Goal: Task Accomplishment & Management: Manage account settings

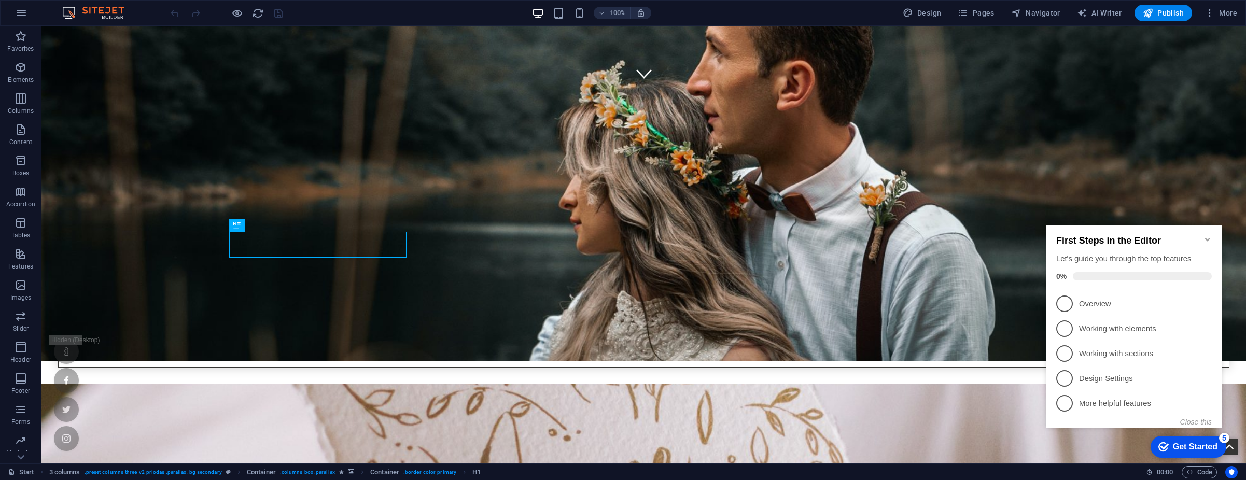
click at [1206, 238] on icon "Minimize checklist" at bounding box center [1207, 239] width 5 height 3
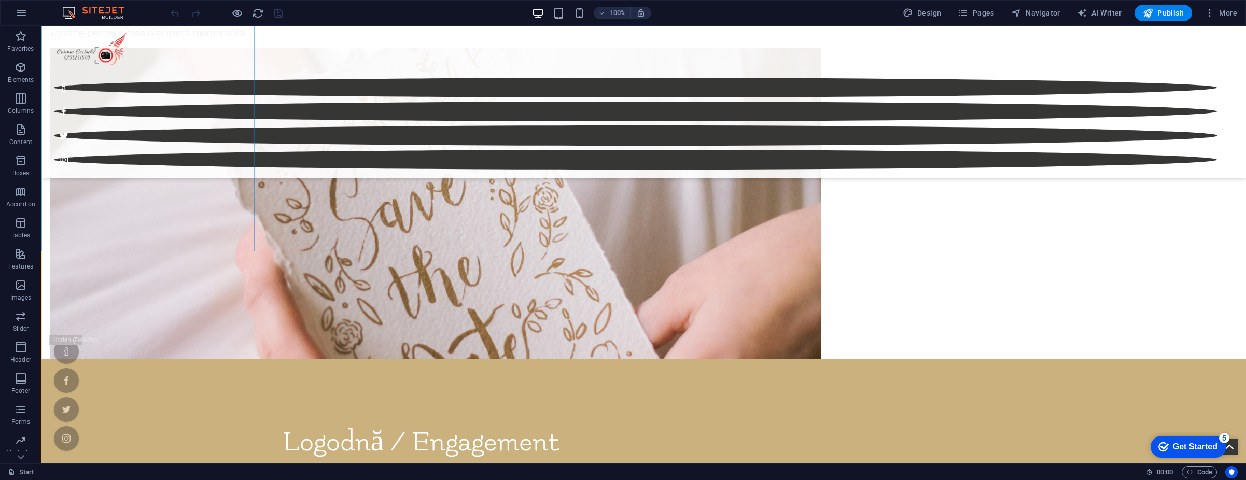
scroll to position [4260, 0]
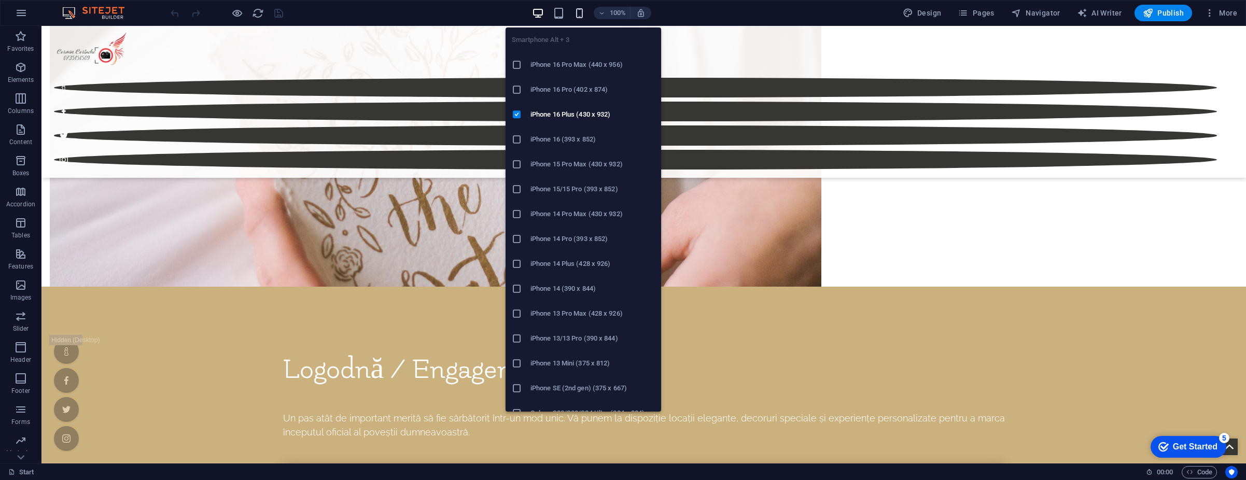
click at [583, 18] on icon "button" at bounding box center [580, 13] width 12 height 12
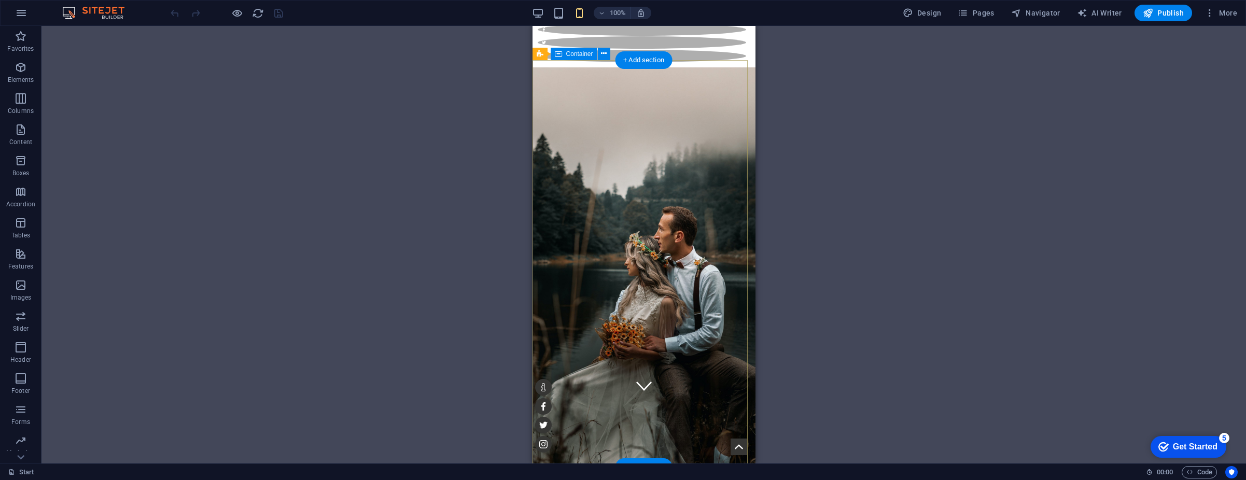
scroll to position [156, 0]
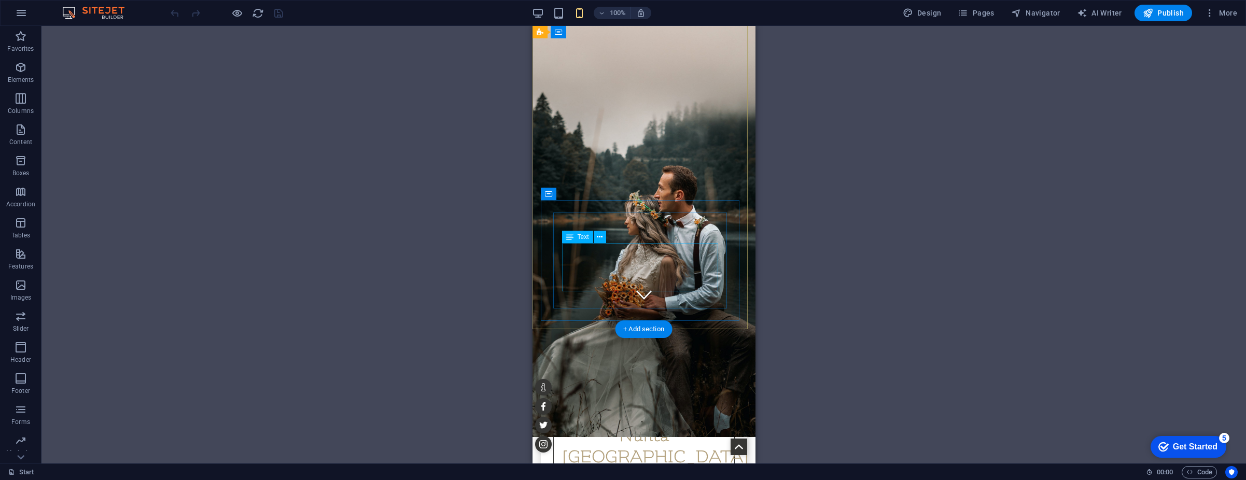
click at [643, 404] on div "Nunta Dubai Ghidul dumneavoastră pentru evenimente private de neuitat" at bounding box center [643, 475] width 206 height 142
click at [598, 239] on icon at bounding box center [600, 237] width 6 height 11
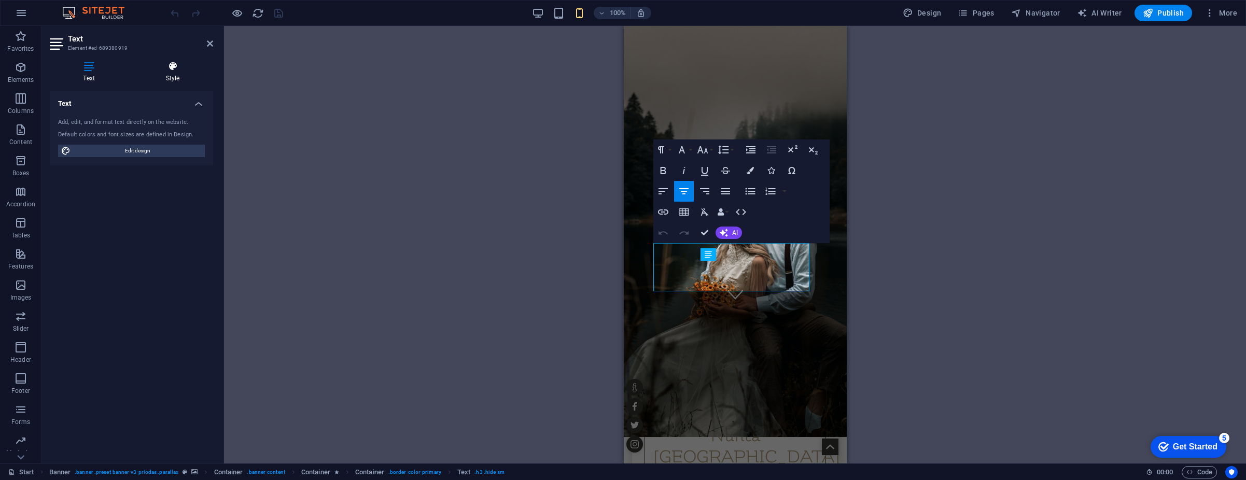
click at [171, 72] on h4 "Style" at bounding box center [172, 72] width 81 height 22
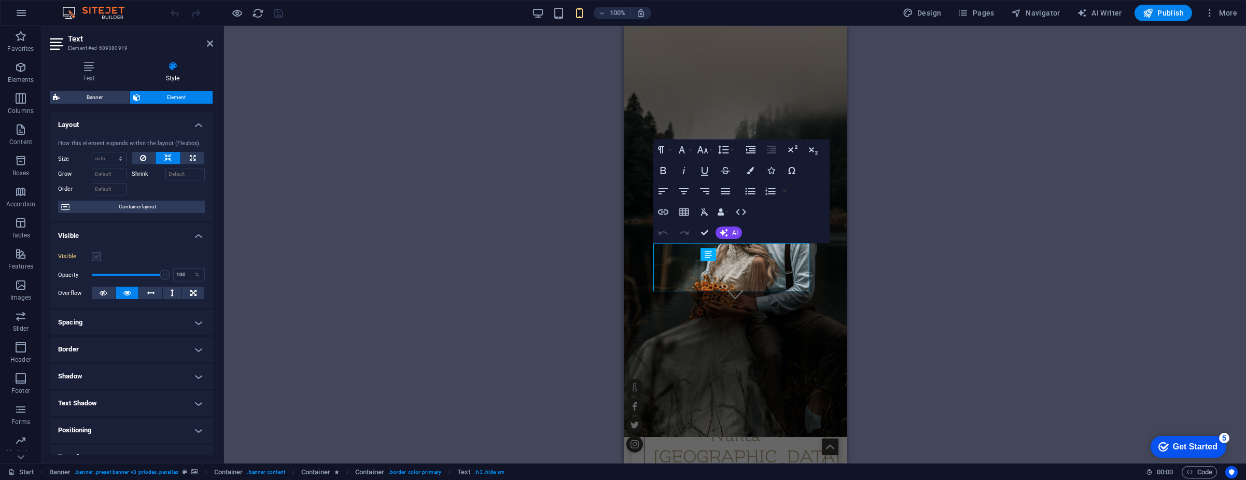
click at [94, 257] on label at bounding box center [96, 256] width 9 height 9
click at [0, 0] on input "Visible" at bounding box center [0, 0] width 0 height 0
click at [651, 416] on div "Nunta Dubai Ghidul dumneavoastră pentru evenimente private de neuitat" at bounding box center [734, 474] width 181 height 117
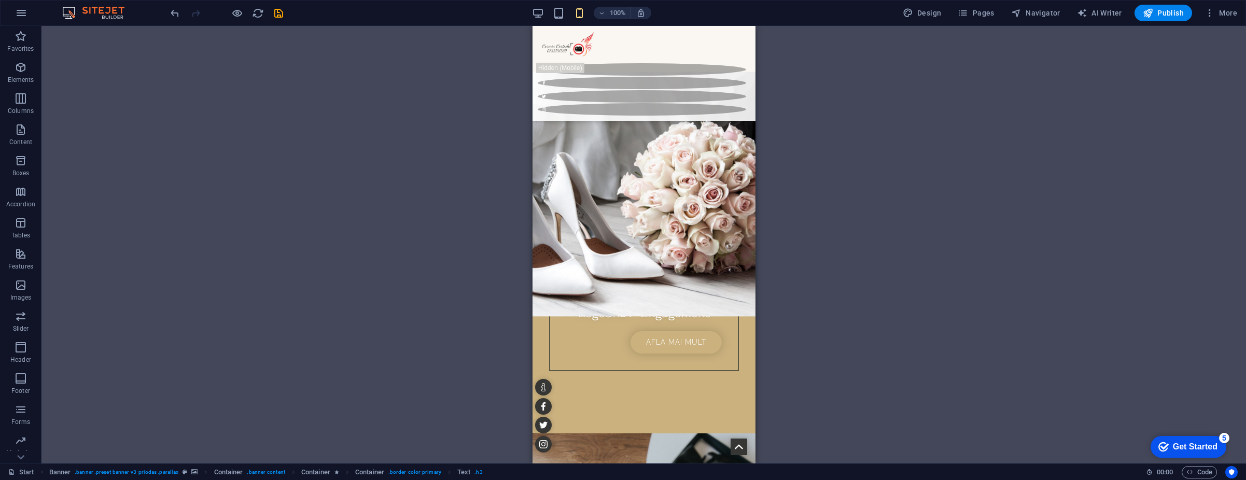
scroll to position [985, 0]
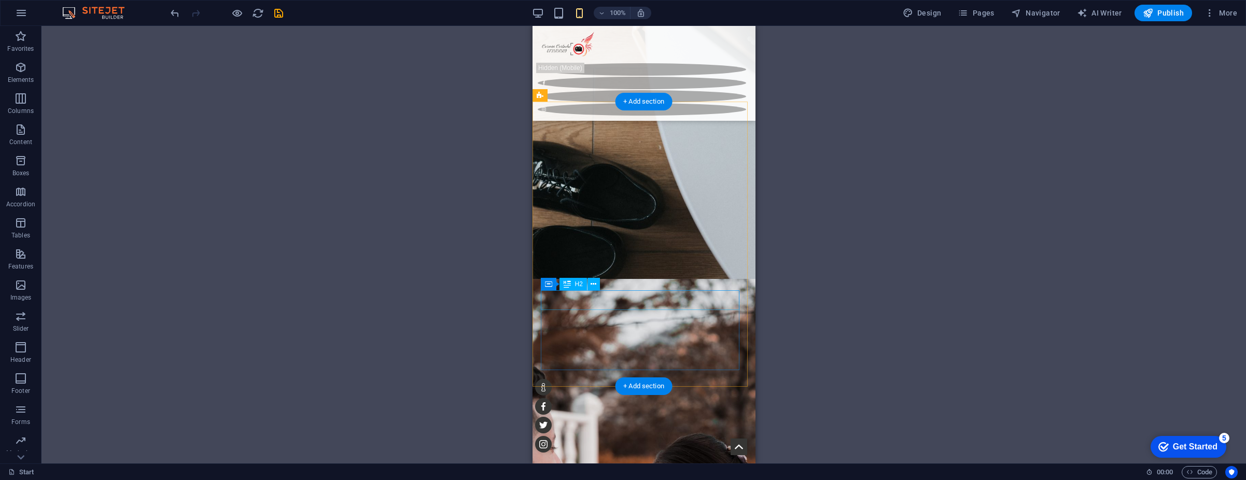
scroll to position [1504, 0]
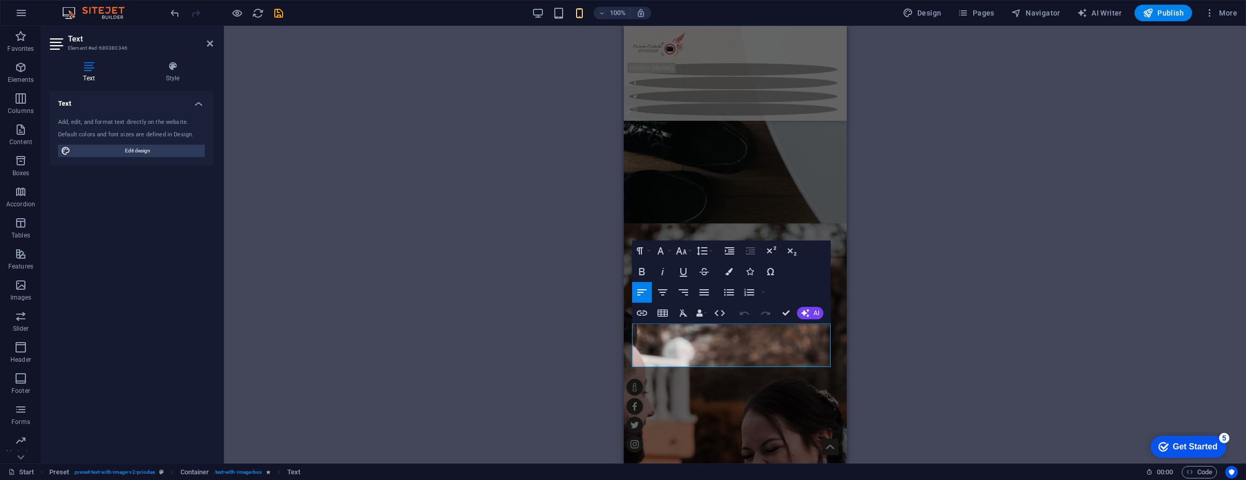
click at [572, 361] on div "H1 3 columns Container Container Banner Container Banner Container Container Co…" at bounding box center [735, 245] width 1022 height 438
copy p "Vă ajutăm să organizați momentul perfect într-un cadru spectaculos. Fie că visa…"
click at [555, 323] on div "H1 3 columns Container Container Banner Container Banner Container Container Co…" at bounding box center [735, 245] width 1022 height 438
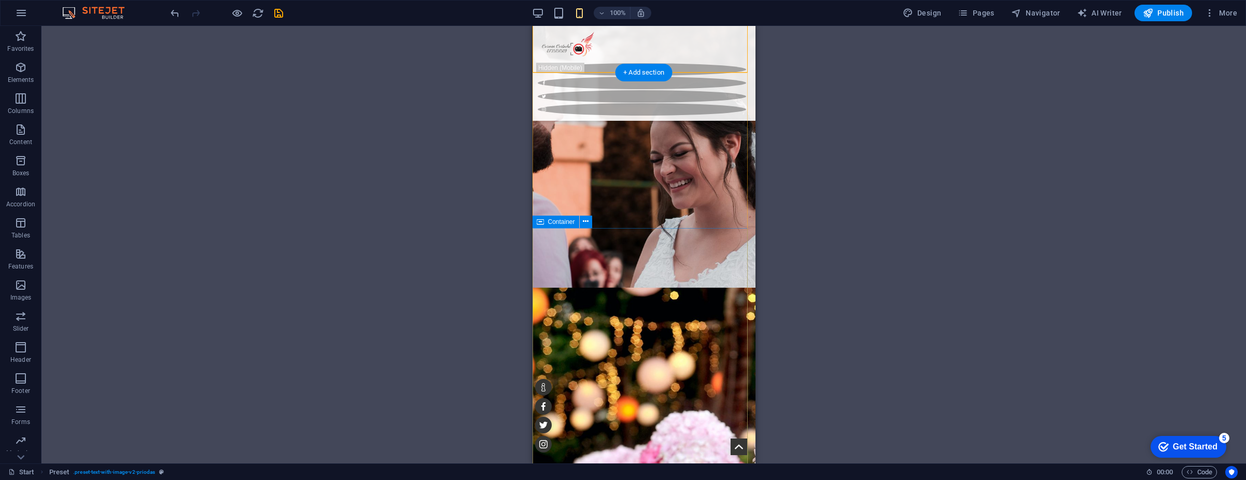
scroll to position [1815, 0]
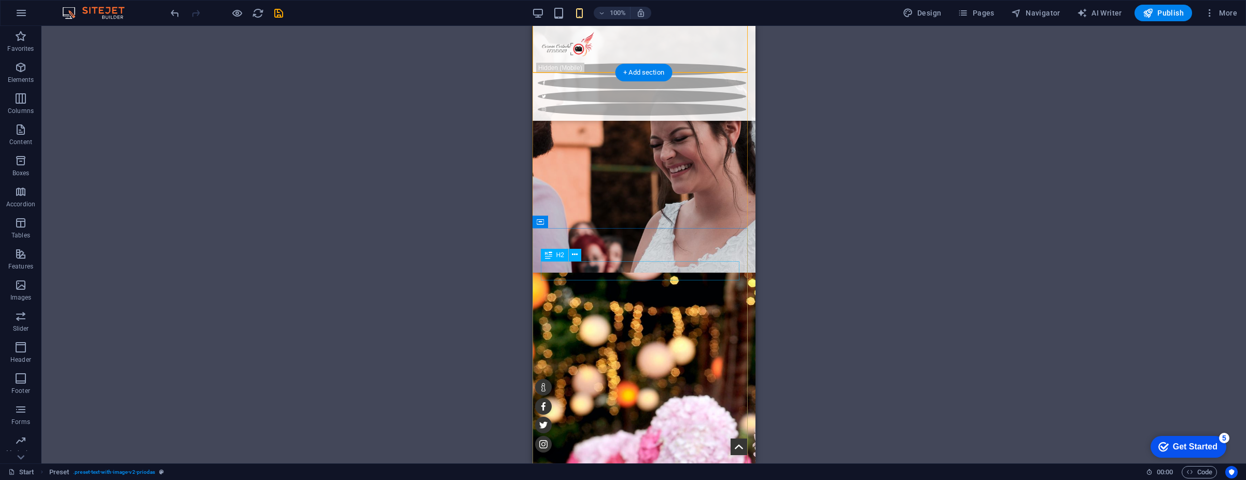
drag, startPoint x: 588, startPoint y: 274, endPoint x: 1126, endPoint y: 300, distance: 539.4
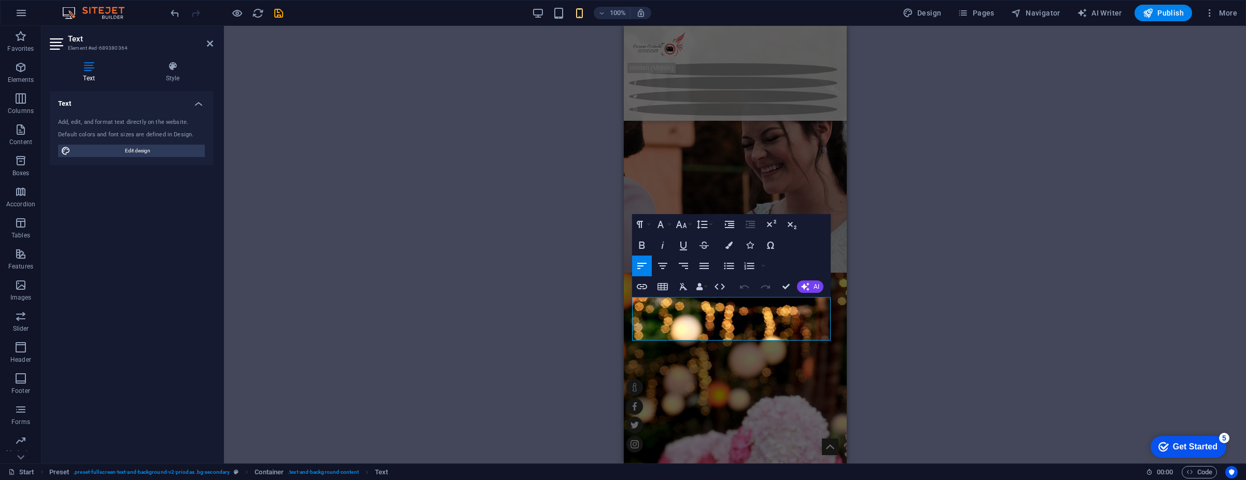
copy span "Un pas atât de important merită să fie sărbătorit într-un mod unic. Vă punem la…"
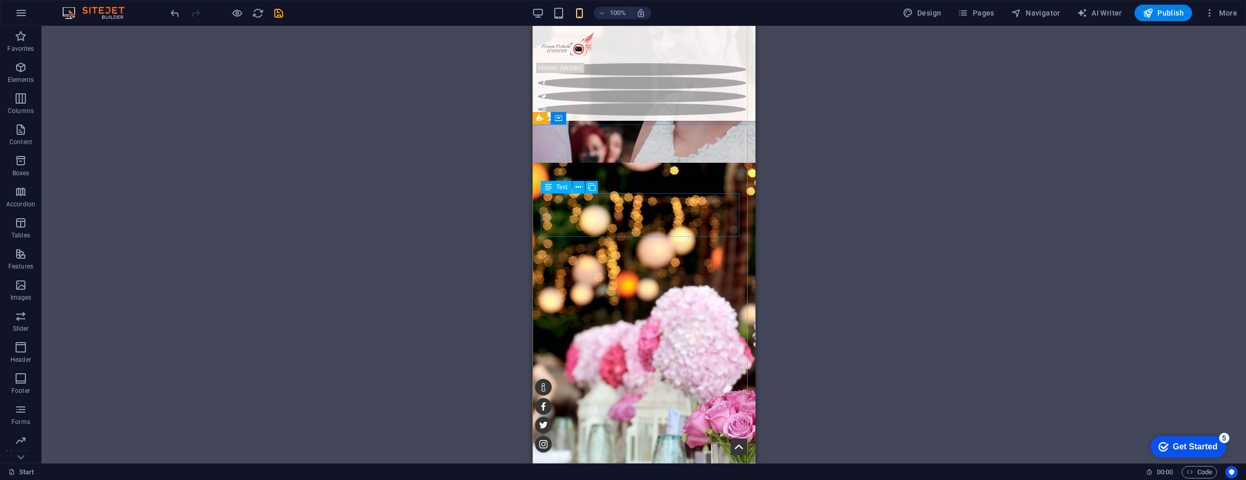
scroll to position [1919, 0]
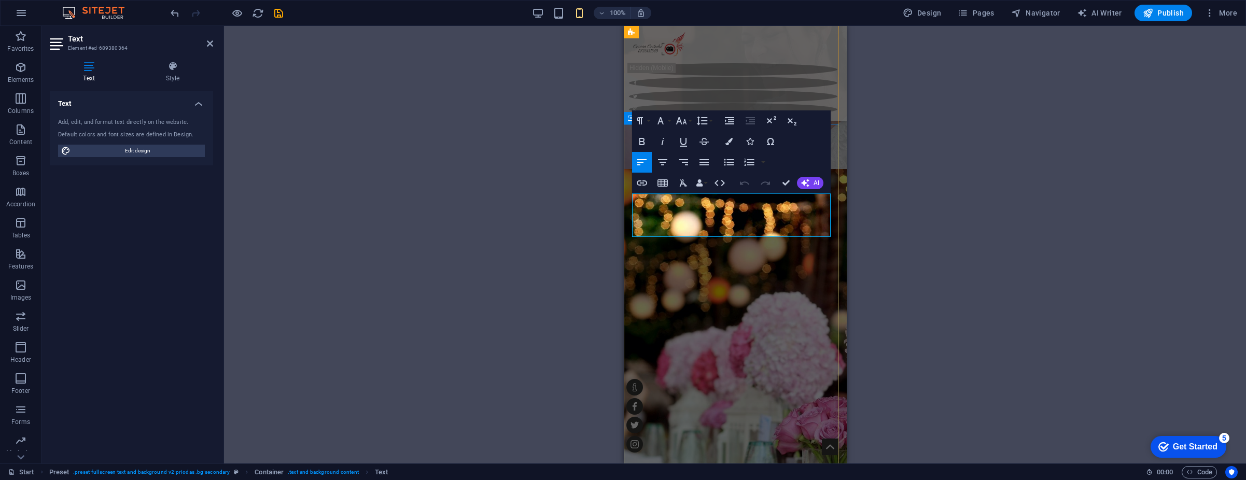
click at [150, 155] on span "Edit design" at bounding box center [138, 151] width 128 height 12
select select "px"
select select "300"
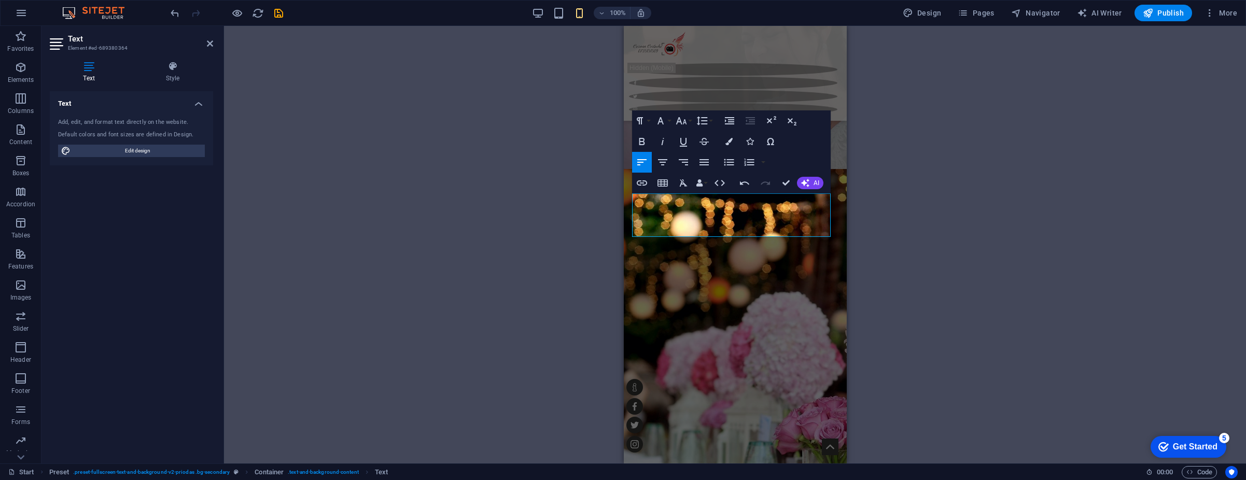
select select "px"
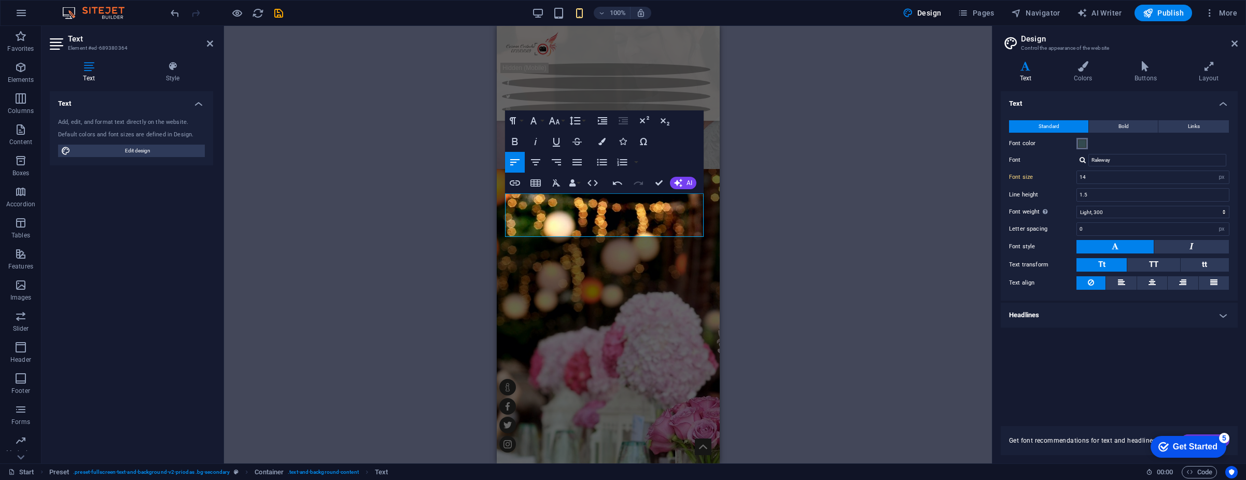
click at [1084, 146] on span at bounding box center [1082, 143] width 8 height 8
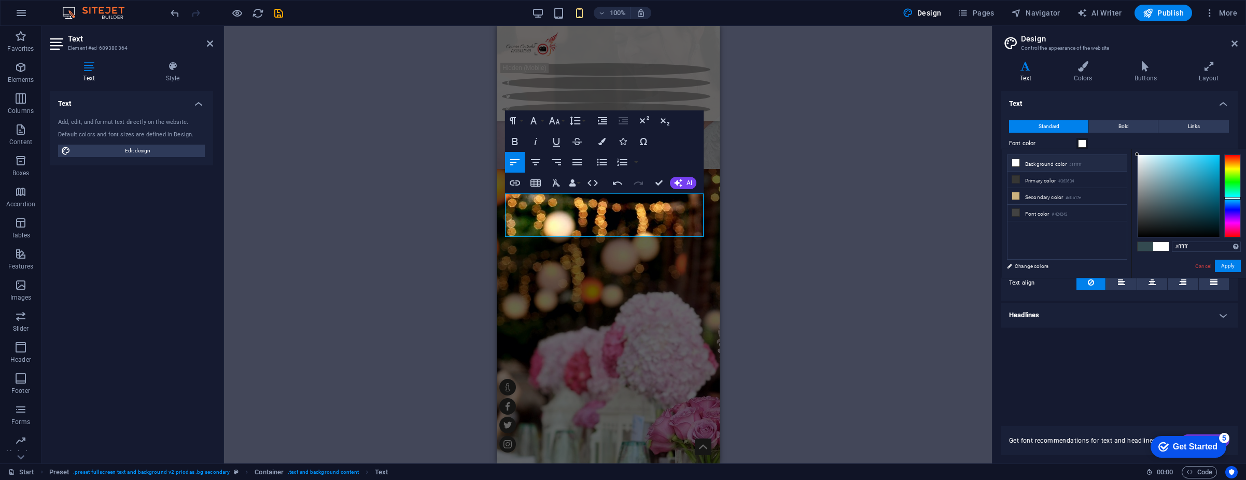
drag, startPoint x: 1170, startPoint y: 187, endPoint x: 1136, endPoint y: 154, distance: 46.9
click at [1138, 155] on div at bounding box center [1179, 196] width 82 height 82
click at [1229, 263] on button "Apply" at bounding box center [1228, 266] width 26 height 12
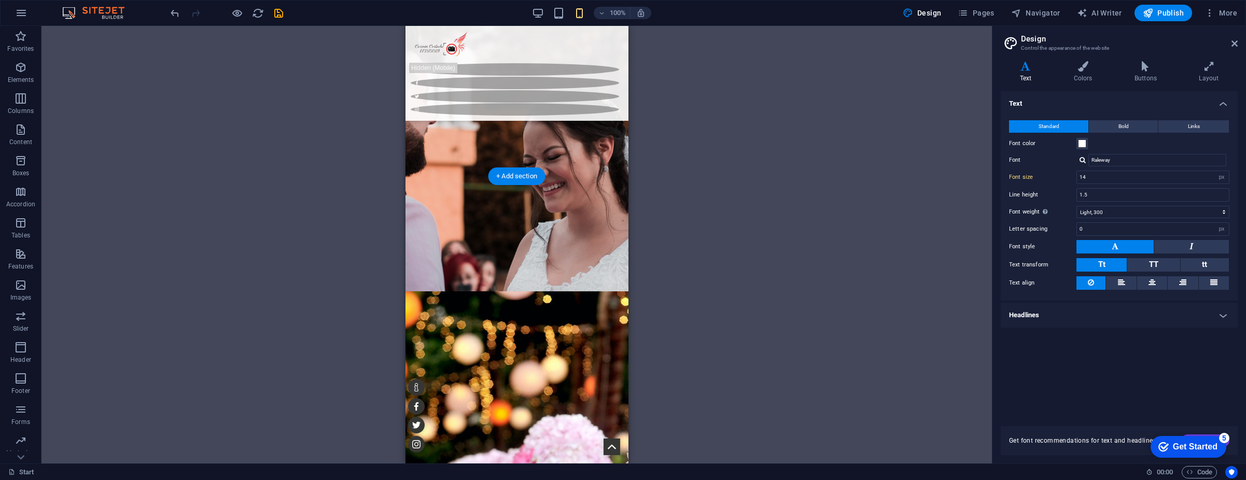
scroll to position [1711, 0]
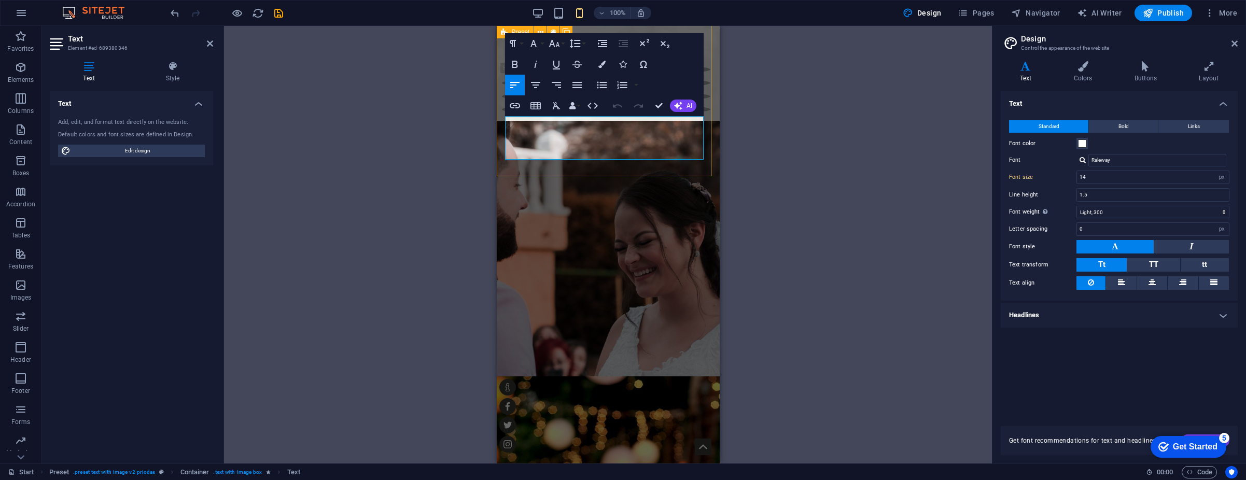
click at [1083, 147] on span at bounding box center [1082, 143] width 8 height 8
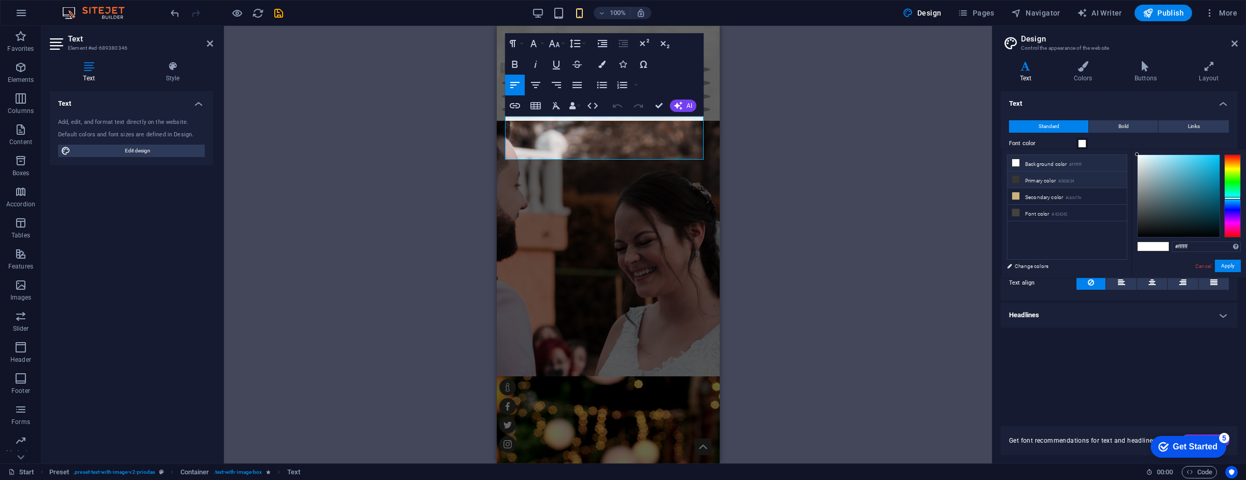
click at [1034, 181] on li "Primary color #363634" at bounding box center [1067, 180] width 119 height 17
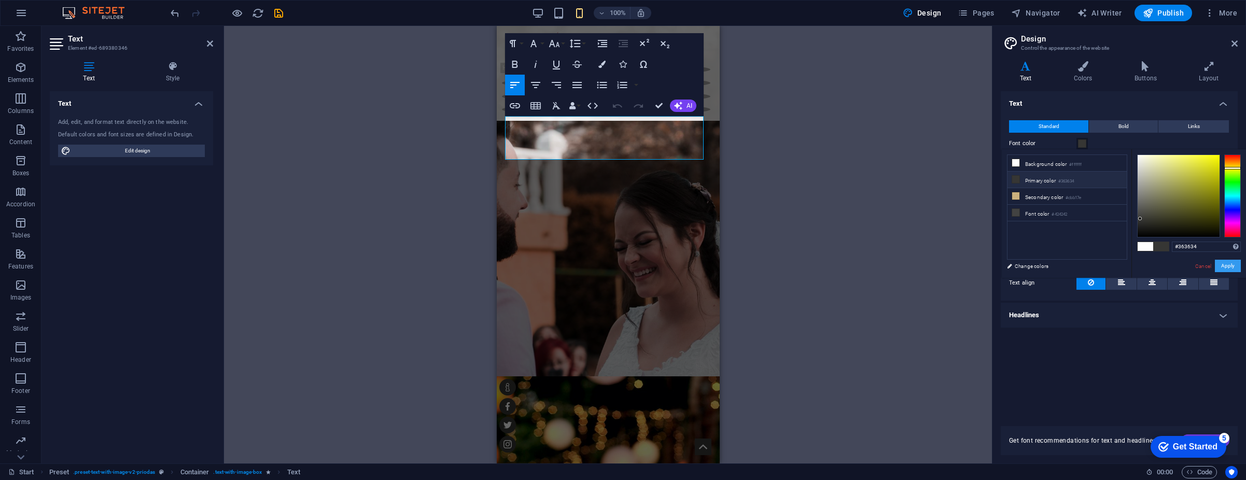
click at [1226, 263] on button "Apply" at bounding box center [1228, 266] width 26 height 12
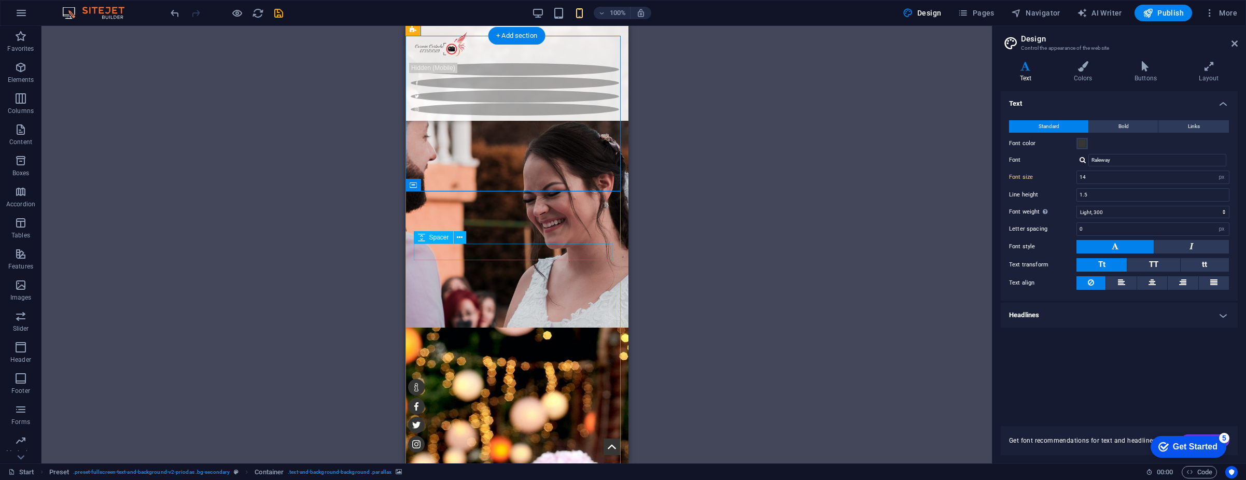
scroll to position [1971, 0]
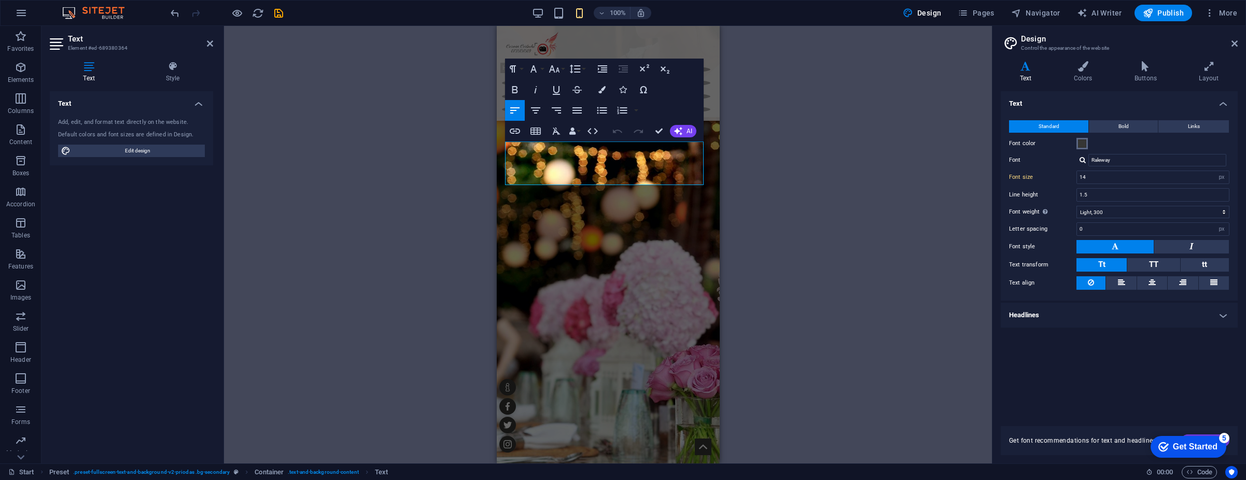
click at [1078, 142] on span at bounding box center [1082, 143] width 8 height 8
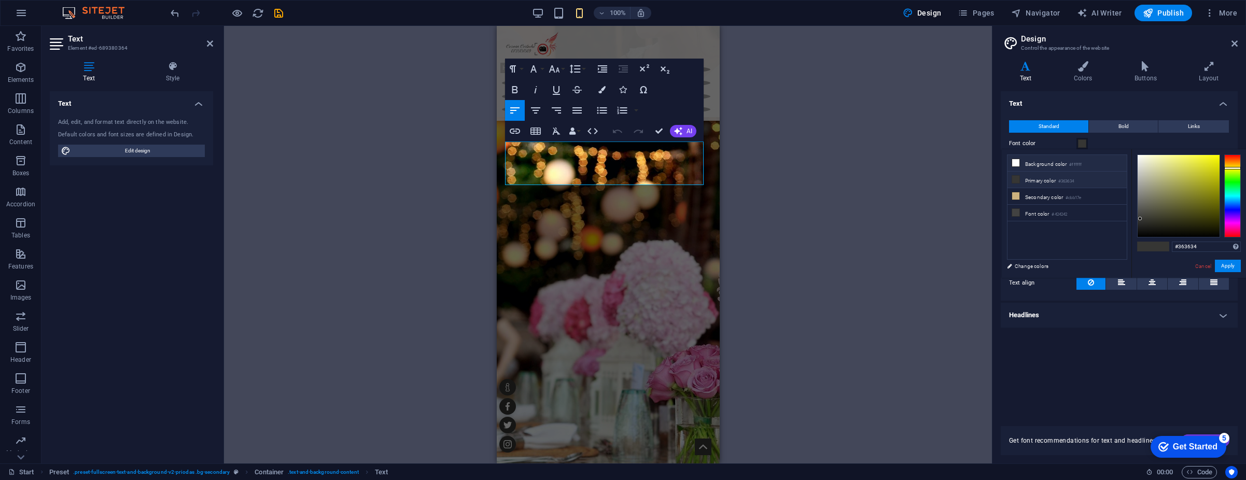
click at [1037, 167] on li "Background color #ffffff" at bounding box center [1067, 163] width 119 height 17
click at [1054, 177] on li "Primary color #363634" at bounding box center [1067, 180] width 119 height 17
drag, startPoint x: 1150, startPoint y: 180, endPoint x: 1129, endPoint y: 149, distance: 37.3
click at [1129, 149] on div "less Background color #ffffff Primary color #363634 Secondary color #cbb17e Fon…" at bounding box center [1124, 213] width 244 height 129
click at [1226, 265] on button "Apply" at bounding box center [1228, 266] width 26 height 12
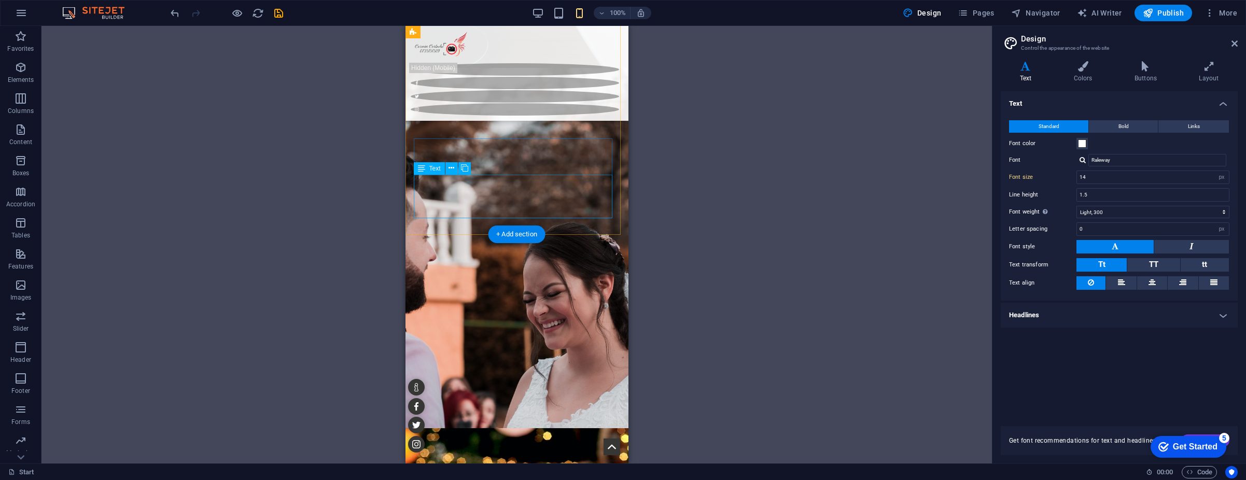
scroll to position [1608, 0]
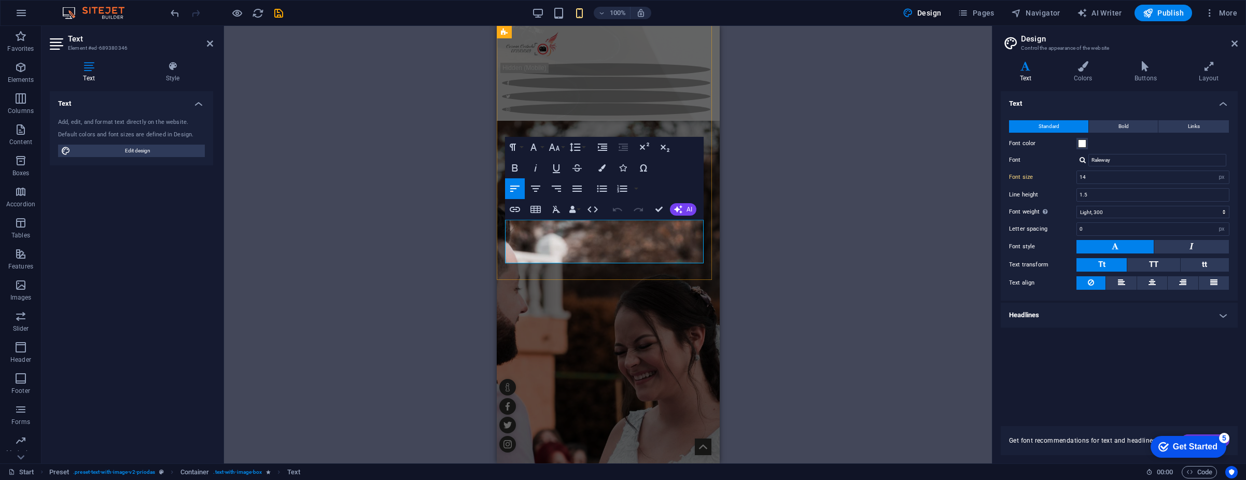
click at [1079, 144] on span at bounding box center [1082, 143] width 8 height 8
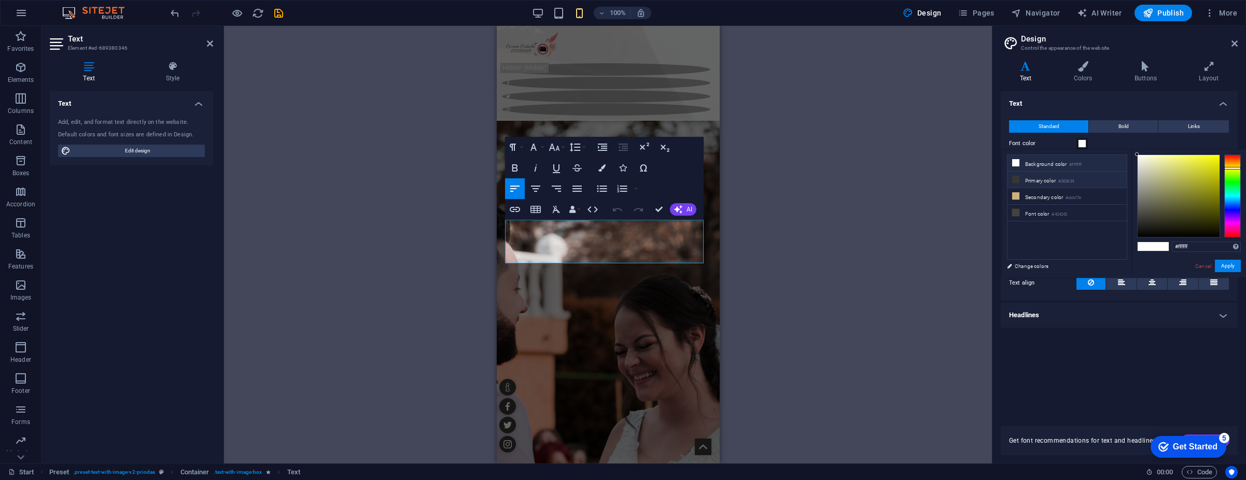
click at [1049, 181] on li "Primary color #363634" at bounding box center [1067, 180] width 119 height 17
type input "#363634"
click at [1233, 264] on button "Apply" at bounding box center [1228, 266] width 26 height 12
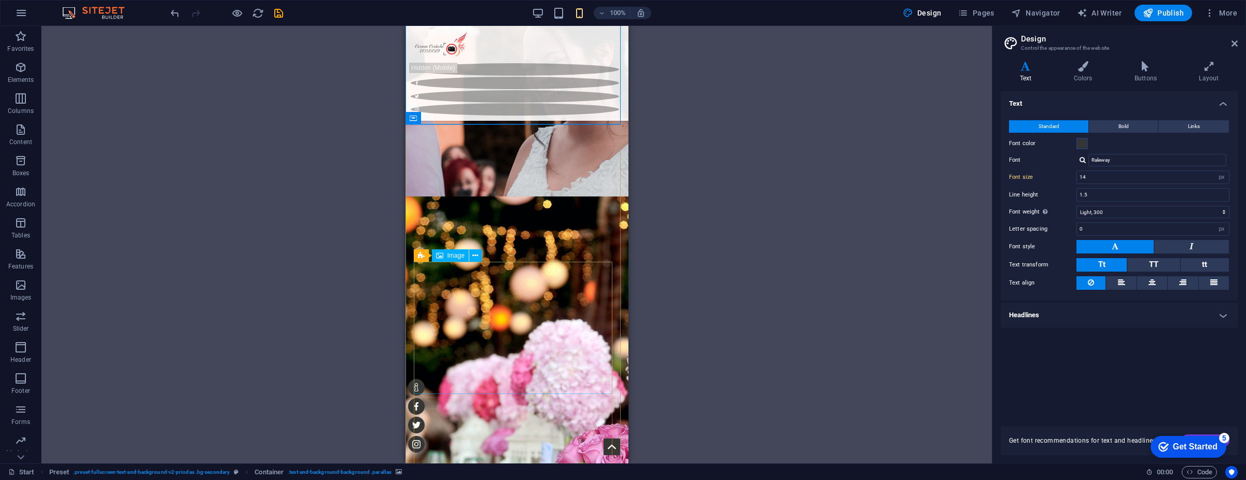
scroll to position [1919, 0]
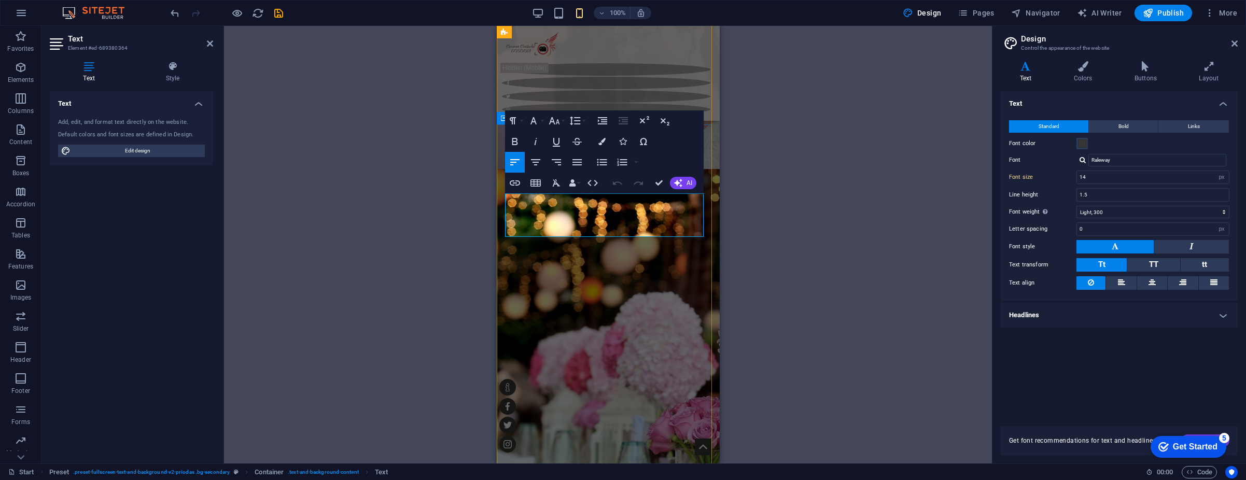
click at [602, 145] on icon "button" at bounding box center [601, 141] width 7 height 7
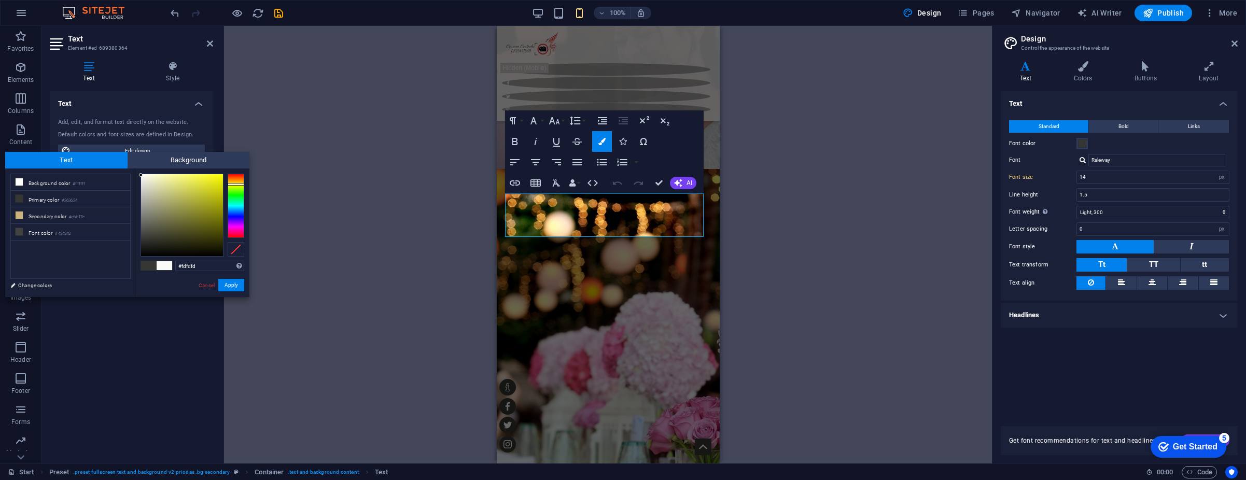
type input "#ffffff"
drag, startPoint x: 156, startPoint y: 196, endPoint x: 139, endPoint y: 174, distance: 27.8
click at [141, 174] on div at bounding box center [182, 215] width 82 height 82
click at [230, 281] on button "Apply" at bounding box center [231, 285] width 26 height 12
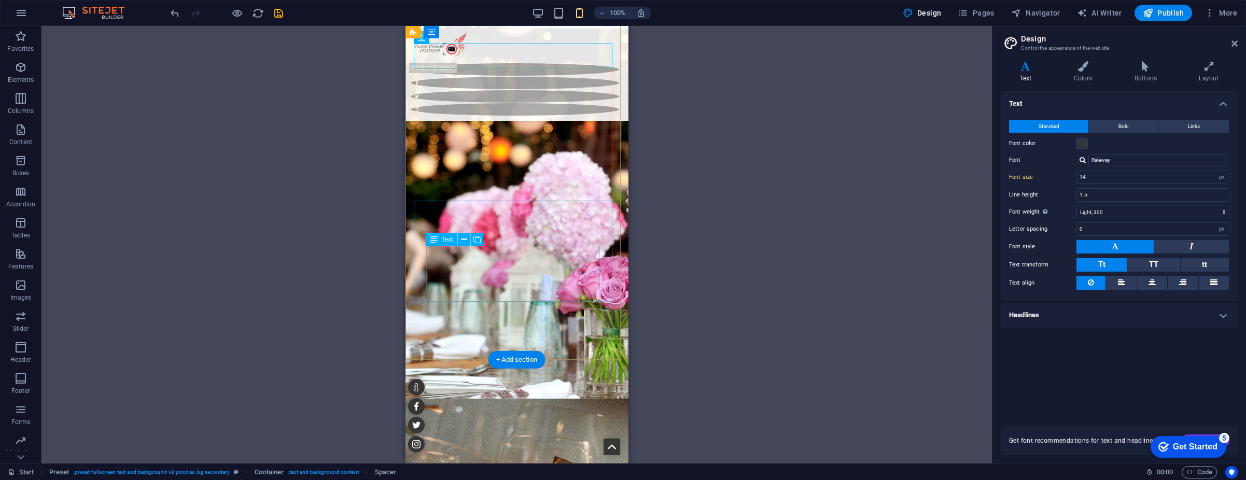
scroll to position [2126, 0]
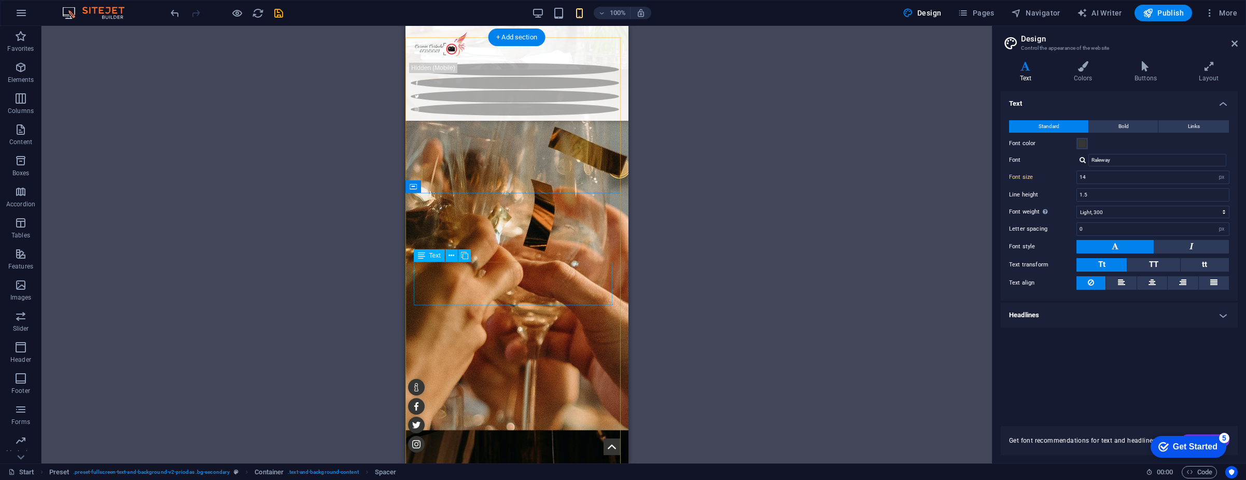
scroll to position [2437, 0]
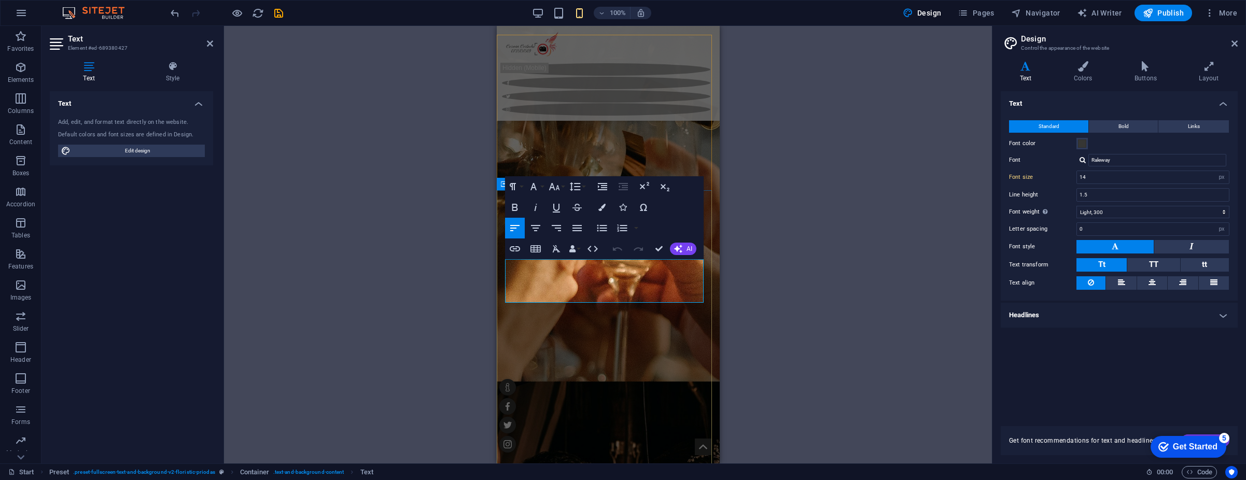
copy p "De la aniversări la evenimente exclusiviste, vă ajutăm să organizați petreceri …"
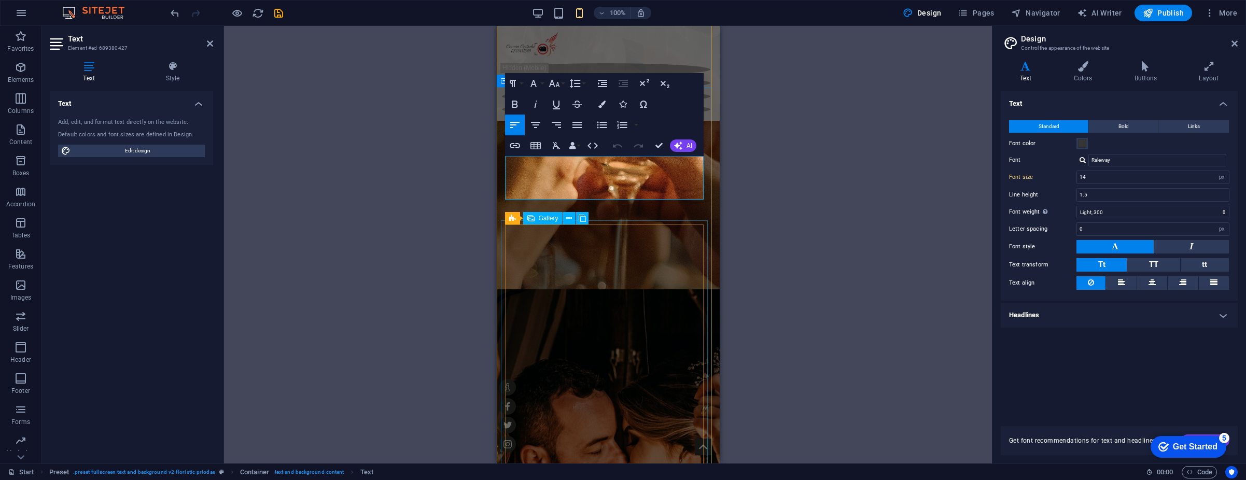
scroll to position [2541, 0]
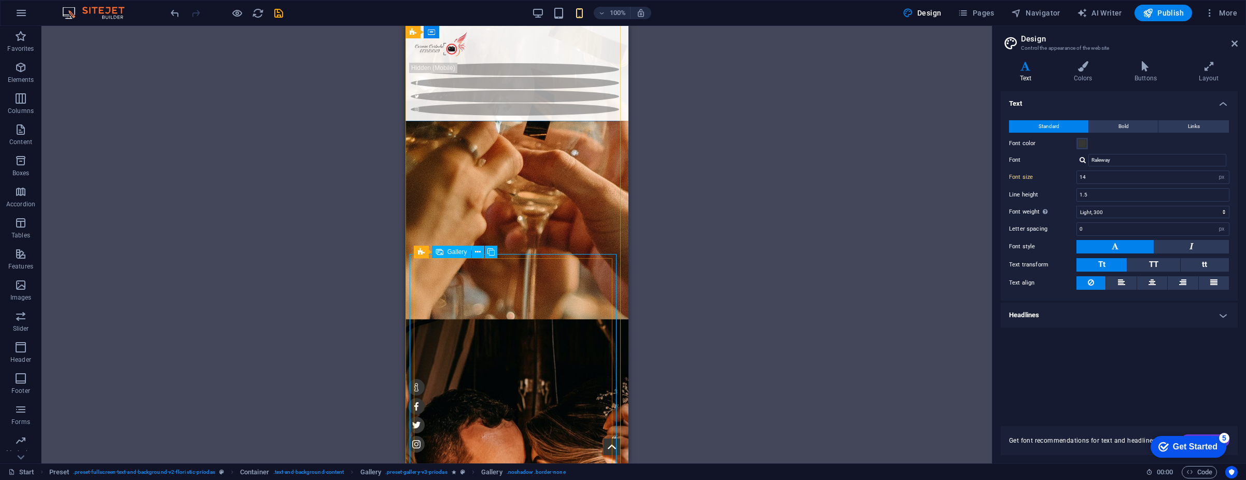
scroll to position [2489, 0]
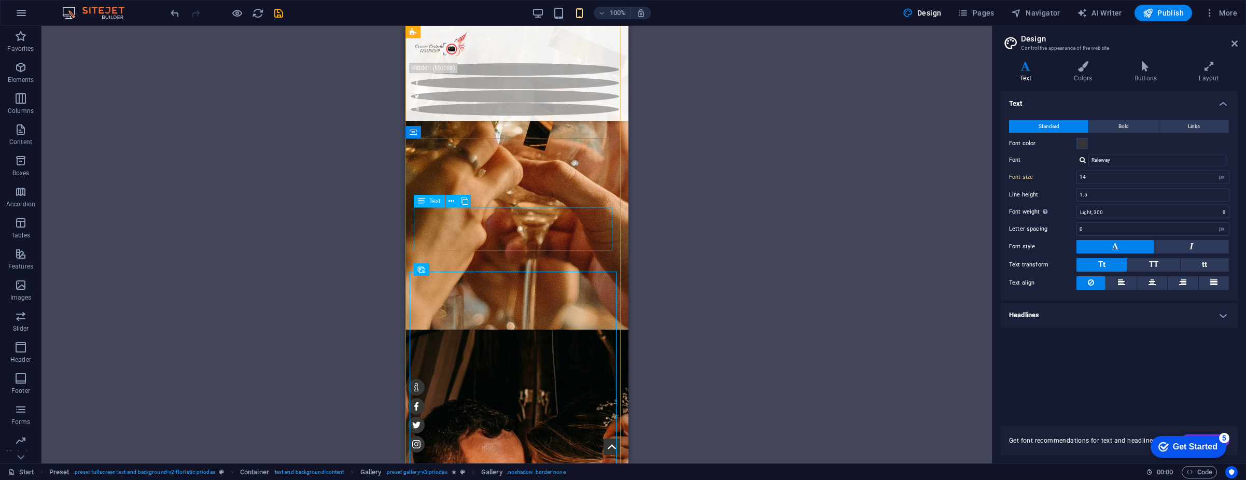
drag, startPoint x: 488, startPoint y: 212, endPoint x: 896, endPoint y: 241, distance: 408.7
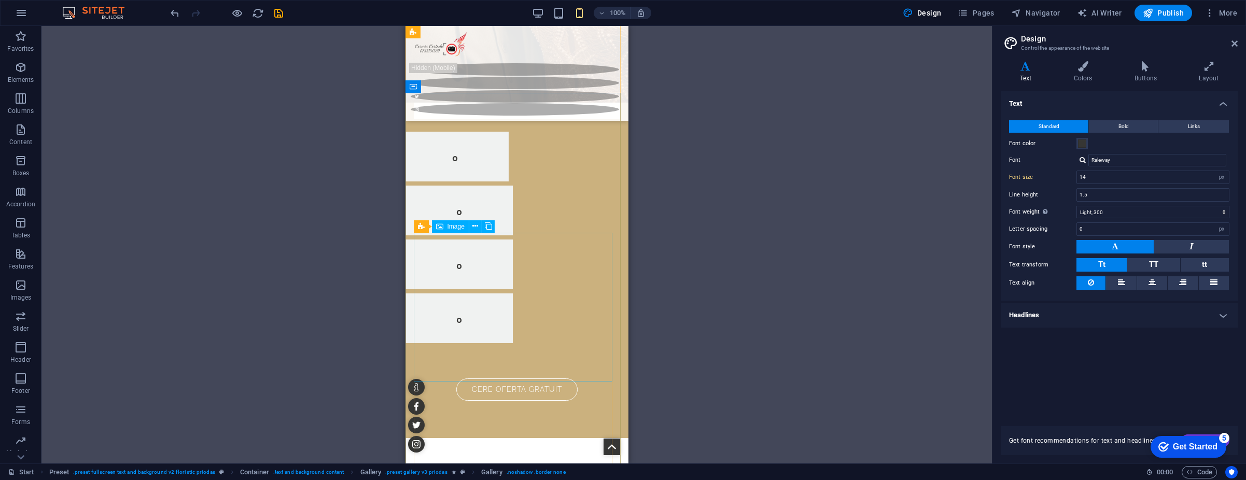
scroll to position [3163, 0]
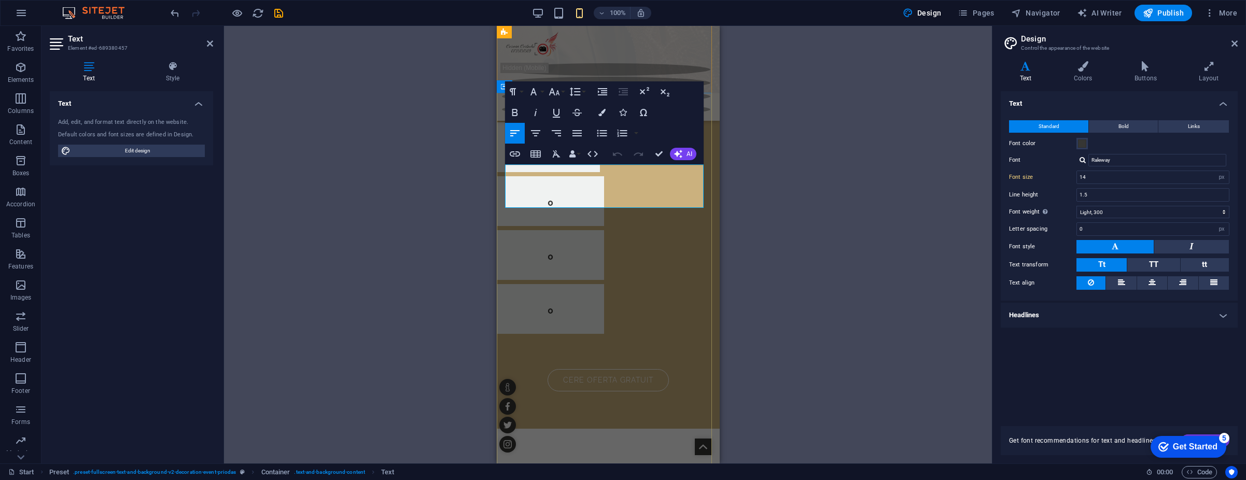
drag, startPoint x: 599, startPoint y: 196, endPoint x: 1105, endPoint y: 29, distance: 533.0
copy span "Vă creăm itinerarii personalizate pentru o lună de miere de vis în Dubai. De la…"
click at [606, 107] on button "Colors" at bounding box center [602, 112] width 20 height 21
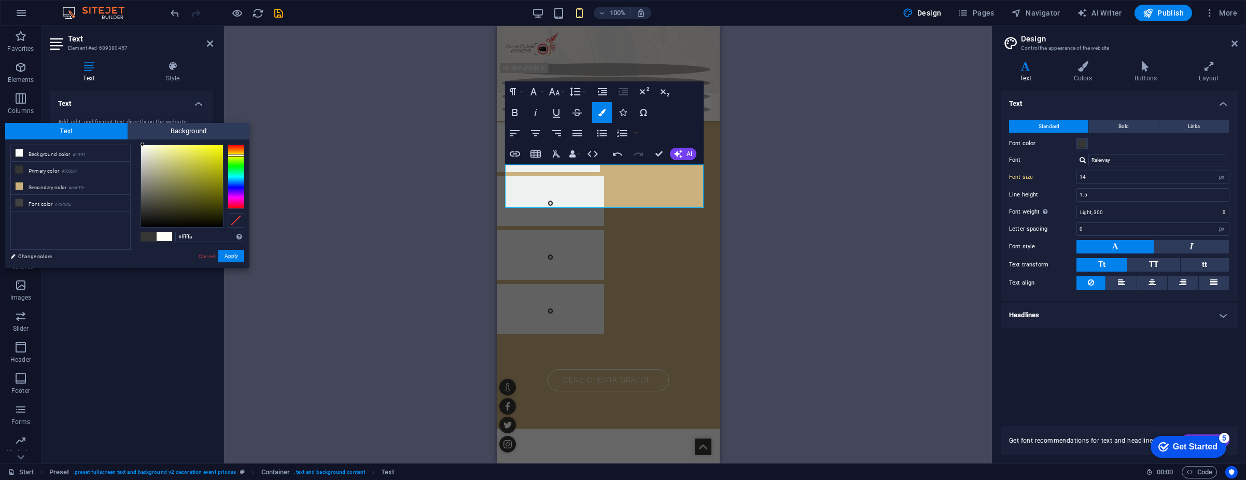
drag, startPoint x: 144, startPoint y: 165, endPoint x: 146, endPoint y: 145, distance: 19.8
click at [142, 140] on div "#fffffa Supported formats #0852ed rgb(8, 82, 237) rgba(8, 82, 237, 90%) hsv(221…" at bounding box center [192, 278] width 115 height 279
type input "#fffffc"
click at [142, 144] on div at bounding box center [141, 145] width 4 height 4
click at [230, 255] on button "Apply" at bounding box center [231, 256] width 26 height 12
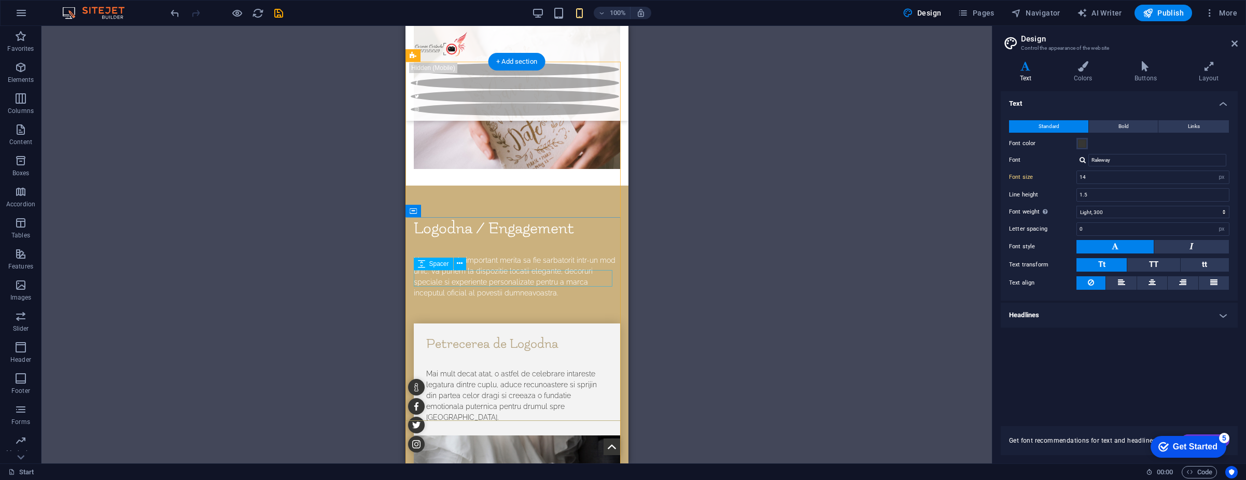
scroll to position [3682, 0]
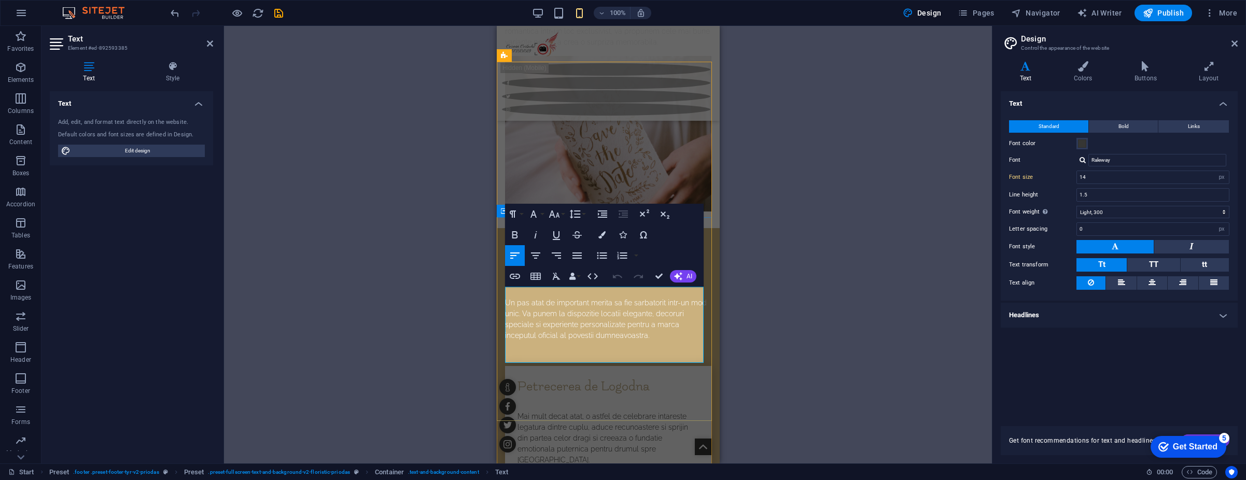
copy p "Având o experiență de peste 20 de ani, vă putem ajuta să găsiți cele mai bune o…"
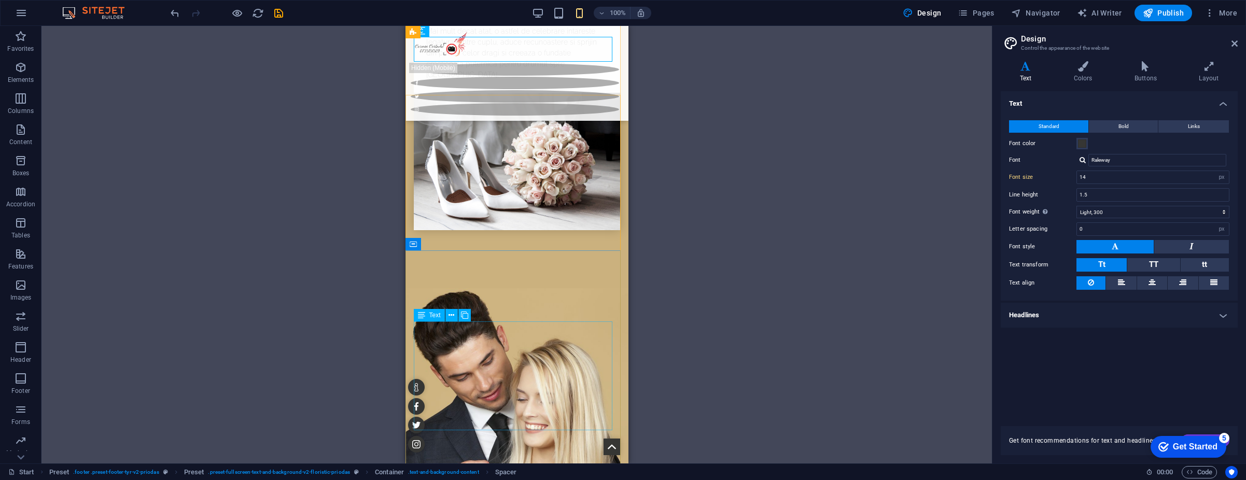
scroll to position [4097, 0]
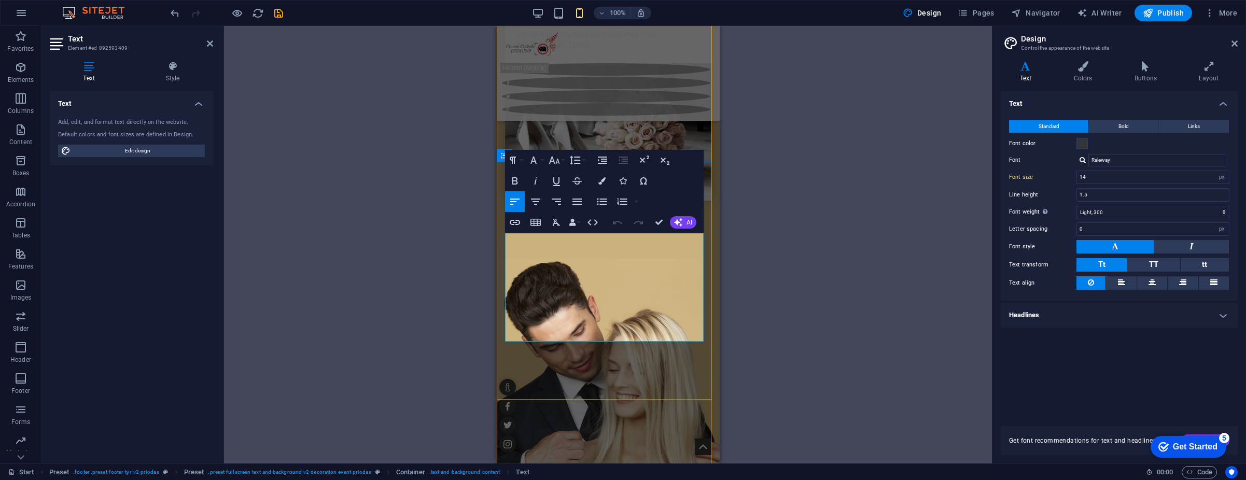
copy div "Descoperiți magia Dubaiului alături de persoana iubită și transformați fiecare …"
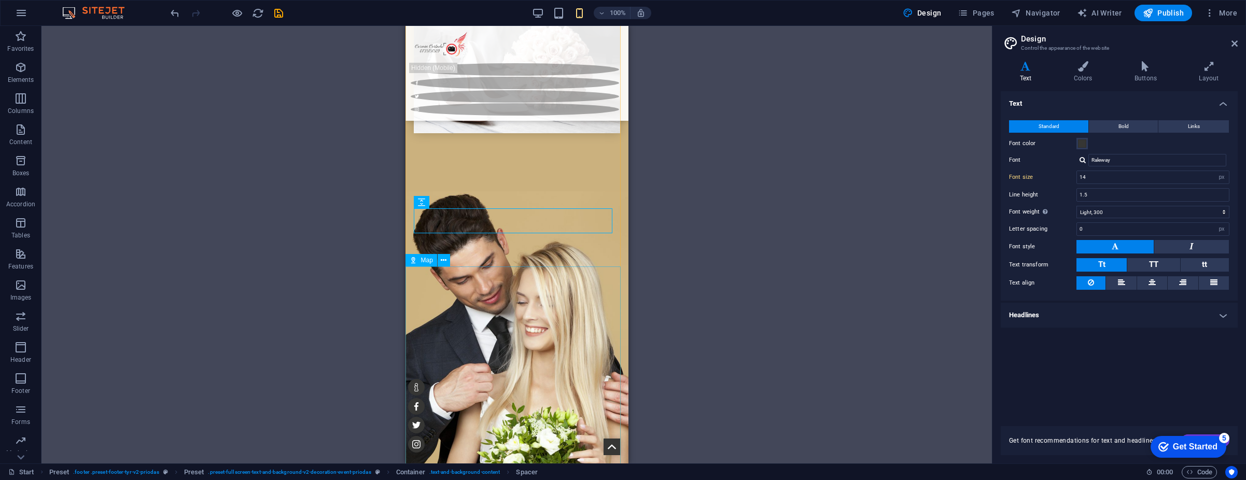
scroll to position [4252, 0]
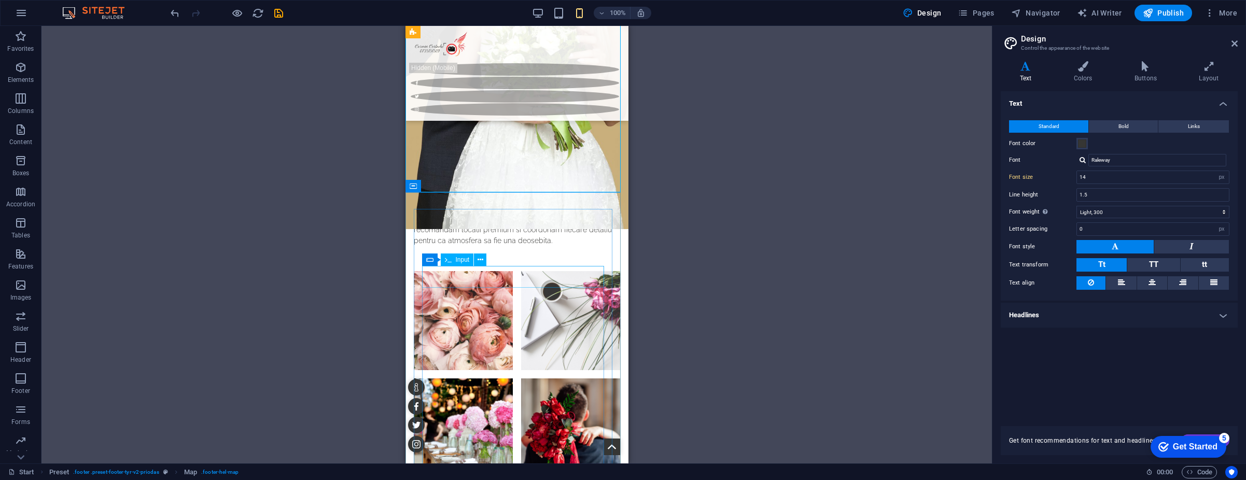
scroll to position [4563, 0]
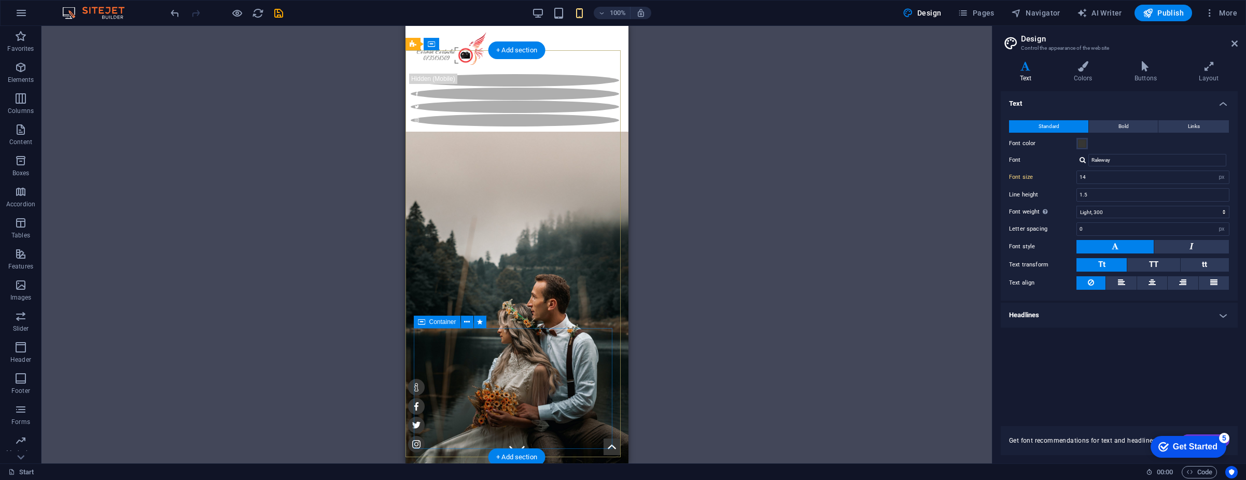
scroll to position [52, 0]
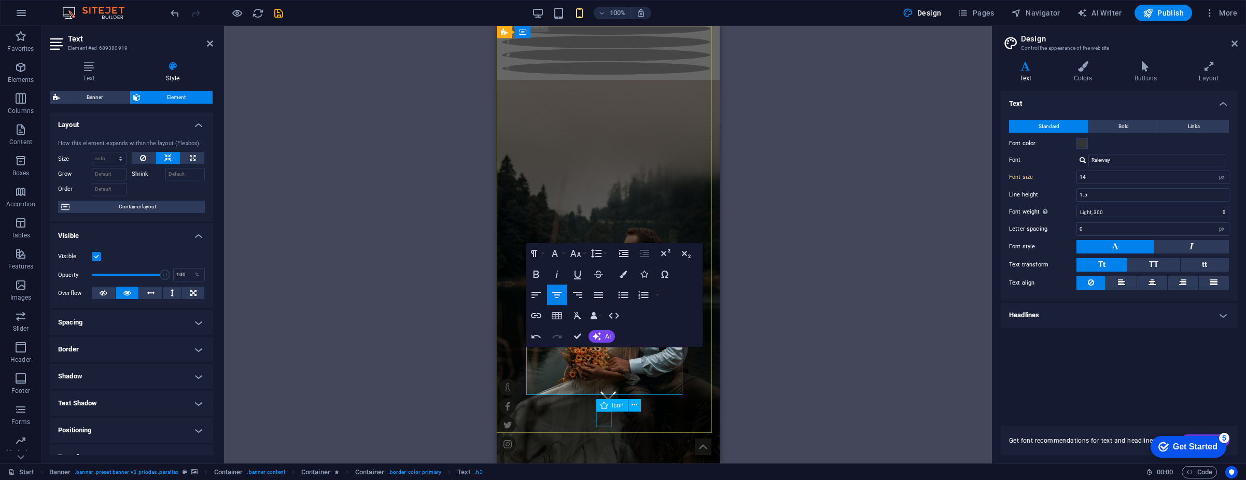
click at [603, 403] on figure at bounding box center [608, 396] width 16 height 16
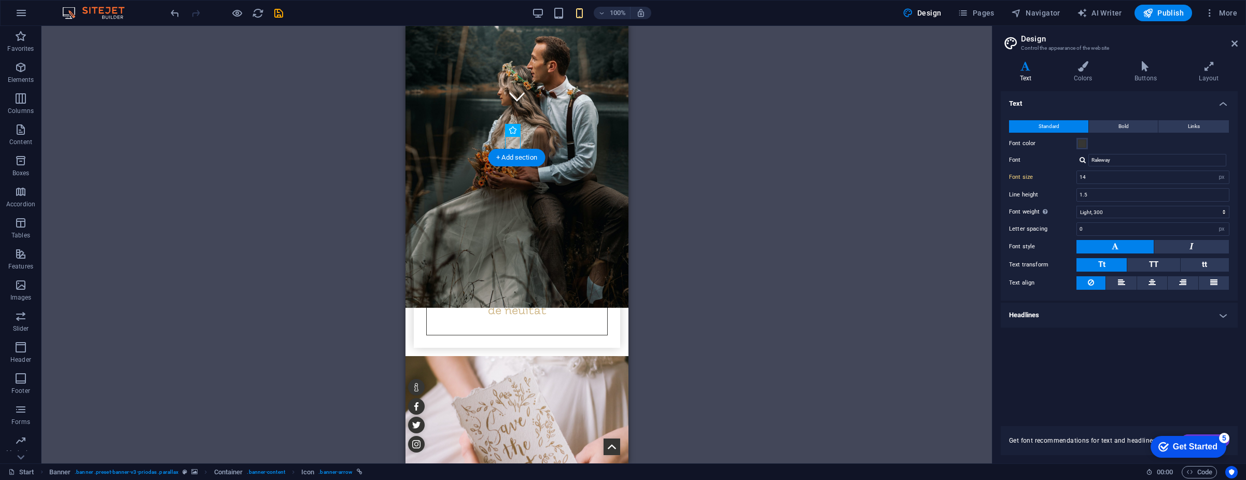
scroll to position [363, 0]
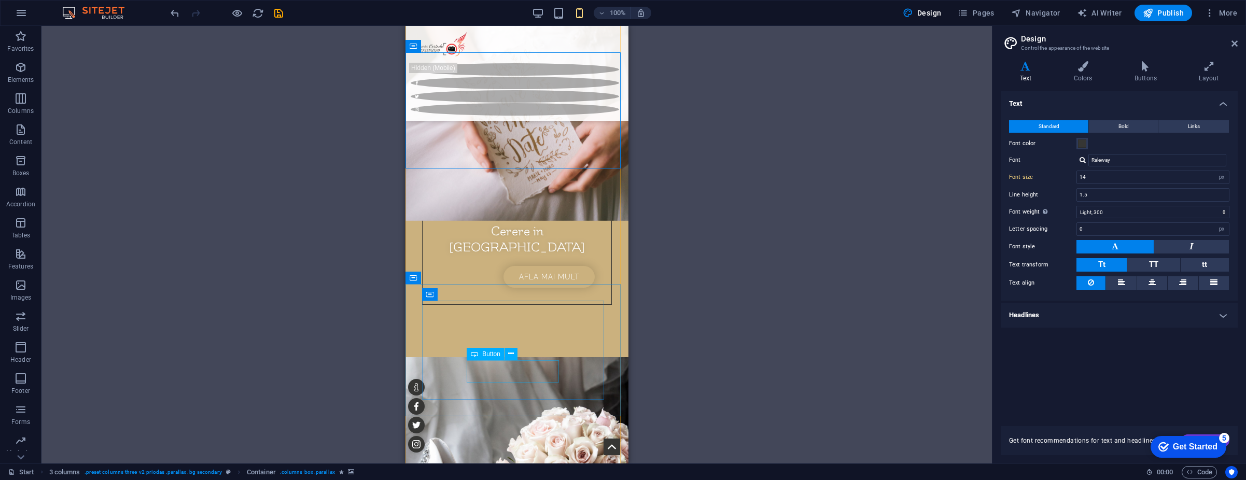
scroll to position [726, 0]
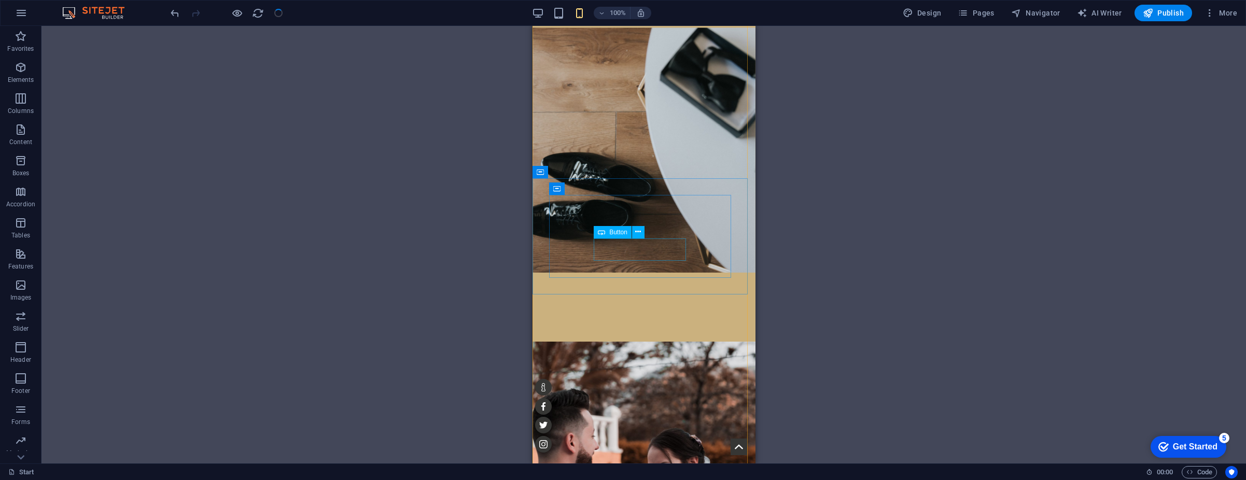
scroll to position [0, 0]
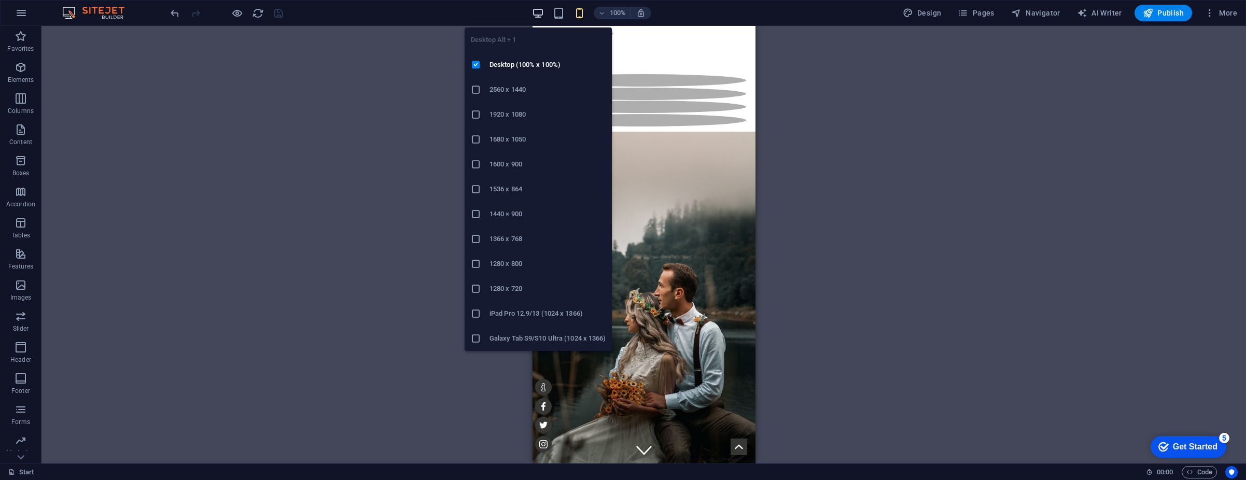
click at [544, 17] on icon "button" at bounding box center [538, 13] width 12 height 12
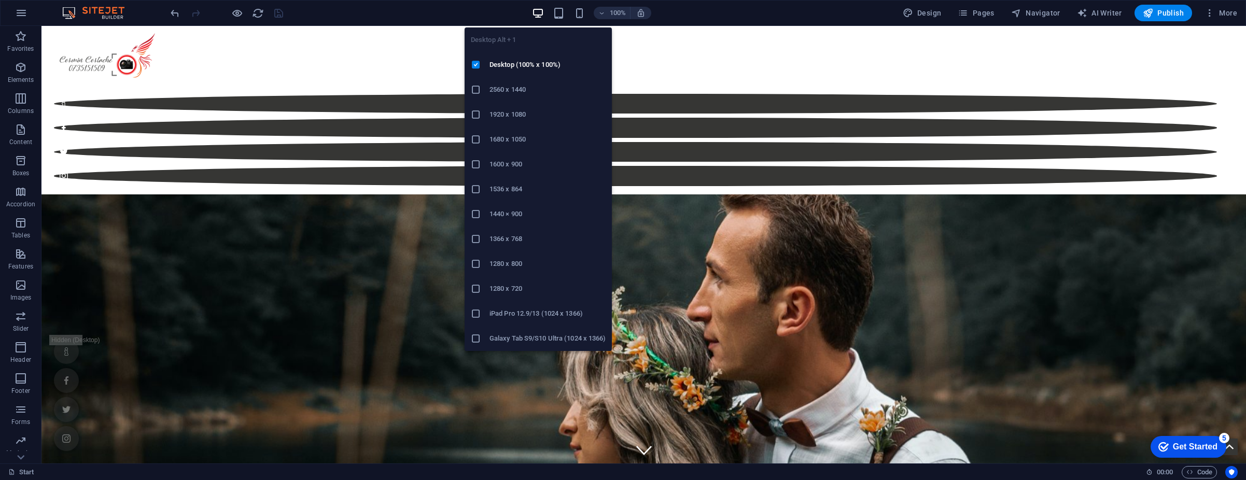
click at [522, 112] on h6 "1920 x 1080" at bounding box center [548, 114] width 116 height 12
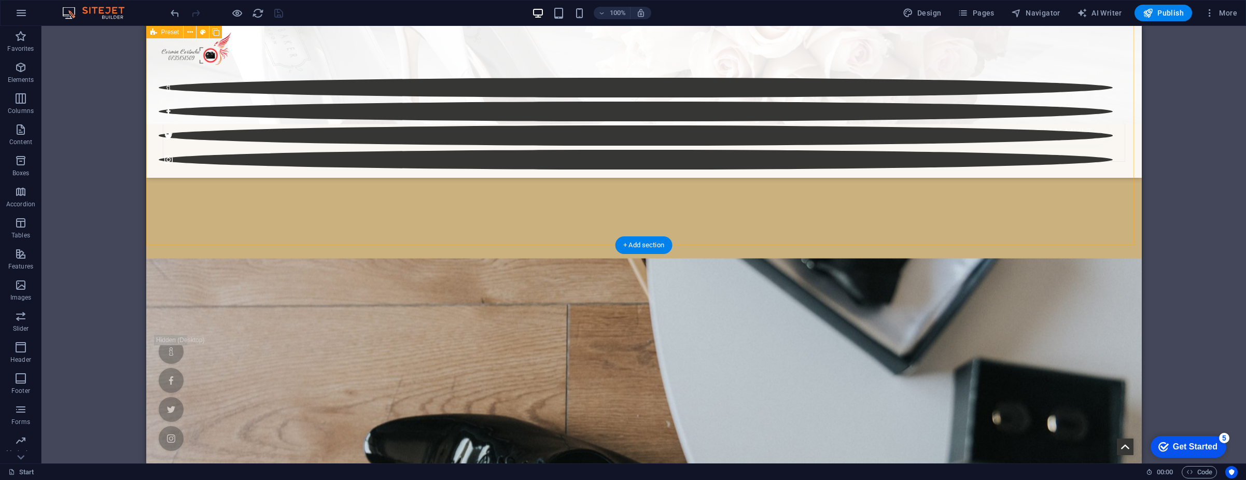
scroll to position [1659, 0]
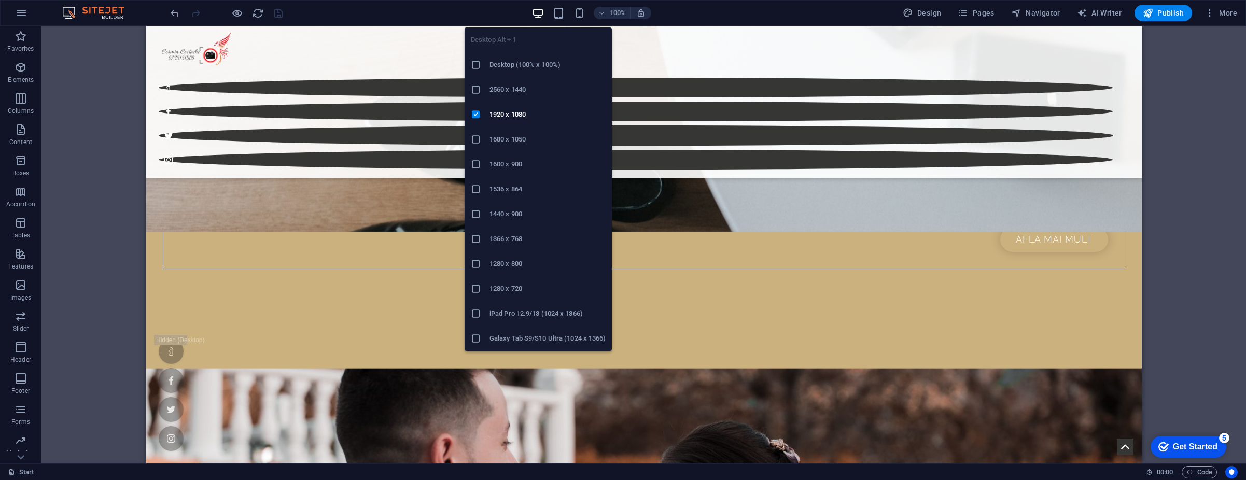
click at [520, 136] on h6 "1680 x 1050" at bounding box center [548, 139] width 116 height 12
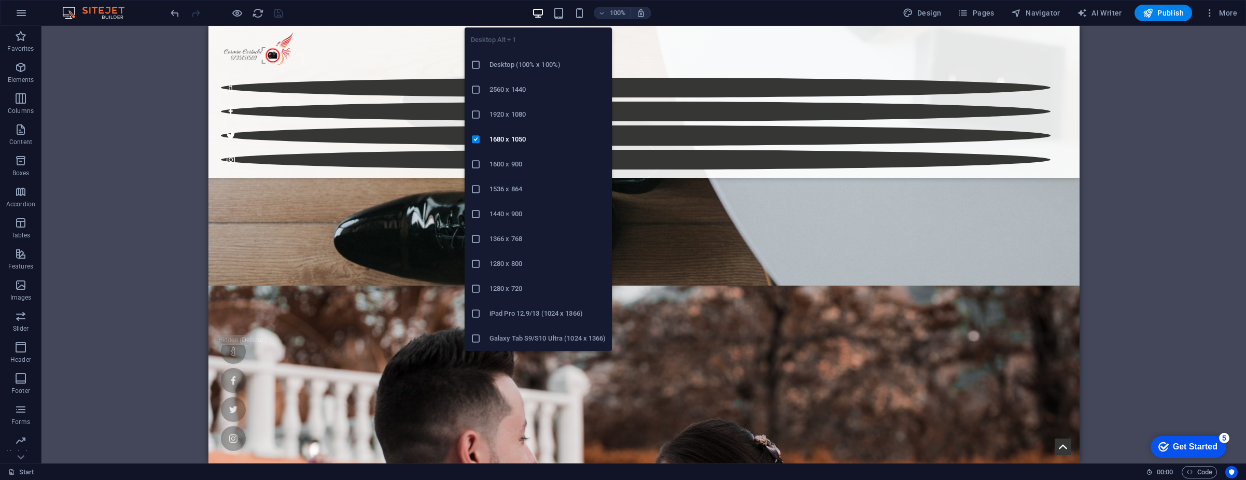
drag, startPoint x: 498, startPoint y: 117, endPoint x: 373, endPoint y: 100, distance: 125.6
click at [498, 117] on h6 "1920 x 1080" at bounding box center [548, 114] width 116 height 12
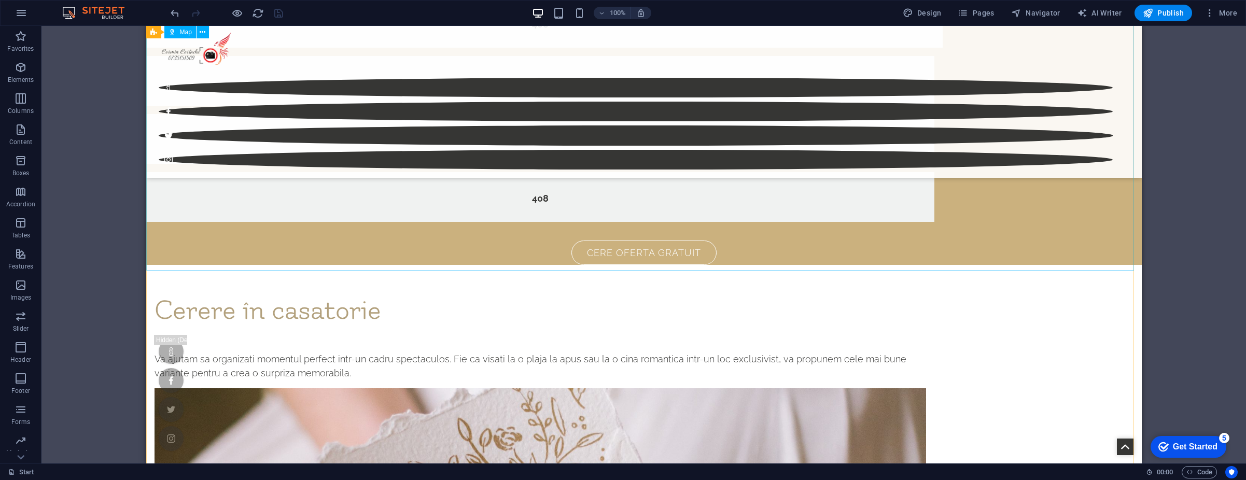
scroll to position [3704, 0]
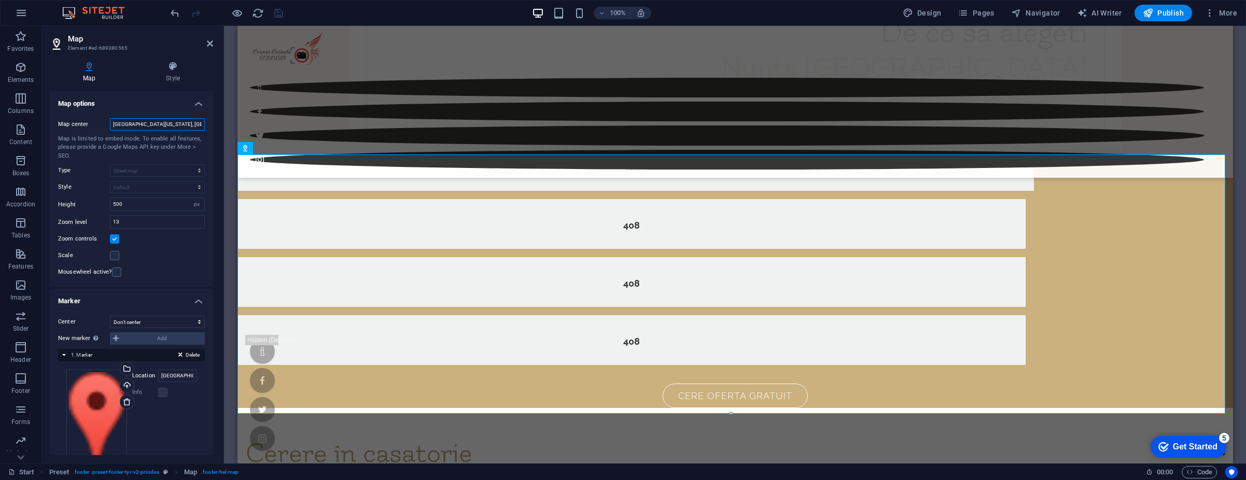
click at [146, 125] on input "Brooklyn Bridge, 10038 New York, NY" at bounding box center [157, 124] width 95 height 12
type input "Ramnicu Valcea"
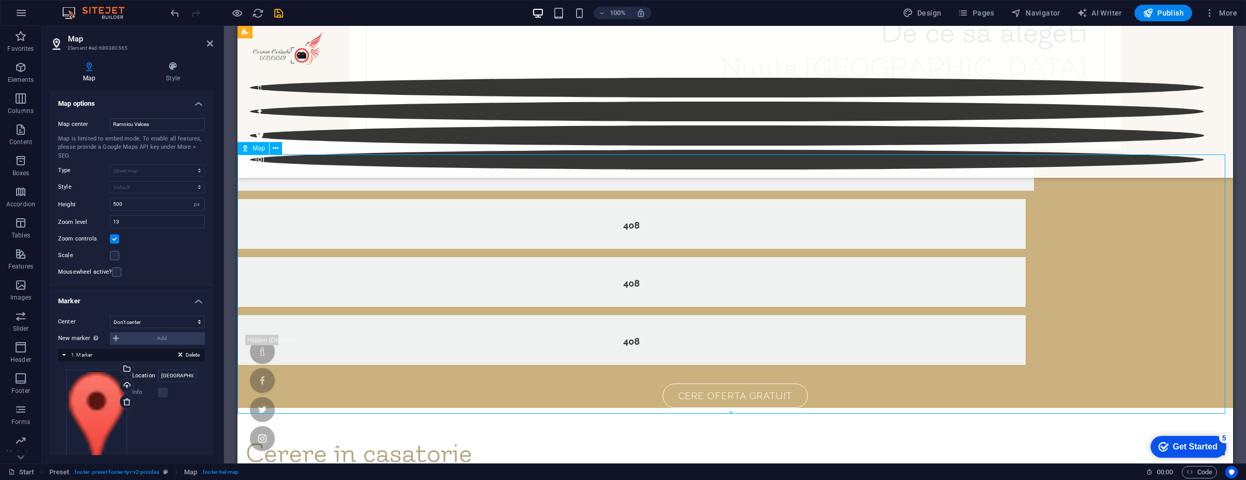
drag, startPoint x: 736, startPoint y: 290, endPoint x: 718, endPoint y: 283, distance: 19.5
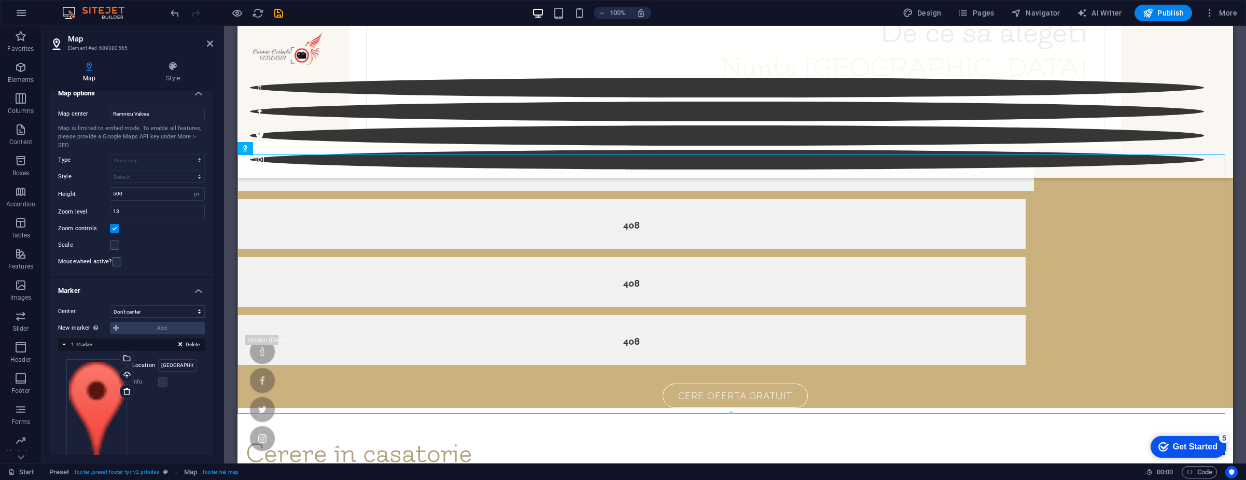
scroll to position [0, 0]
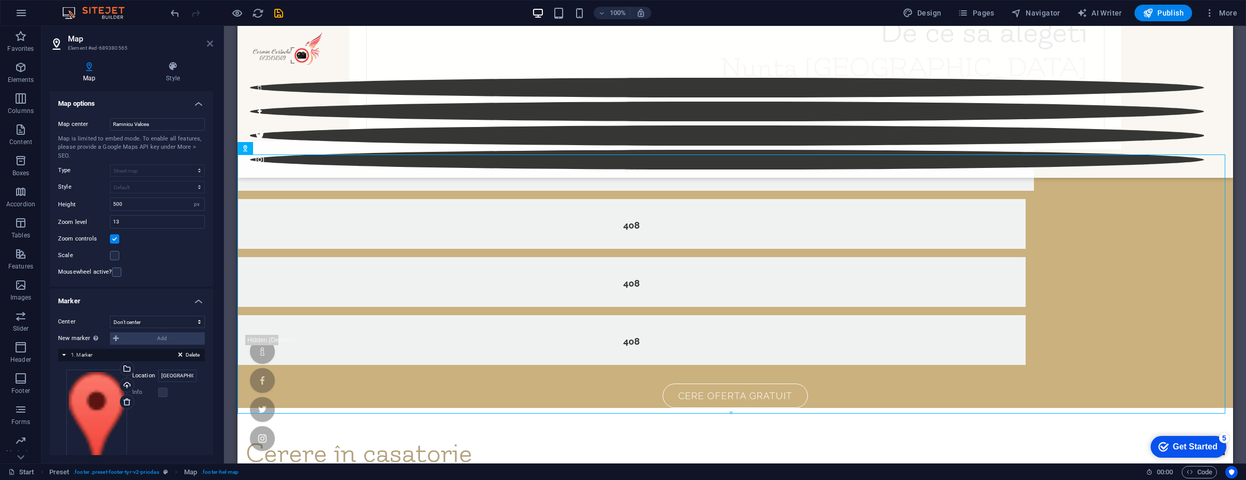
click at [208, 45] on icon at bounding box center [210, 43] width 6 height 8
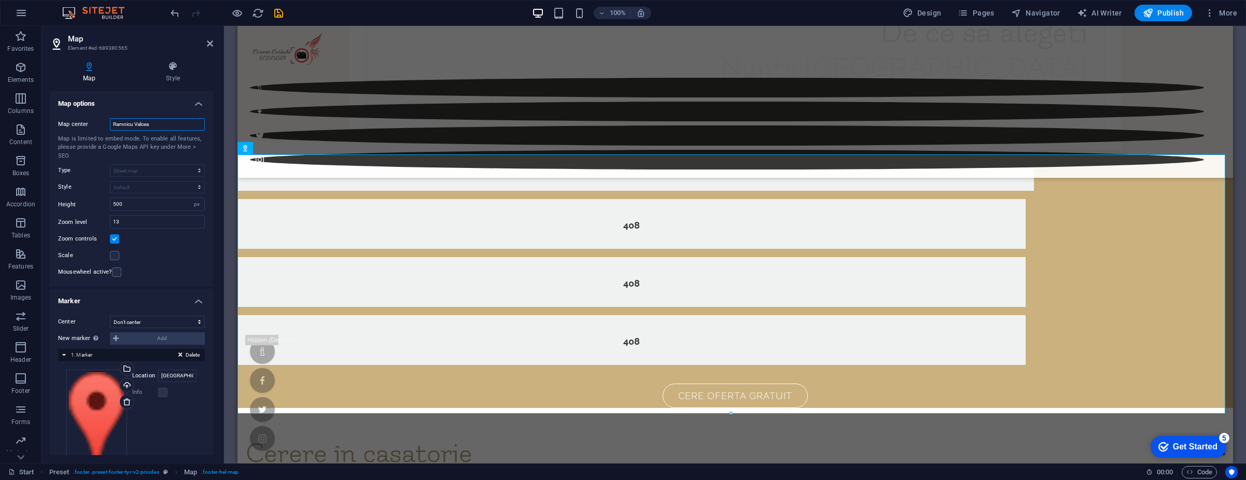
click at [149, 120] on input "Ramnicu Valcea" at bounding box center [157, 124] width 95 height 12
click at [169, 72] on h4 "Style" at bounding box center [173, 72] width 80 height 22
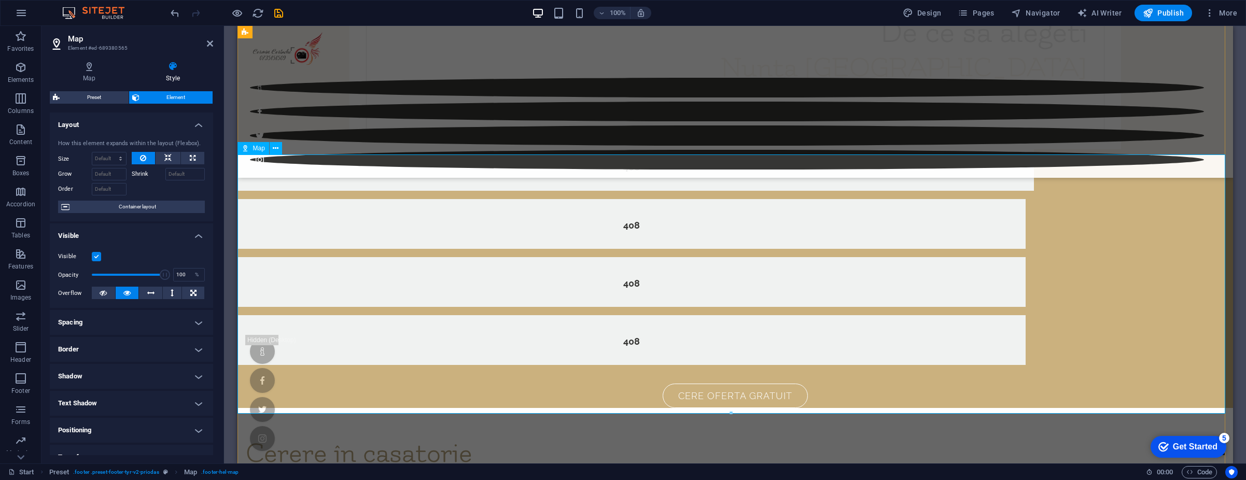
click at [261, 150] on span "Map" at bounding box center [259, 148] width 12 height 6
click at [86, 70] on icon at bounding box center [89, 66] width 79 height 10
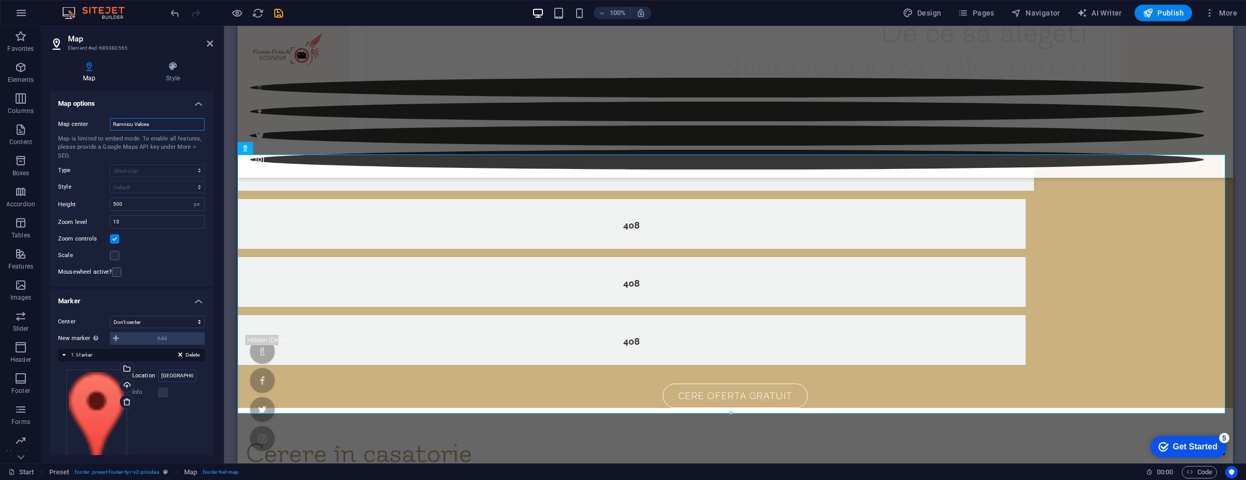
click at [173, 125] on input "Ramnicu Valcea" at bounding box center [157, 124] width 95 height 12
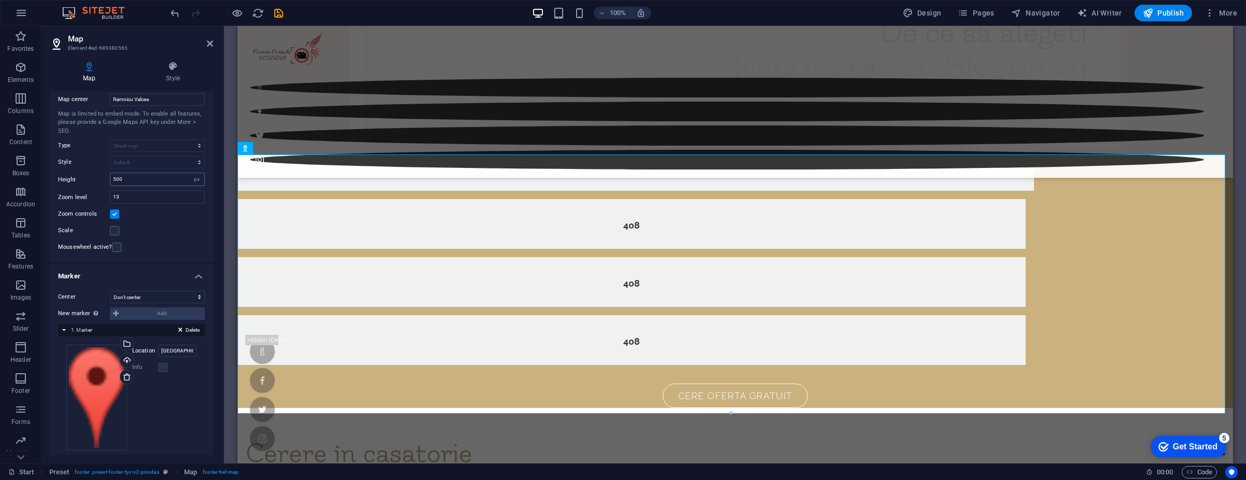
scroll to position [35, 0]
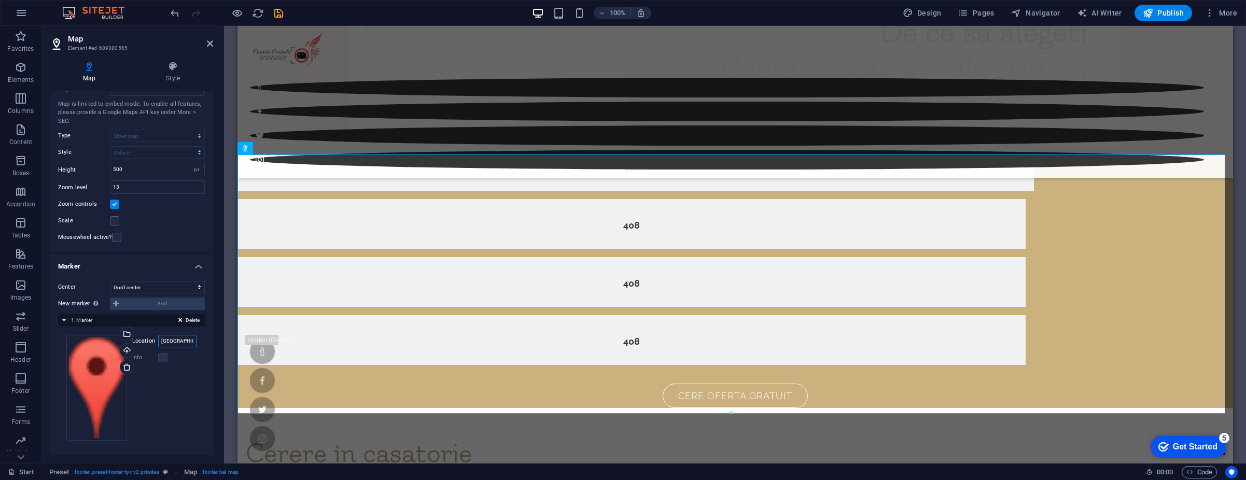
click at [177, 341] on input "Brooklyn Bridge, 10038 New York, NY" at bounding box center [177, 341] width 38 height 12
type input "Ramnicu Valcea"
click at [177, 391] on div "Drag files here, click to choose files or select files from Files or our free s…" at bounding box center [131, 388] width 130 height 106
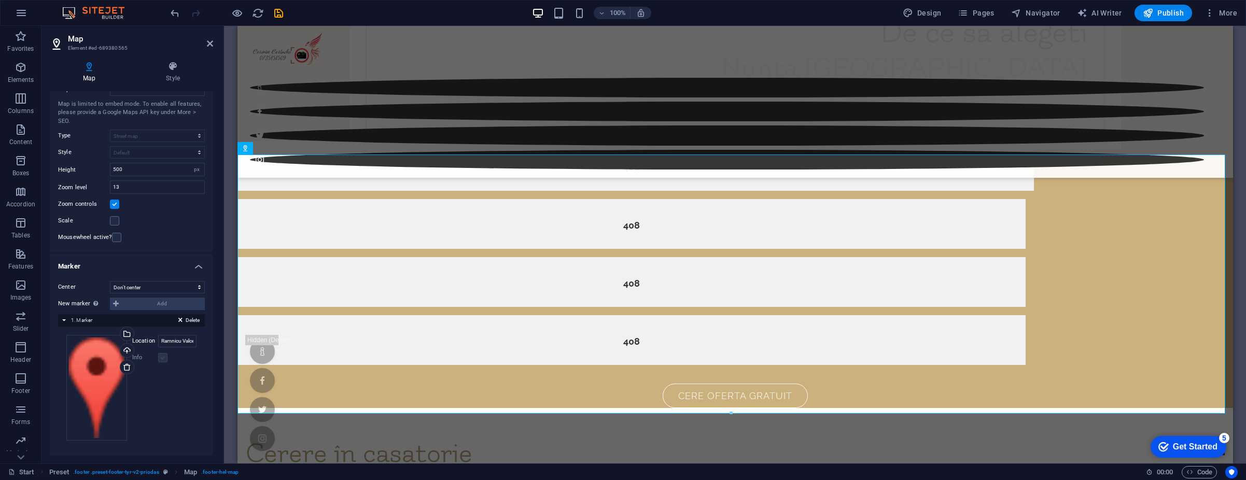
click at [165, 360] on label at bounding box center [162, 357] width 9 height 9
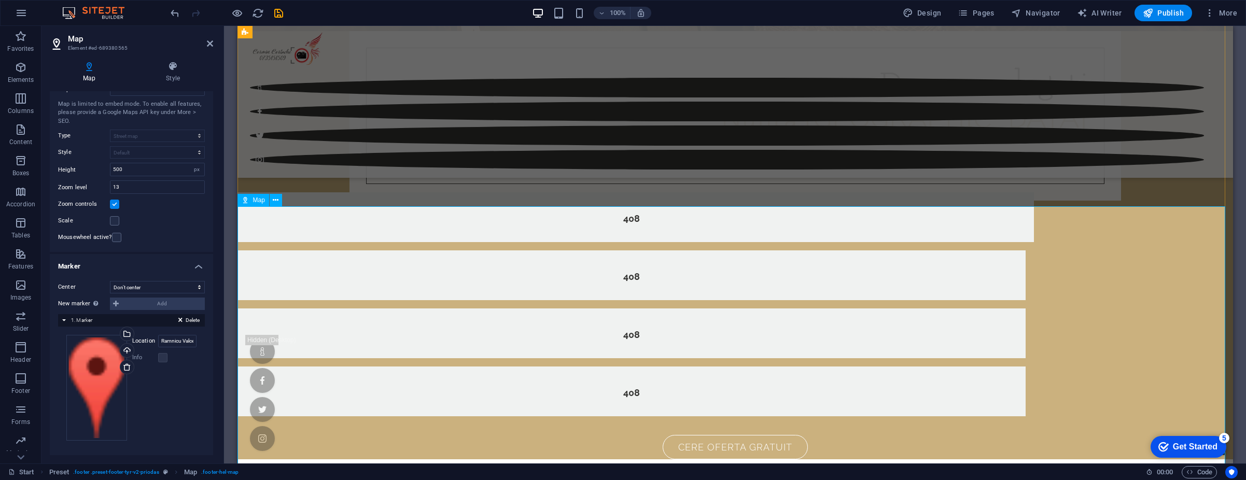
scroll to position [3652, 0]
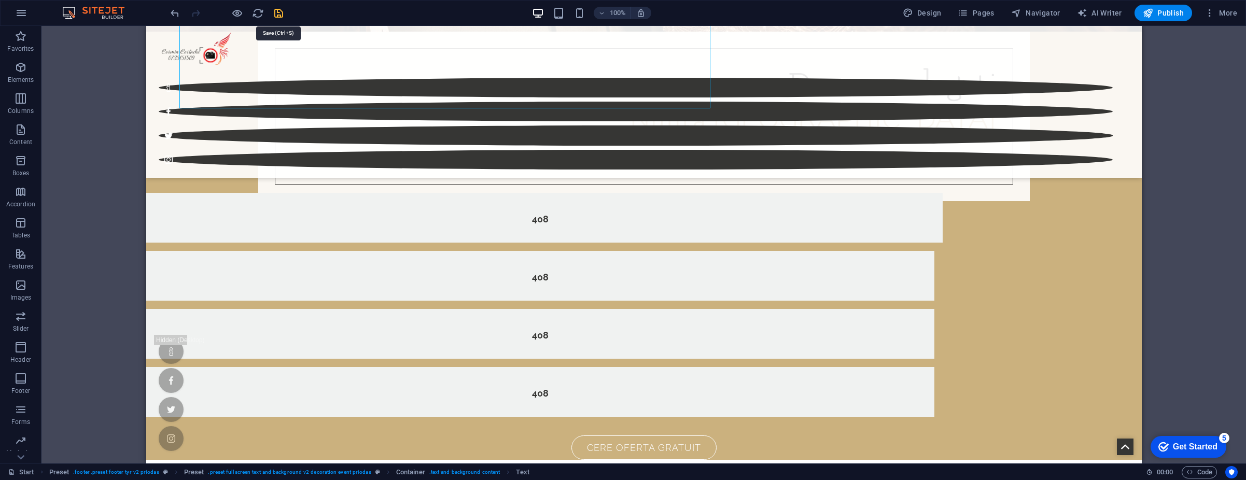
click at [276, 10] on icon "save" at bounding box center [279, 13] width 12 height 12
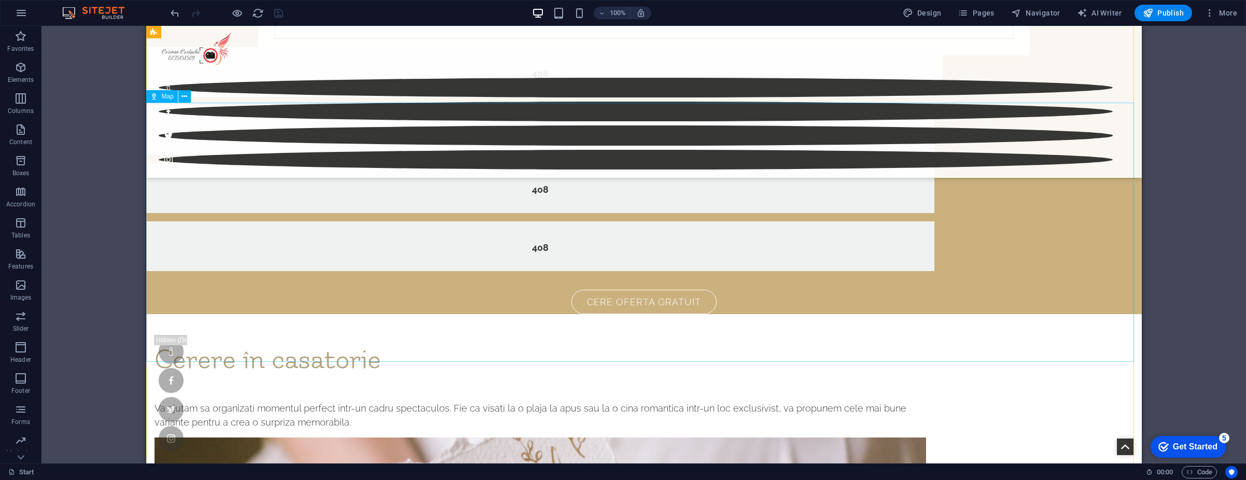
scroll to position [3859, 0]
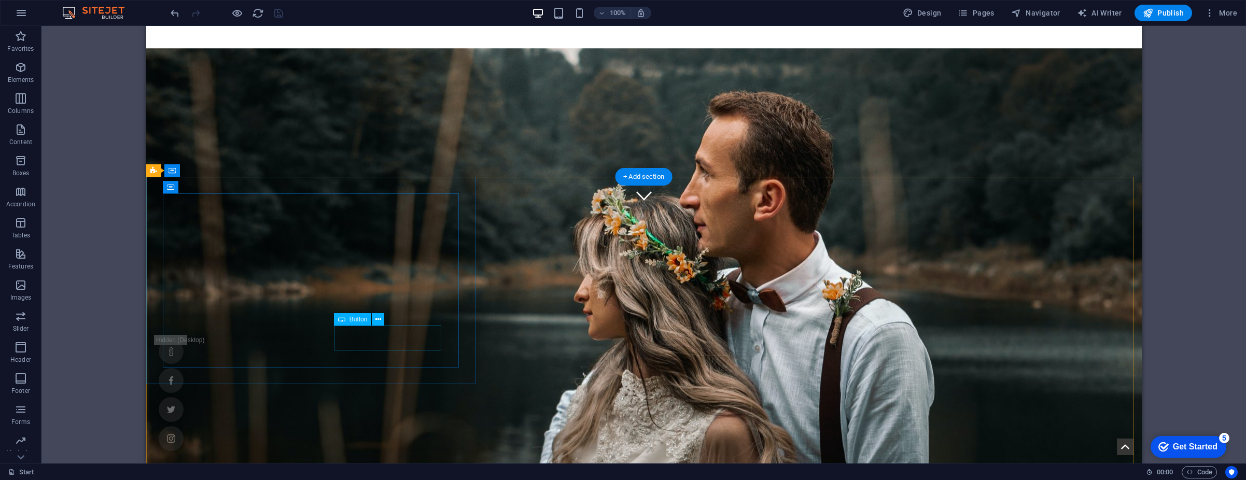
scroll to position [363, 0]
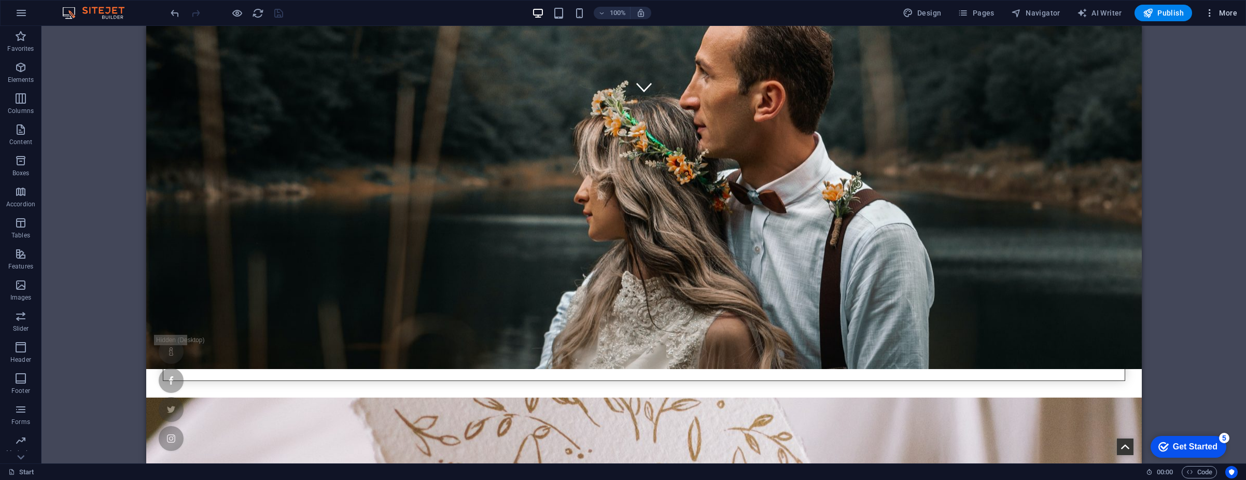
click at [1210, 18] on button "More" at bounding box center [1220, 13] width 41 height 17
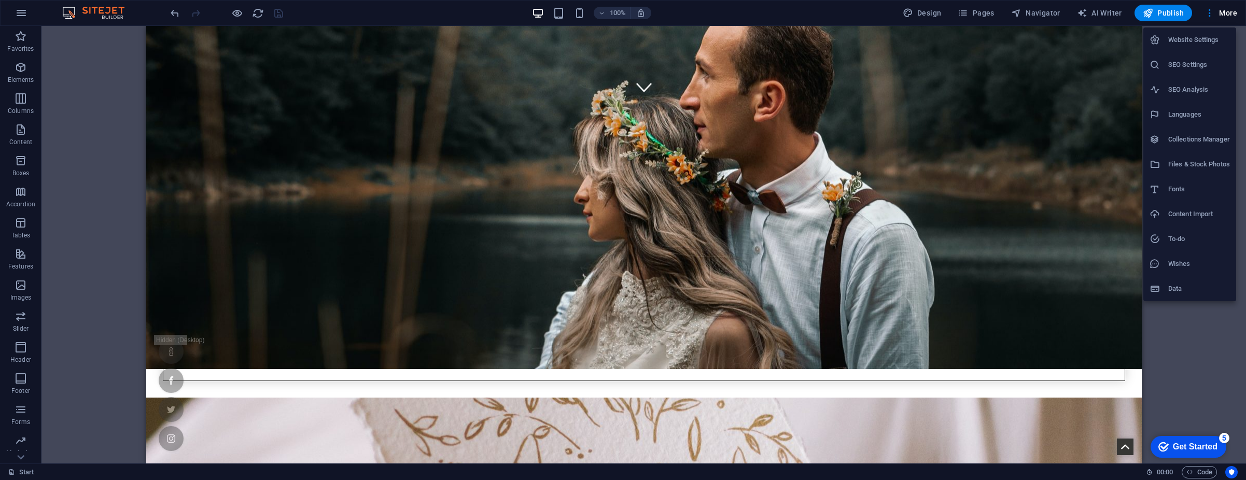
click at [1202, 64] on h6 "SEO Settings" at bounding box center [1199, 65] width 62 height 12
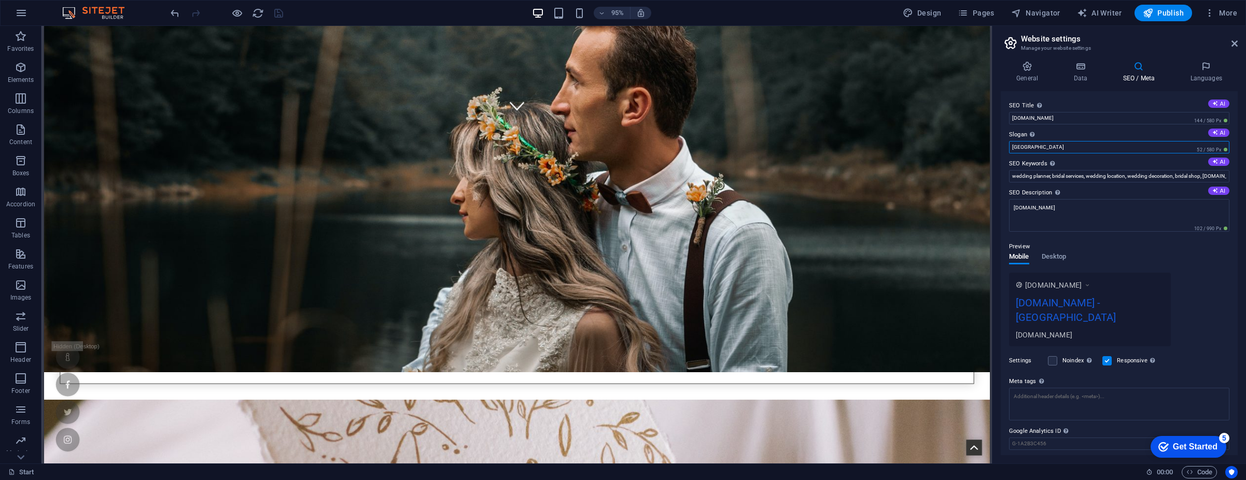
click at [1077, 151] on input "Berlin" at bounding box center [1119, 147] width 220 height 12
type input "Nunta [GEOGRAPHIC_DATA]"
click at [1028, 104] on label "SEO Title The title of your website - make it something that stands out in sear…" at bounding box center [1119, 106] width 220 height 12
click at [1028, 112] on input "[DOMAIN_NAME]" at bounding box center [1119, 118] width 220 height 12
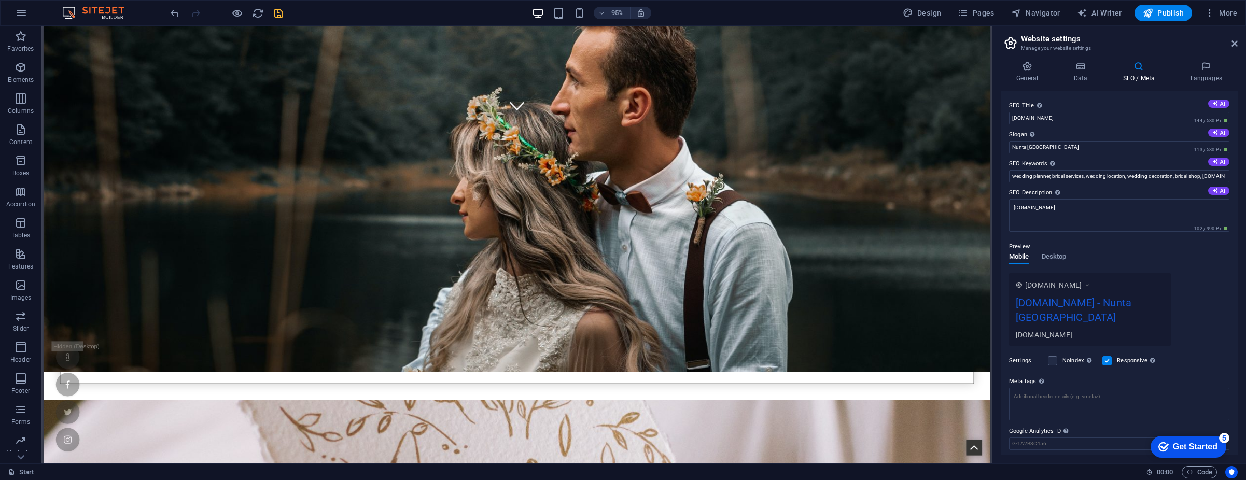
click at [1028, 104] on label "SEO Title The title of your website - make it something that stands out in sear…" at bounding box center [1119, 106] width 220 height 12
click at [1028, 112] on input "[DOMAIN_NAME]" at bounding box center [1119, 118] width 220 height 12
click at [1028, 104] on label "SEO Title The title of your website - make it something that stands out in sear…" at bounding box center [1119, 106] width 220 height 12
click at [1028, 112] on input "[DOMAIN_NAME]" at bounding box center [1119, 118] width 220 height 12
click at [1047, 112] on input "[DOMAIN_NAME]" at bounding box center [1119, 118] width 220 height 12
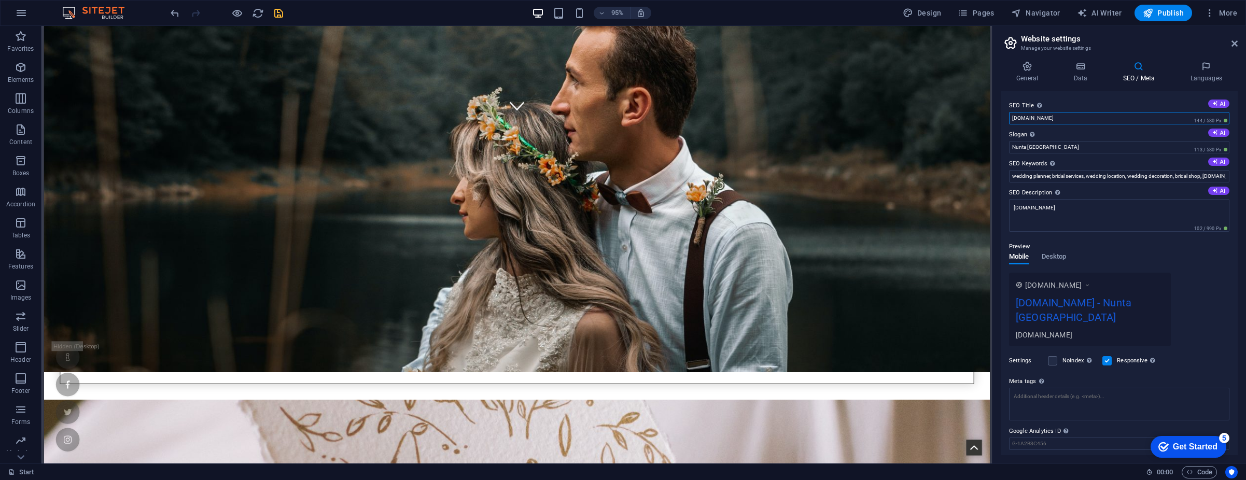
paste input "Nunta Dubai – Organizare Nunti, Luna de Miere si Evenimente de Lux"
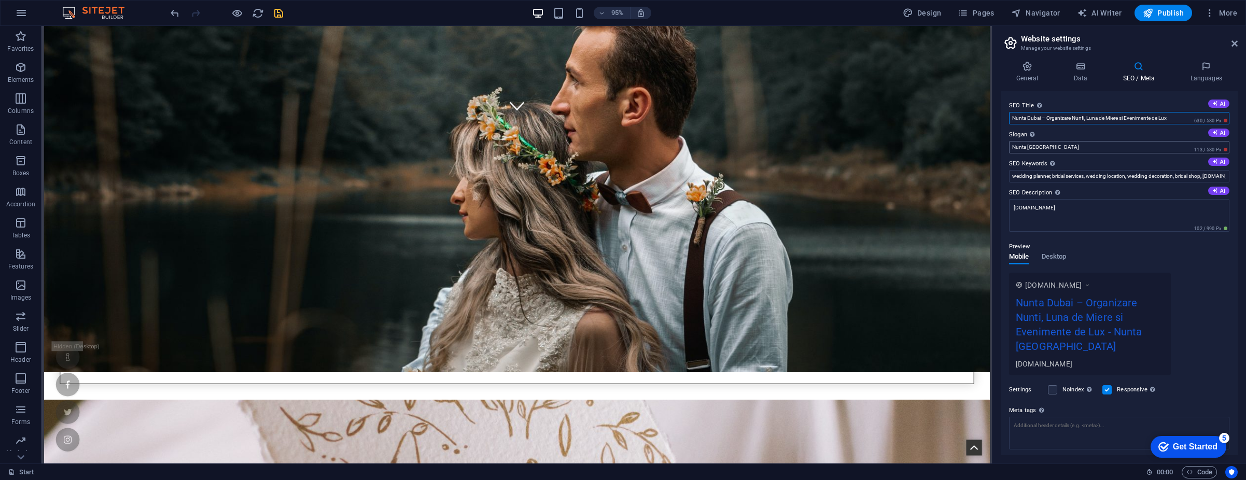
type input "Nunta Dubai – Organizare Nunti, Luna de Miere si Evenimente de Lux"
click at [1057, 148] on input "Nunta [GEOGRAPHIC_DATA]" at bounding box center [1119, 147] width 220 height 12
click at [1060, 257] on span "Desktop" at bounding box center [1054, 257] width 25 height 15
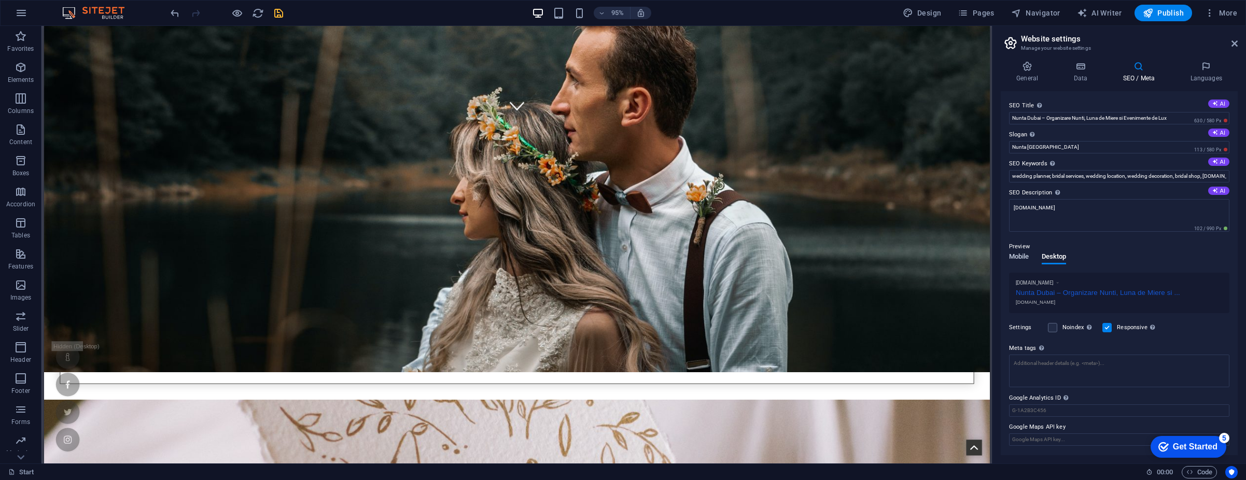
click at [1016, 253] on span "Mobile" at bounding box center [1019, 257] width 20 height 15
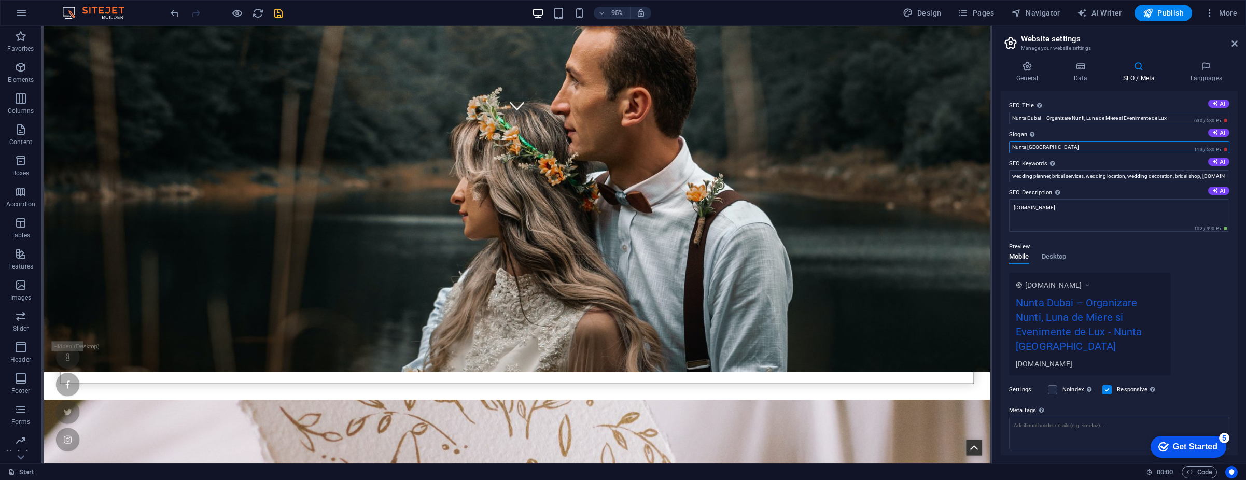
click at [1064, 145] on input "Nunta [GEOGRAPHIC_DATA]" at bounding box center [1119, 147] width 220 height 12
paste input "Experiențe de lux, amintiri pentru o viață."
type input "Experiențe de lux, amintiri pentru o viață."
click at [1096, 190] on label "SEO Description Describe the contents of your website - this is crucial for sea…" at bounding box center [1119, 193] width 220 height 12
click at [1096, 199] on textarea "[DOMAIN_NAME]" at bounding box center [1119, 215] width 220 height 33
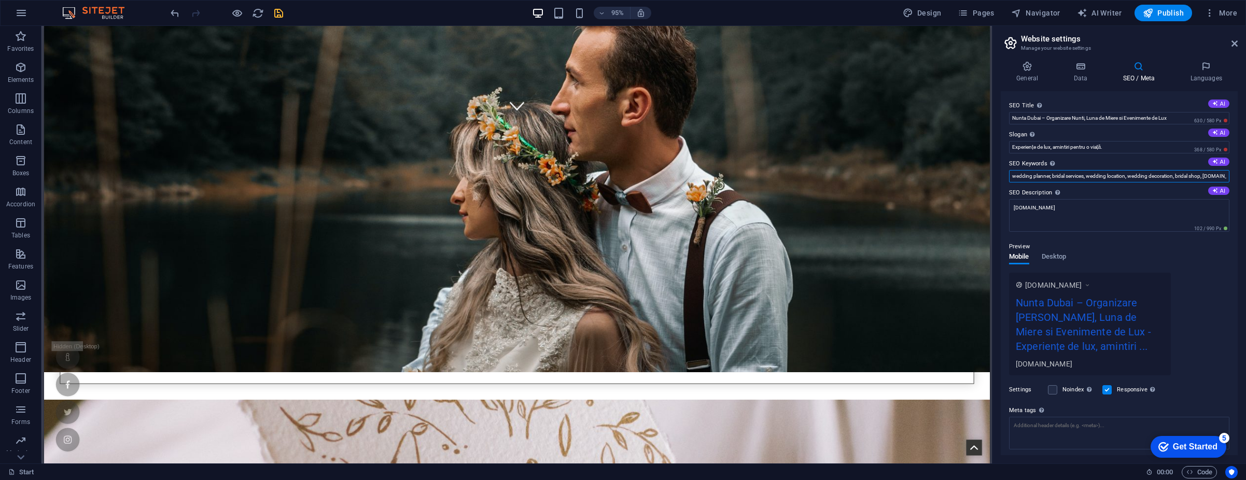
click at [1071, 174] on input "wedding planner, bridal services, wedding location, wedding decoration, bridal …" at bounding box center [1119, 176] width 220 height 12
paste input "nunta Dubai organizare nunta Dubai nunta de lux Dubai destinatie nunta Dubai lu…"
type input "nunta Dubai organizare nunta Dubai nunta de lux Dubai destinatie nunta Dubai lu…"
click at [1077, 148] on input "Experiențe de lux, amintiri pentru o viață." at bounding box center [1119, 147] width 220 height 12
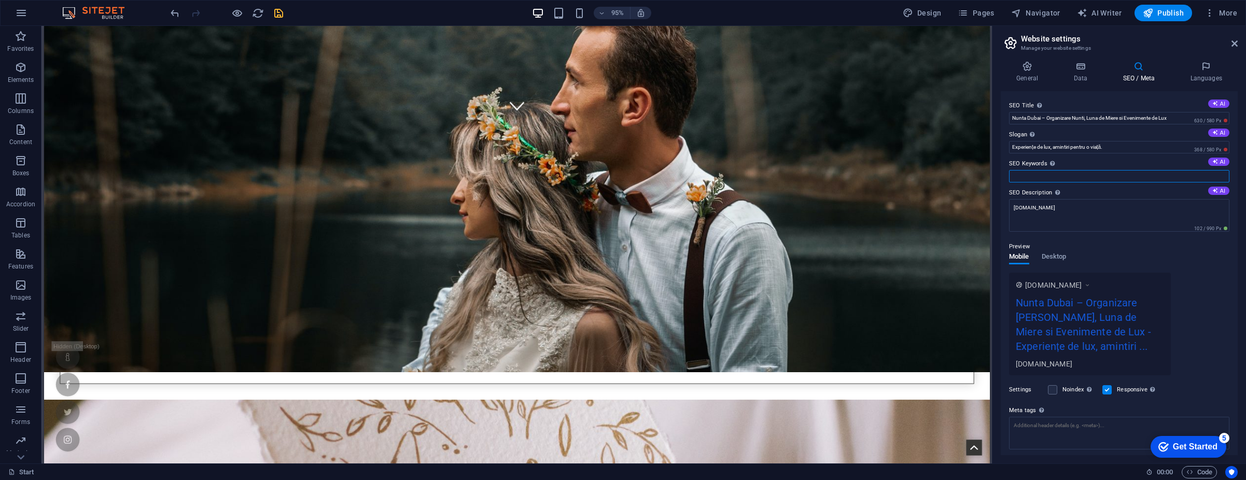
click at [1074, 179] on input "SEO Keywords Comma-separated list of keywords representing your website. AI" at bounding box center [1119, 176] width 220 height 12
paste input "nunta [GEOGRAPHIC_DATA], organizare nunta [GEOGRAPHIC_DATA], nunta de lux [GEOG…"
type input "nunta [GEOGRAPHIC_DATA], organizare nunta [GEOGRAPHIC_DATA], nunta de lux [GEOG…"
click at [1068, 214] on textarea "[DOMAIN_NAME]" at bounding box center [1119, 215] width 220 height 33
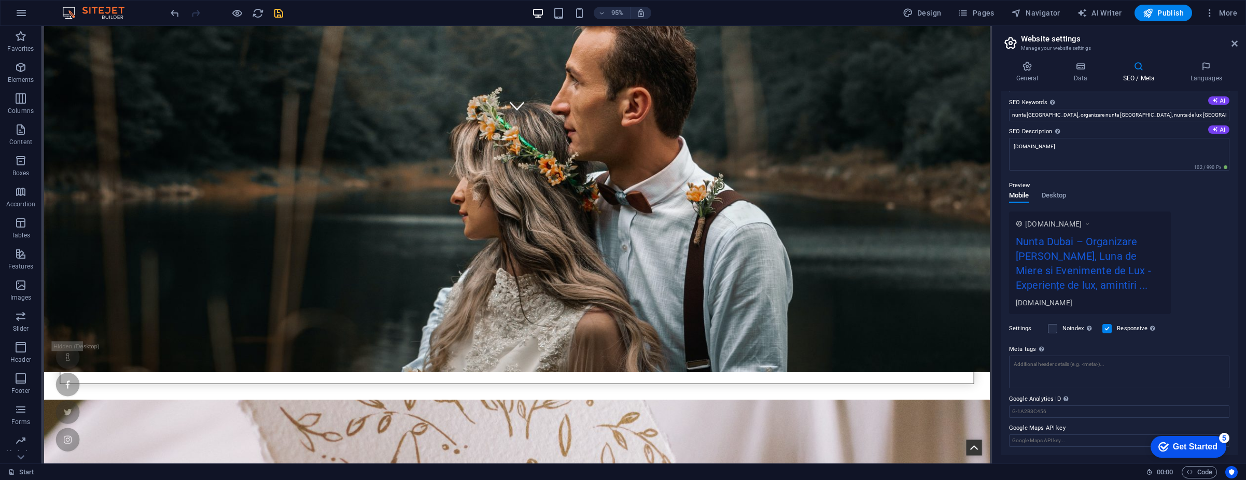
scroll to position [0, 0]
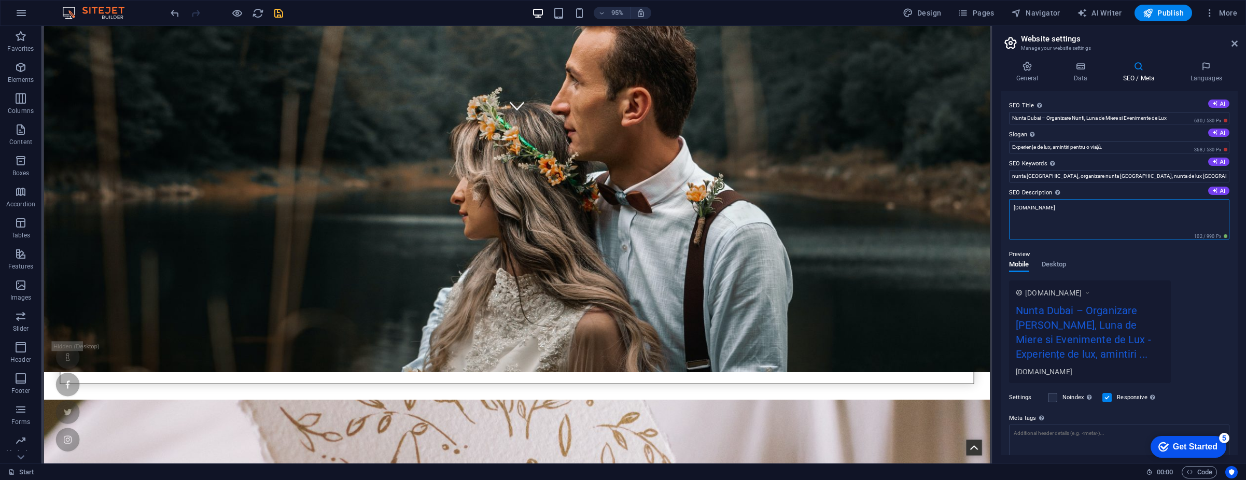
click at [1064, 216] on textarea "[DOMAIN_NAME]" at bounding box center [1119, 219] width 220 height 40
paste textarea "Nunta [GEOGRAPHIC_DATA] – Organizare nunți și evenimente de lux în [GEOGRAPHIC_…"
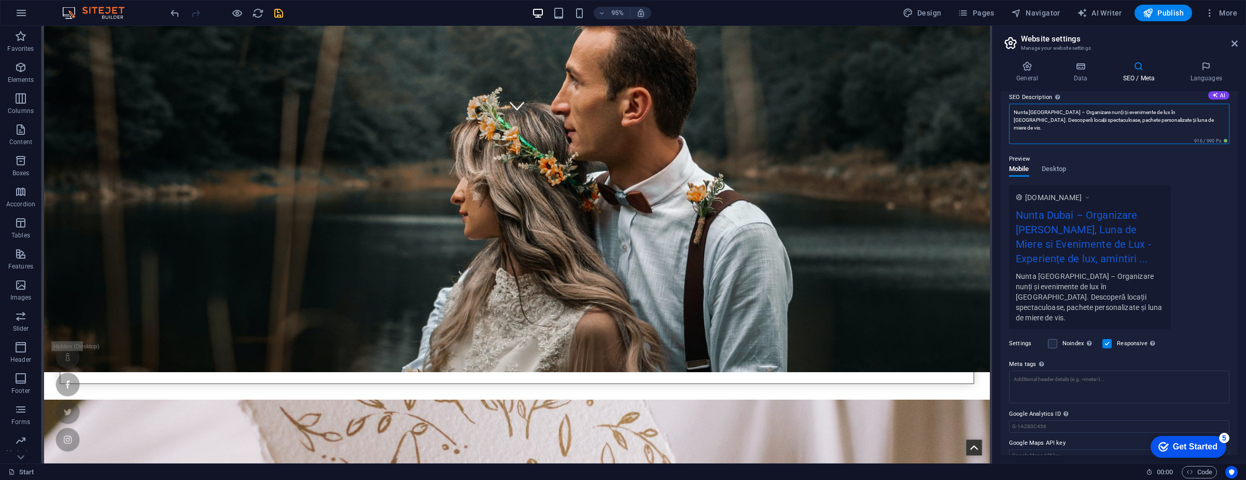
scroll to position [100, 0]
type textarea "Nunta [GEOGRAPHIC_DATA] – Organizare nunți și evenimente de lux în [GEOGRAPHIC_…"
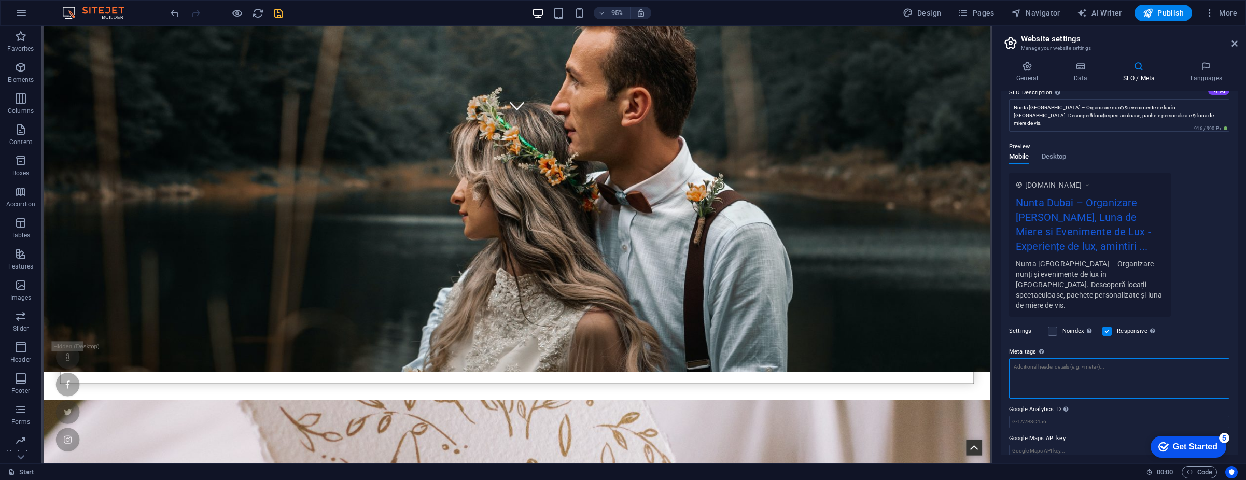
click at [1110, 366] on textarea "Meta tags Enter HTML code here that will be placed inside the tags of your webs…" at bounding box center [1119, 378] width 220 height 40
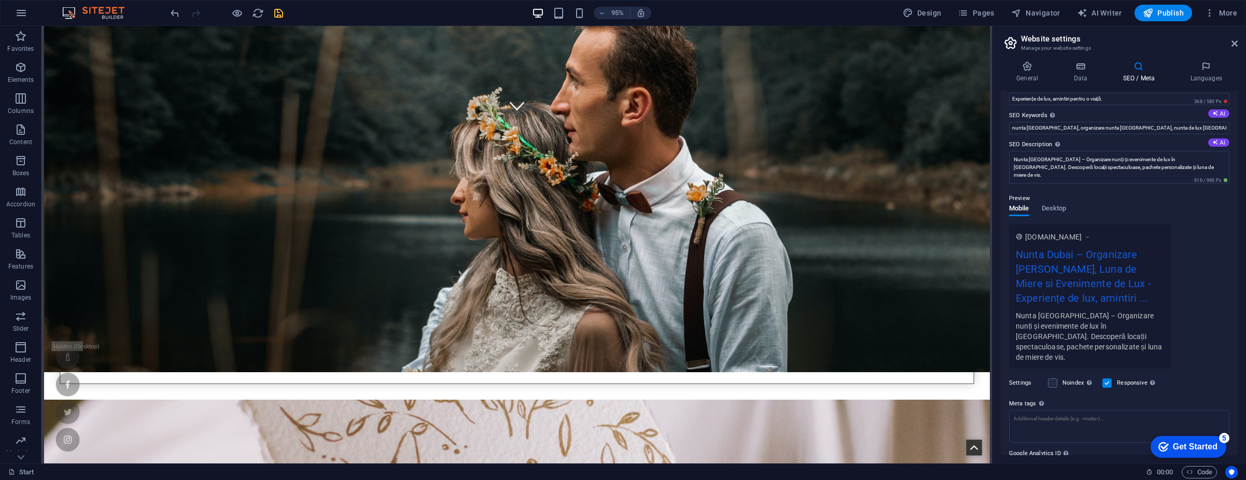
scroll to position [92, 0]
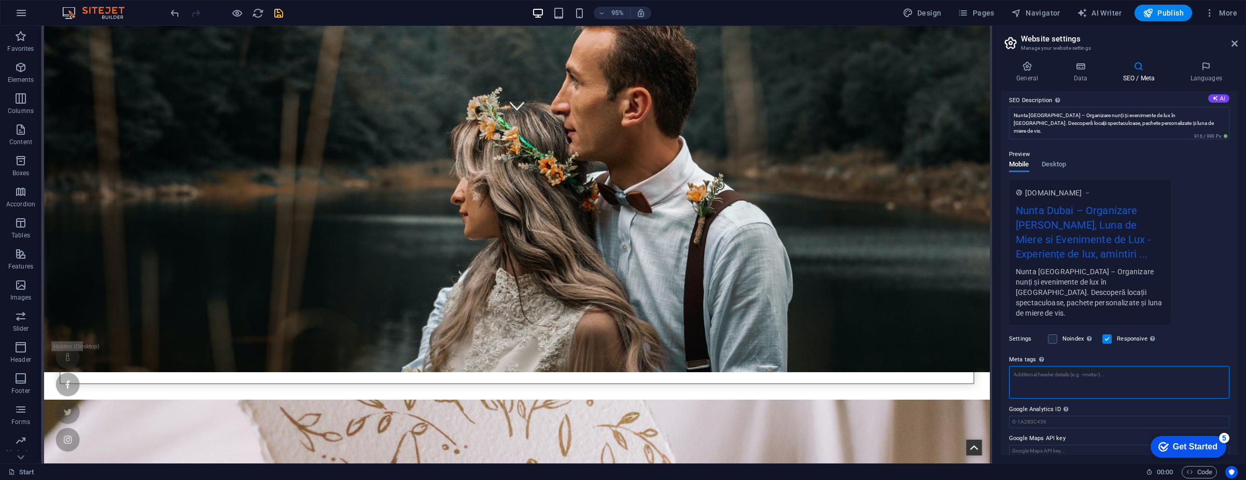
click at [1066, 366] on textarea "Meta tags Enter HTML code here that will be placed inside the tags of your webs…" at bounding box center [1119, 382] width 220 height 33
click at [1150, 354] on label "Meta tags Enter HTML code here that will be placed inside the tags of your webs…" at bounding box center [1119, 360] width 220 height 12
click at [1150, 366] on textarea "Meta tags Enter HTML code here that will be placed inside the tags of your webs…" at bounding box center [1119, 386] width 220 height 40
click at [274, 12] on icon "save" at bounding box center [279, 13] width 12 height 12
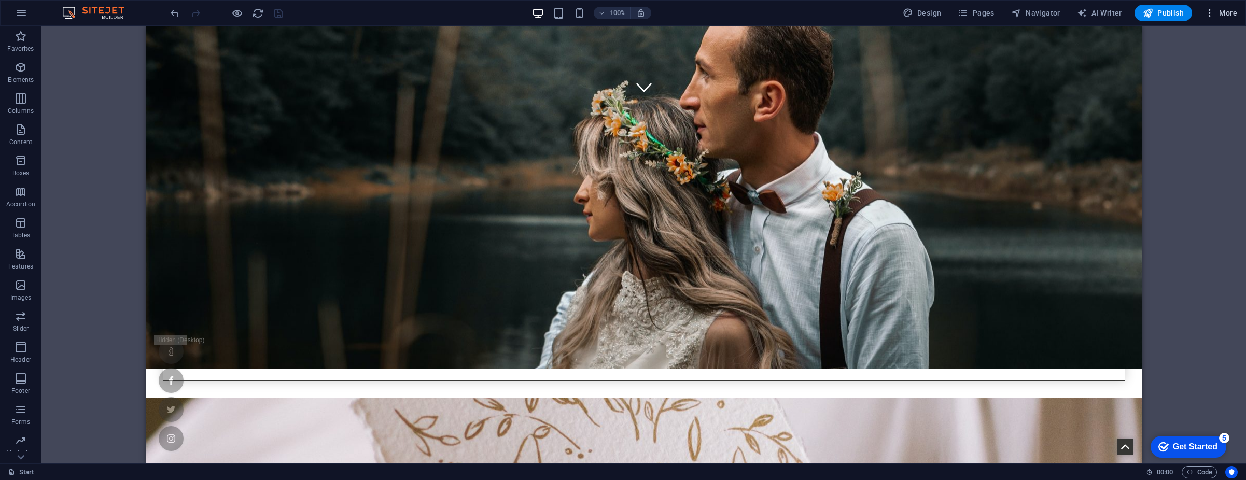
click at [1211, 17] on icon "button" at bounding box center [1210, 13] width 10 height 10
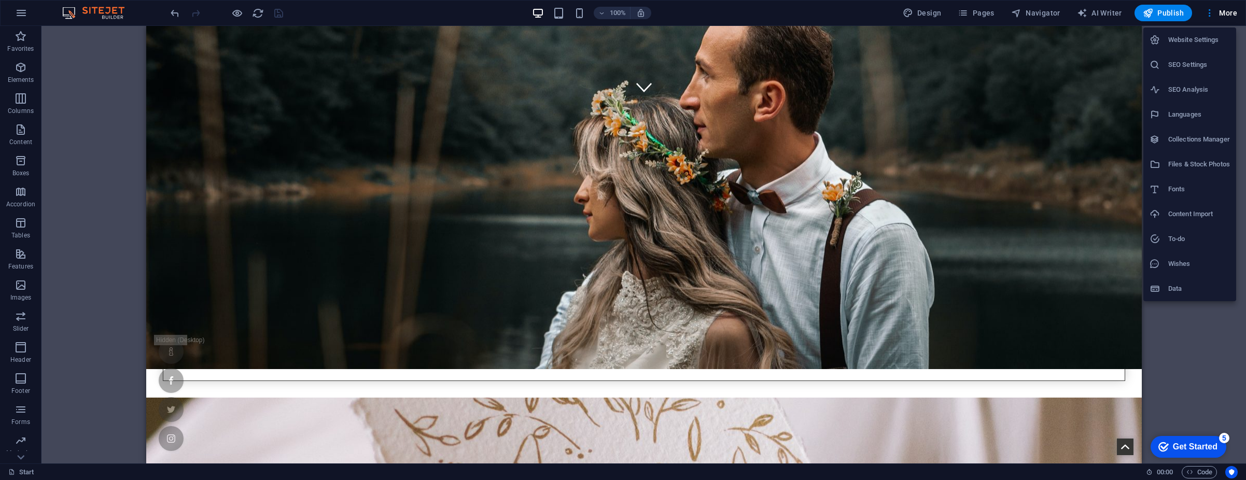
click at [1202, 67] on h6 "SEO Settings" at bounding box center [1199, 65] width 62 height 12
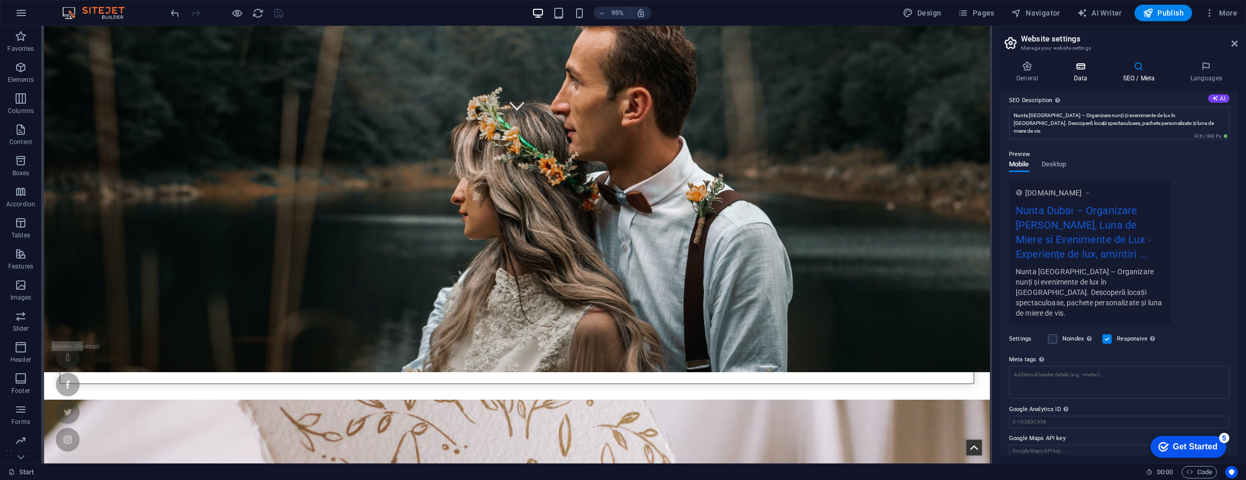
click at [1085, 77] on h4 "Data" at bounding box center [1082, 72] width 49 height 22
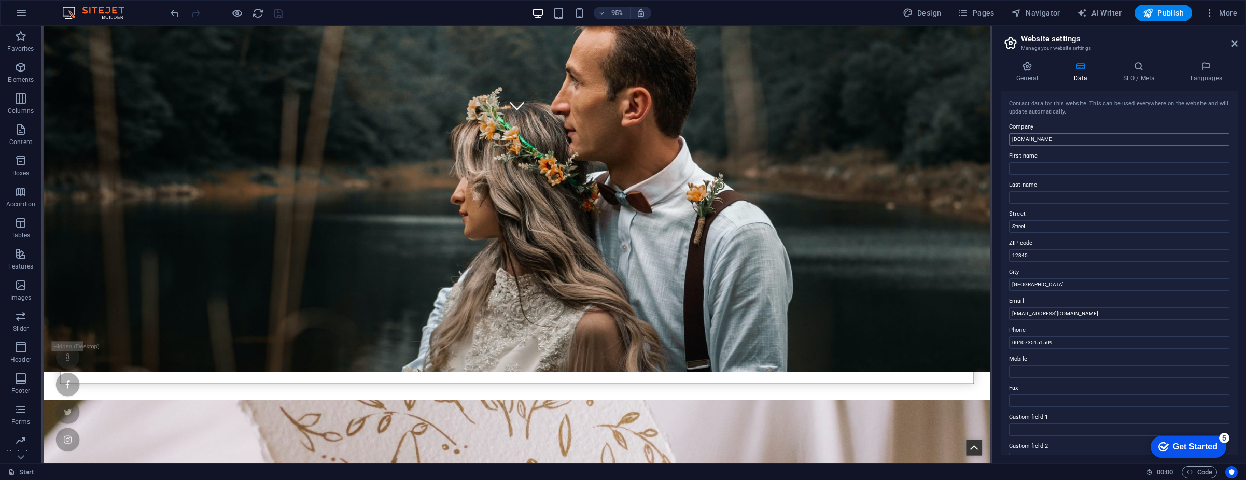
click at [1061, 144] on input "[DOMAIN_NAME]" at bounding box center [1119, 139] width 220 height 12
click at [1059, 171] on input "First name" at bounding box center [1119, 168] width 220 height 12
click at [1104, 151] on label "First name" at bounding box center [1119, 156] width 220 height 12
click at [1104, 162] on input "First name" at bounding box center [1119, 168] width 220 height 12
click at [1050, 105] on div "Contact data for this website. This can be used everywhere on the website and w…" at bounding box center [1119, 108] width 220 height 17
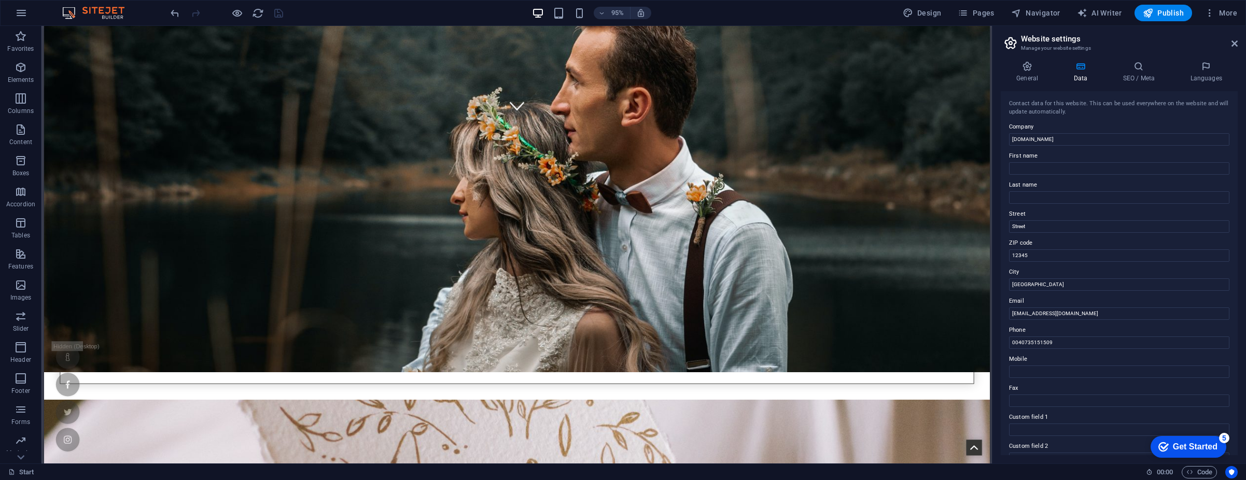
click at [1050, 105] on div "Contact data for this website. This can be used everywhere on the website and w…" at bounding box center [1119, 108] width 220 height 17
click at [1082, 111] on div "Contact data for this website. This can be used everywhere on the website and w…" at bounding box center [1119, 108] width 220 height 17
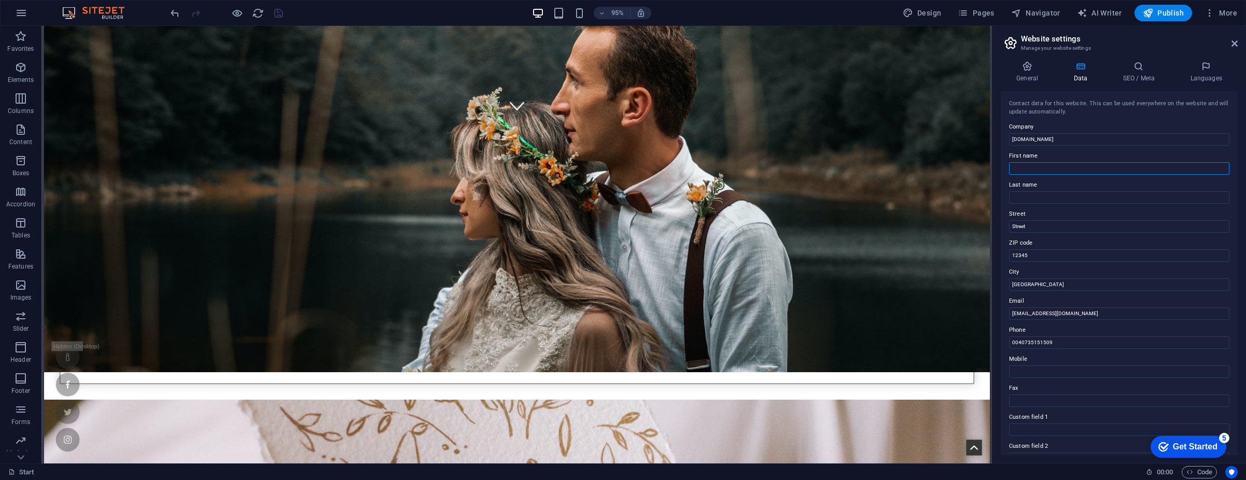
click at [1100, 171] on input "First name" at bounding box center [1119, 168] width 220 height 12
type input "Cosmin"
type input "Costache"
click at [1007, 221] on div "Contact data for this website. This can be used everywhere on the website and w…" at bounding box center [1119, 273] width 237 height 364
click at [1022, 227] on input "Street" at bounding box center [1119, 226] width 220 height 12
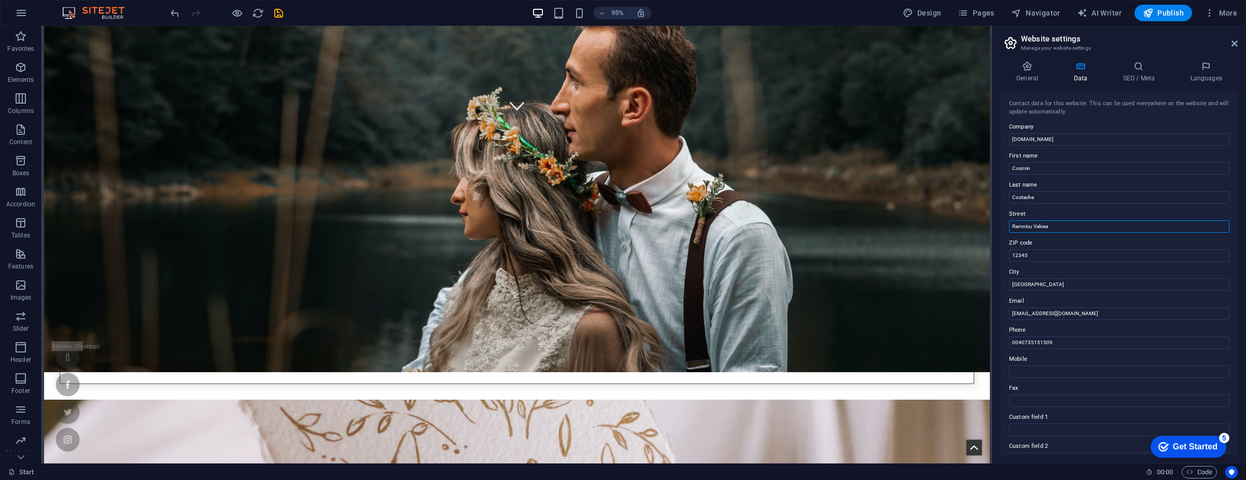
type input "Ramnicu Valcea"
click at [1134, 71] on icon at bounding box center [1138, 66] width 63 height 10
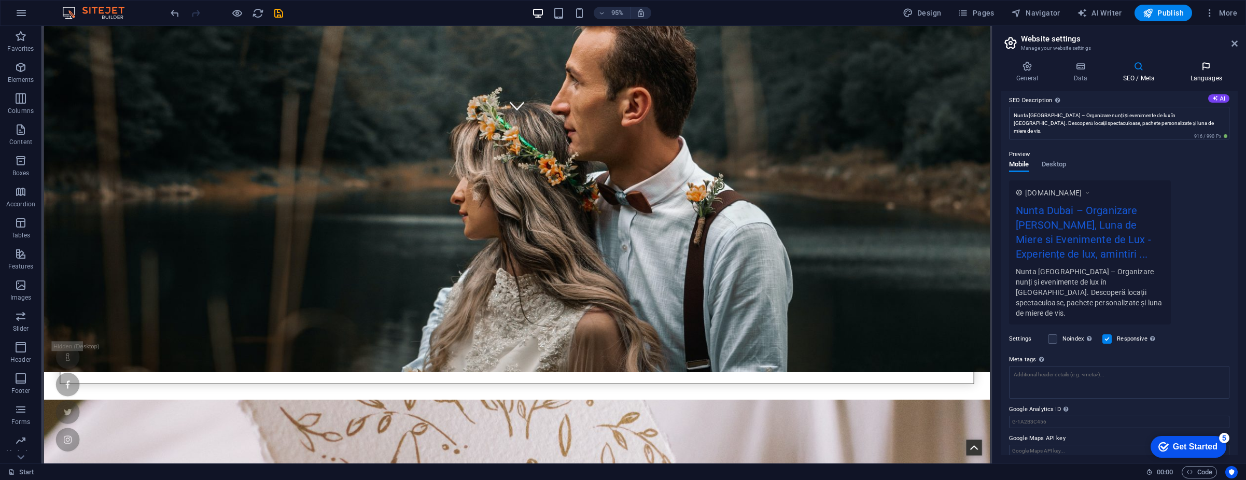
click at [1192, 72] on h4 "Languages" at bounding box center [1206, 72] width 63 height 22
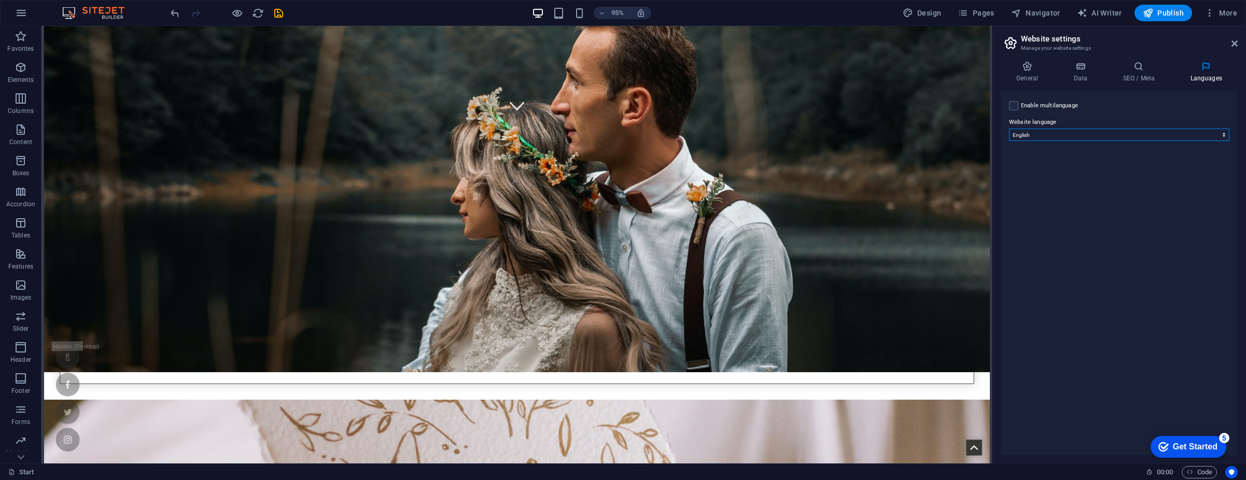
click at [1057, 134] on select "Abkhazian Afar Afrikaans Akan Albanian Amharic Arabic Aragonese Armenian Assame…" at bounding box center [1119, 135] width 220 height 12
click at [1065, 132] on select "Abkhazian Afar Afrikaans Akan Albanian Amharic Arabic Aragonese Armenian Assame…" at bounding box center [1119, 135] width 220 height 12
select select "131"
click at [1009, 129] on select "Abkhazian Afar Afrikaans Akan Albanian Amharic Arabic Aragonese Armenian Assame…" at bounding box center [1119, 135] width 220 height 12
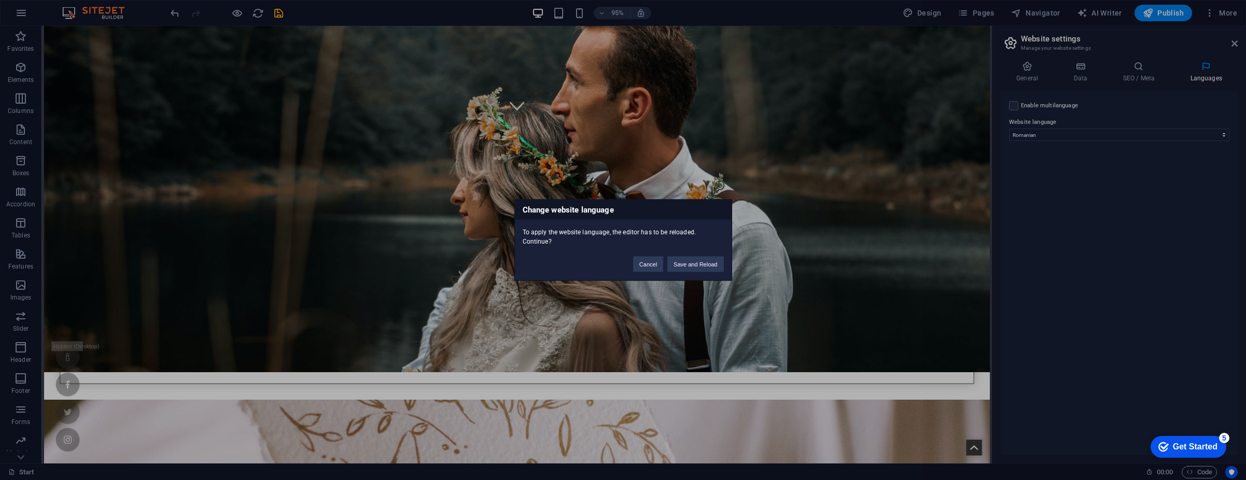
click at [590, 236] on div "To apply the website language, the editor has to be reloaded. Continue?" at bounding box center [623, 233] width 217 height 26
click at [612, 237] on div "To apply the website language, the editor has to be reloaded. Continue?" at bounding box center [623, 233] width 217 height 26
click at [675, 265] on button "Save and Reload" at bounding box center [695, 265] width 56 height 16
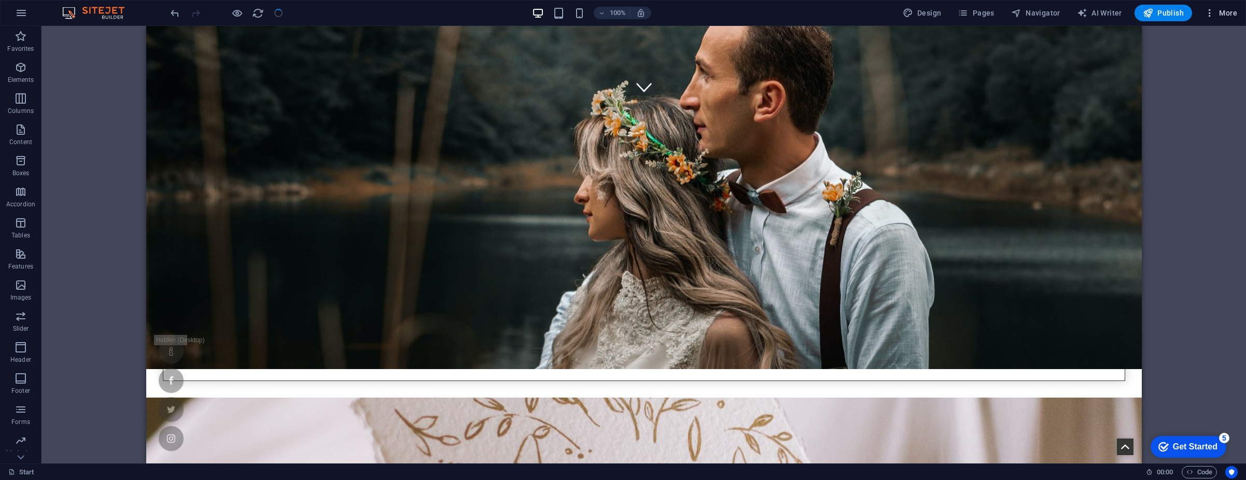
click at [1218, 15] on span "More" at bounding box center [1221, 13] width 33 height 10
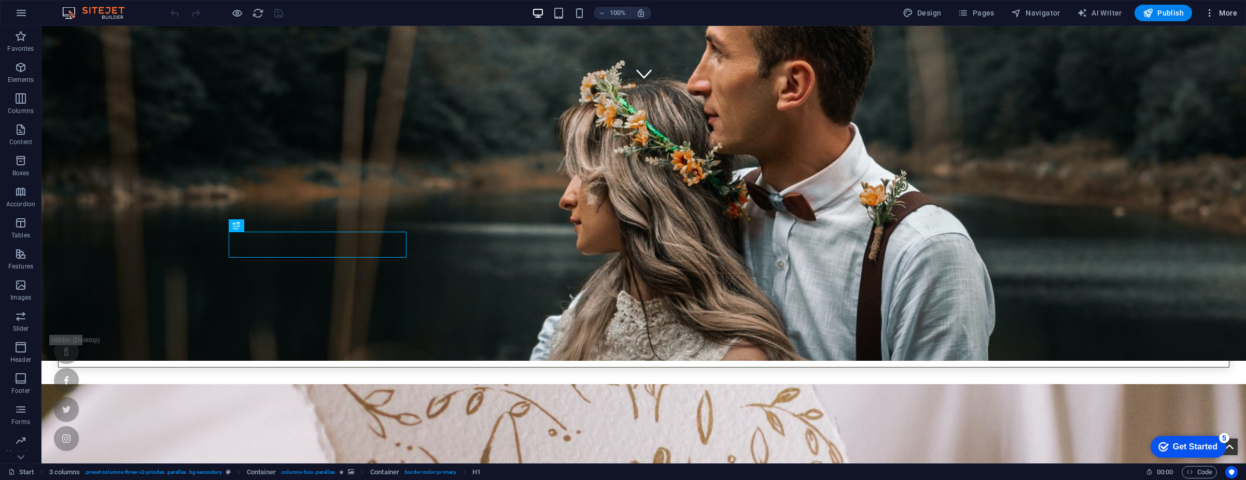
click at [1221, 17] on span "More" at bounding box center [1221, 13] width 33 height 10
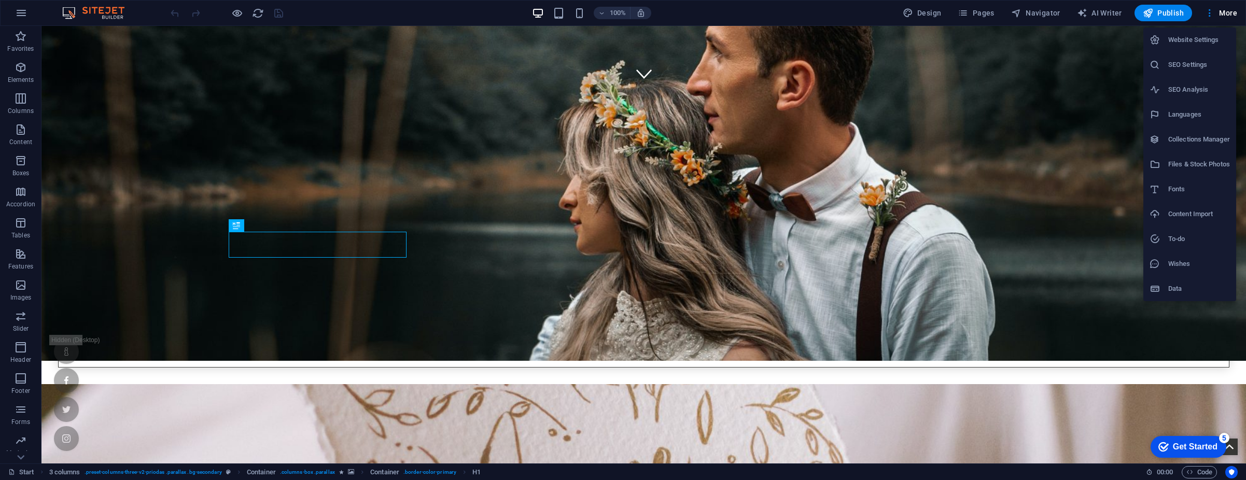
click at [1197, 66] on h6 "SEO Settings" at bounding box center [1199, 65] width 62 height 12
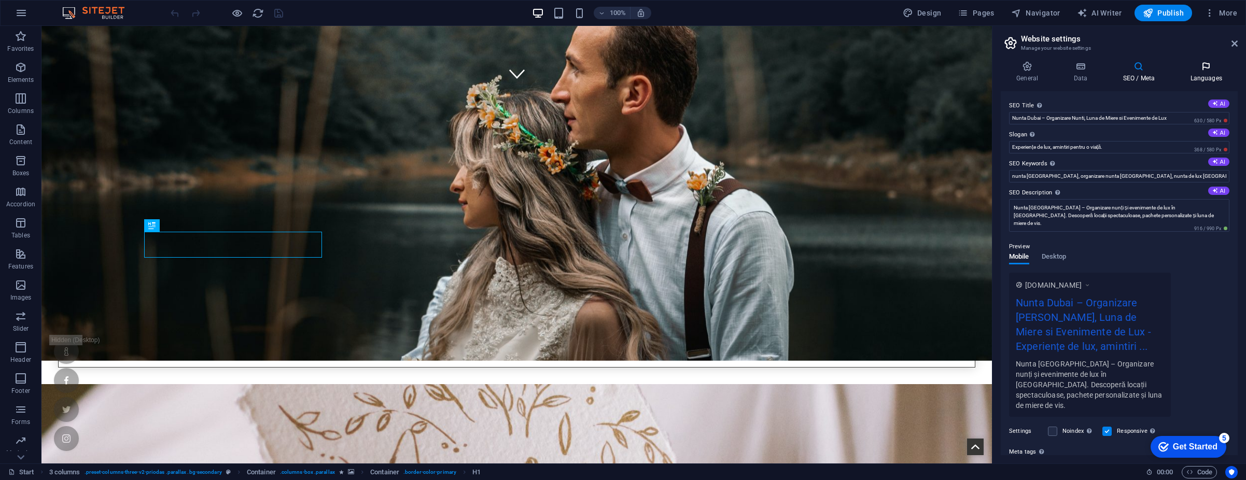
click at [1184, 69] on icon at bounding box center [1206, 66] width 63 height 10
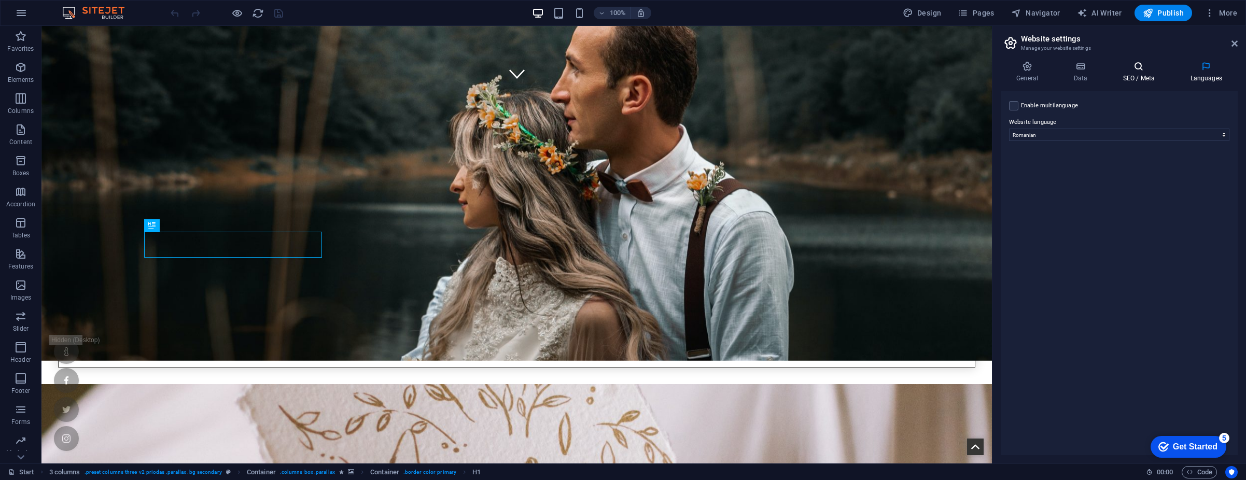
click at [1149, 76] on h4 "SEO / Meta" at bounding box center [1140, 72] width 67 height 22
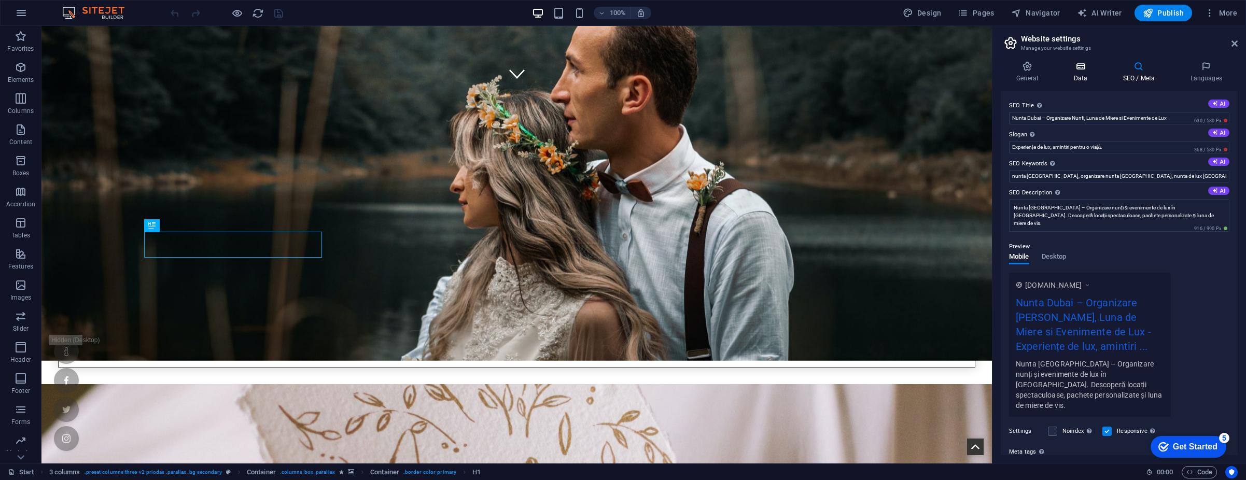
click at [1094, 77] on h4 "Data" at bounding box center [1082, 72] width 49 height 22
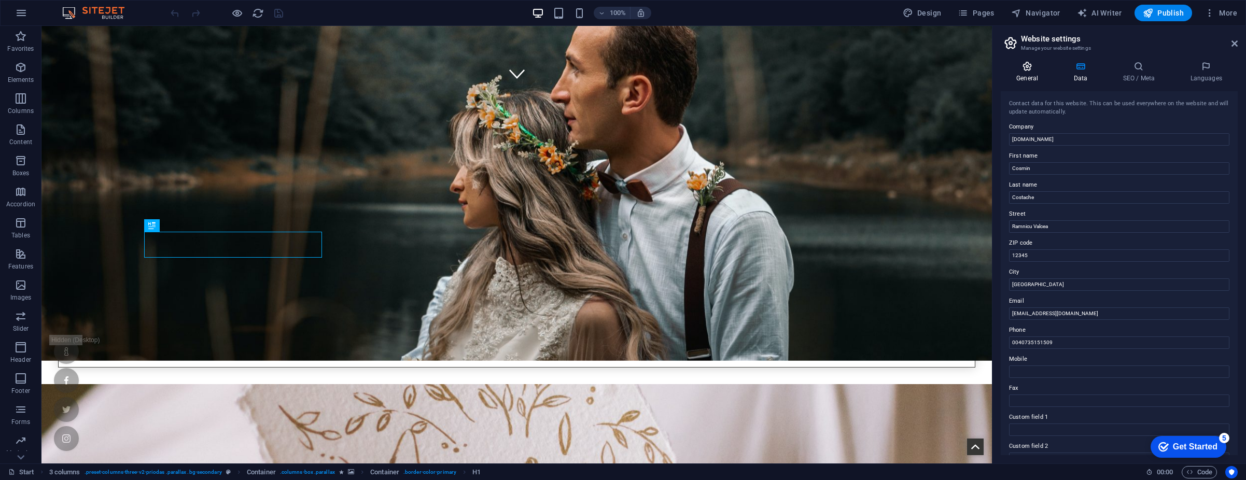
click at [1030, 80] on h4 "General" at bounding box center [1029, 72] width 57 height 22
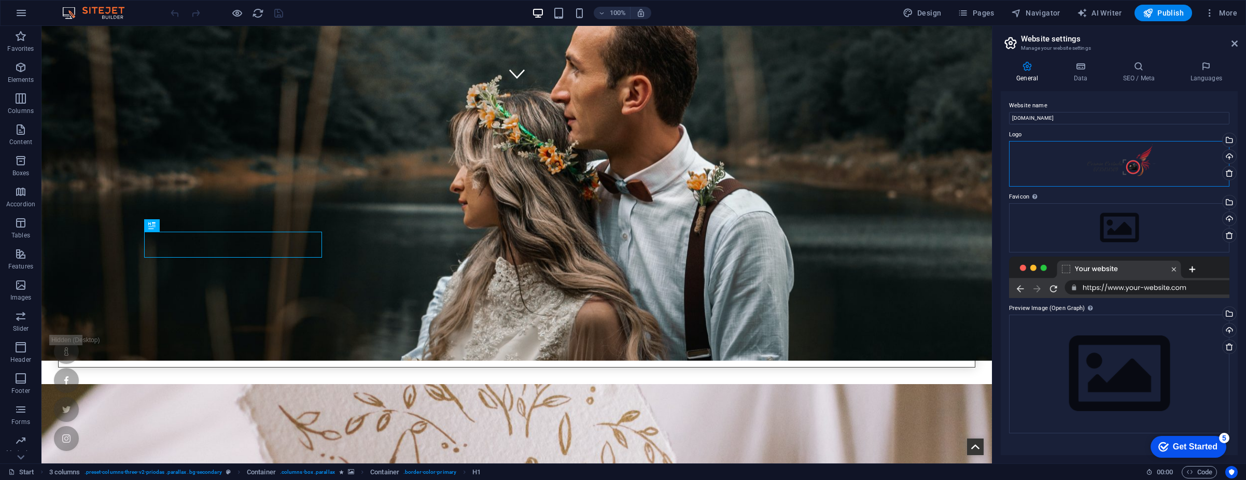
click at [1139, 172] on div "Drag files here, click to choose files or select files from Files or our free s…" at bounding box center [1119, 164] width 220 height 46
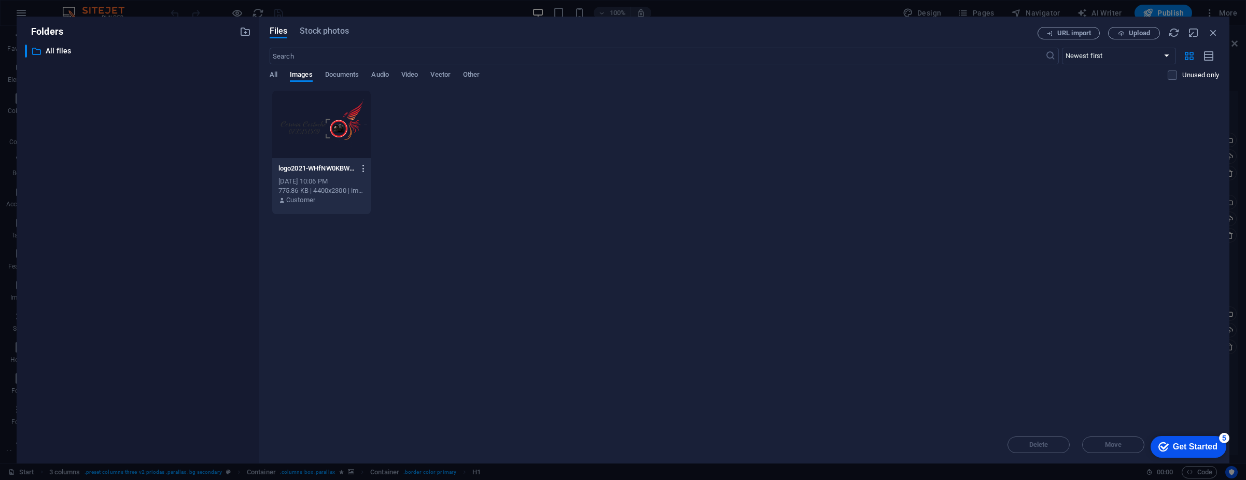
click at [360, 166] on icon "button" at bounding box center [364, 168] width 10 height 9
click at [374, 213] on li "Get link" at bounding box center [360, 220] width 75 height 25
click at [1210, 32] on icon "button" at bounding box center [1213, 32] width 11 height 11
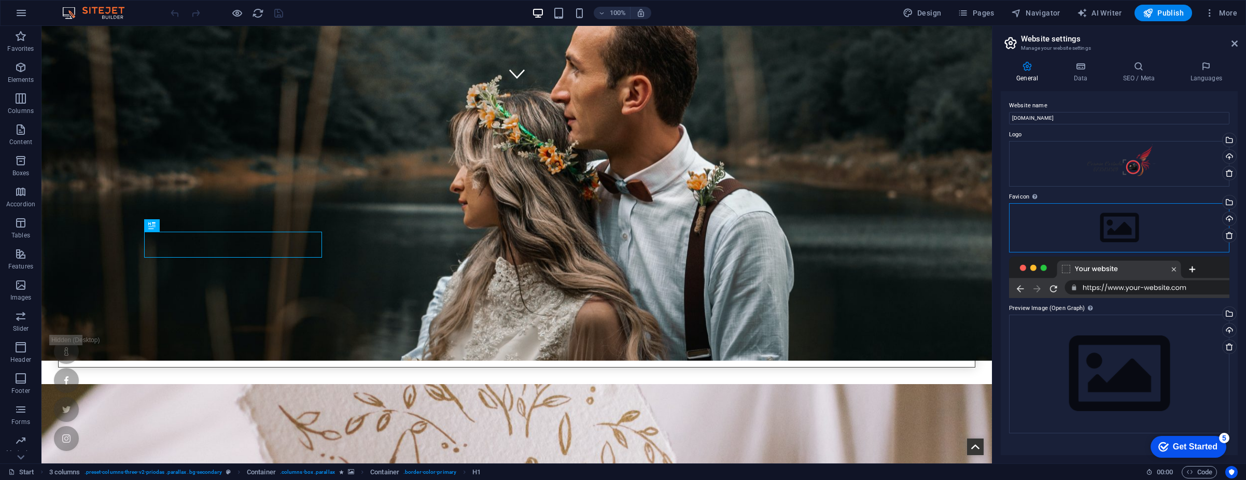
click at [1104, 224] on div "Drag files here, click to choose files or select files from Files or our free s…" at bounding box center [1119, 227] width 220 height 49
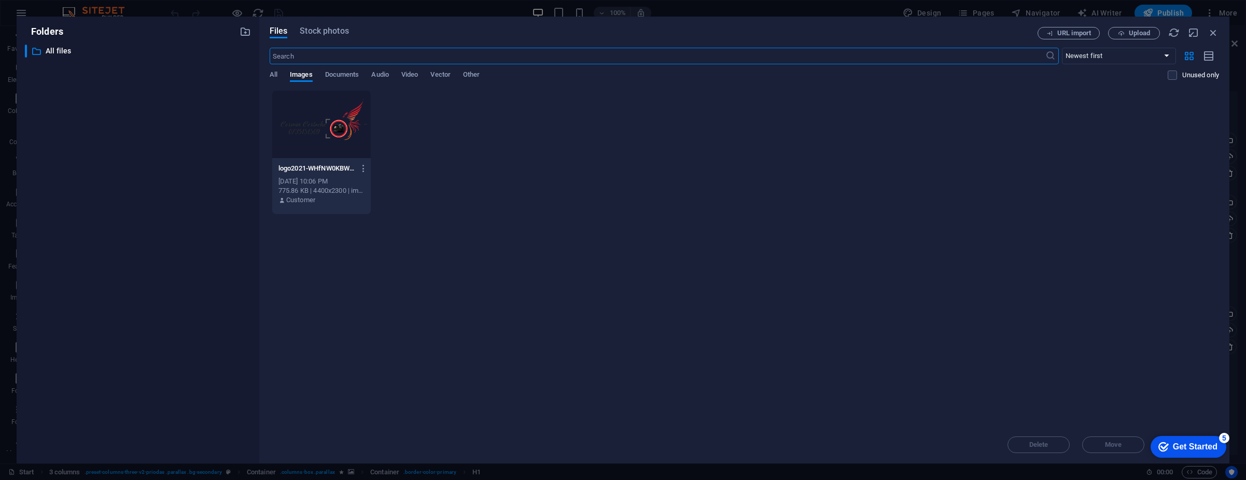
click at [345, 146] on div at bounding box center [321, 124] width 99 height 67
click at [1194, 446] on div "Get Started" at bounding box center [1195, 446] width 45 height 9
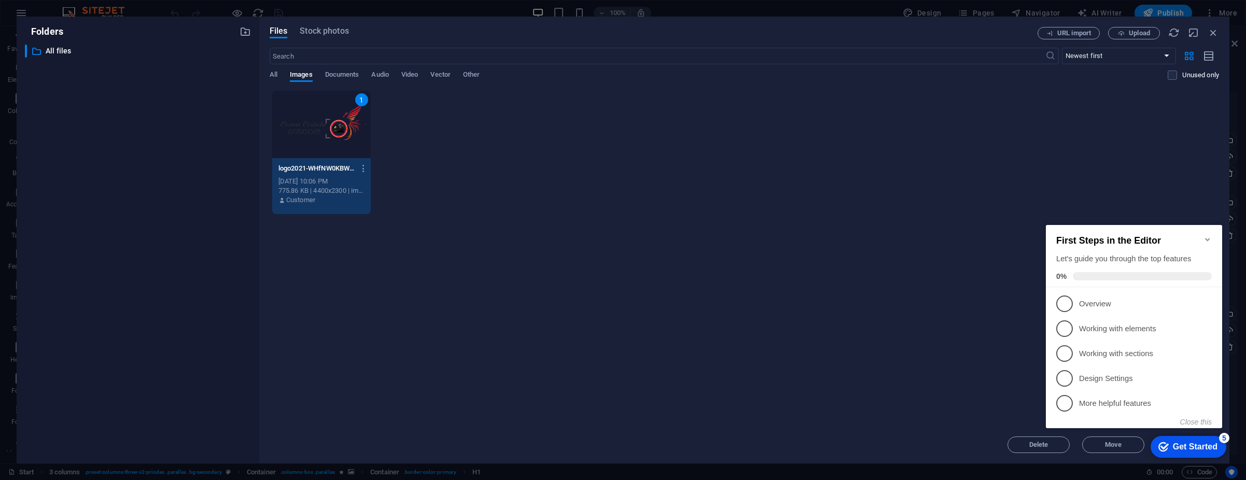
click at [926, 380] on div "Drop files here to upload them instantly 1 logo2021-WHfNW0KBWkE2DQmHR8RaGg.png …" at bounding box center [744, 258] width 949 height 336
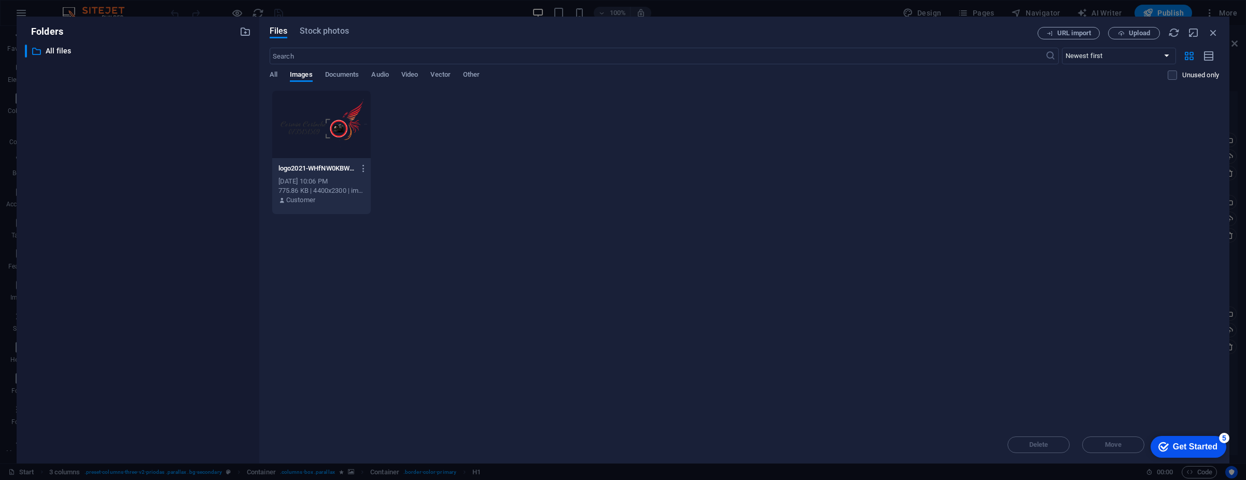
click at [338, 147] on div at bounding box center [321, 124] width 99 height 67
click at [338, 147] on div "1" at bounding box center [321, 124] width 99 height 67
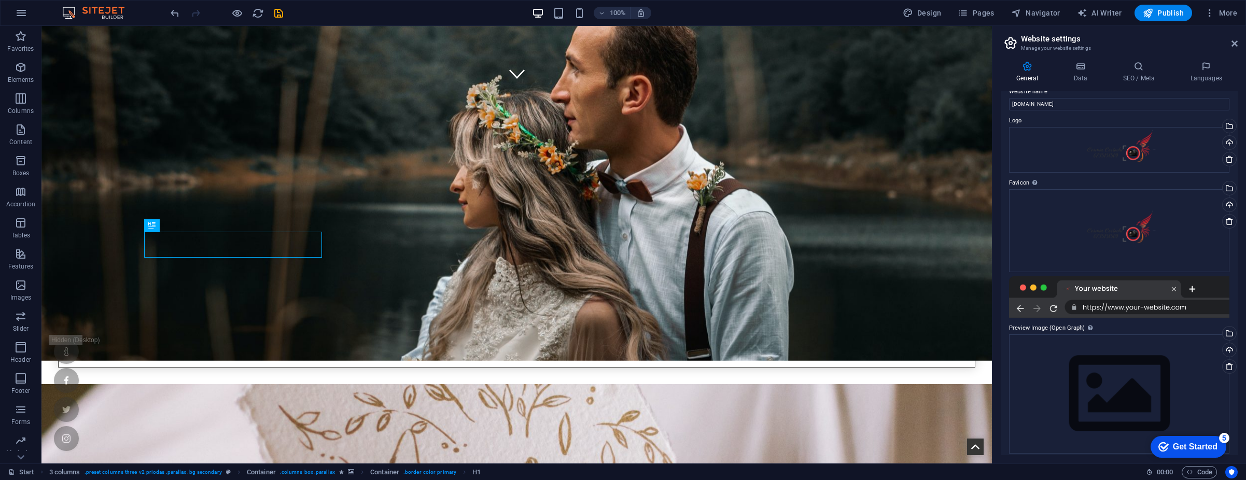
scroll to position [21, 0]
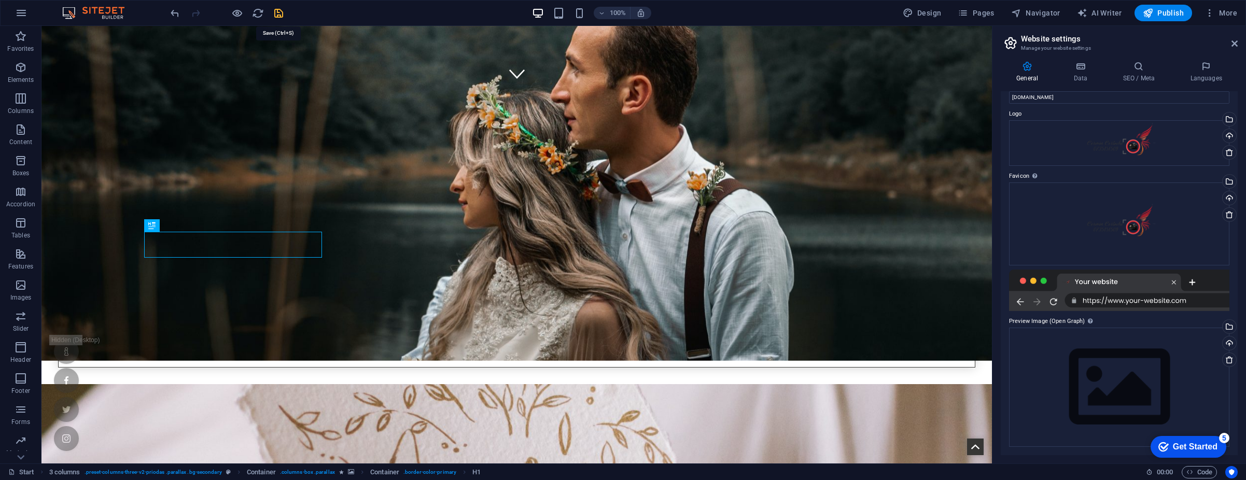
drag, startPoint x: 276, startPoint y: 12, endPoint x: 248, endPoint y: 9, distance: 28.7
click at [276, 12] on icon "save" at bounding box center [279, 13] width 12 height 12
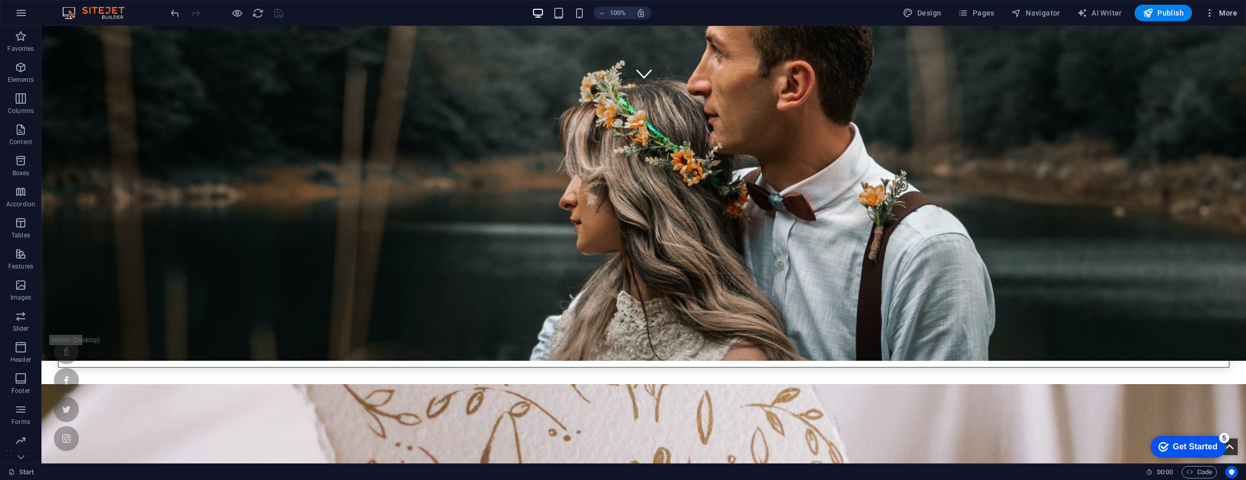
click at [1210, 18] on button "More" at bounding box center [1220, 13] width 41 height 17
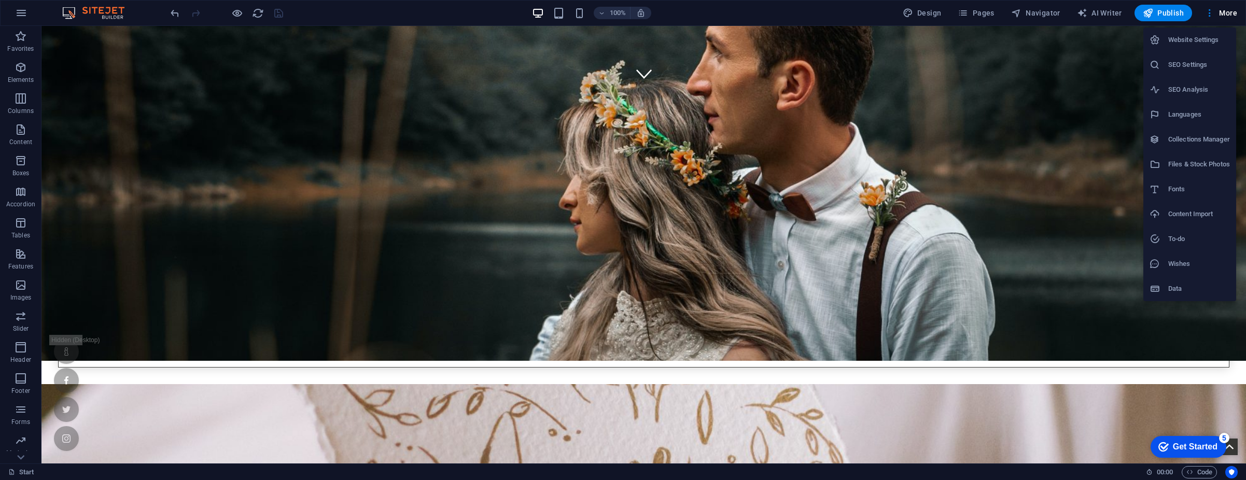
click at [1191, 67] on h6 "SEO Settings" at bounding box center [1199, 65] width 62 height 12
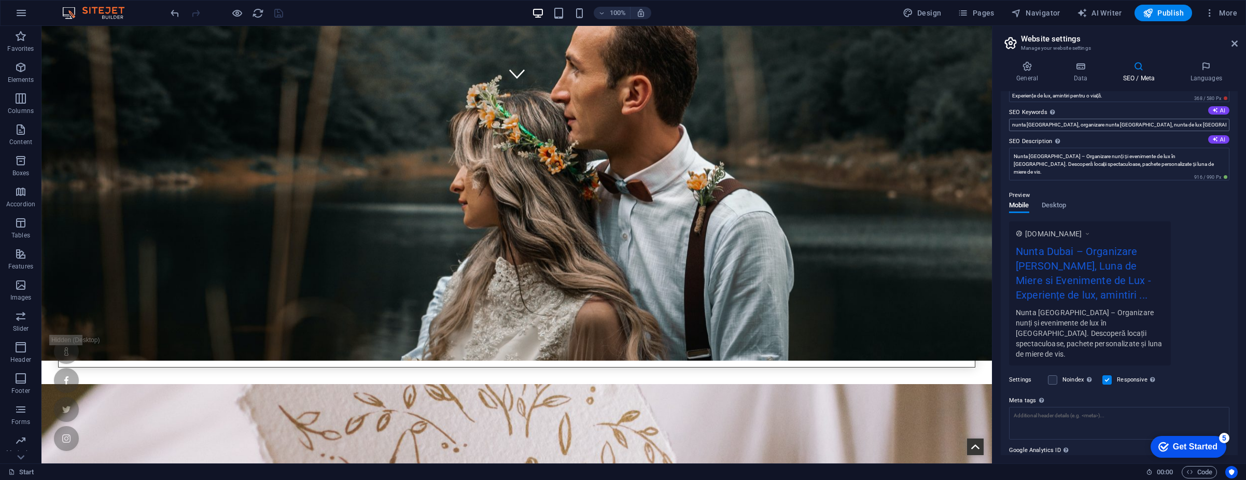
scroll to position [0, 0]
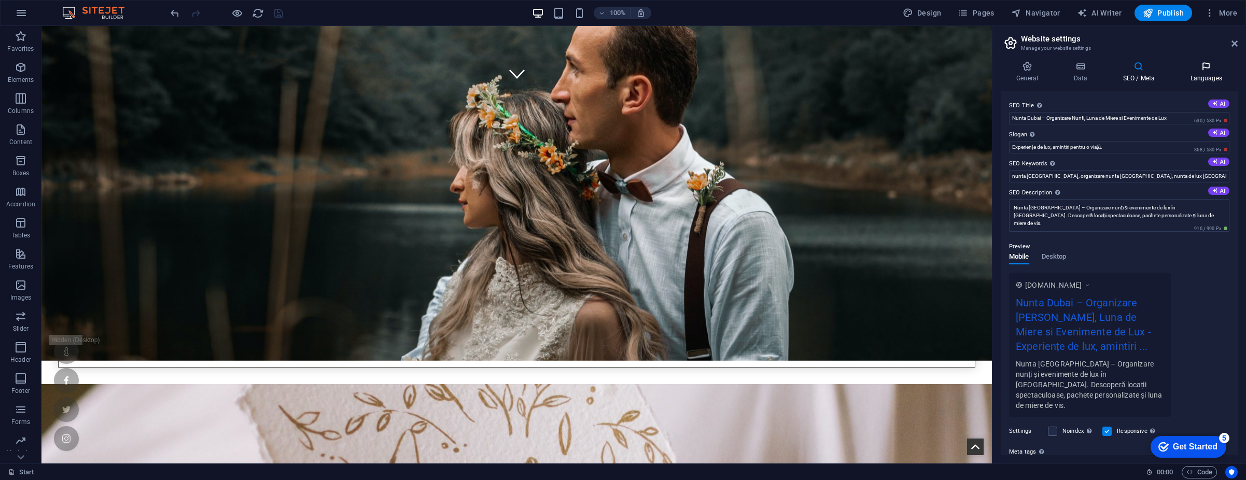
click at [1190, 73] on h4 "Languages" at bounding box center [1206, 72] width 63 height 22
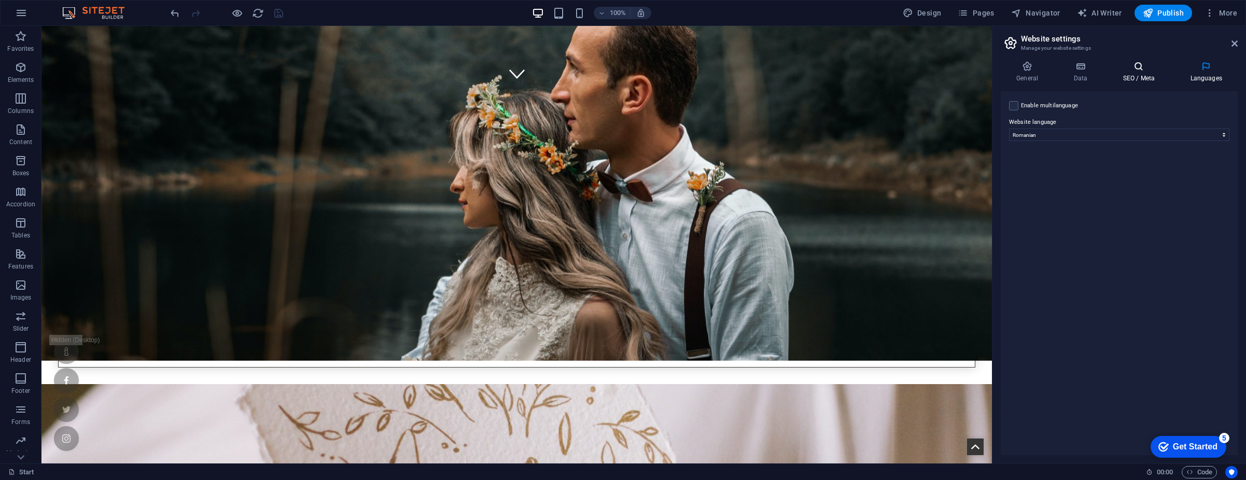
click at [1150, 74] on h4 "SEO / Meta" at bounding box center [1140, 72] width 67 height 22
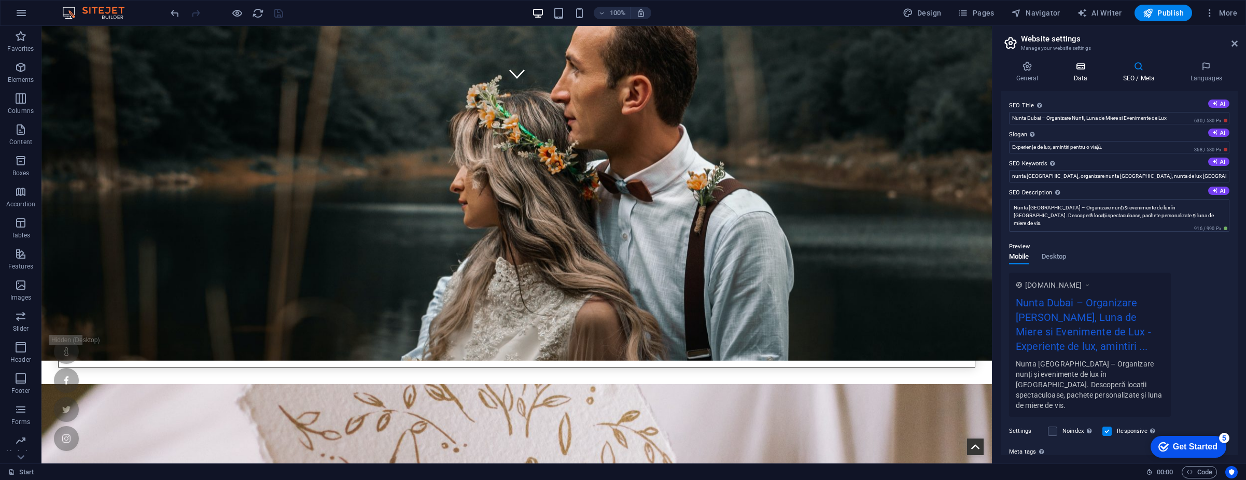
click at [1105, 74] on h4 "Data" at bounding box center [1082, 72] width 49 height 22
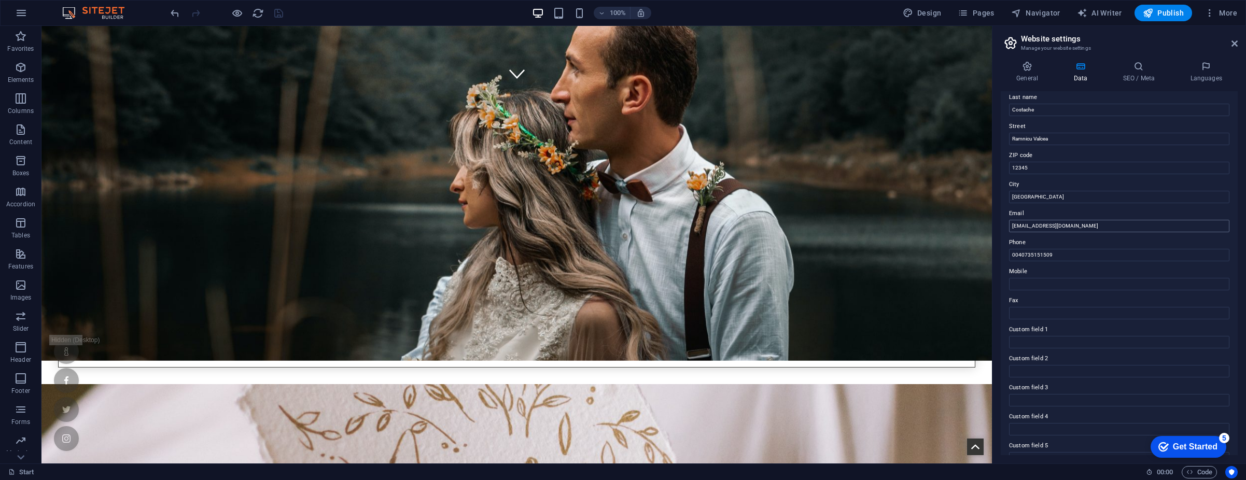
scroll to position [134, 0]
click at [1030, 78] on h4 "General" at bounding box center [1029, 72] width 57 height 22
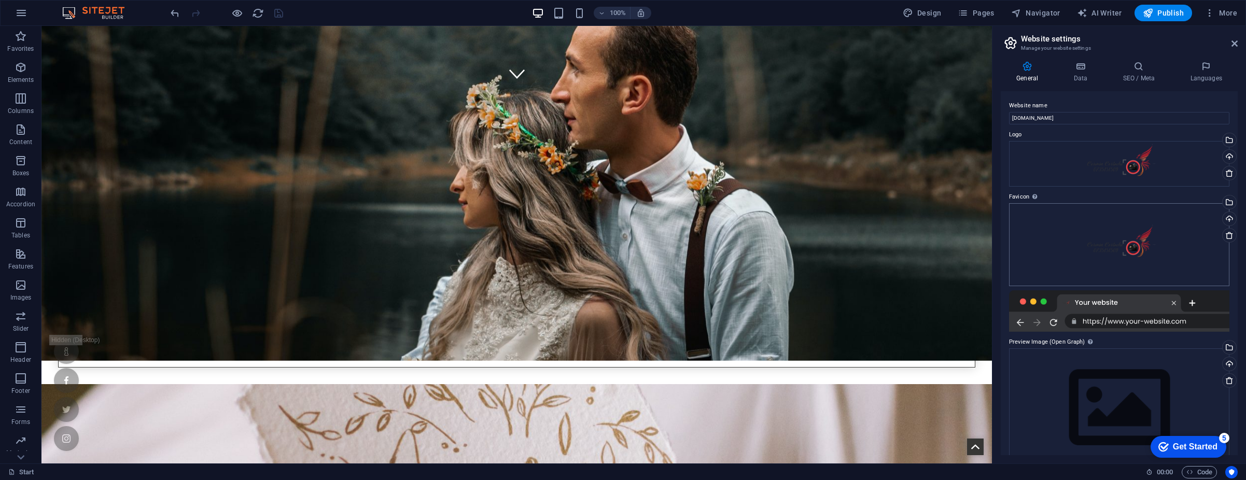
scroll to position [21, 0]
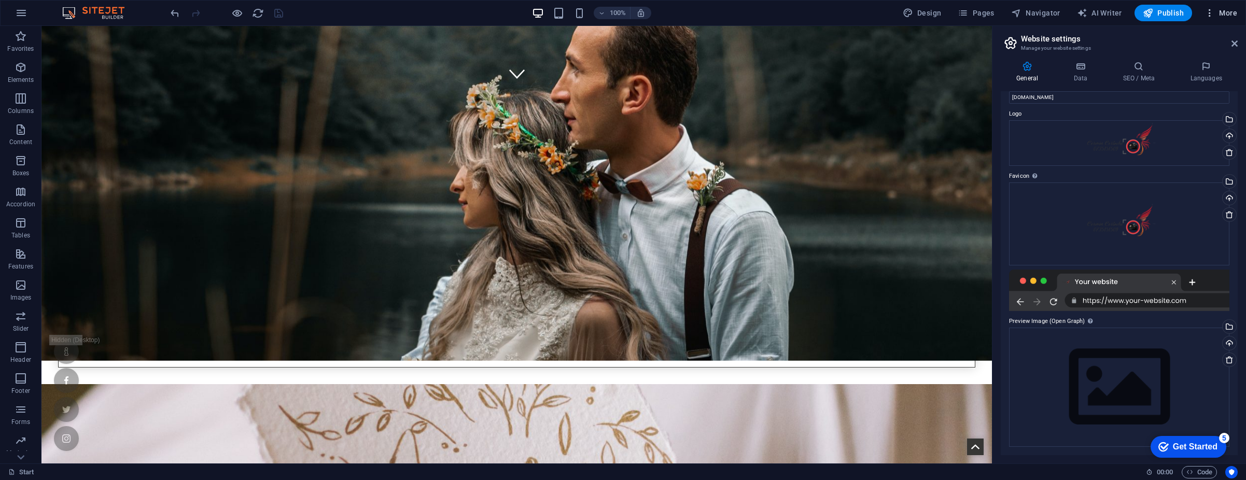
click at [1213, 18] on icon "button" at bounding box center [1210, 13] width 10 height 10
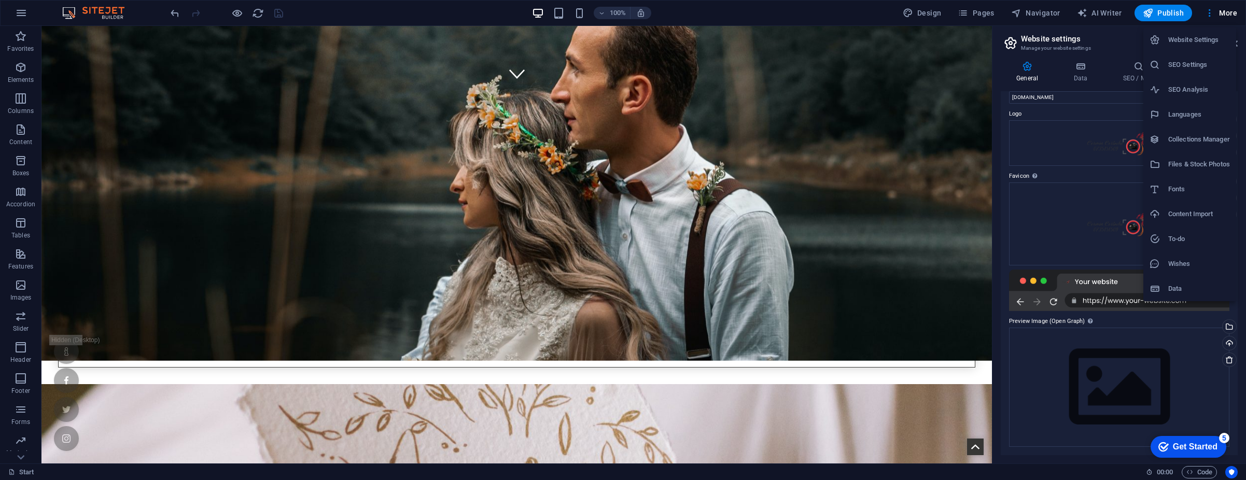
click at [1190, 91] on h6 "SEO Analysis" at bounding box center [1199, 89] width 62 height 12
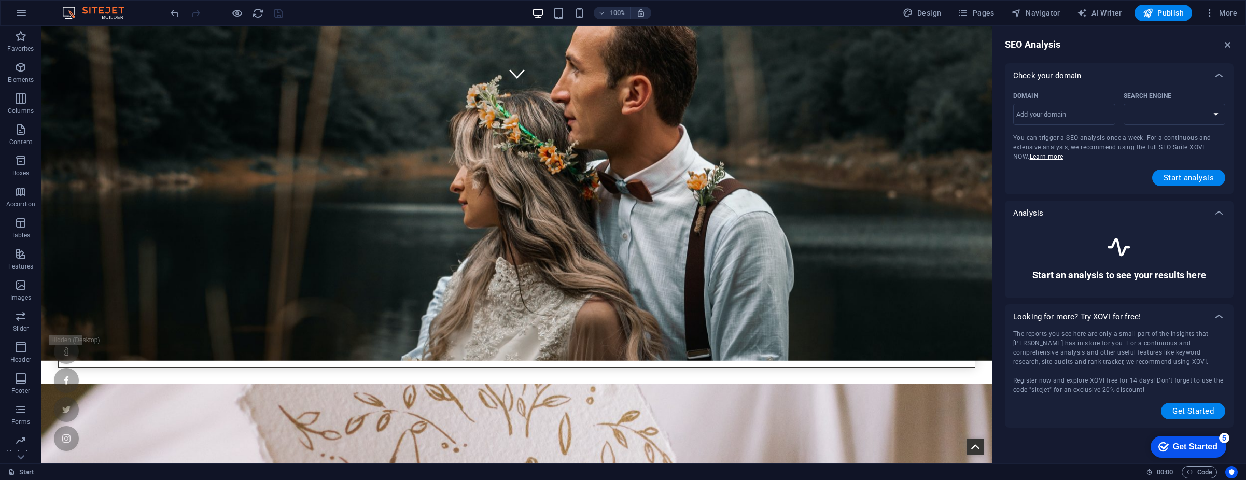
select select "google.com"
click at [1055, 108] on input "Domain ​" at bounding box center [1064, 114] width 102 height 17
click at [1073, 114] on input "Domain ​" at bounding box center [1064, 114] width 102 height 17
click at [1065, 98] on div "Domain" at bounding box center [1062, 96] width 98 height 16
click at [1065, 106] on input "Domain ​" at bounding box center [1064, 114] width 102 height 17
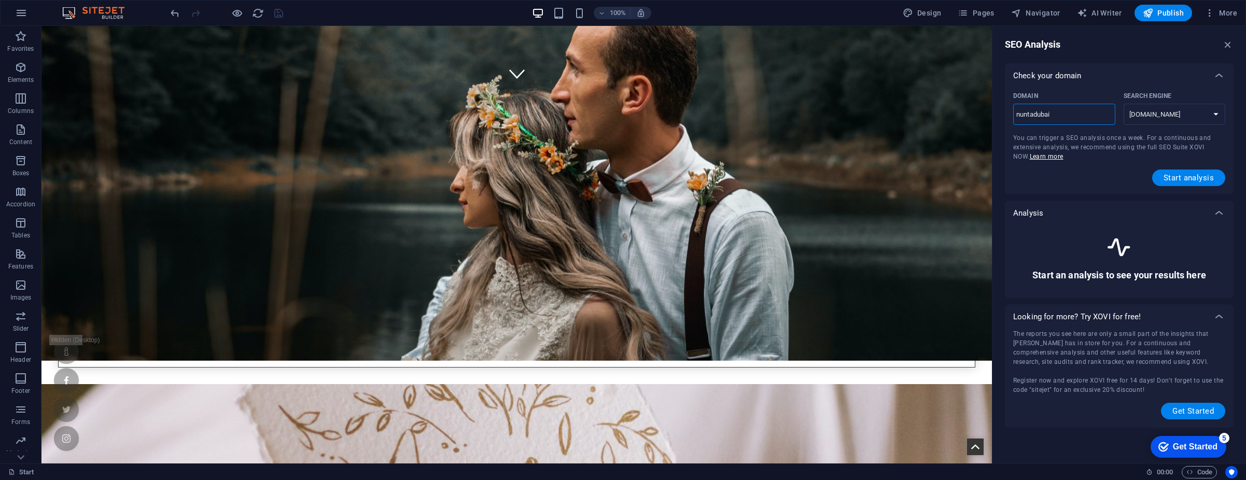
click at [1108, 136] on span "You can trigger a SEO analysis once a week. For a continuous and extensive anal…" at bounding box center [1112, 147] width 198 height 26
click at [1179, 175] on span "Start analysis" at bounding box center [1189, 178] width 50 height 8
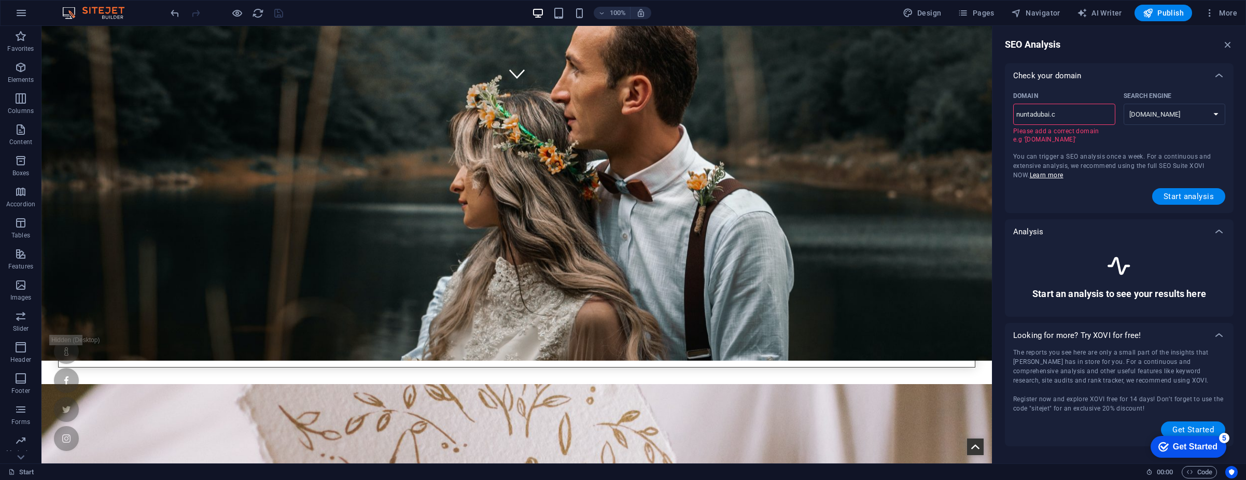
type input "nuntadubai.co"
select select "google.co.uk"
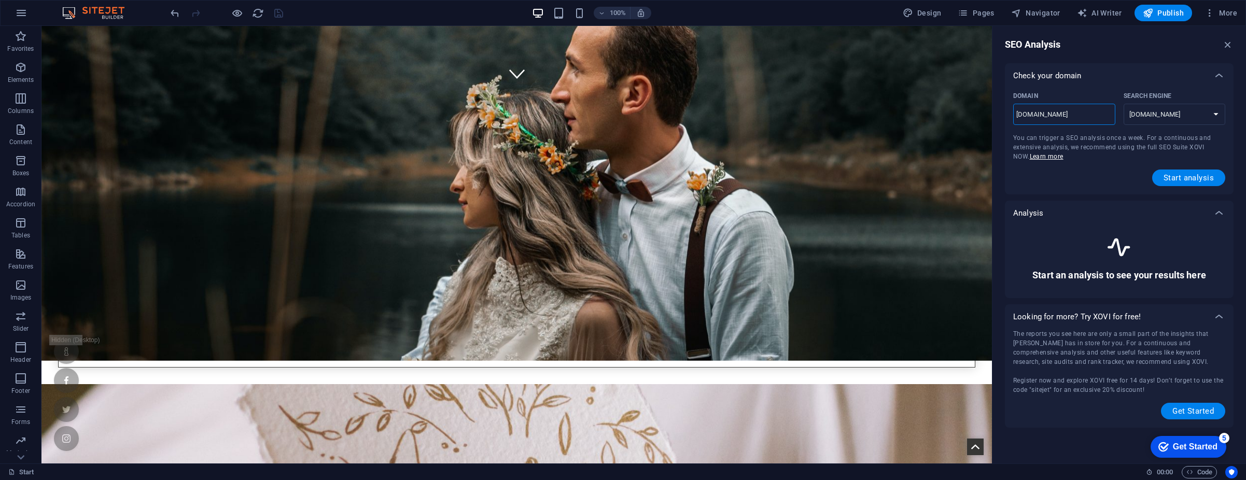
type input "[DOMAIN_NAME]"
select select "google.com"
type input "[DOMAIN_NAME]"
click at [1200, 186] on button "Start analysis" at bounding box center [1188, 178] width 73 height 17
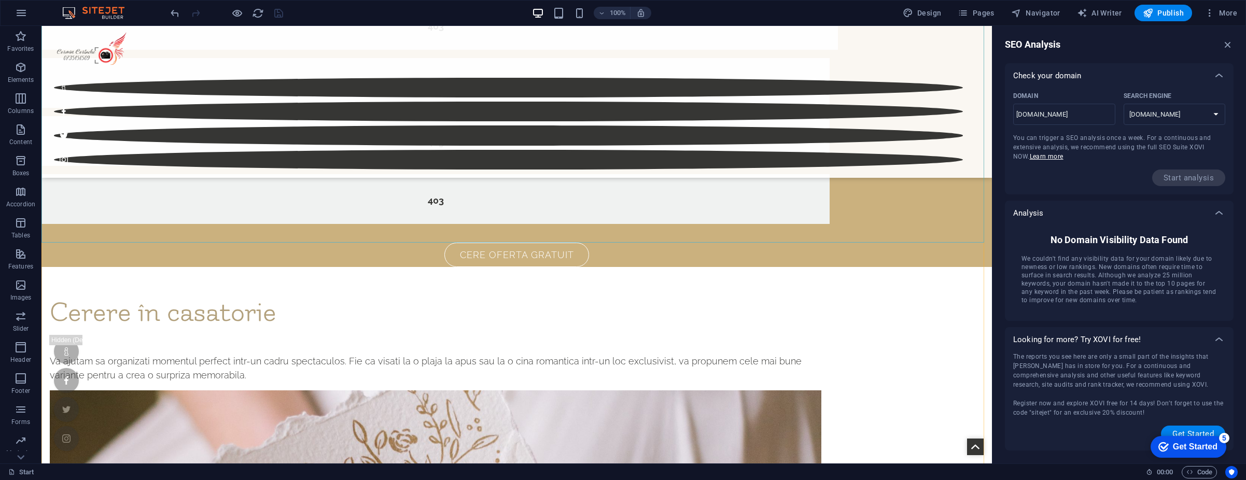
scroll to position [4088, 0]
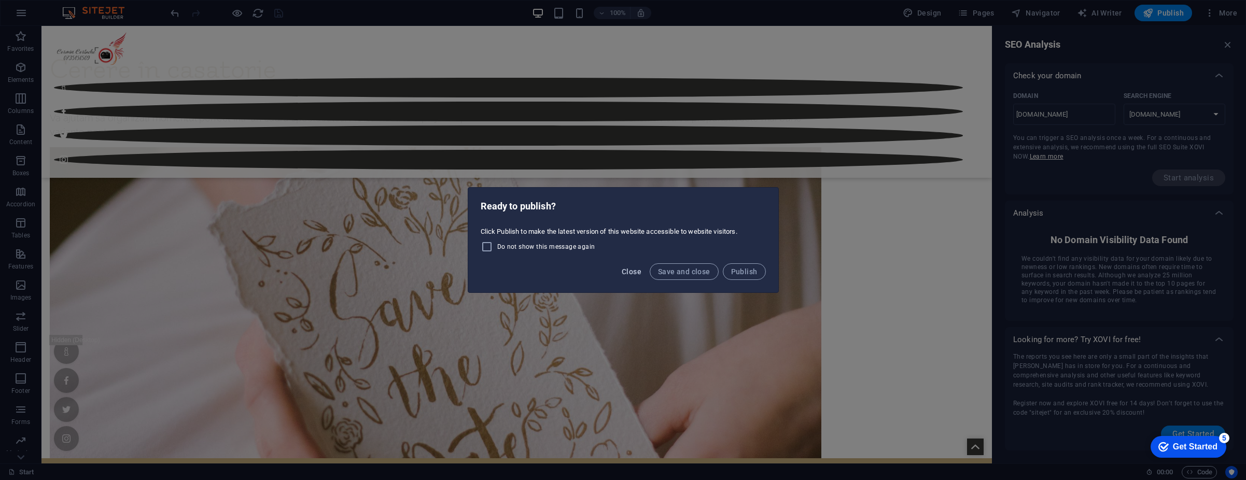
click at [640, 270] on span "Close" at bounding box center [632, 272] width 20 height 8
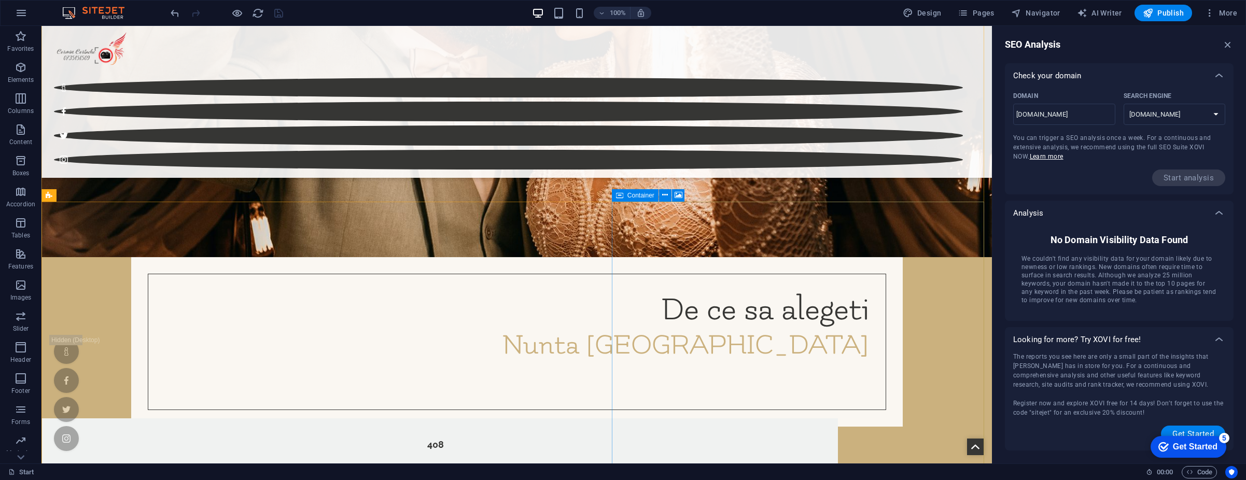
scroll to position [2999, 0]
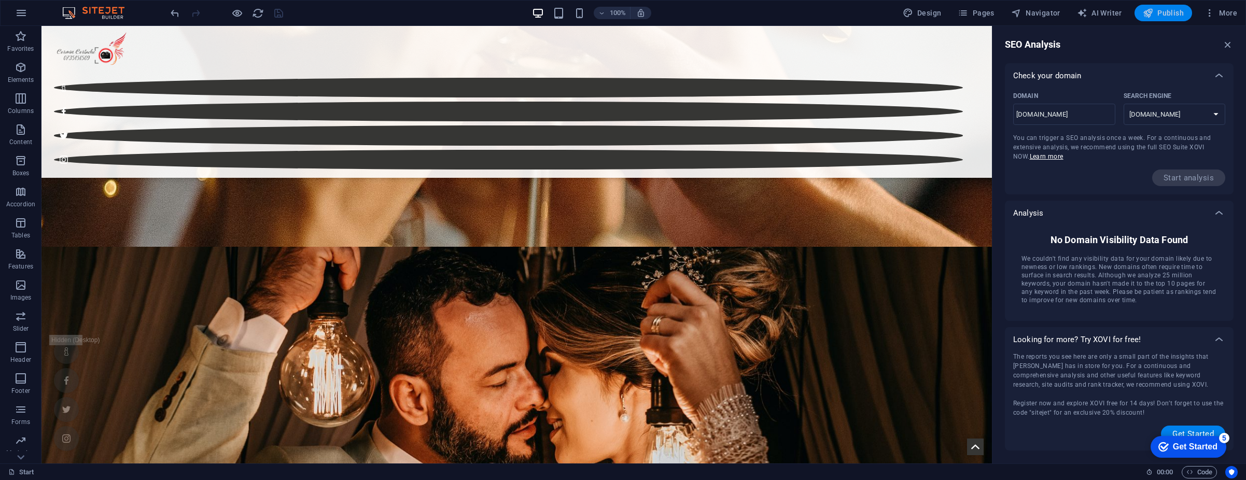
click at [1169, 16] on span "Publish" at bounding box center [1163, 13] width 41 height 10
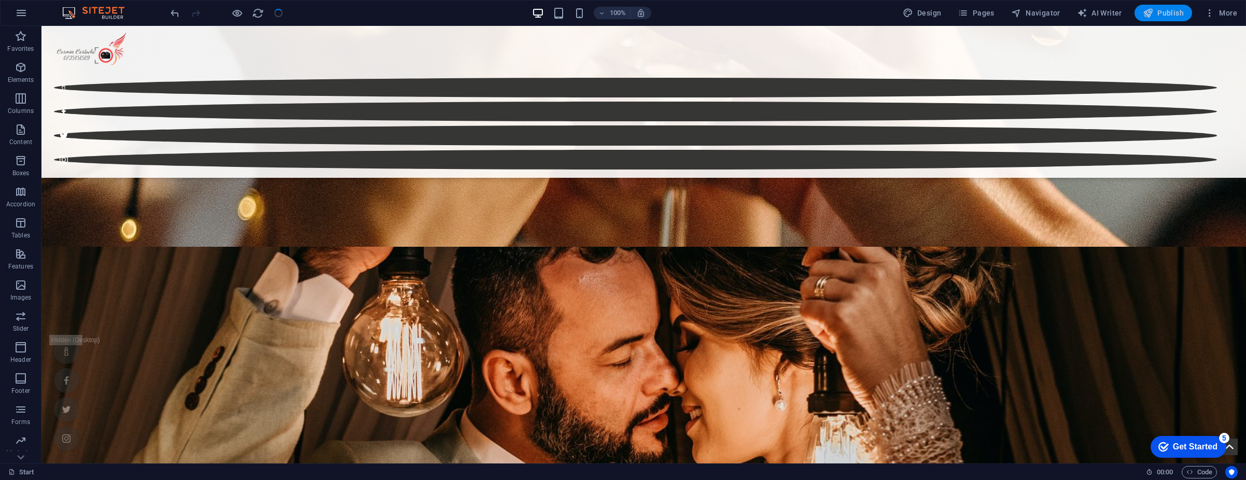
scroll to position [3113, 0]
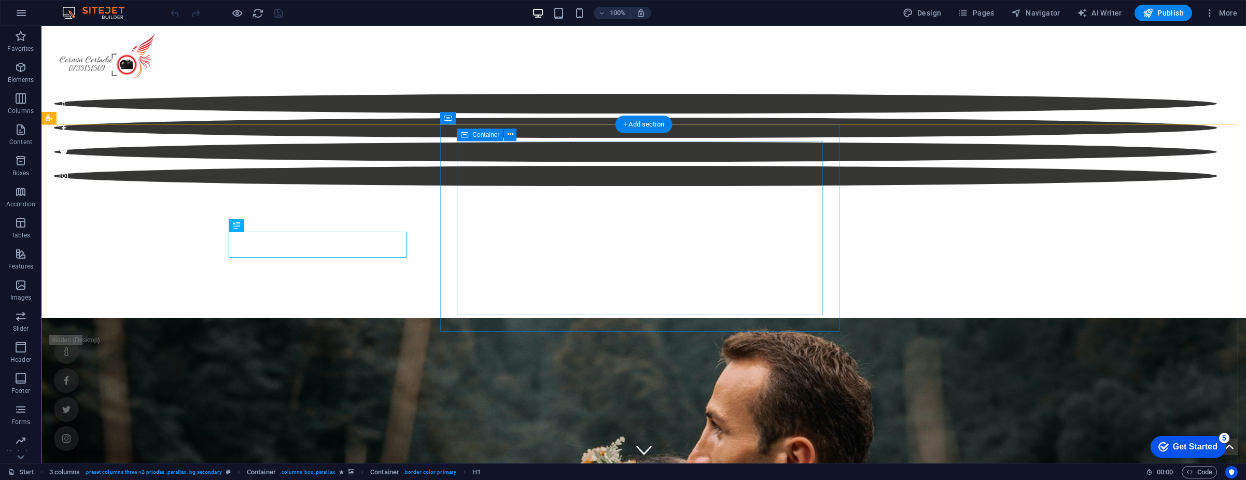
scroll to position [376, 0]
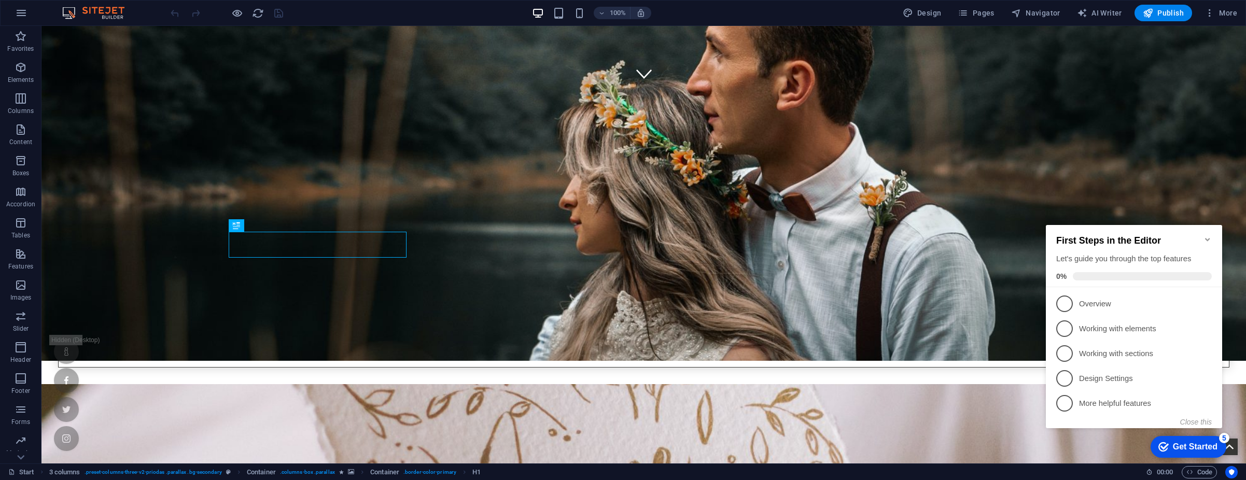
click at [1206, 238] on icon "Minimize checklist" at bounding box center [1207, 239] width 5 height 3
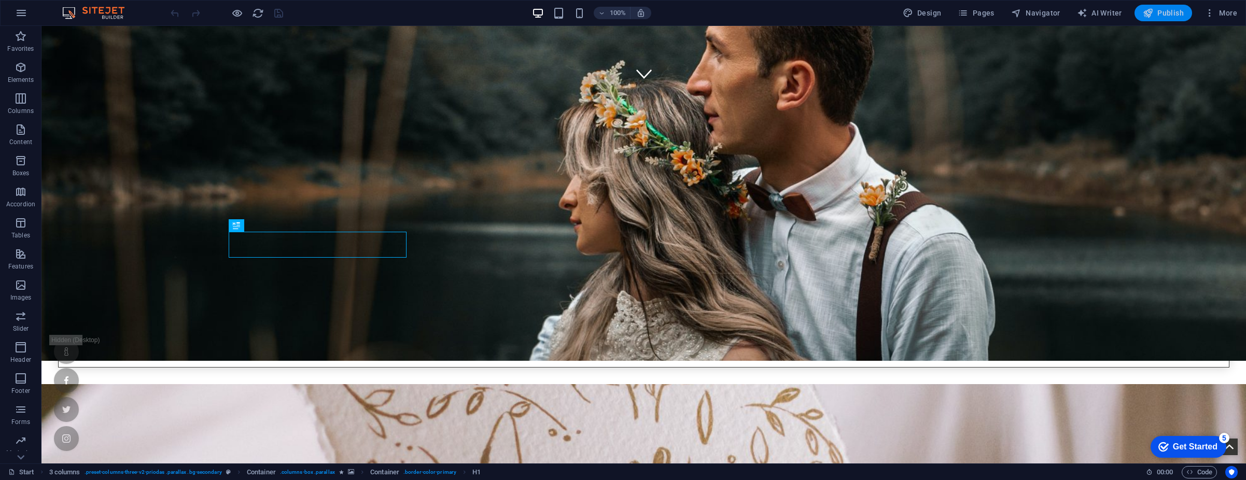
click at [1149, 11] on icon "button" at bounding box center [1148, 13] width 10 height 10
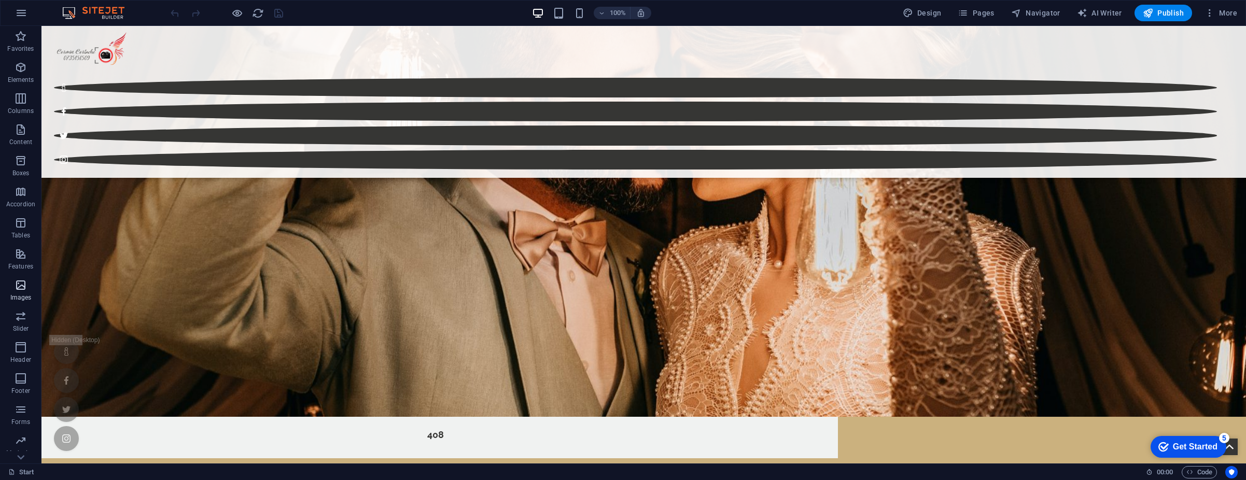
scroll to position [29, 0]
click at [20, 15] on icon "button" at bounding box center [21, 13] width 12 height 12
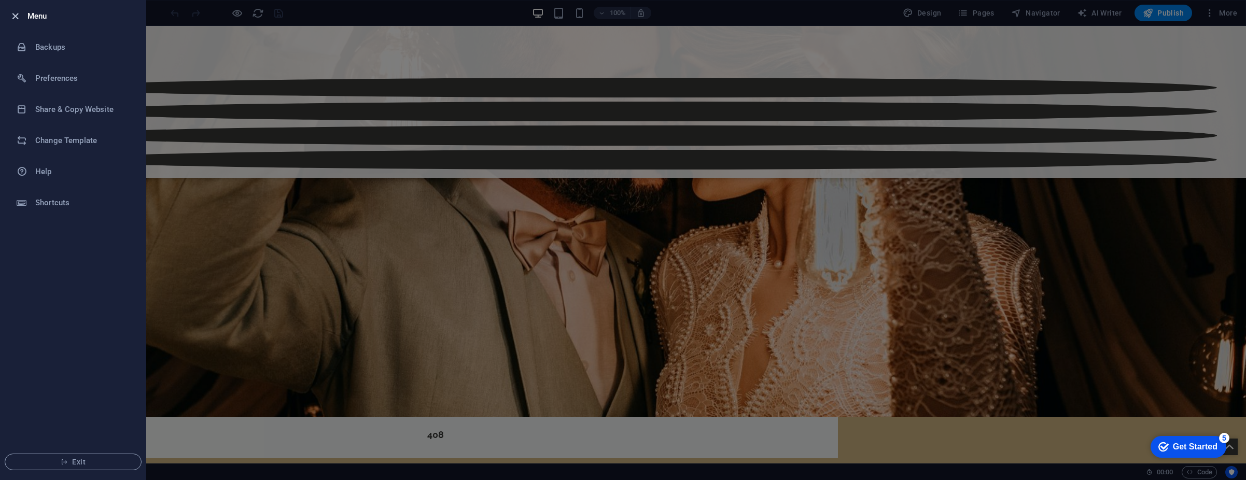
click at [9, 11] on icon "button" at bounding box center [15, 16] width 12 height 12
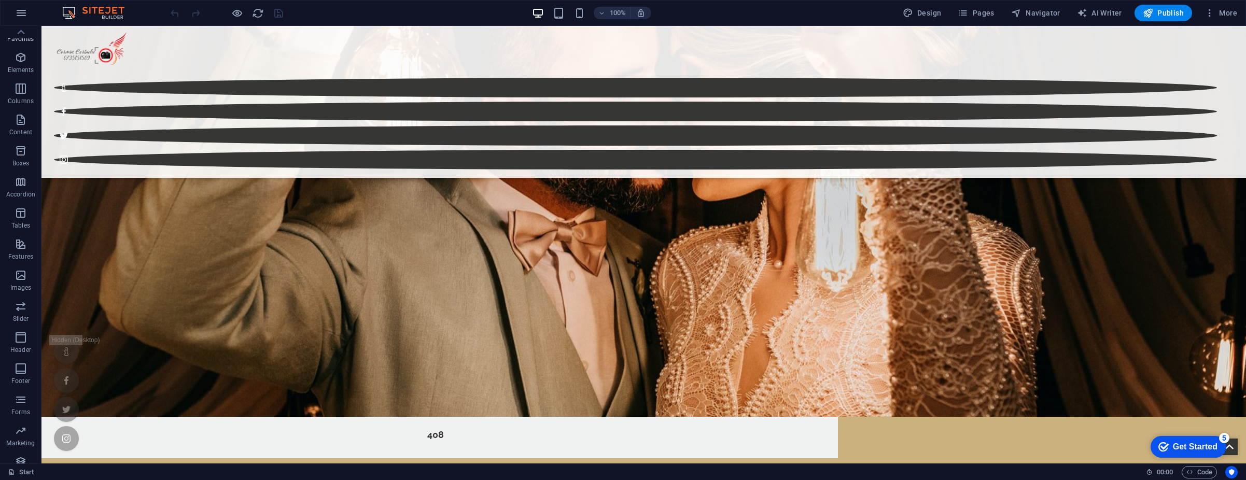
scroll to position [0, 0]
click at [992, 13] on span "Pages" at bounding box center [976, 13] width 36 height 10
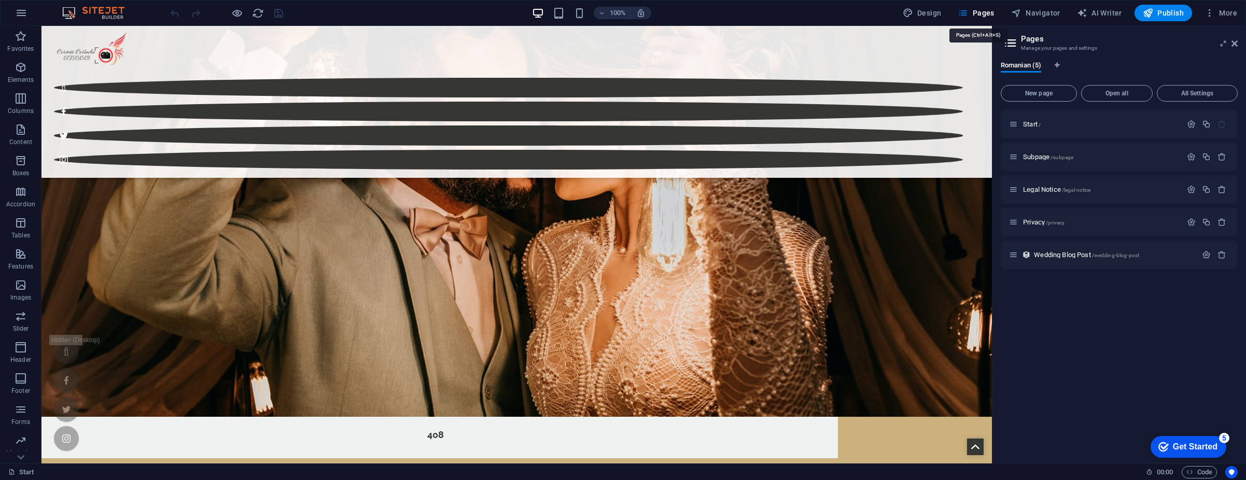
scroll to position [3265, 0]
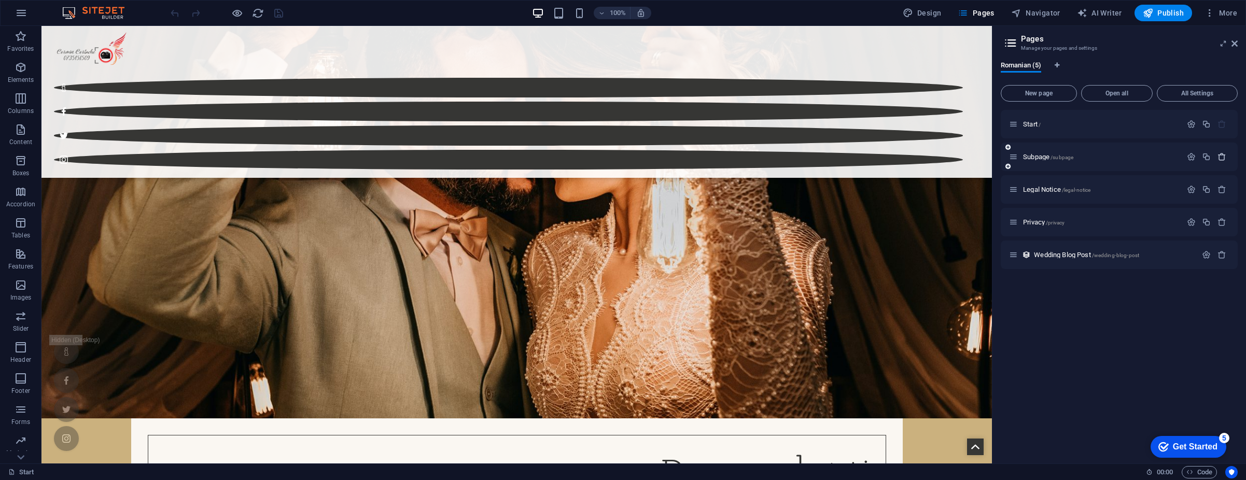
click at [1222, 157] on icon "button" at bounding box center [1222, 156] width 9 height 9
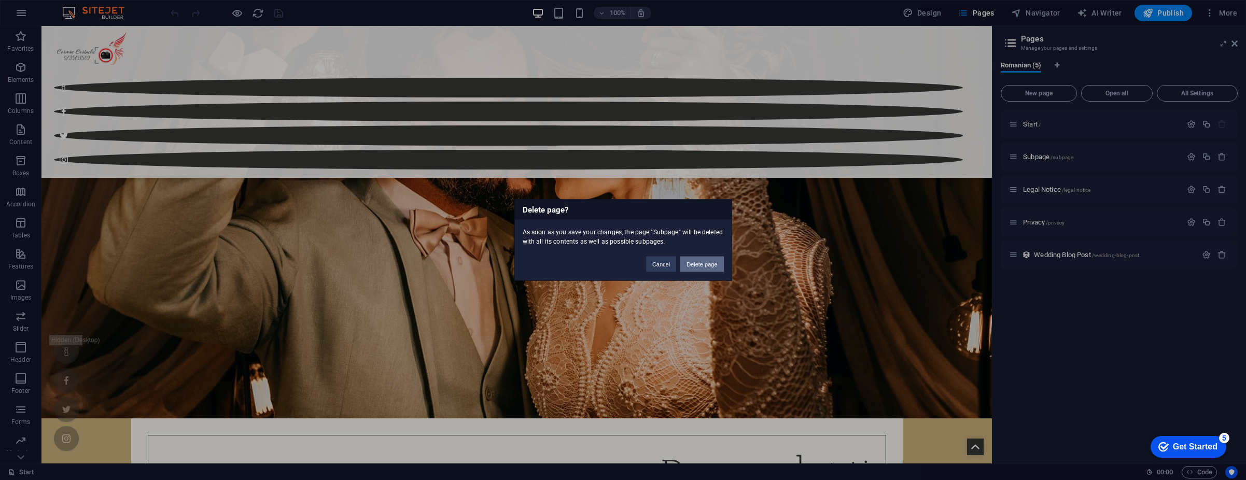
click at [697, 266] on button "Delete page" at bounding box center [701, 265] width 43 height 16
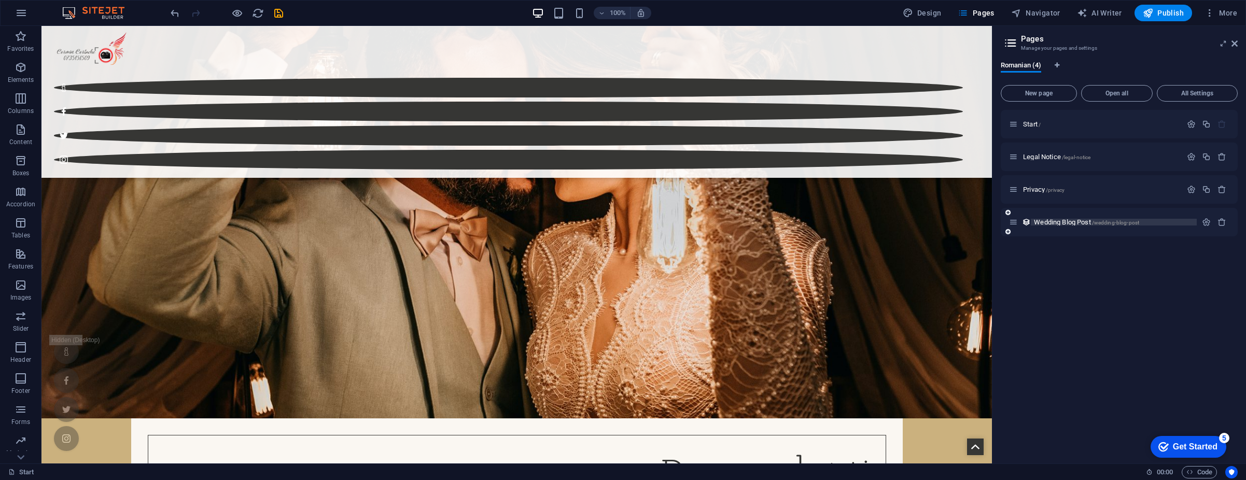
click at [1136, 222] on span "/wedding-blog-post" at bounding box center [1116, 223] width 48 height 6
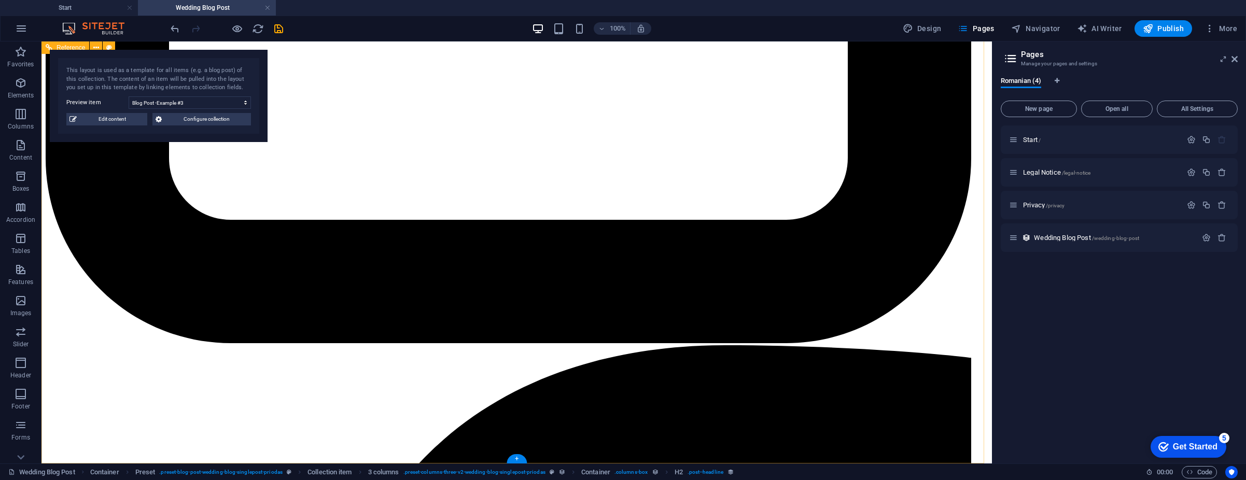
scroll to position [1833, 0]
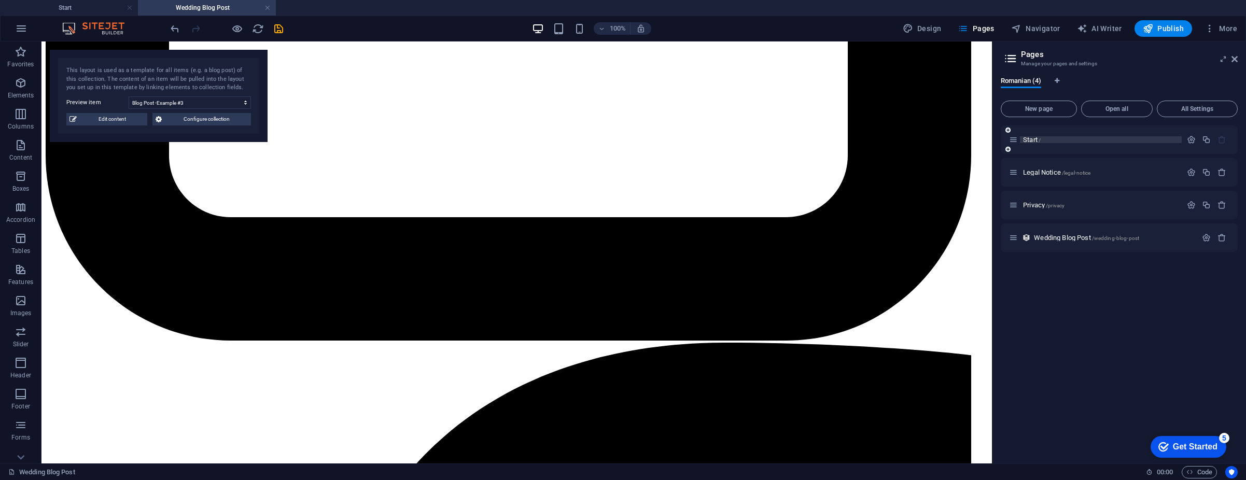
click at [1041, 142] on span "/" at bounding box center [1040, 140] width 2 height 6
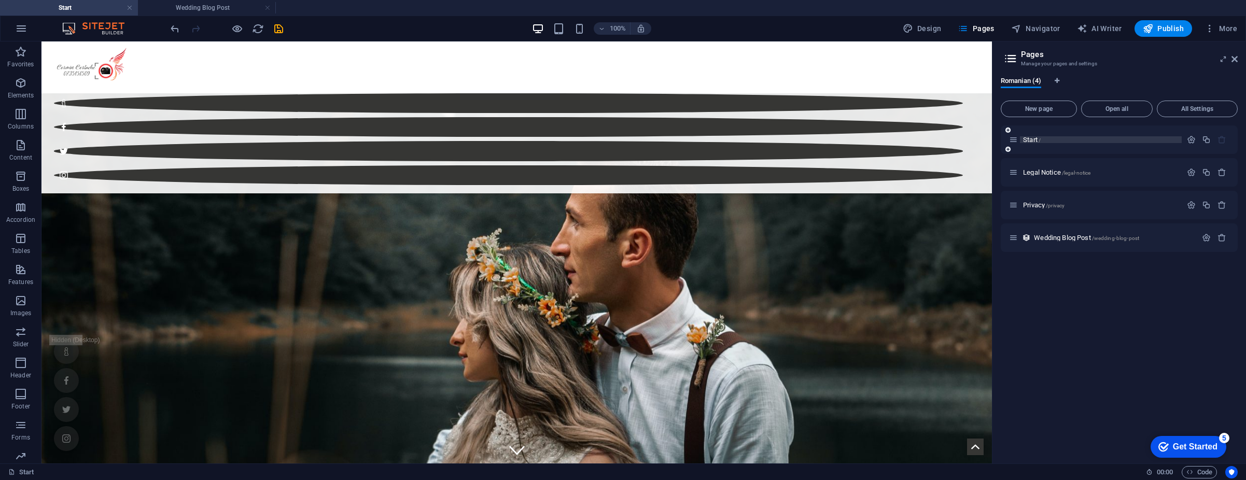
scroll to position [3300, 0]
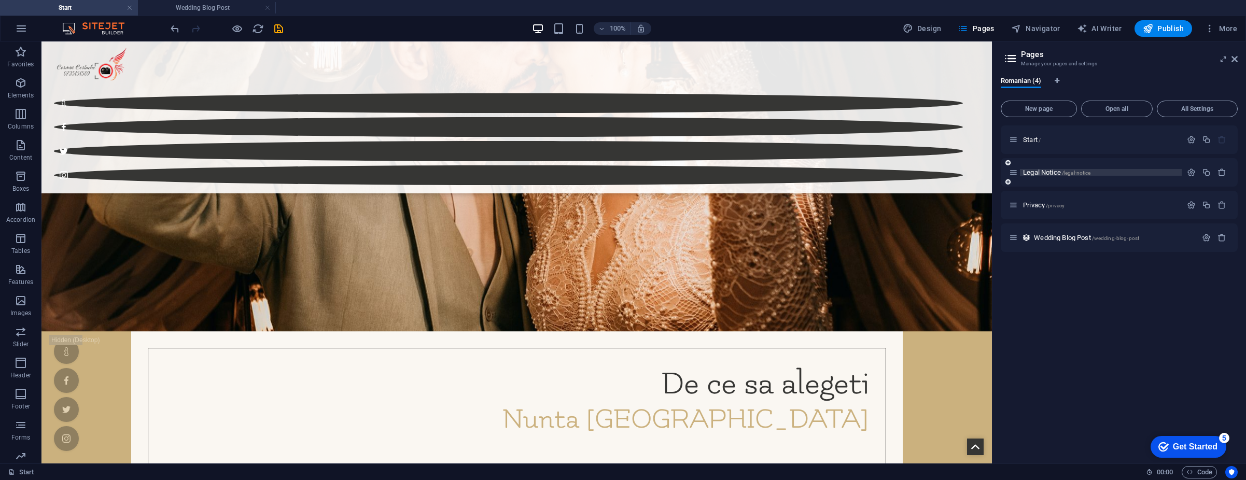
click at [1062, 174] on span "Legal Notice /legal-notice" at bounding box center [1056, 173] width 67 height 8
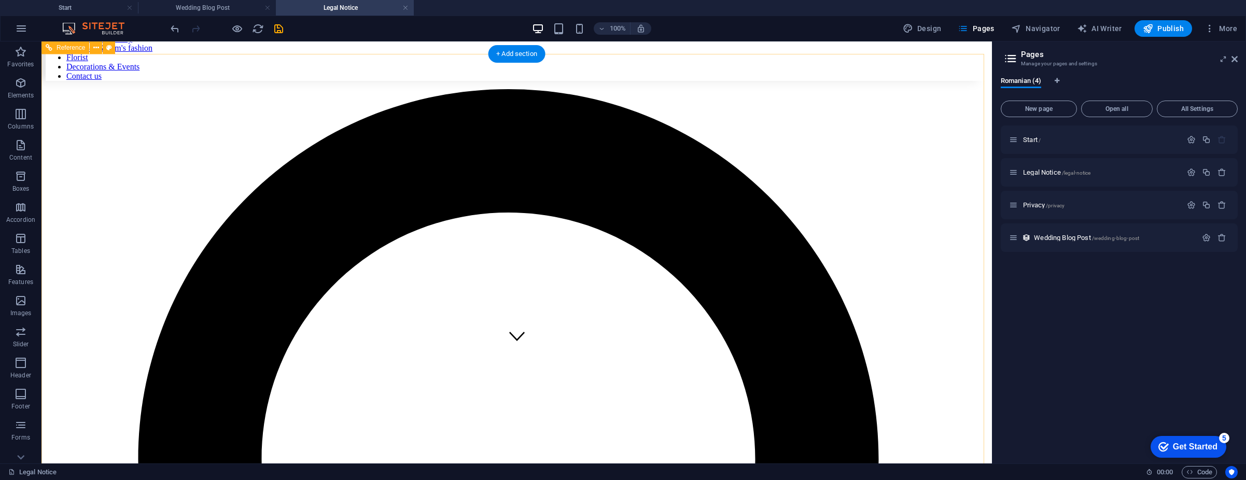
scroll to position [0, 0]
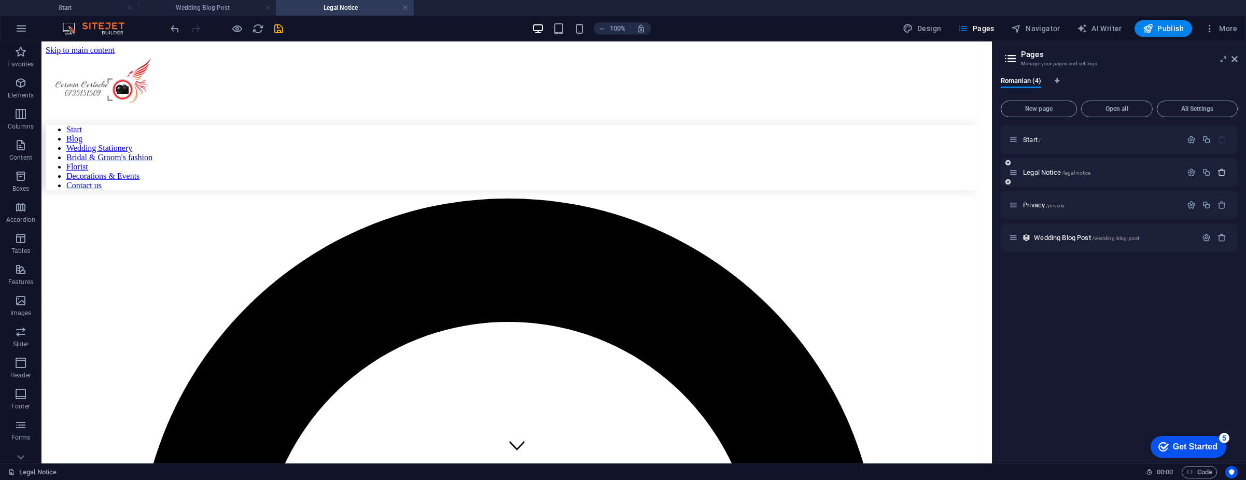
click at [1225, 172] on icon "button" at bounding box center [1222, 172] width 9 height 9
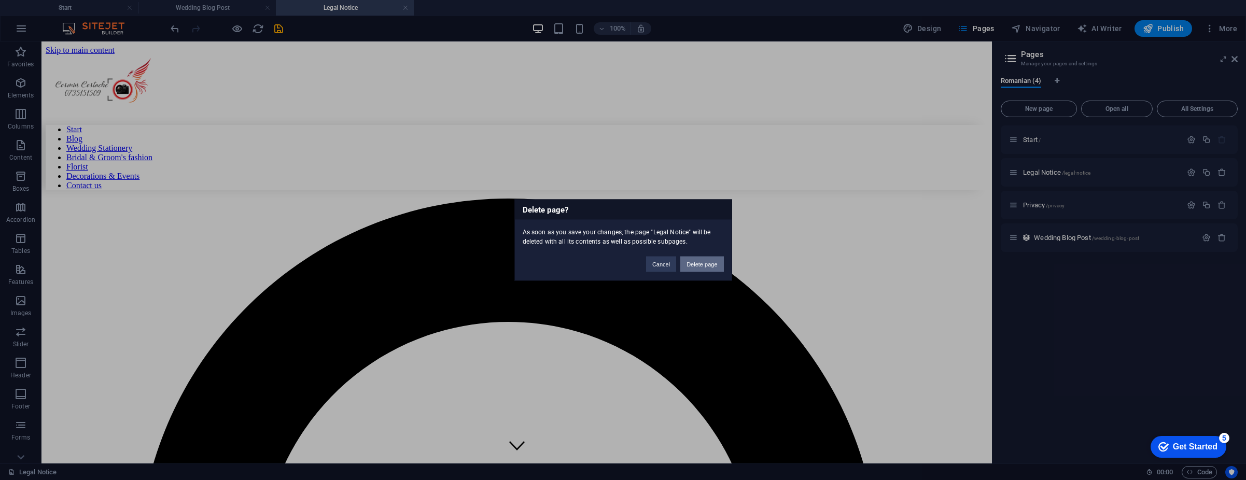
click at [710, 262] on button "Delete page" at bounding box center [701, 265] width 43 height 16
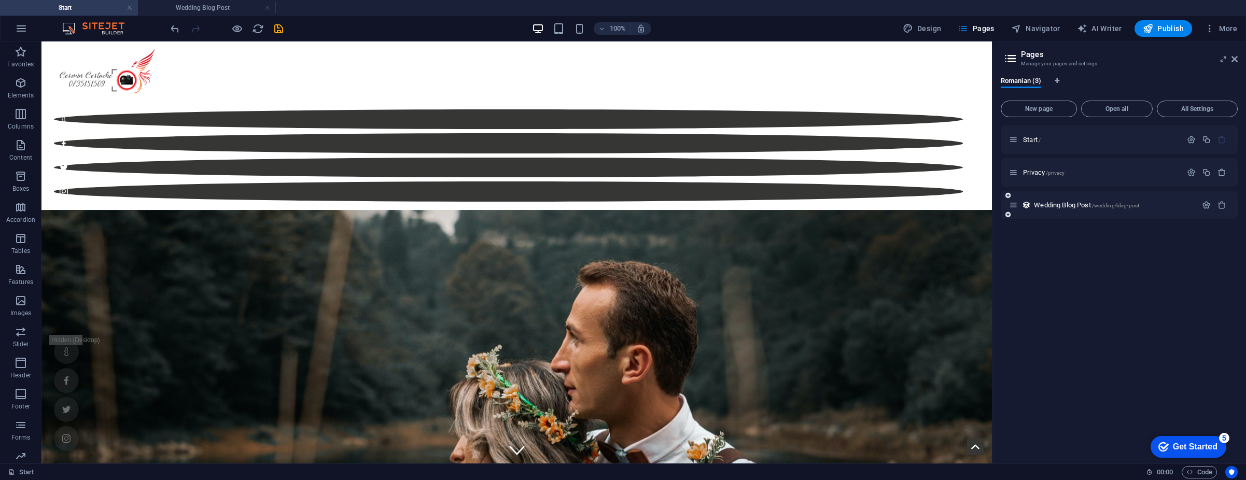
scroll to position [3365, 0]
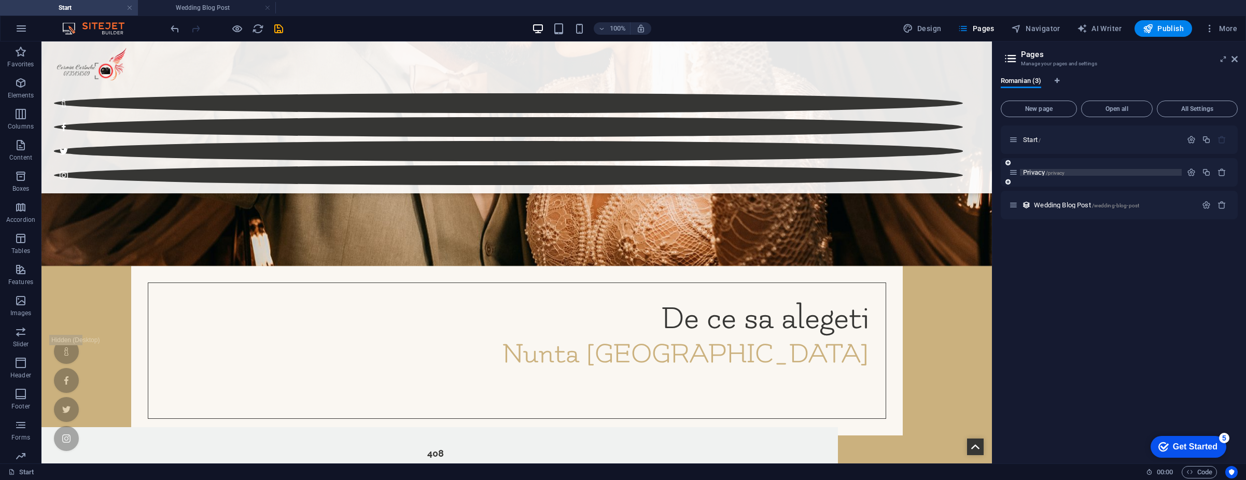
click at [1062, 174] on span "/privacy" at bounding box center [1055, 173] width 19 height 6
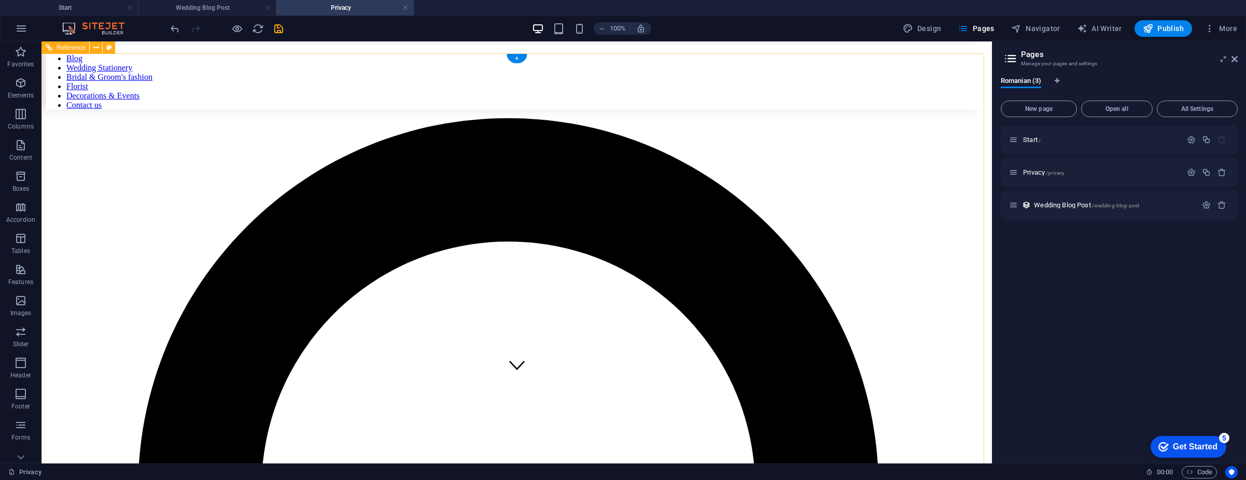
scroll to position [0, 0]
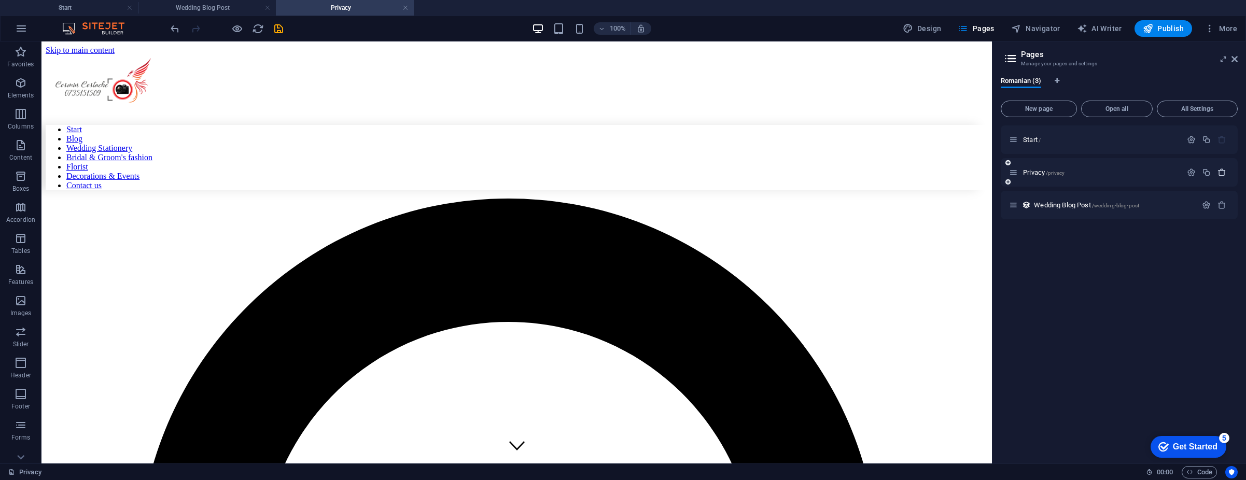
click at [1223, 171] on icon "button" at bounding box center [1222, 172] width 9 height 9
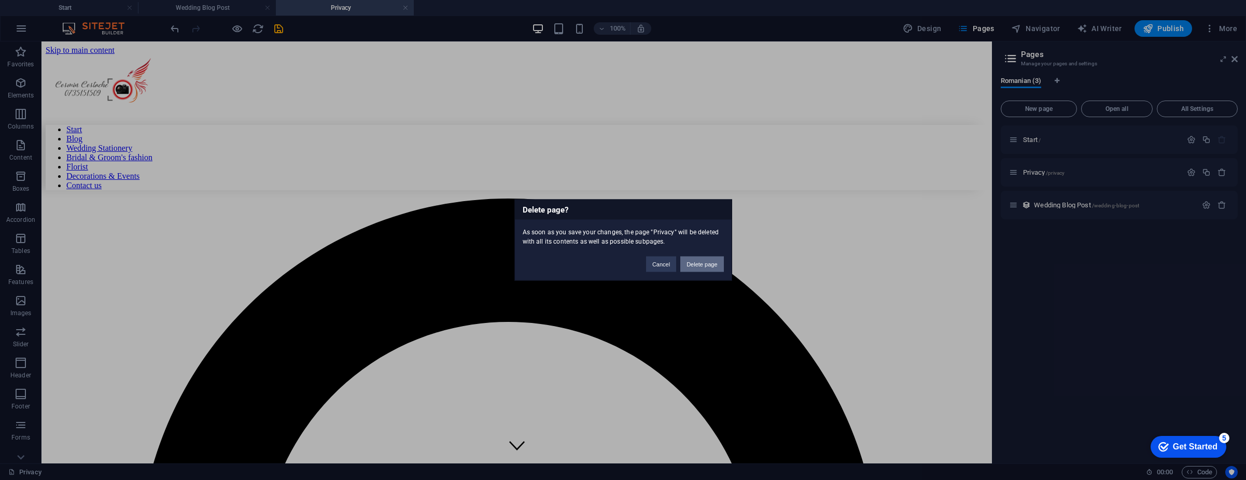
click at [708, 265] on button "Delete page" at bounding box center [701, 265] width 43 height 16
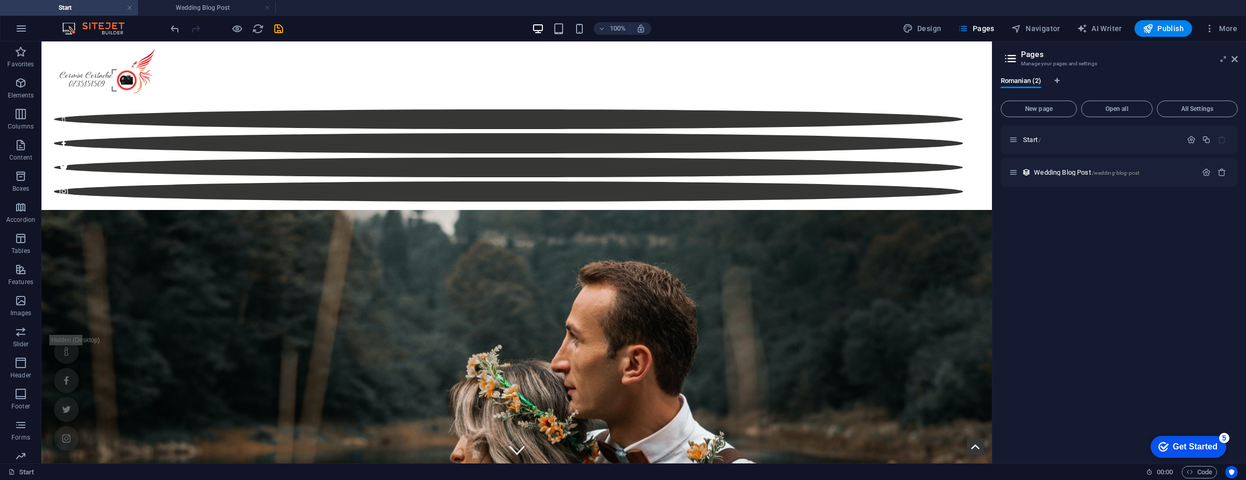
scroll to position [3430, 0]
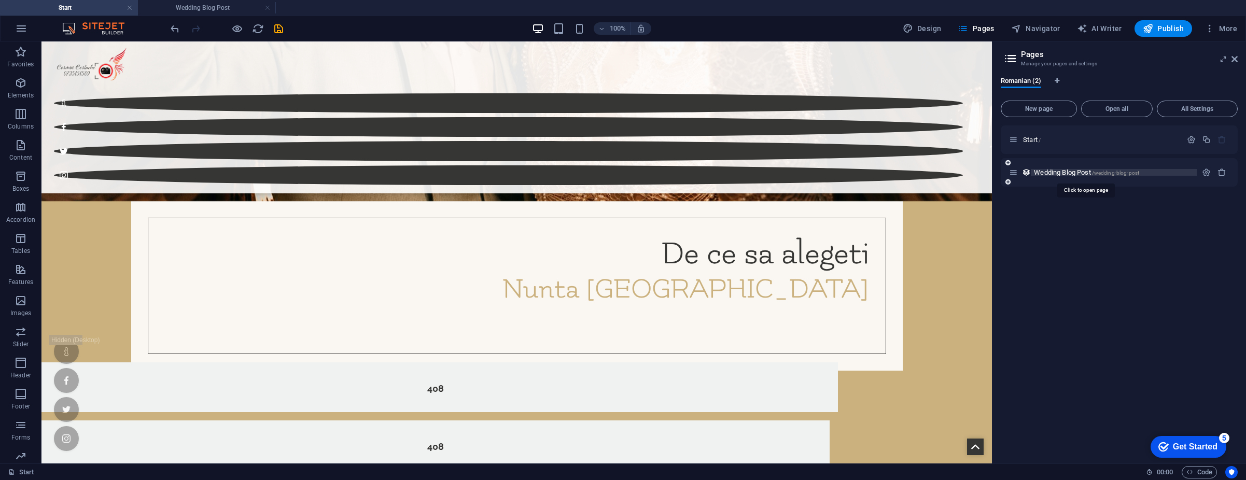
click at [1079, 173] on span "Wedding Blog Post /wedding-blog-post" at bounding box center [1086, 173] width 105 height 8
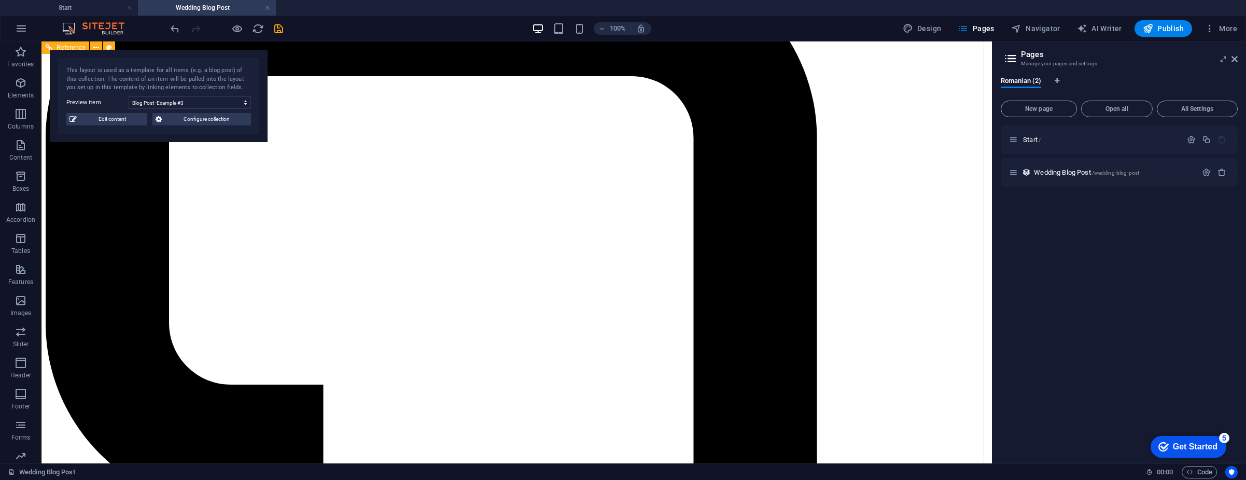
scroll to position [572, 0]
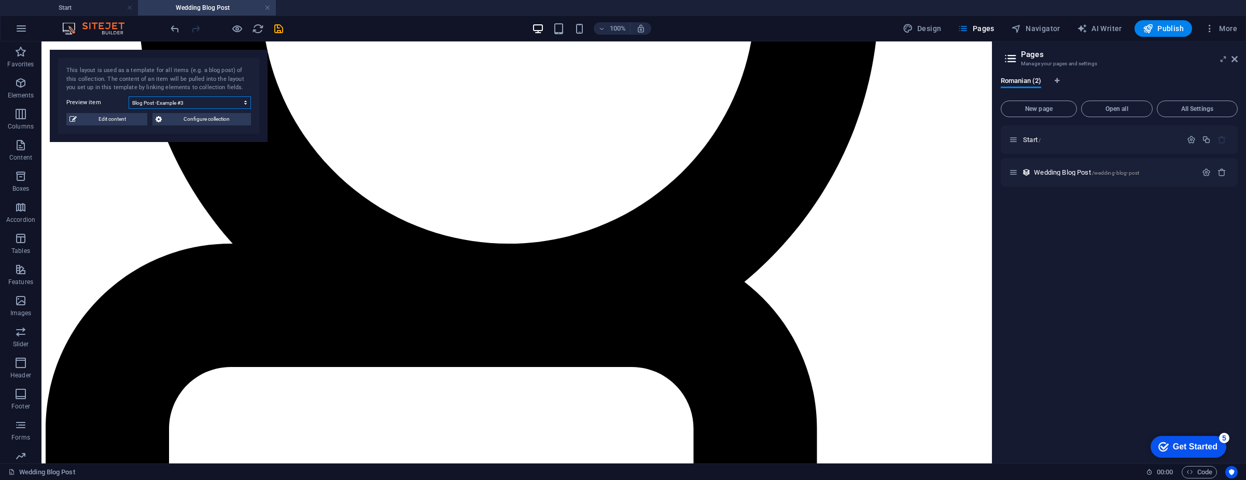
click at [204, 103] on select "Blog Post -Example #3 Blog Post - Example #2 Blog Post - Example #1" at bounding box center [190, 102] width 122 height 12
select select "68152510f910ee0c050375c5"
click at [129, 96] on select "Blog Post -Example #3 Blog Post - Example #2 Blog Post - Example #1" at bounding box center [190, 102] width 122 height 12
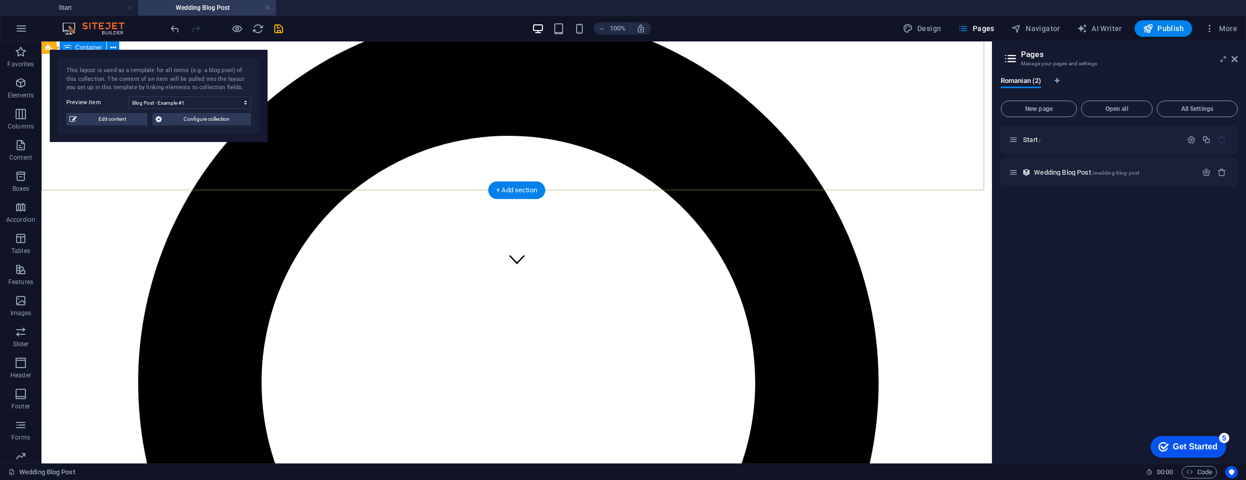
scroll to position [209, 0]
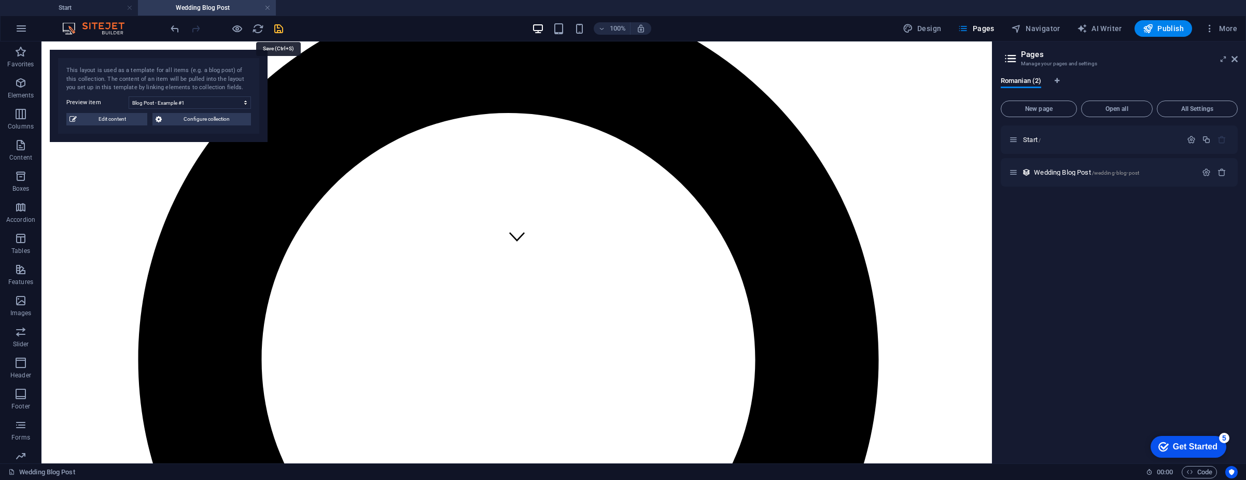
click at [278, 29] on icon "save" at bounding box center [279, 29] width 12 height 12
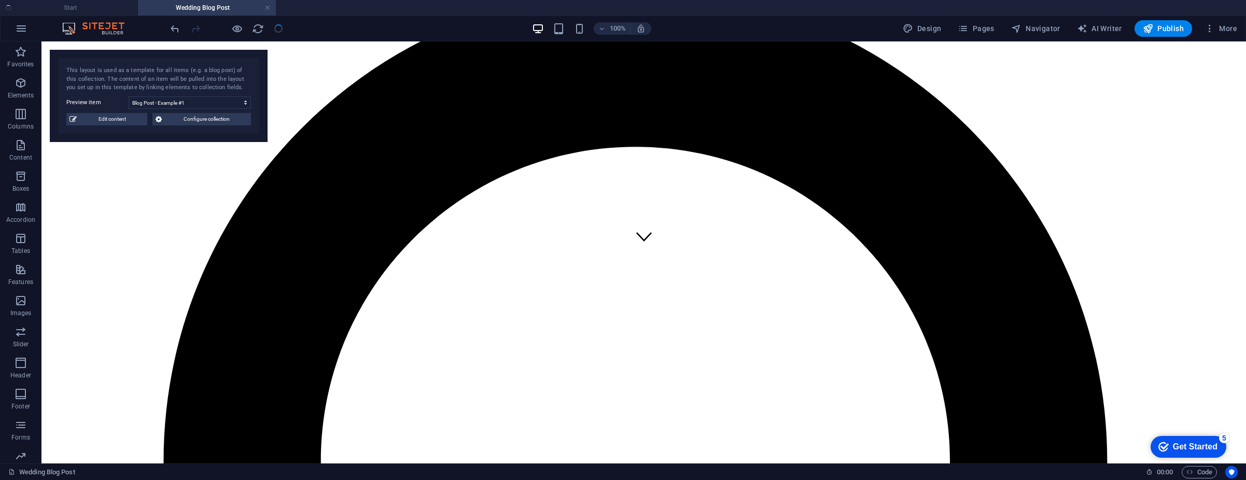
click at [268, 10] on link at bounding box center [267, 8] width 6 height 10
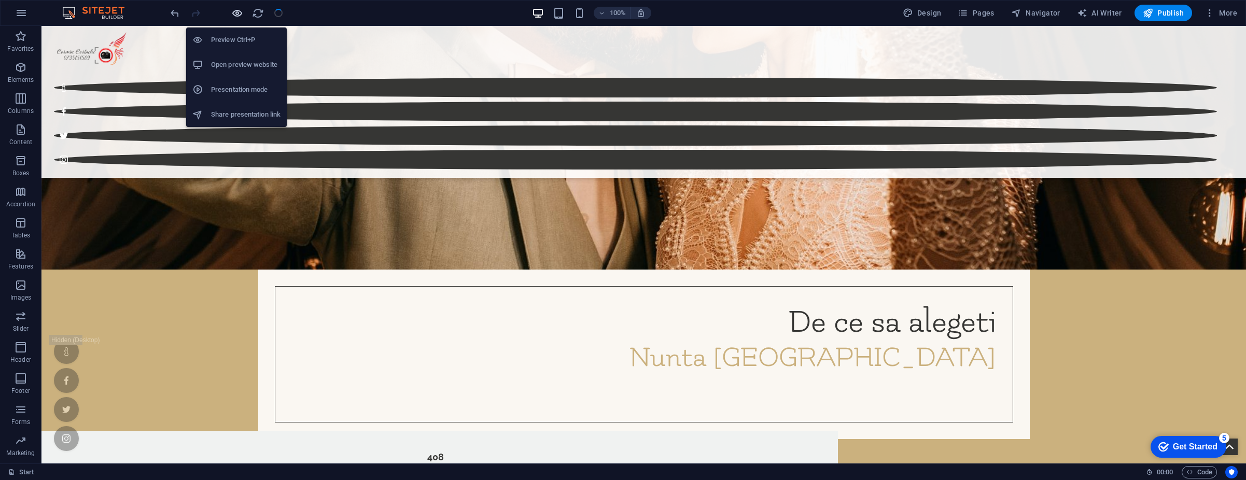
click at [237, 17] on icon "button" at bounding box center [237, 13] width 12 height 12
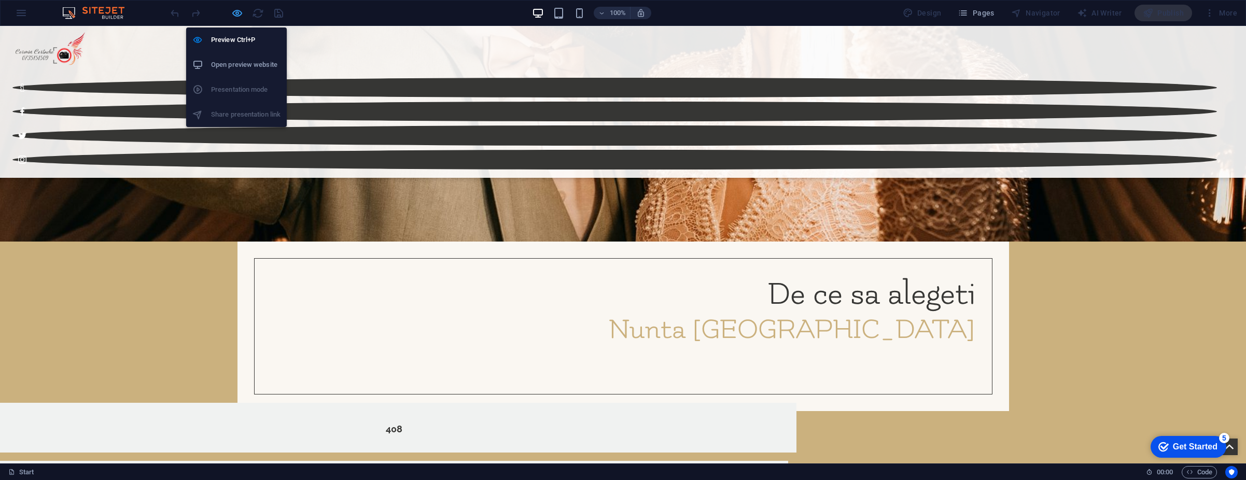
click at [233, 12] on icon "button" at bounding box center [237, 13] width 12 height 12
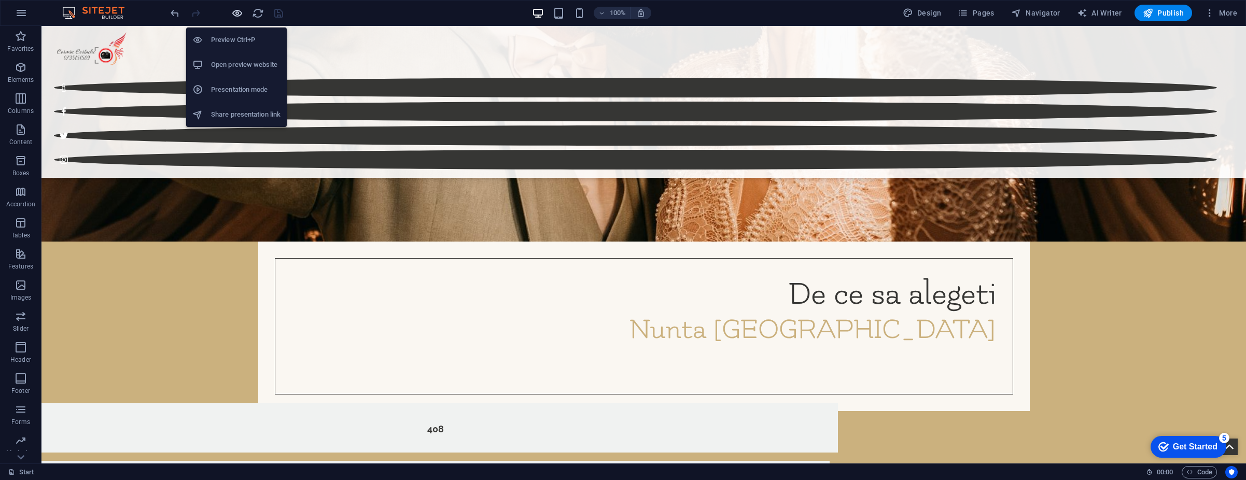
scroll to position [3414, 0]
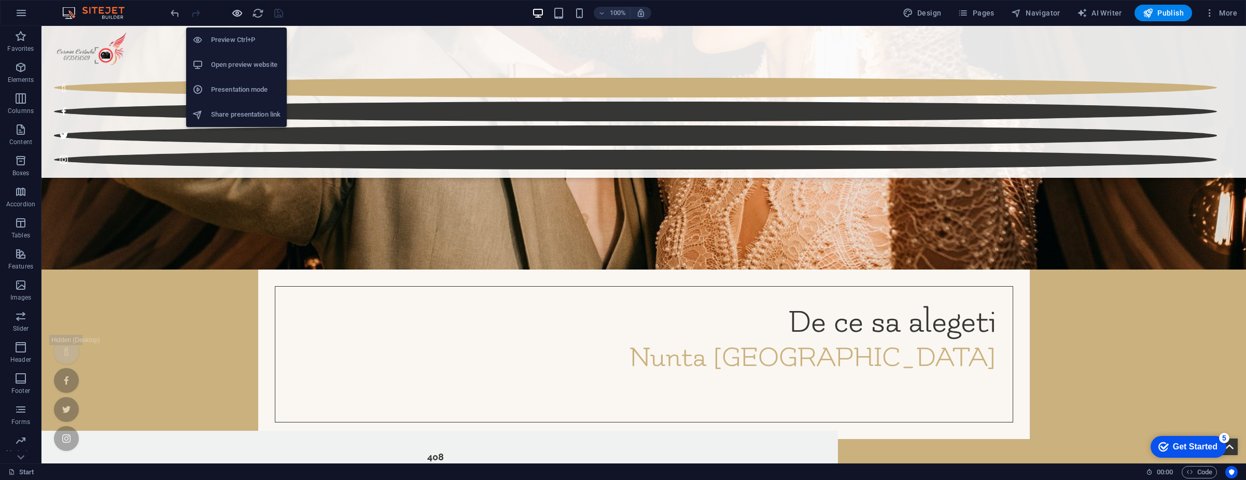
click at [235, 18] on icon "button" at bounding box center [237, 13] width 12 height 12
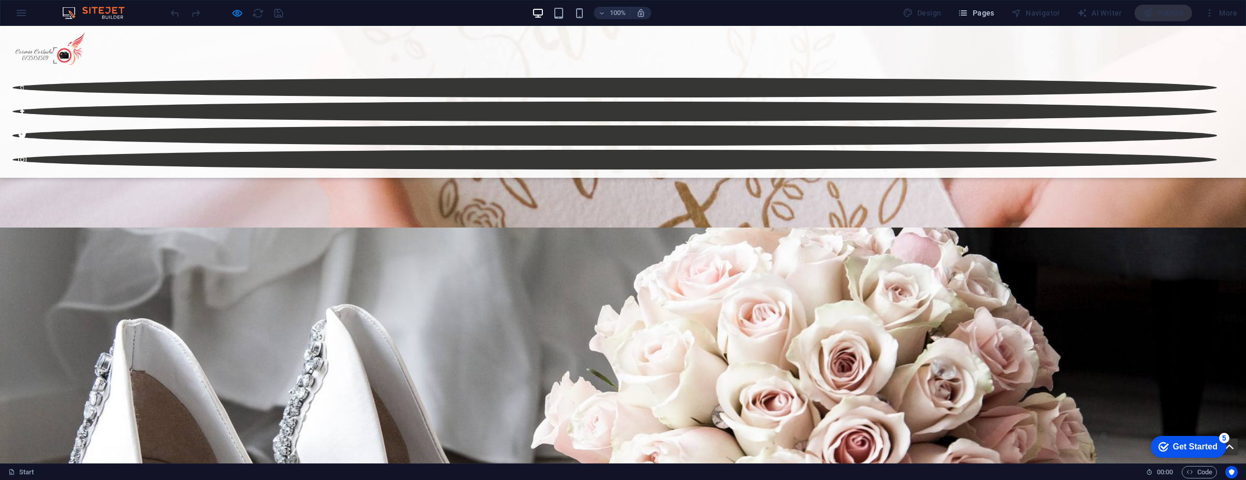
scroll to position [849, 0]
click at [983, 19] on button "Pages" at bounding box center [976, 13] width 45 height 17
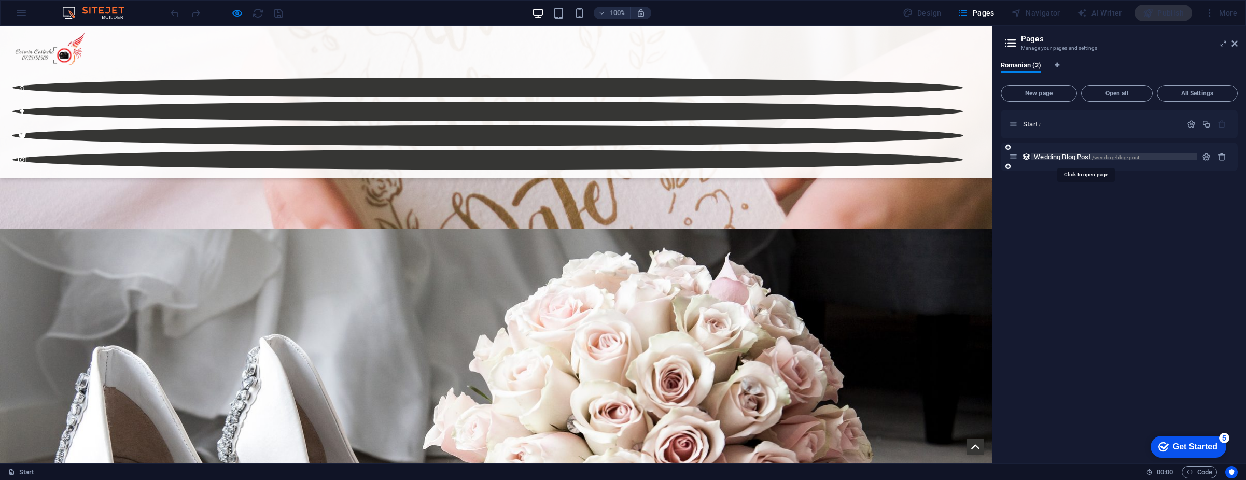
click at [1050, 156] on span "Wedding Blog Post /wedding-blog-post" at bounding box center [1086, 157] width 105 height 8
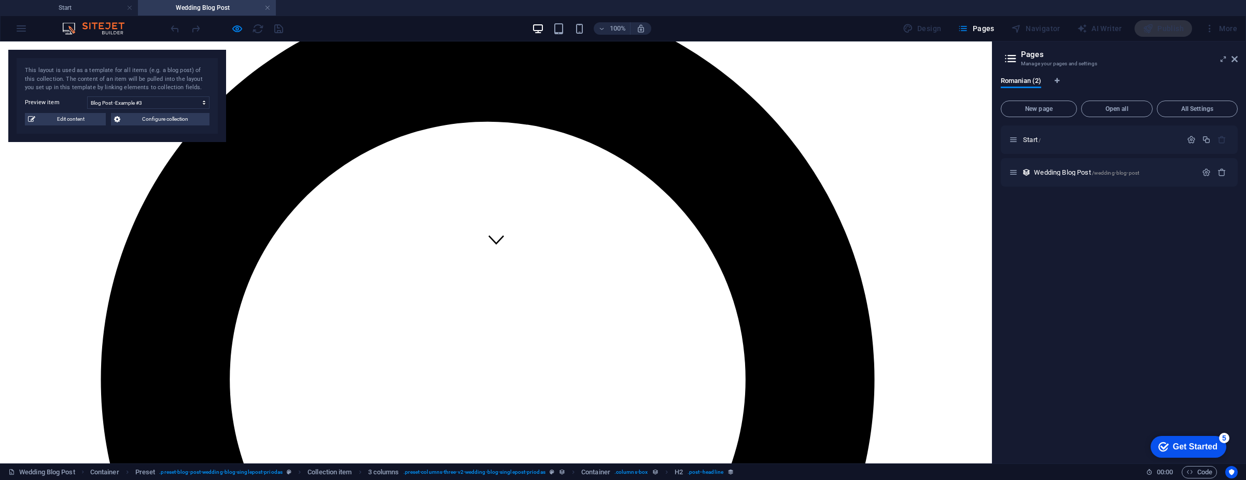
scroll to position [207, 0]
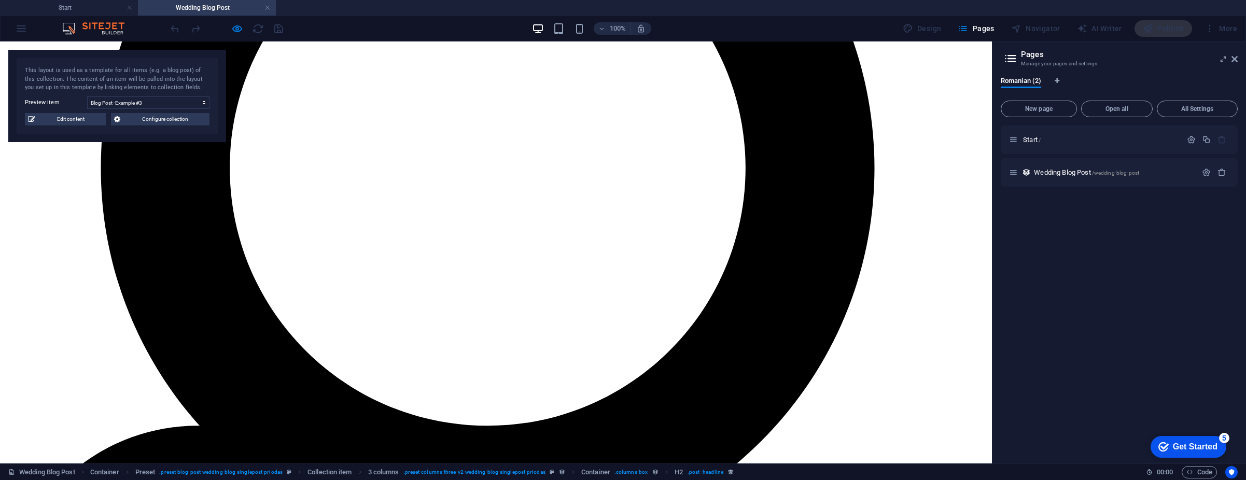
scroll to position [435, 0]
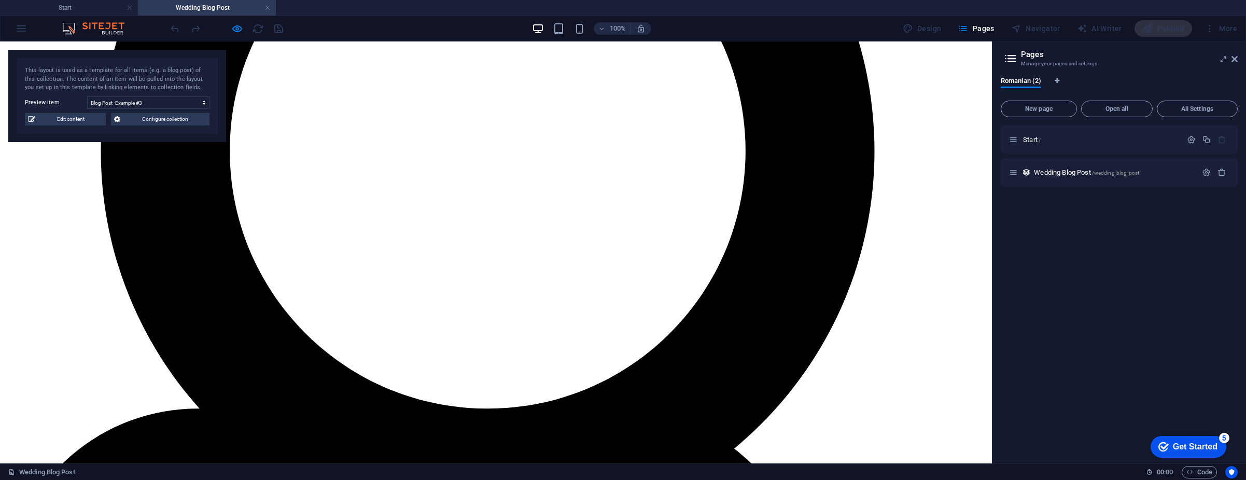
click at [44, 103] on label "Preview item" at bounding box center [56, 102] width 62 height 12
click at [87, 103] on select "Blog Post -Example #3 Blog Post - Example #2 Blog Post - Example #1" at bounding box center [148, 102] width 122 height 12
click at [157, 104] on select "Blog Post -Example #3 Blog Post - Example #2 Blog Post - Example #1" at bounding box center [148, 102] width 122 height 12
select select "68152510f910ee0c050375c5"
click at [87, 96] on select "Blog Post -Example #3 Blog Post - Example #2 Blog Post - Example #1" at bounding box center [148, 102] width 122 height 12
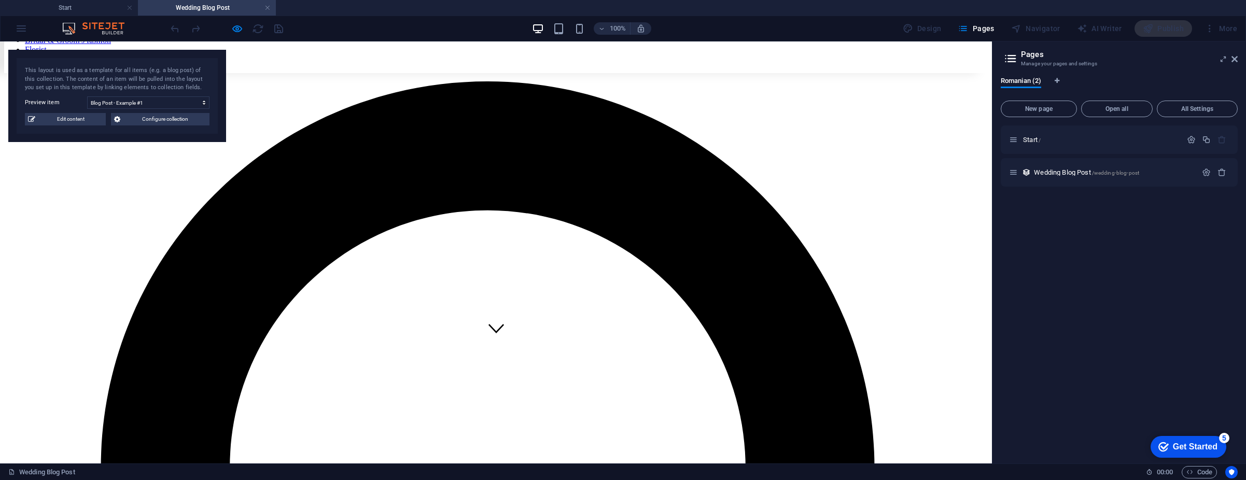
scroll to position [315, 0]
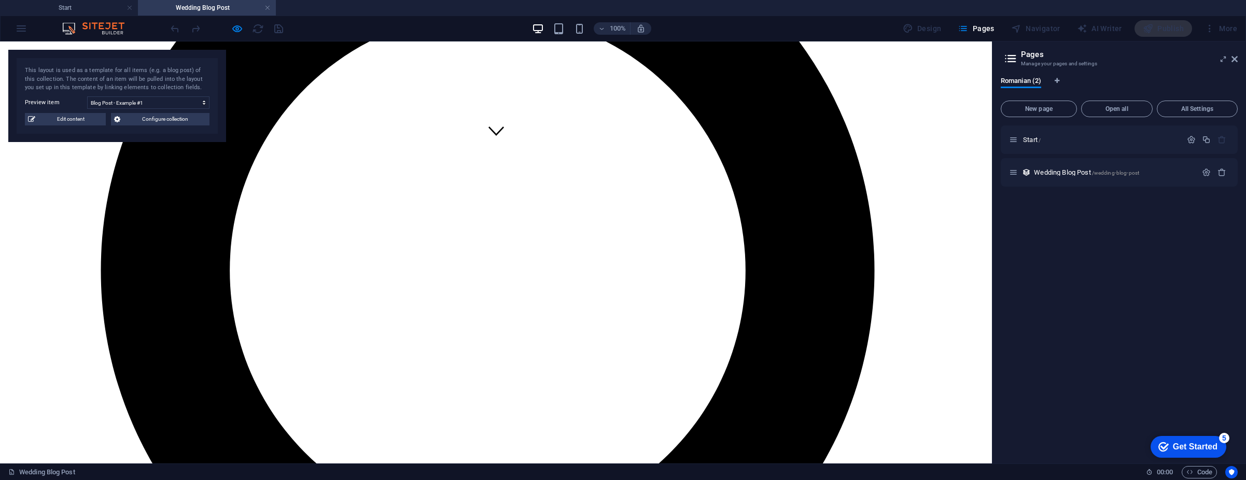
drag, startPoint x: 223, startPoint y: 180, endPoint x: 424, endPoint y: 285, distance: 227.1
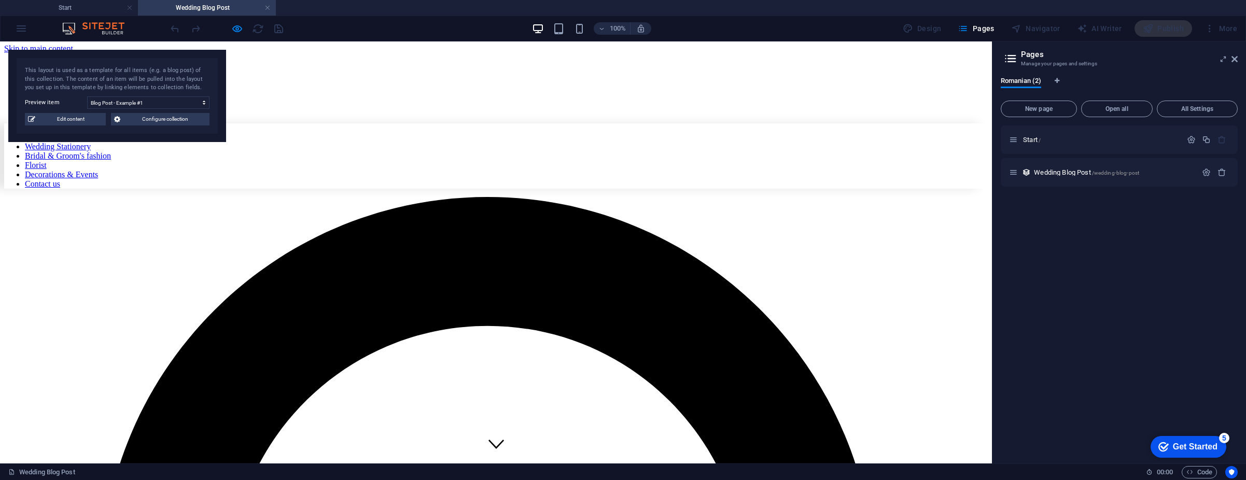
scroll to position [0, 0]
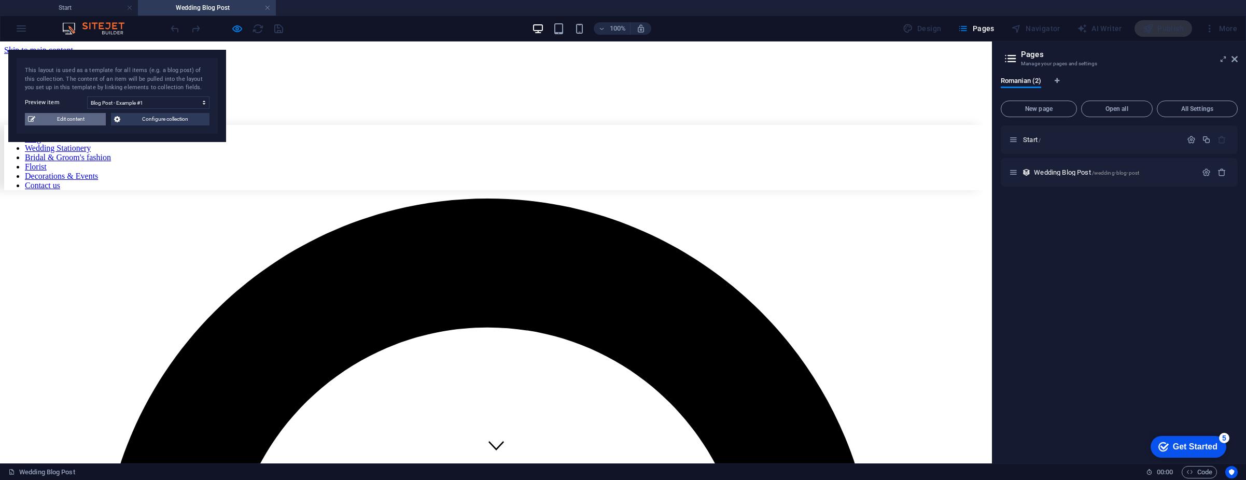
click at [82, 118] on span "Edit content" at bounding box center [70, 119] width 64 height 12
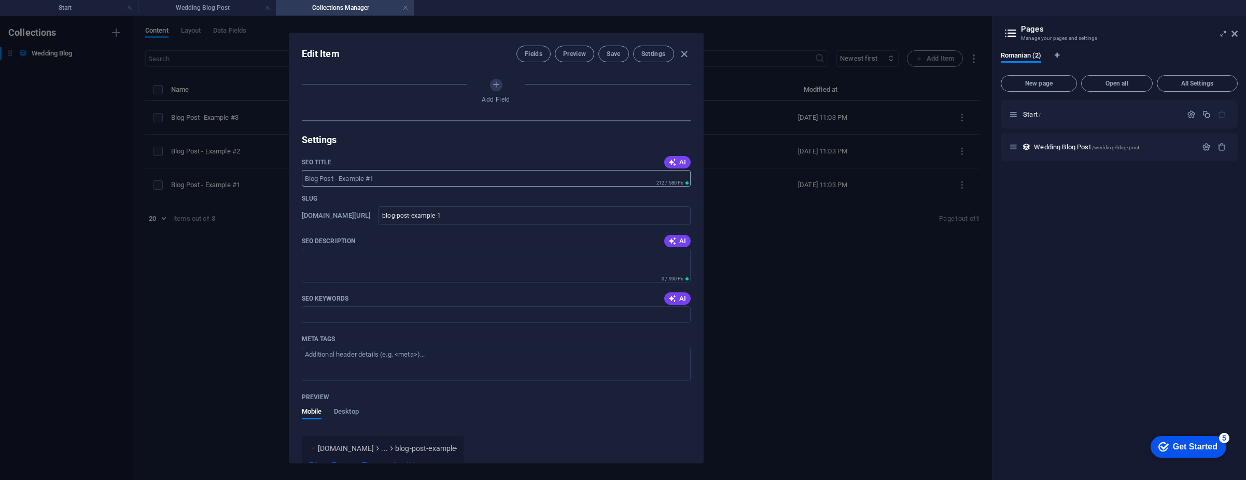
select select "Category 1"
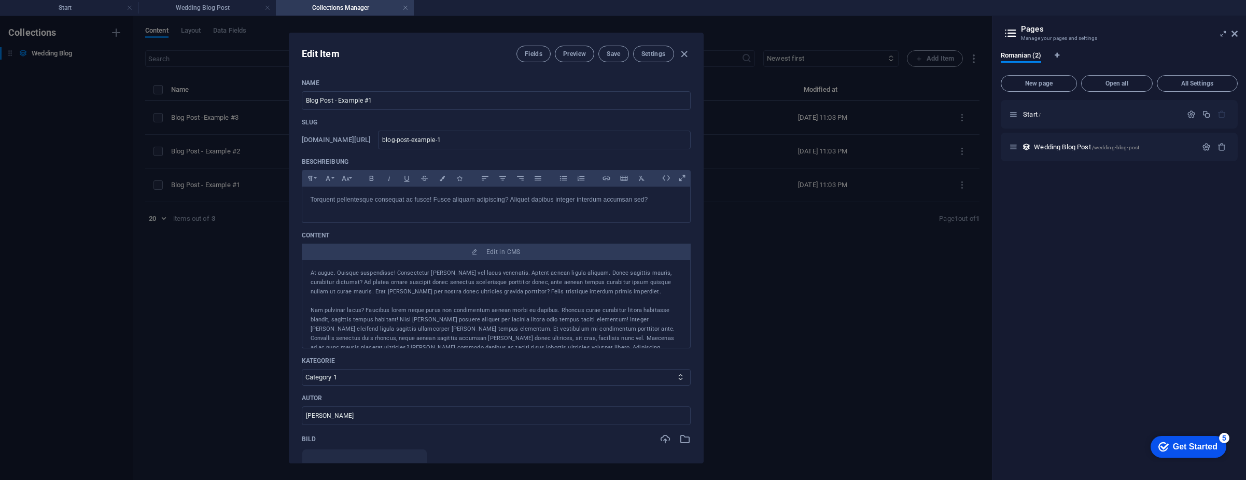
click at [257, 260] on div "Edit Item Fields Preview Save Settings Name Blog Post - Example #1 ​ Slug www.e…" at bounding box center [496, 248] width 992 height 464
type input "blog-post-example-1"
type input "2025-09-01"
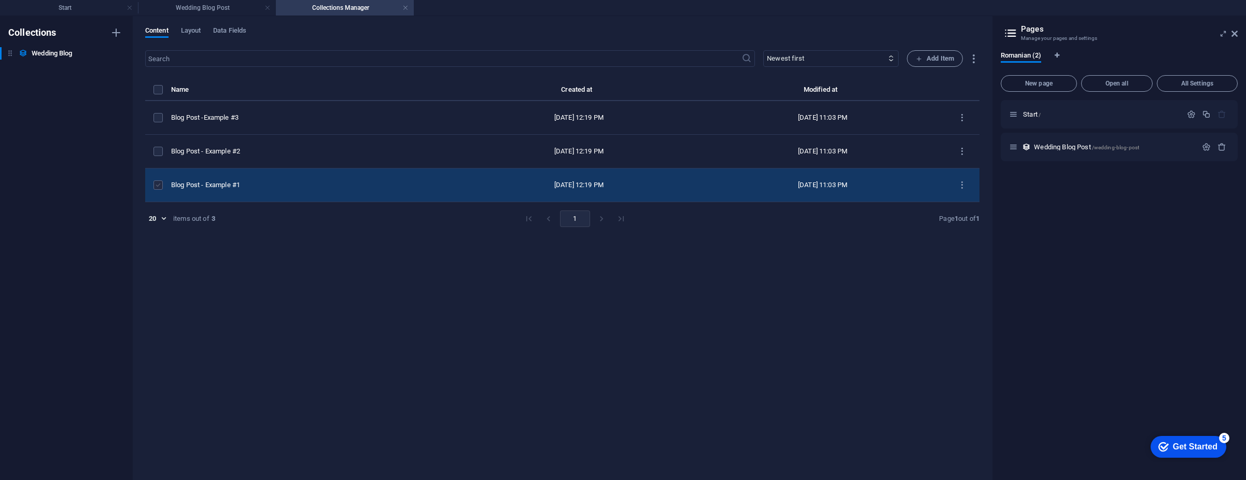
click at [159, 188] on label "items list" at bounding box center [157, 184] width 9 height 9
click at [0, 0] on input "items list" at bounding box center [0, 0] width 0 height 0
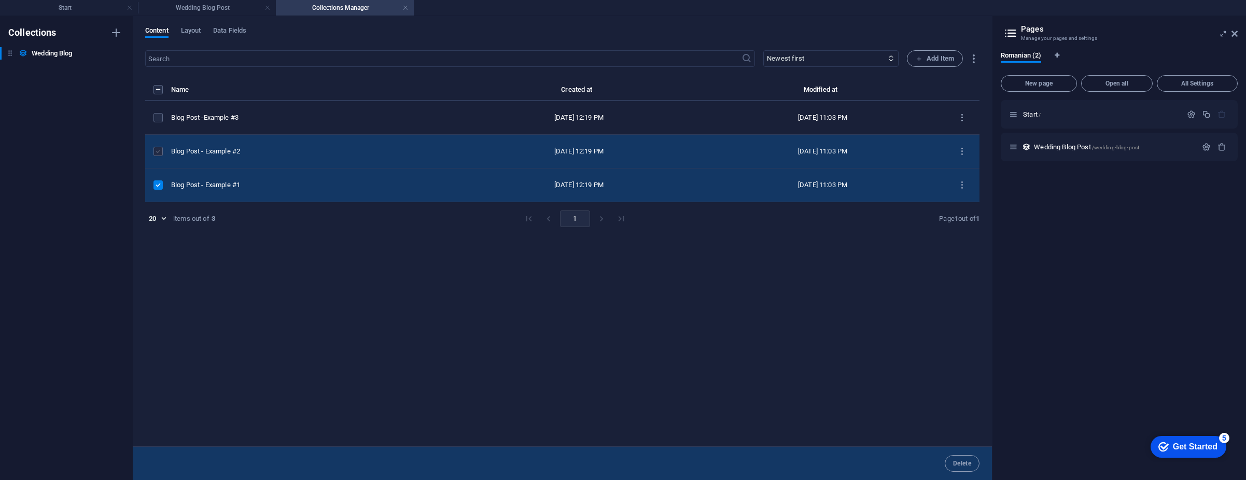
click at [159, 154] on label "items list" at bounding box center [157, 151] width 9 height 9
click at [0, 0] on input "items list" at bounding box center [0, 0] width 0 height 0
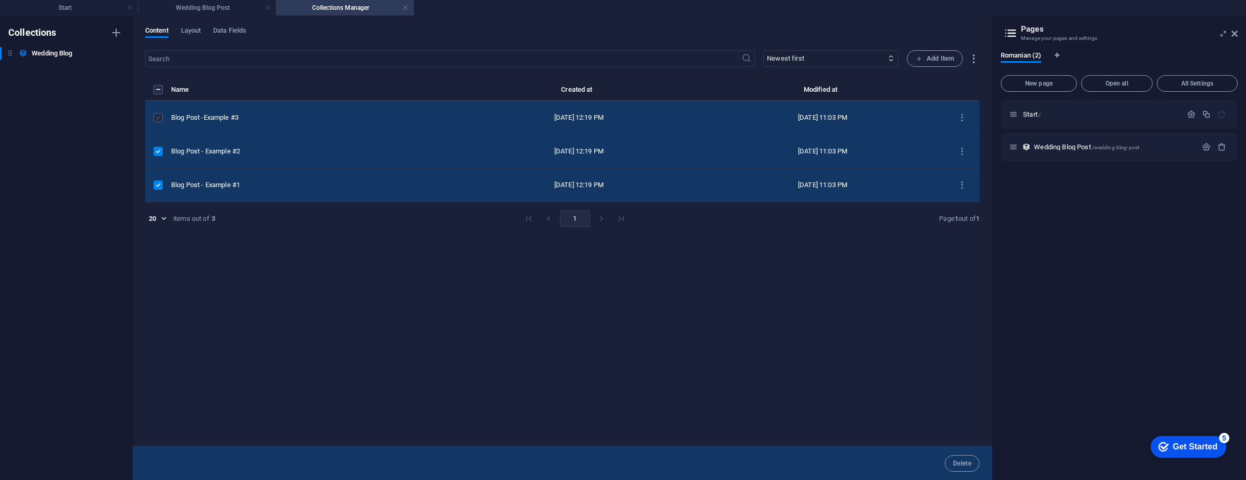
click at [159, 116] on label "items list" at bounding box center [157, 117] width 9 height 9
click at [0, 0] on input "items list" at bounding box center [0, 0] width 0 height 0
click at [159, 181] on label "items list" at bounding box center [157, 184] width 9 height 9
click at [0, 0] on input "items list" at bounding box center [0, 0] width 0 height 0
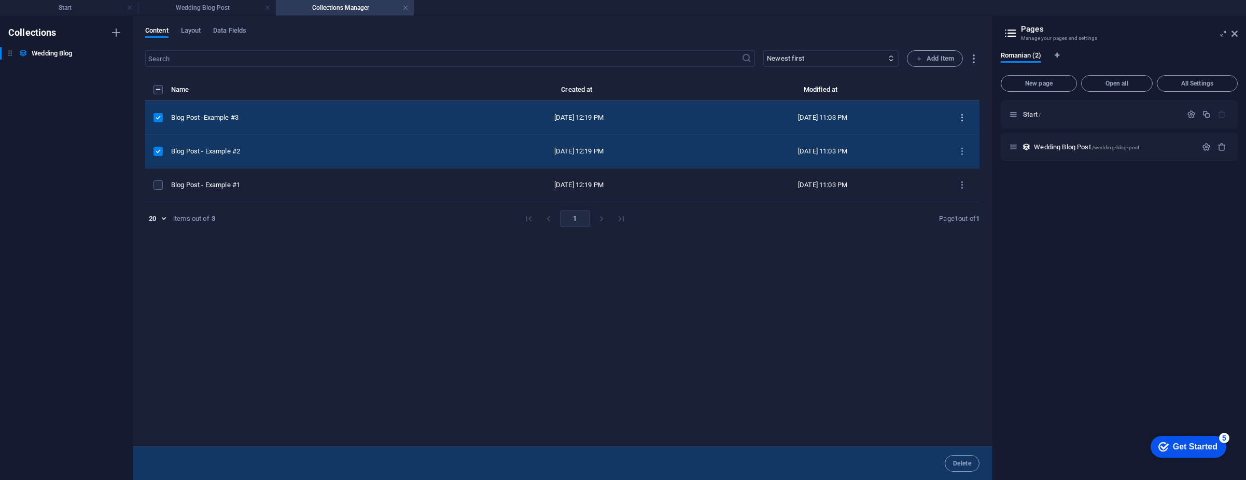
click at [962, 111] on button "items list" at bounding box center [962, 117] width 18 height 17
click at [969, 215] on h6 "Delete" at bounding box center [971, 219] width 28 height 12
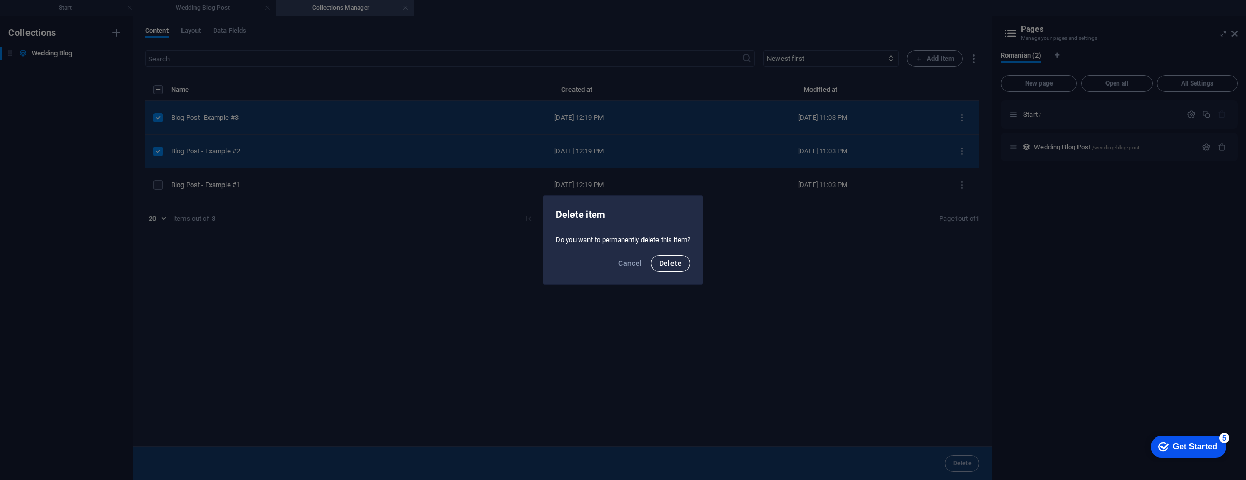
click at [682, 261] on span "Delete" at bounding box center [670, 263] width 23 height 8
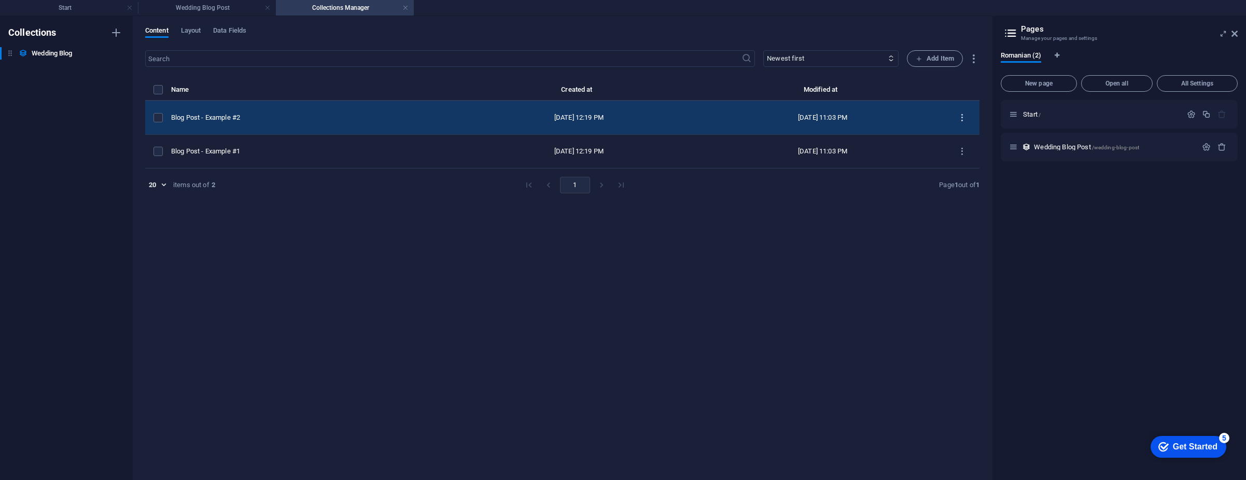
click at [964, 115] on icon "items list" at bounding box center [962, 118] width 10 height 10
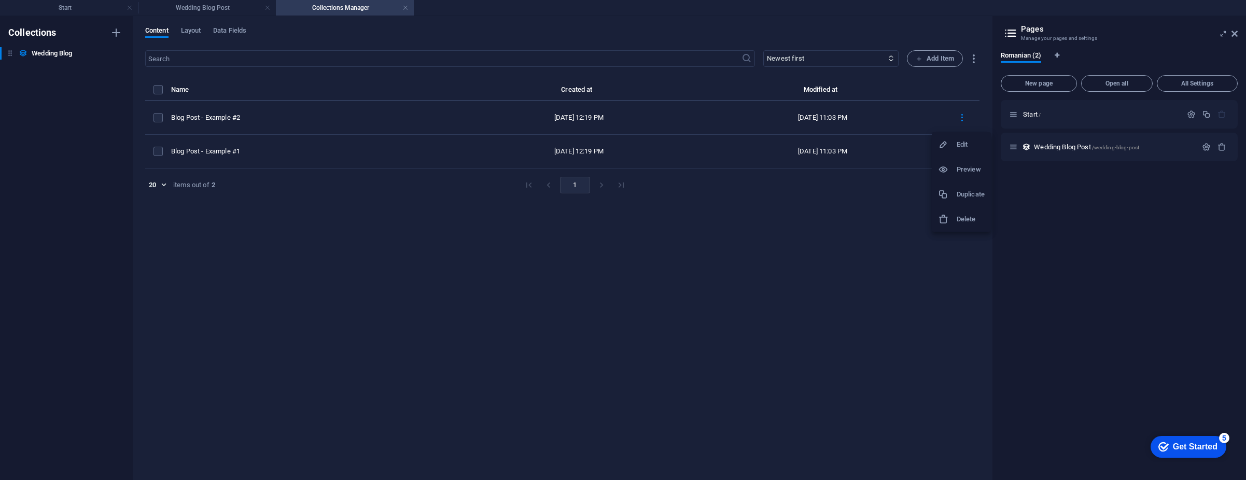
click at [960, 212] on li "Delete" at bounding box center [961, 219] width 59 height 25
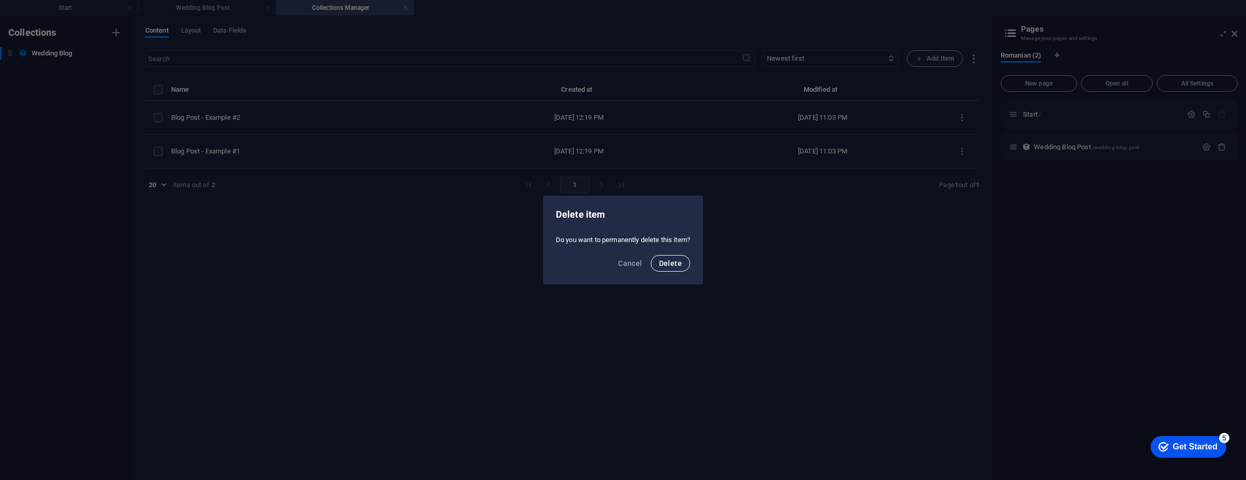
click at [688, 262] on button "Delete" at bounding box center [670, 263] width 39 height 17
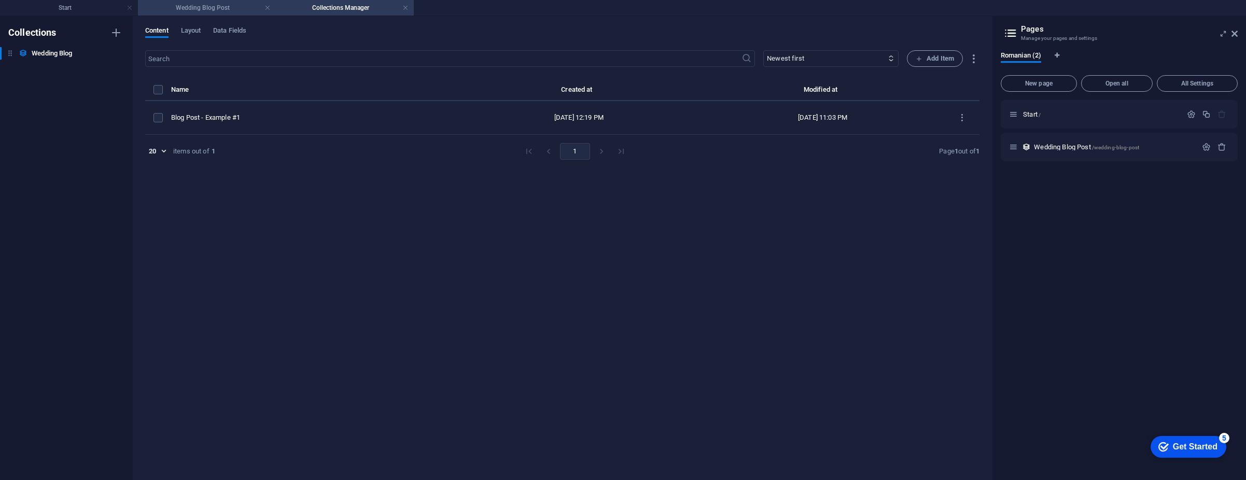
click at [200, 11] on h4 "Wedding Blog Post" at bounding box center [207, 7] width 138 height 11
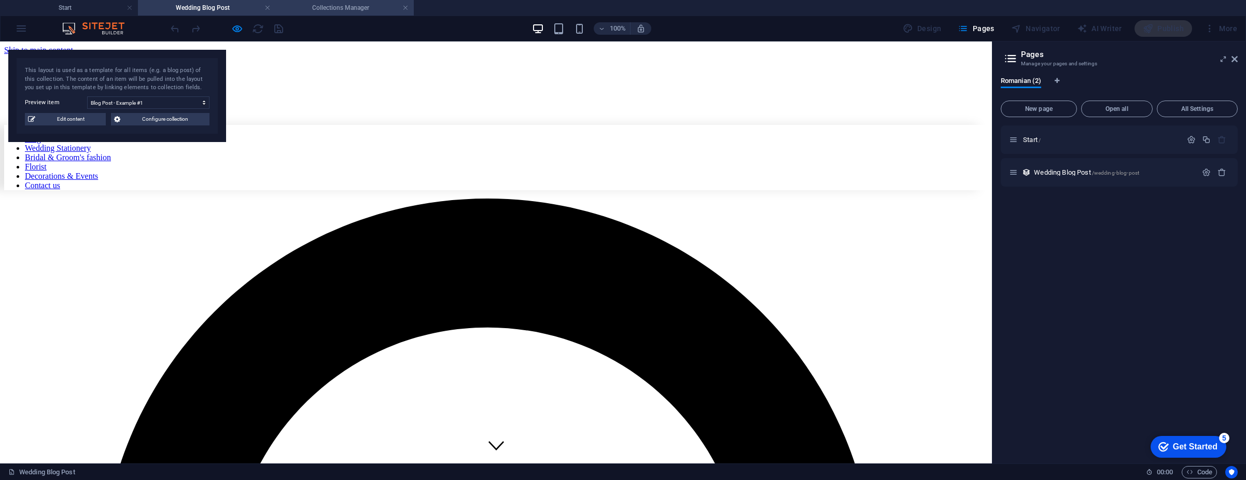
click at [392, 10] on h4 "Collections Manager" at bounding box center [345, 7] width 138 height 11
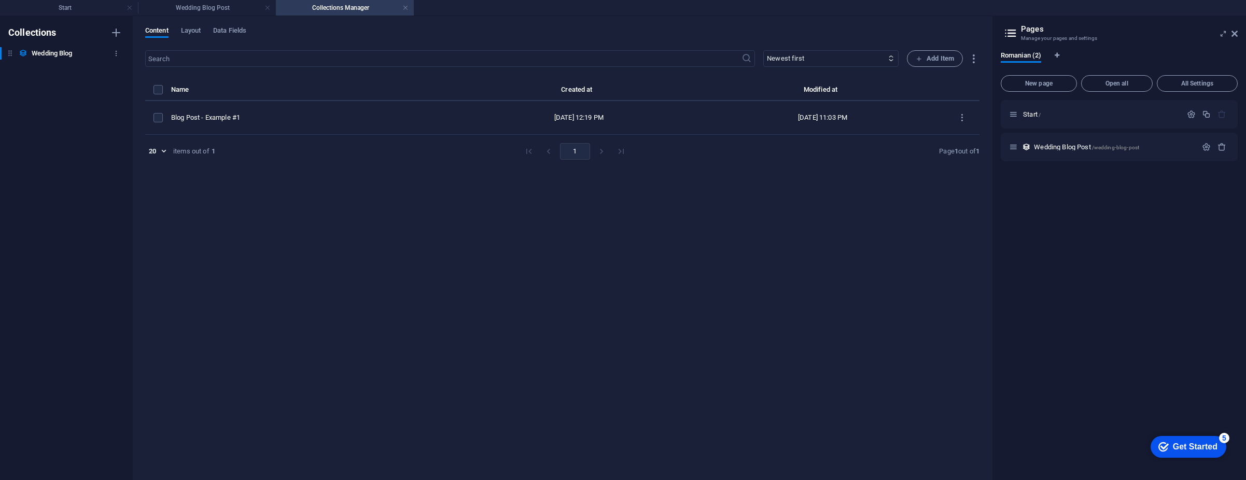
click at [58, 52] on h6 "Wedding Blog" at bounding box center [52, 53] width 40 height 12
click at [116, 54] on icon "button" at bounding box center [116, 53] width 7 height 7
click at [129, 79] on h6 "Rename" at bounding box center [125, 74] width 28 height 12
type input "Blog - NuntaDubai"
click at [192, 36] on span "Layout" at bounding box center [191, 31] width 20 height 15
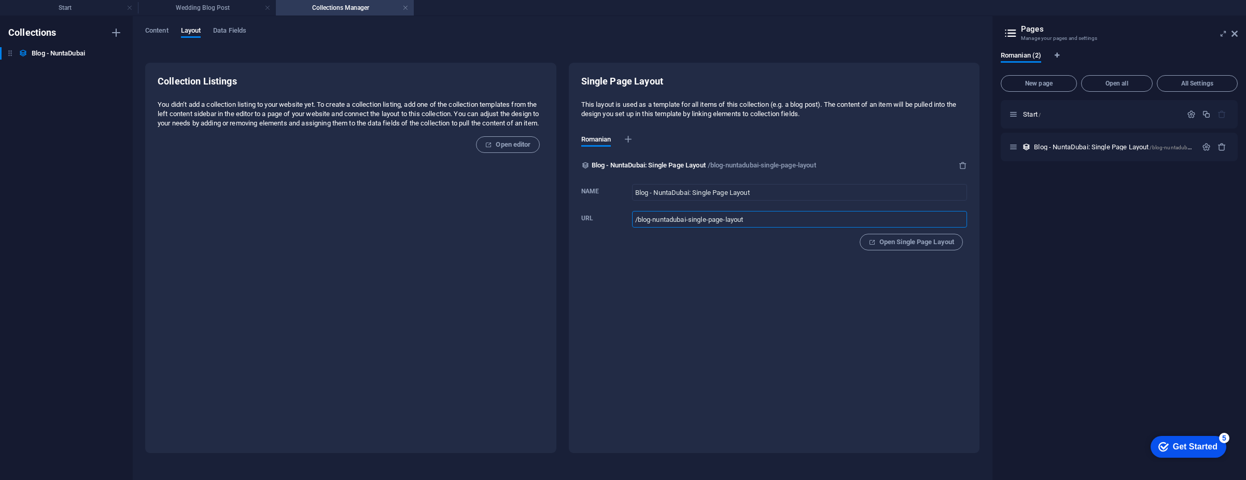
drag, startPoint x: 680, startPoint y: 222, endPoint x: 636, endPoint y: 224, distance: 44.6
click at [636, 224] on input "/blog-nuntadubai-single-page-layout" at bounding box center [800, 219] width 336 height 17
click at [507, 245] on div "Collection Listings You didn‘t add a collection listing to your website yet. To…" at bounding box center [351, 164] width 386 height 179
drag, startPoint x: 686, startPoint y: 219, endPoint x: 857, endPoint y: 226, distance: 170.7
click at [857, 226] on input "/blog-nuntadubai-single-page-layout" at bounding box center [800, 219] width 336 height 17
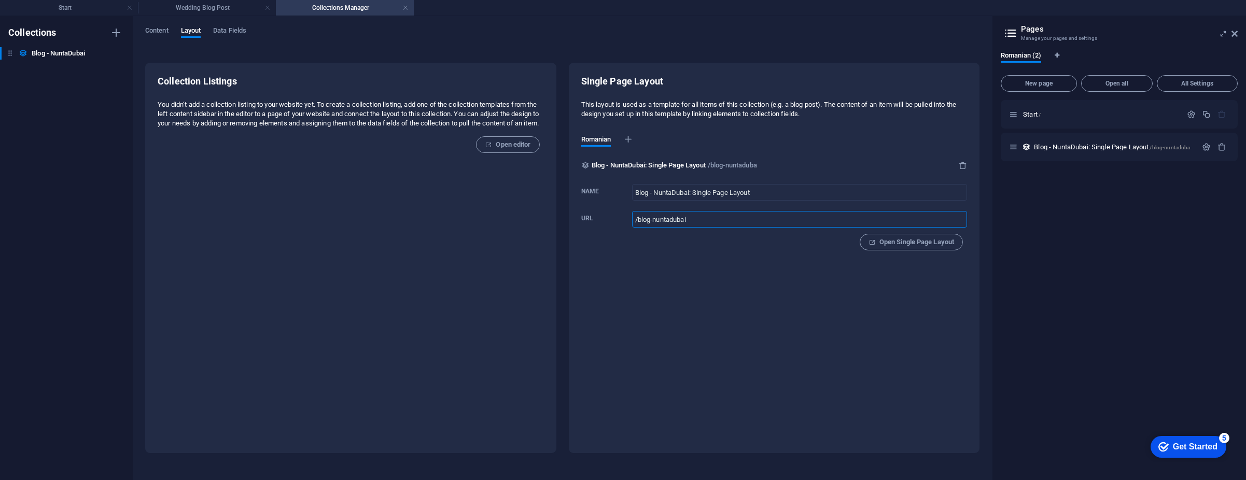
type input "/blog-nuntadubai"
click at [868, 282] on div "Single Page Layout This layout is used as a template for all items of this coll…" at bounding box center [774, 258] width 411 height 390
drag, startPoint x: 695, startPoint y: 190, endPoint x: 910, endPoint y: 192, distance: 214.7
click at [910, 192] on input "Blog - NuntaDubai: Single Page Layout" at bounding box center [800, 192] width 336 height 17
click at [737, 371] on div "Single Page Layout This layout is used as a template for all items of this coll…" at bounding box center [774, 258] width 411 height 390
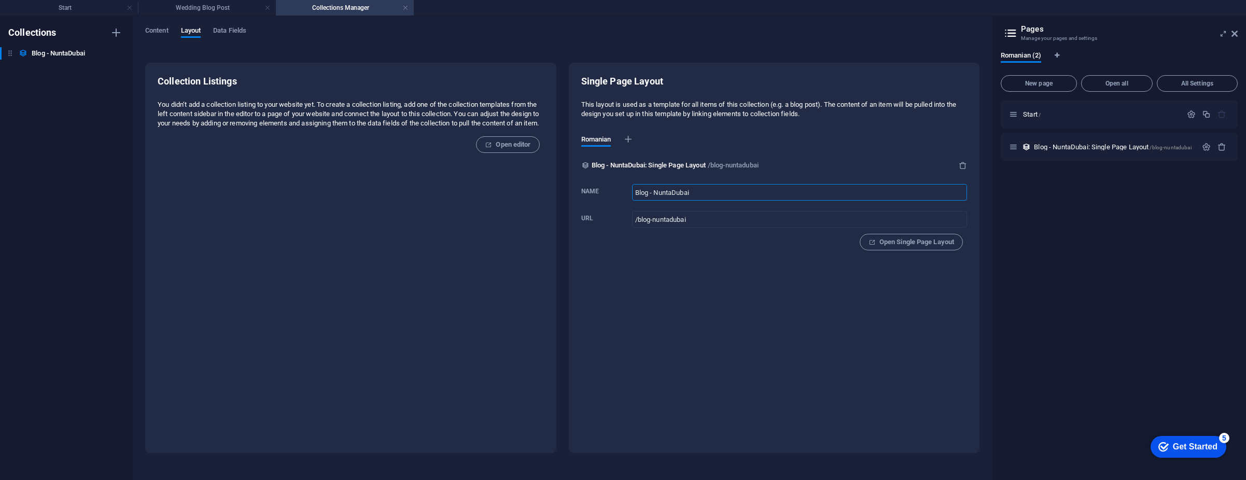
type input "Blog - NuntaDubai"
click at [1051, 111] on p "Start /" at bounding box center [1101, 114] width 156 height 7
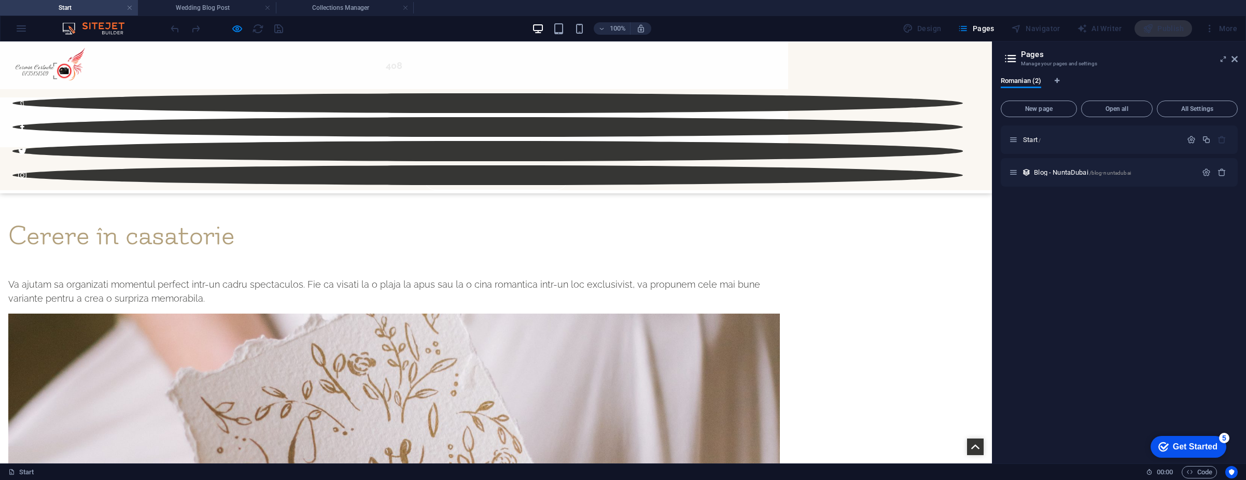
scroll to position [3871, 0]
click at [1060, 174] on span "Blog - NuntaDubai /blog-nuntadubai" at bounding box center [1082, 173] width 97 height 8
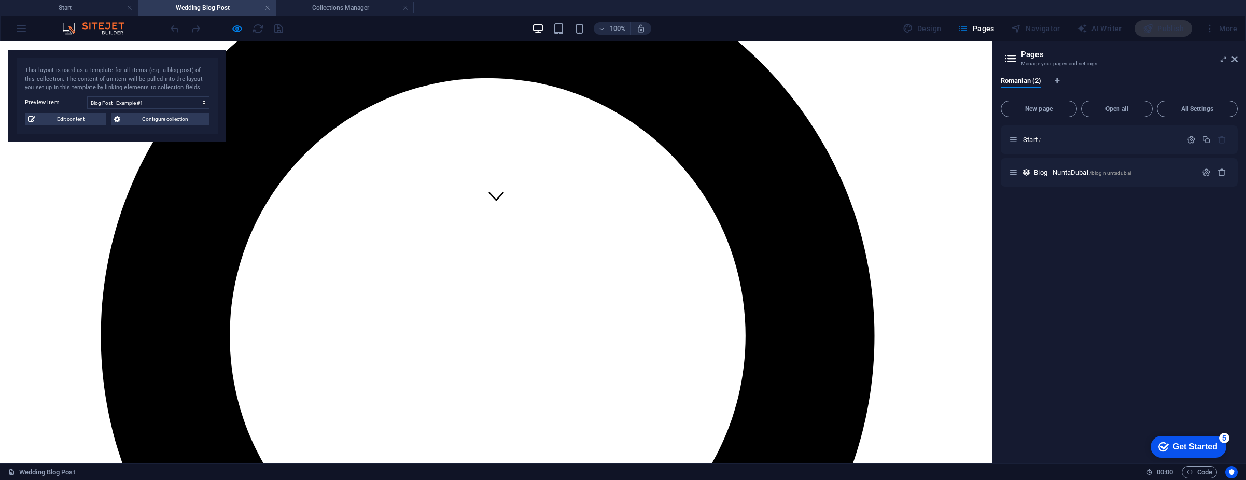
scroll to position [0, 0]
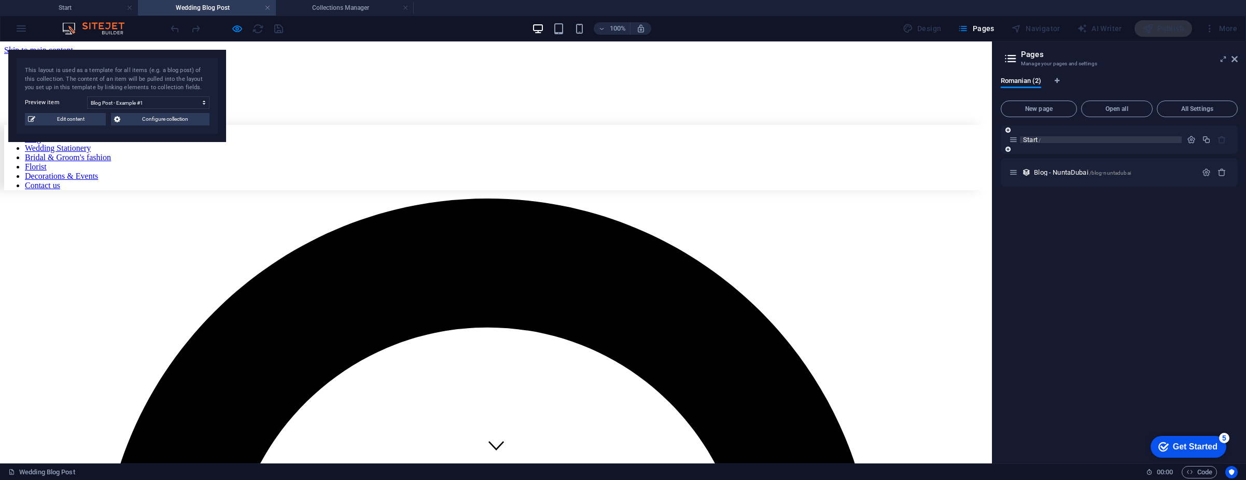
click at [1039, 140] on span "/" at bounding box center [1040, 140] width 2 height 6
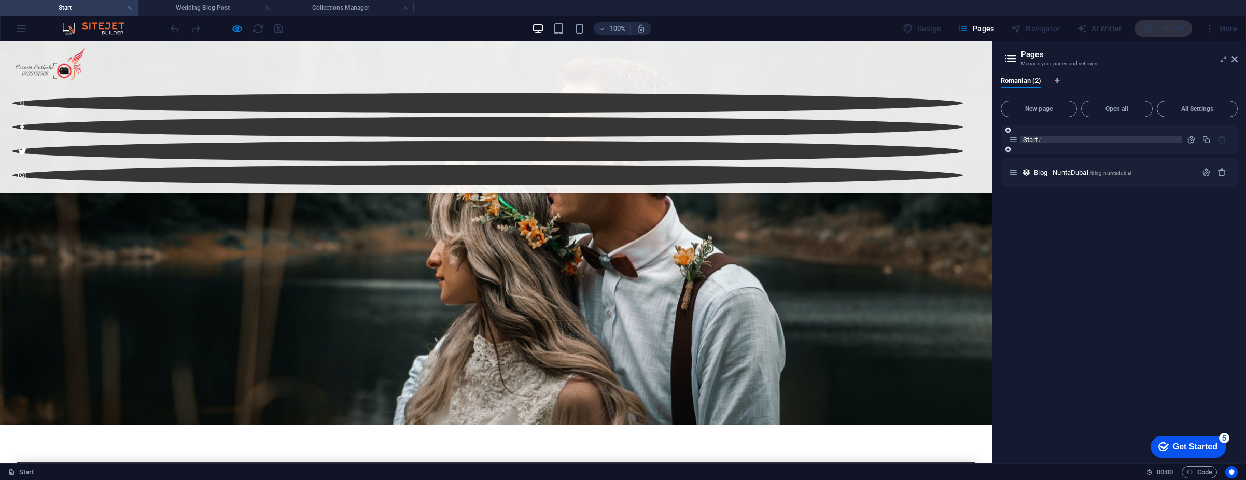
scroll to position [3855, 0]
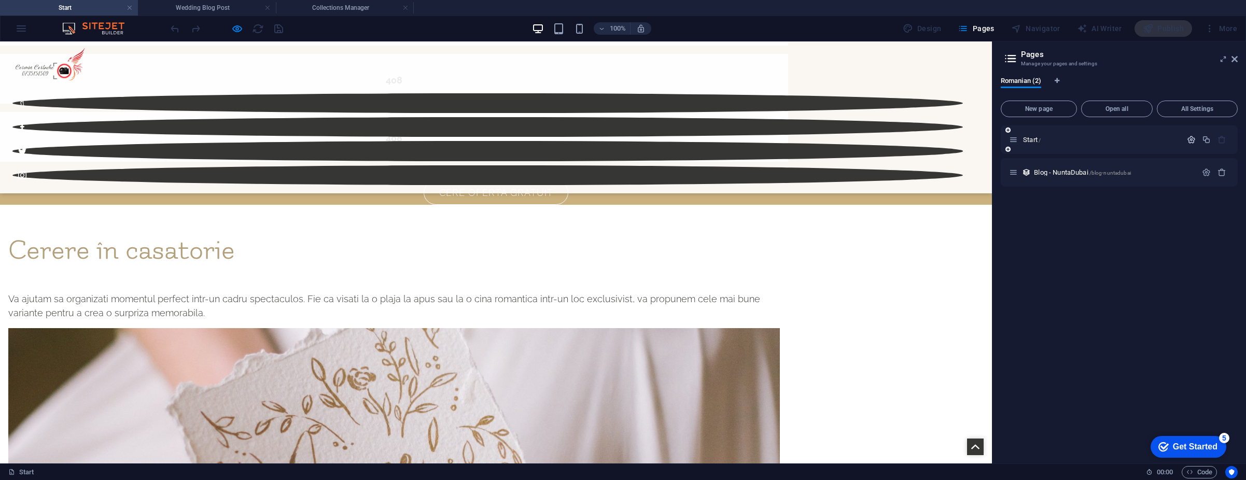
click at [1196, 138] on icon "button" at bounding box center [1191, 139] width 9 height 9
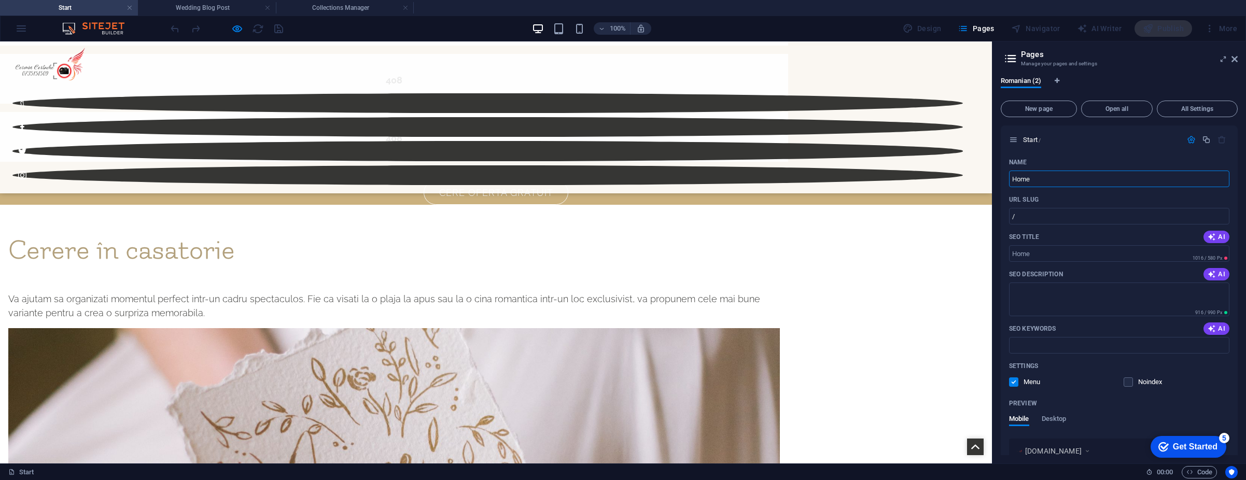
type input "Home"
click at [1090, 210] on input "/" at bounding box center [1119, 216] width 220 height 17
click at [1090, 212] on input "/" at bounding box center [1119, 216] width 220 height 17
click at [1003, 267] on div "Name Home ​ URL SLUG / ​ SEO Title AI ​ 1016 / 580 Px SEO Description AI ​ 916 …" at bounding box center [1119, 397] width 237 height 486
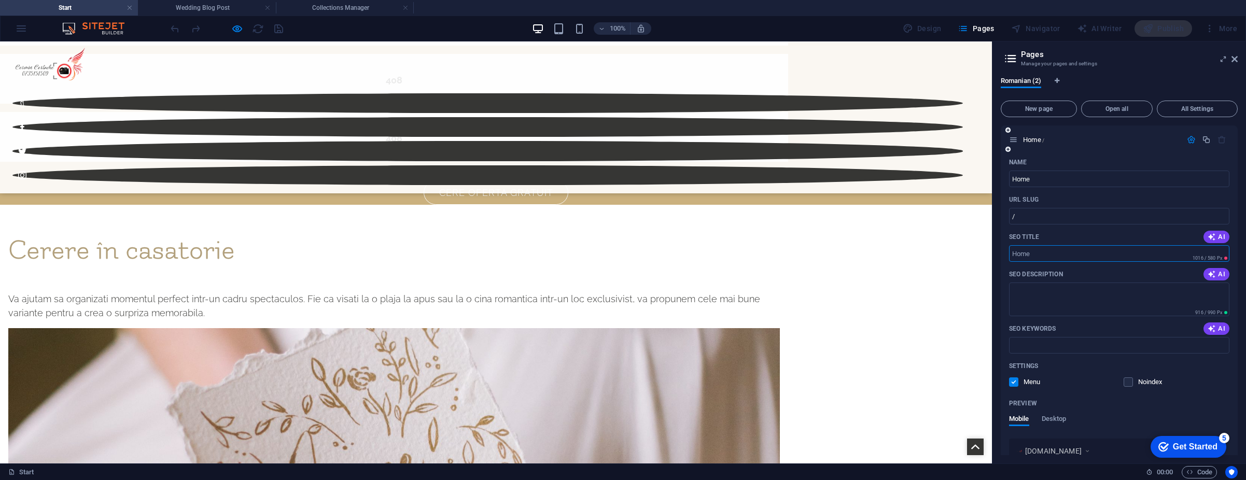
click at [1023, 255] on input "SEO Title" at bounding box center [1119, 253] width 220 height 17
type input "Home"
click at [1061, 292] on textarea "SEO Description" at bounding box center [1119, 300] width 220 height 34
click at [1060, 258] on input "Home" at bounding box center [1119, 253] width 220 height 17
click at [1048, 216] on input "/" at bounding box center [1119, 216] width 220 height 17
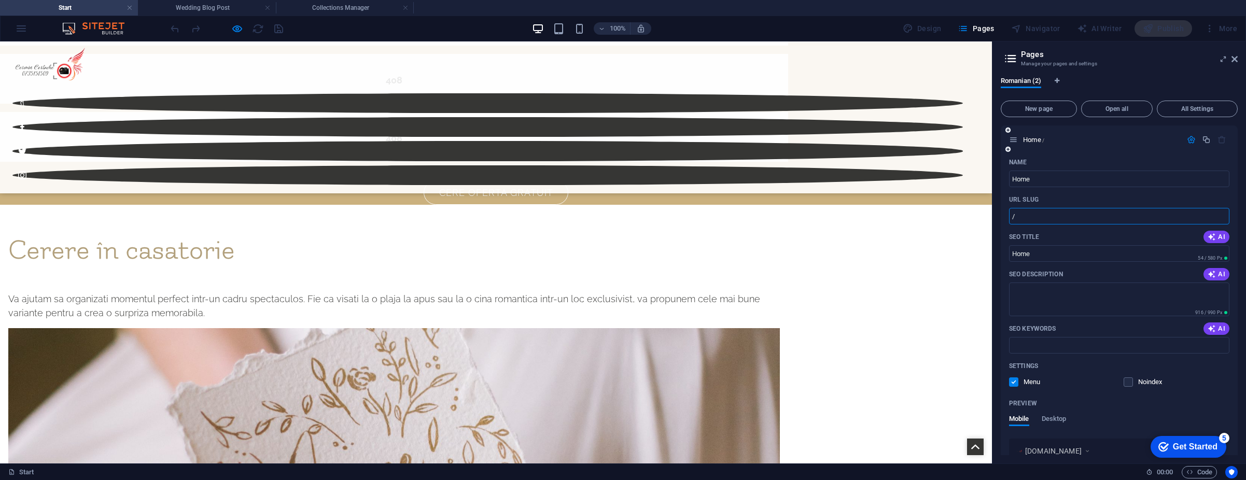
click at [1004, 264] on div "Name Home ​ URL SLUG / ​ SEO Title AI Home ​ 54 / 580 Px SEO Description AI ​ 9…" at bounding box center [1119, 368] width 237 height 428
click at [1045, 257] on input "Home" at bounding box center [1119, 253] width 220 height 17
click at [1032, 302] on textarea "SEO Description" at bounding box center [1119, 300] width 220 height 34
paste textarea "Nunta Dubai – Organizare nunți și evenimente de lux. Locații spectaculoase, pac…"
type textarea "Nunta Dubai – Organizare nunți și evenimente de lux. Locații spectaculoase, pac…"
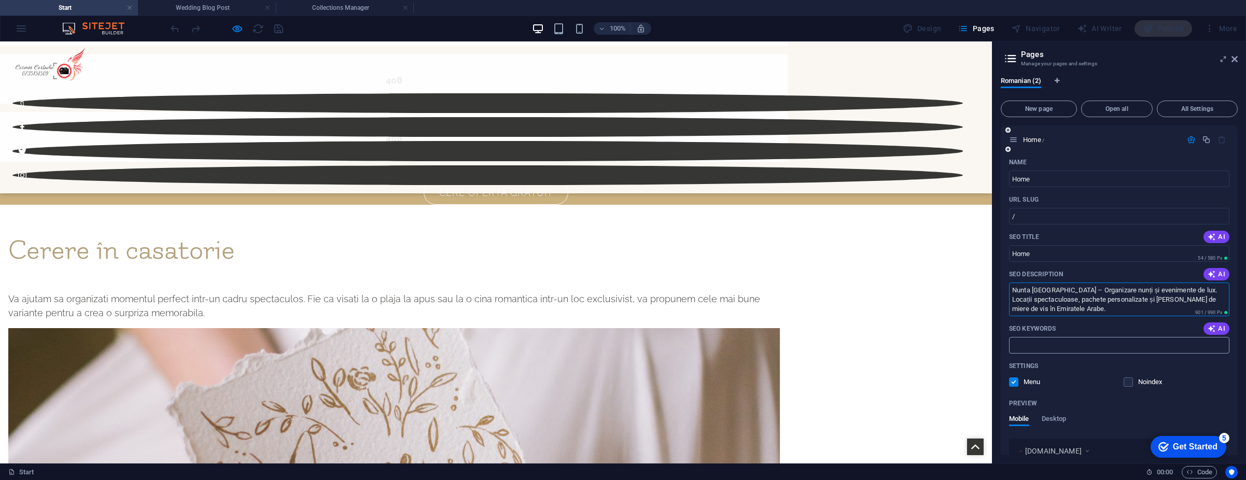
click at [1045, 344] on input "SEO Keywords" at bounding box center [1119, 345] width 220 height 17
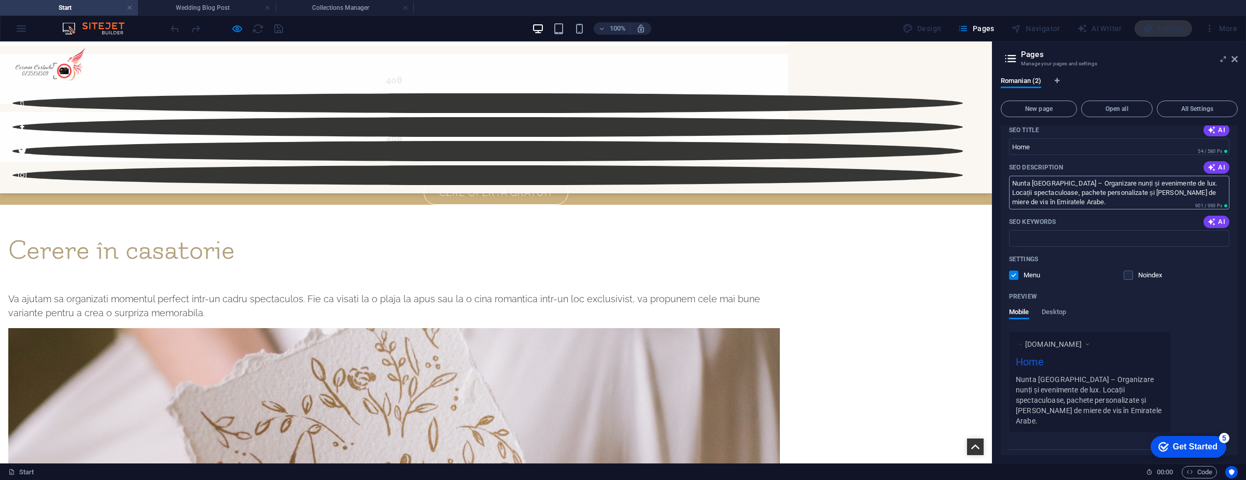
scroll to position [49, 0]
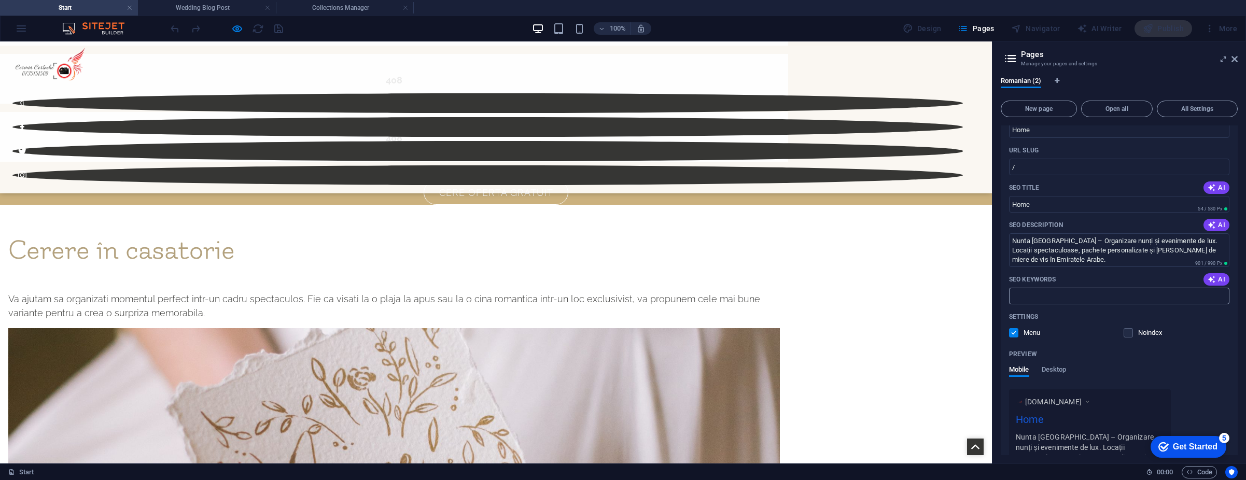
click at [1052, 303] on input "SEO Keywords" at bounding box center [1119, 296] width 220 height 17
paste input "nunta Dubai, organizare nunta Dubai, nunta de lux Dubai, destinatie nunta Dubai…"
type input "nunta Dubai, organizare nunta Dubai, nunta de lux Dubai, destinatie nunta Dubai…"
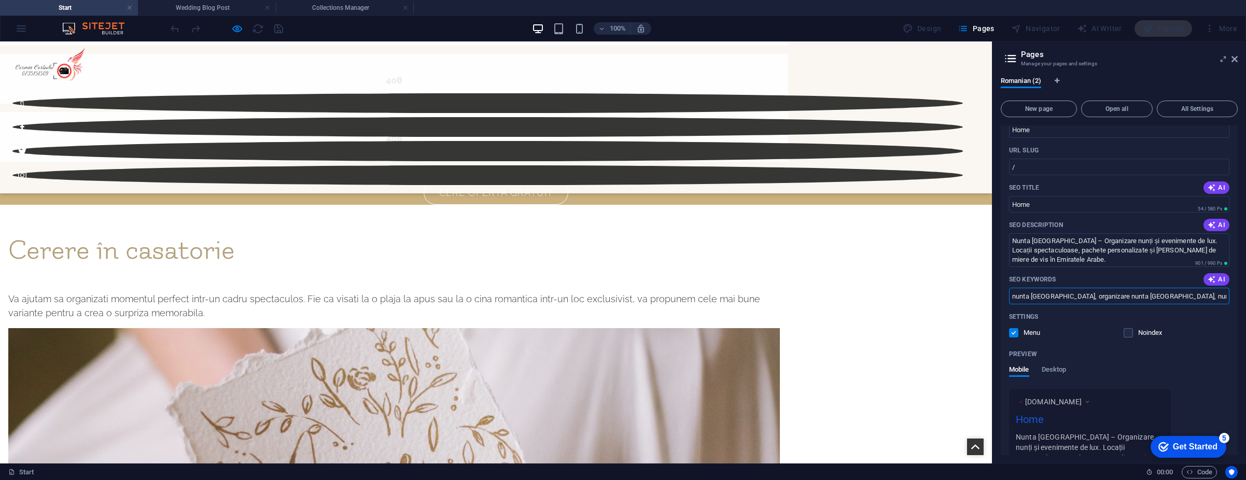
click at [1104, 315] on div "Settings" at bounding box center [1119, 317] width 220 height 17
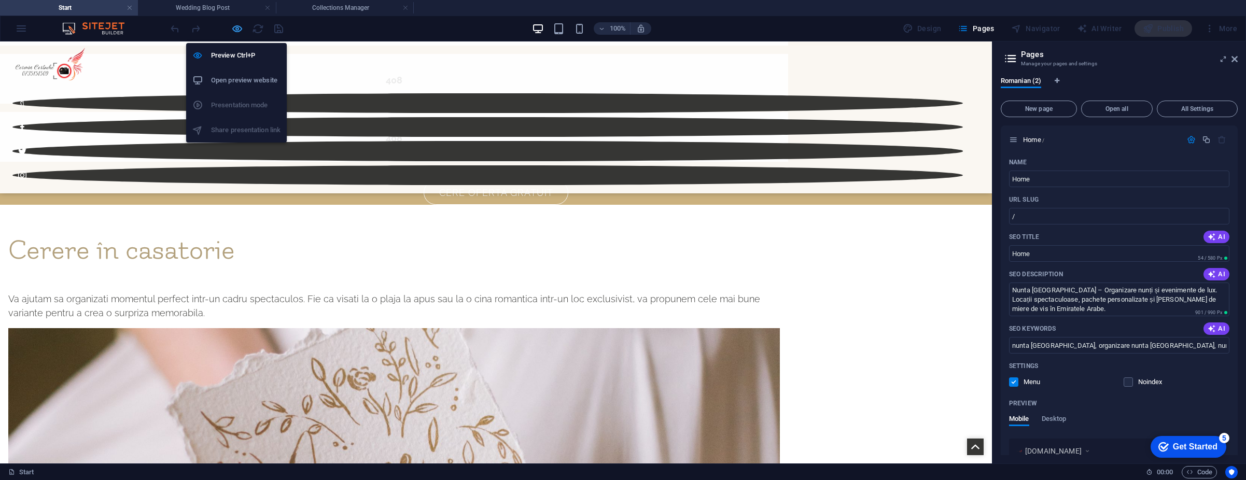
click at [239, 27] on icon "button" at bounding box center [237, 29] width 12 height 12
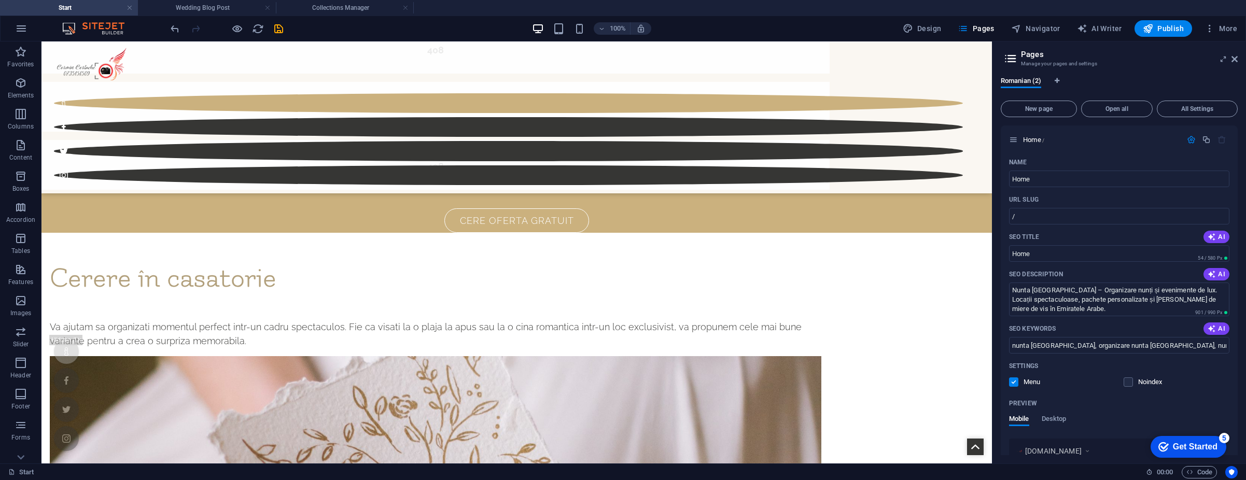
click at [271, 29] on div at bounding box center [227, 28] width 116 height 17
click at [273, 29] on icon "save" at bounding box center [279, 29] width 12 height 12
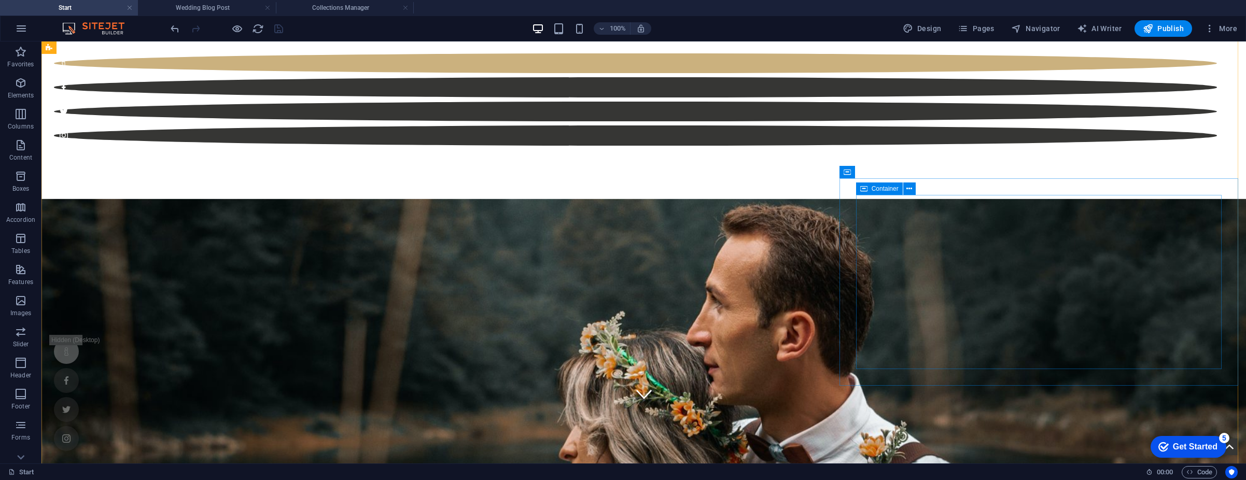
scroll to position [0, 0]
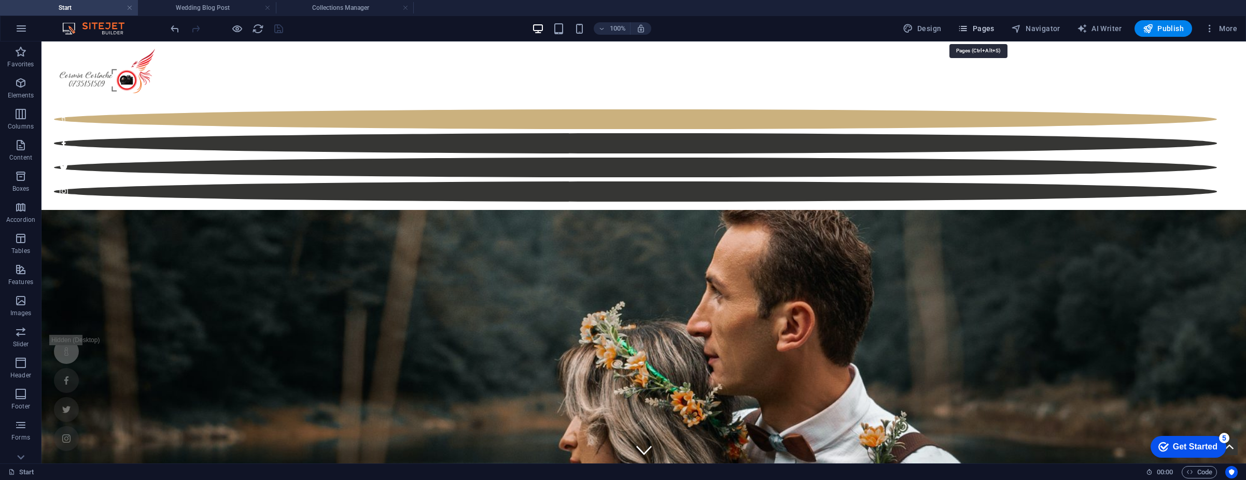
click at [982, 32] on span "Pages" at bounding box center [976, 28] width 36 height 10
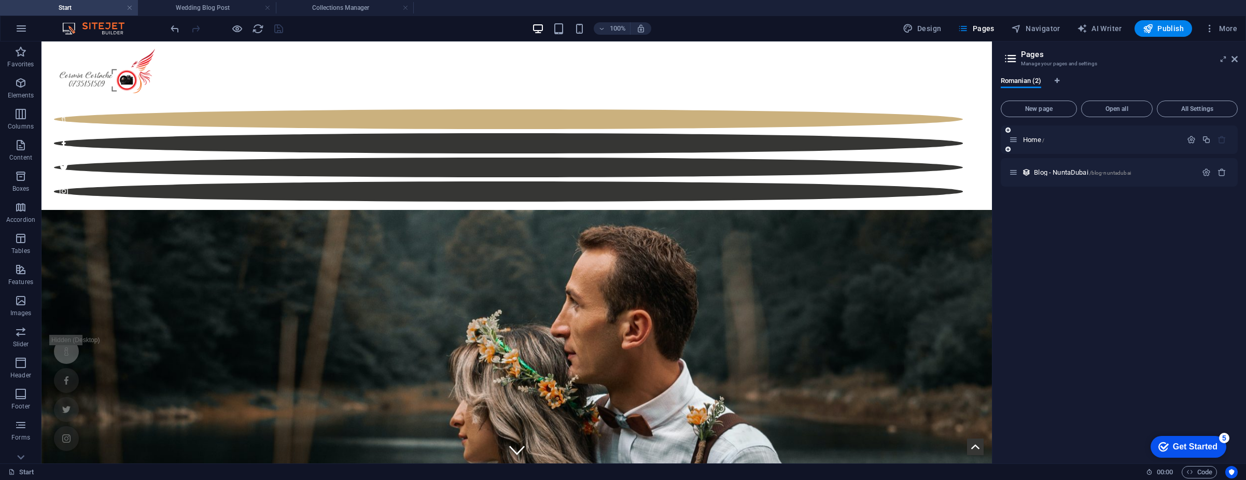
click at [1070, 134] on div "Home /" at bounding box center [1095, 140] width 173 height 12
click at [1070, 137] on p "Home /" at bounding box center [1101, 139] width 156 height 7
click at [1093, 145] on div "Home /" at bounding box center [1095, 140] width 173 height 12
click at [1105, 143] on p "Home /" at bounding box center [1101, 139] width 156 height 7
click at [1192, 139] on icon "button" at bounding box center [1191, 139] width 9 height 9
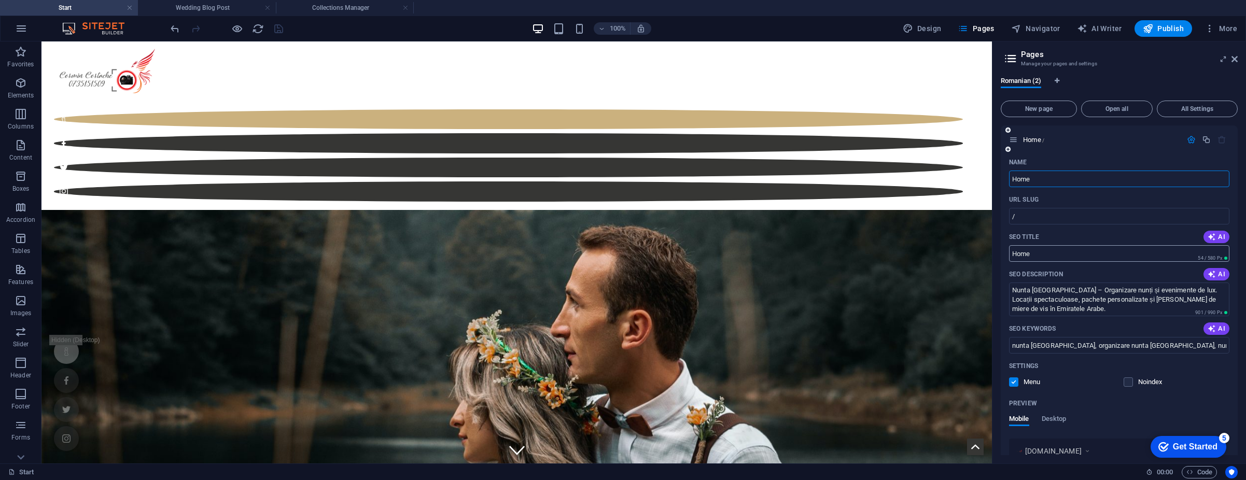
click at [1030, 252] on input "Home" at bounding box center [1119, 253] width 220 height 17
type input "Acasa"
click at [1081, 141] on p "Home /" at bounding box center [1101, 139] width 156 height 7
click at [1237, 60] on icon at bounding box center [1235, 59] width 6 height 8
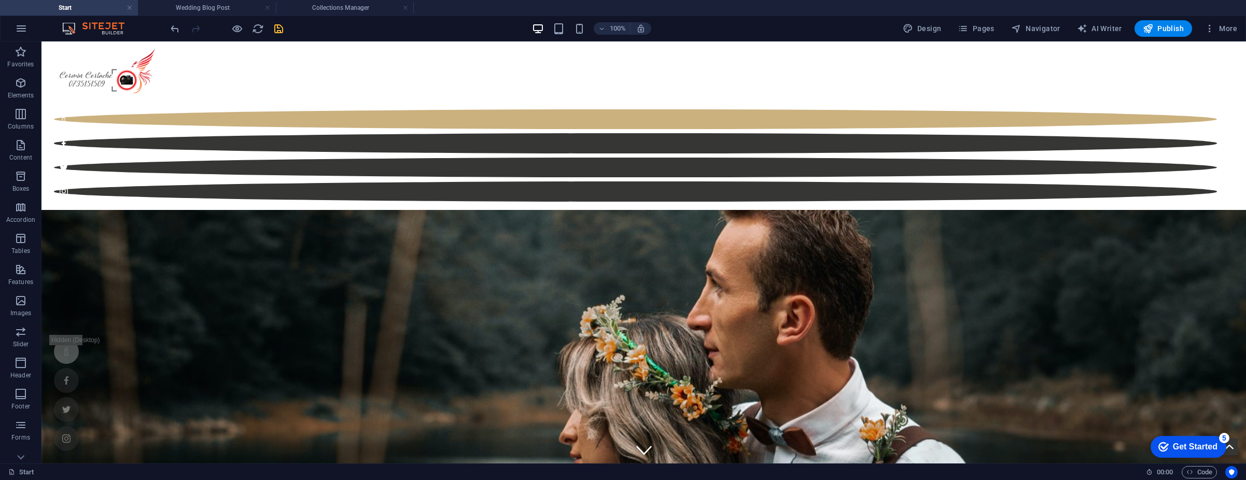
click at [282, 31] on icon "save" at bounding box center [279, 29] width 12 height 12
click at [1046, 28] on span "Navigator" at bounding box center [1035, 28] width 49 height 10
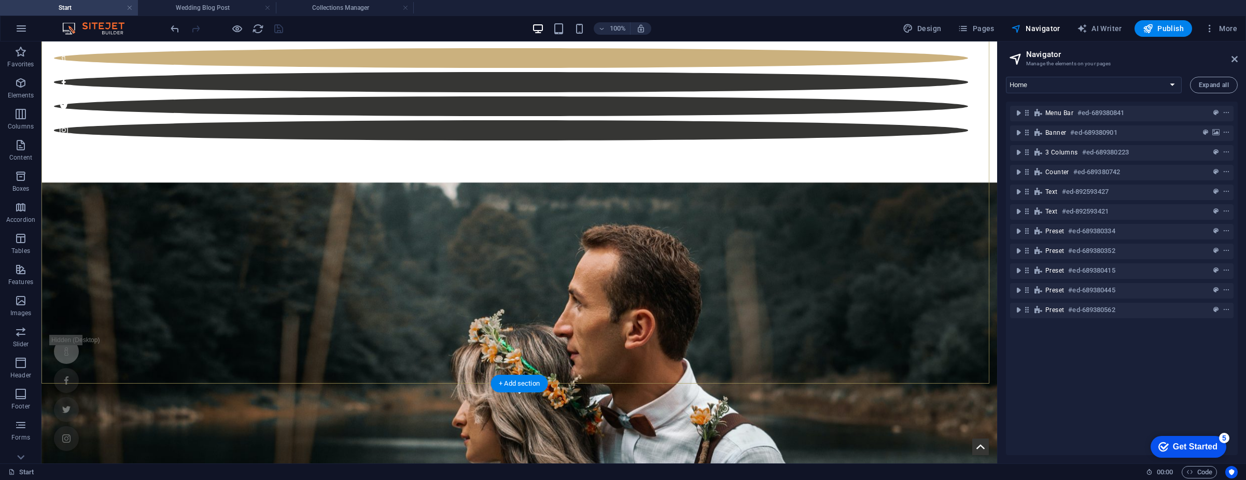
scroll to position [156, 0]
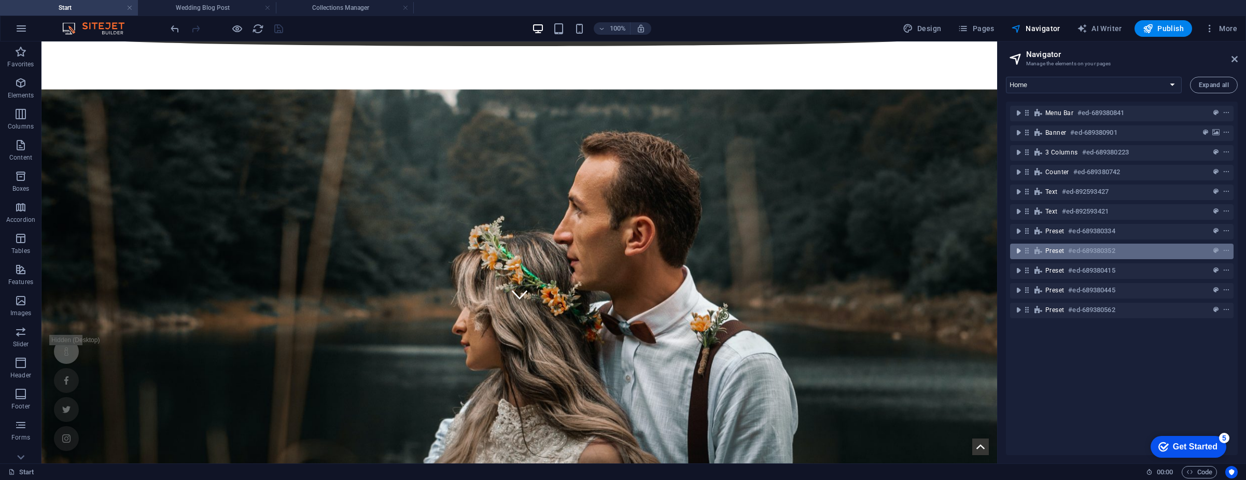
click at [1016, 254] on icon "toggle-expand" at bounding box center [1018, 251] width 10 height 10
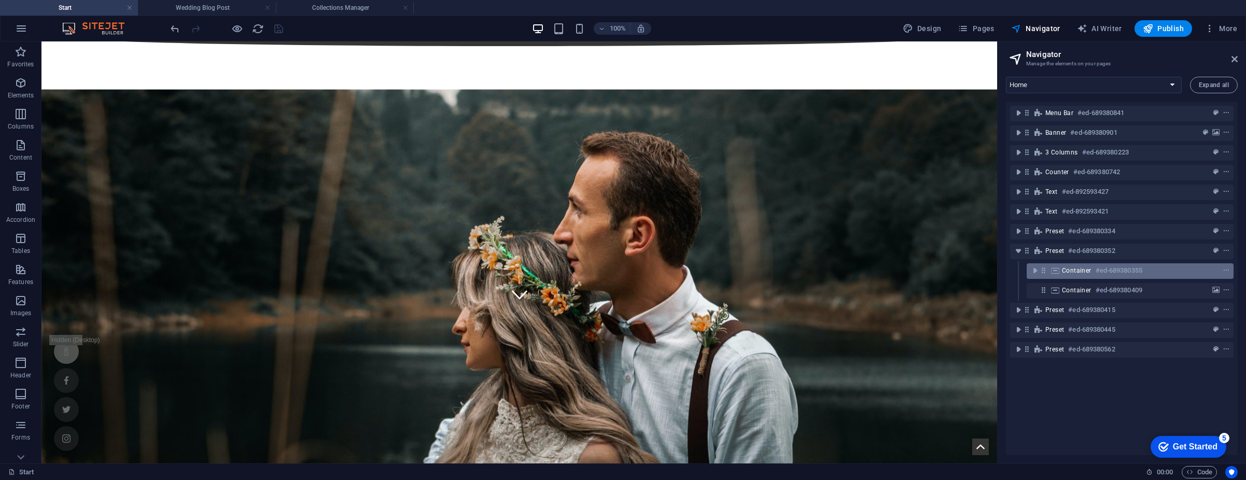
click at [1077, 270] on span "Container" at bounding box center [1077, 271] width 30 height 8
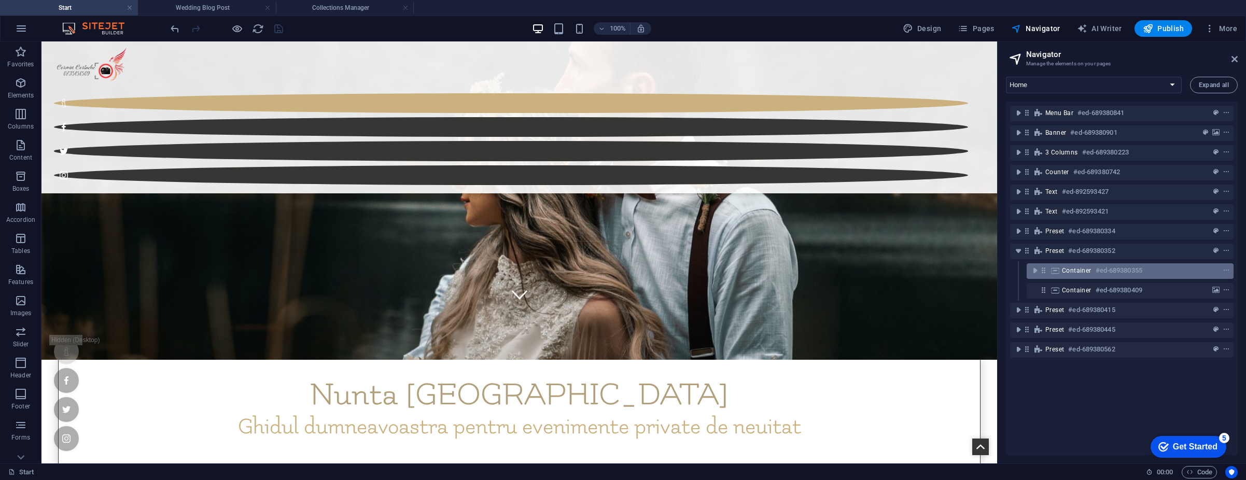
scroll to position [1697, 0]
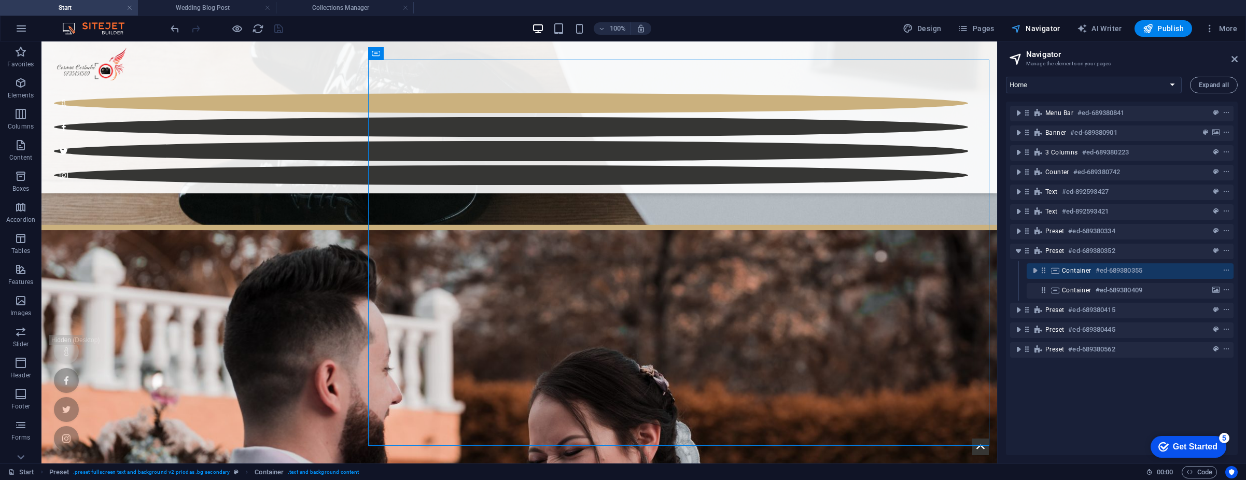
click at [1043, 26] on span "Navigator" at bounding box center [1035, 28] width 49 height 10
click at [983, 31] on span "Pages" at bounding box center [976, 28] width 36 height 10
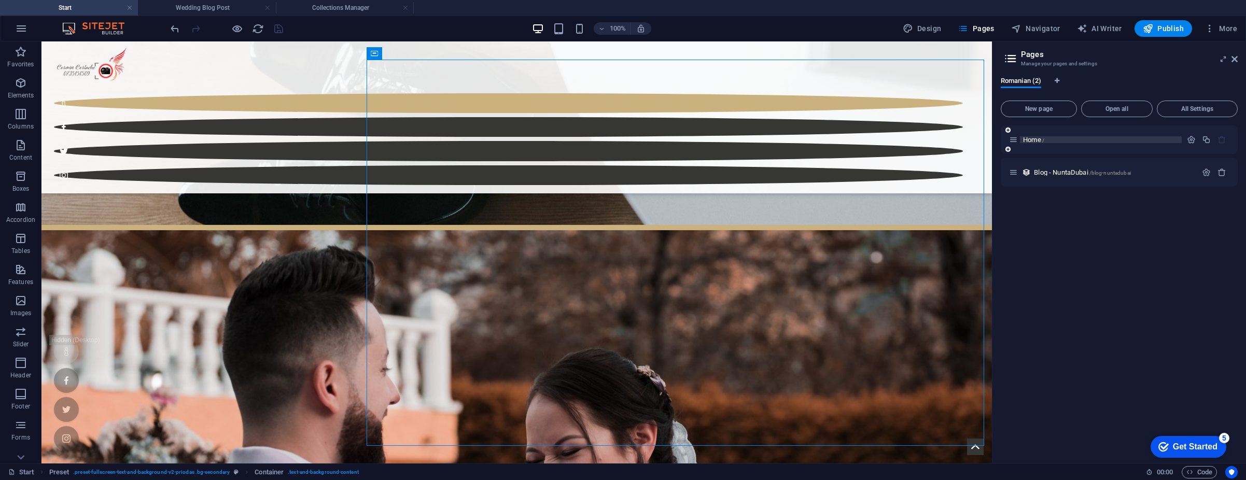
click at [1041, 141] on span "Home /" at bounding box center [1033, 140] width 21 height 8
click at [1193, 139] on icon "button" at bounding box center [1191, 139] width 9 height 9
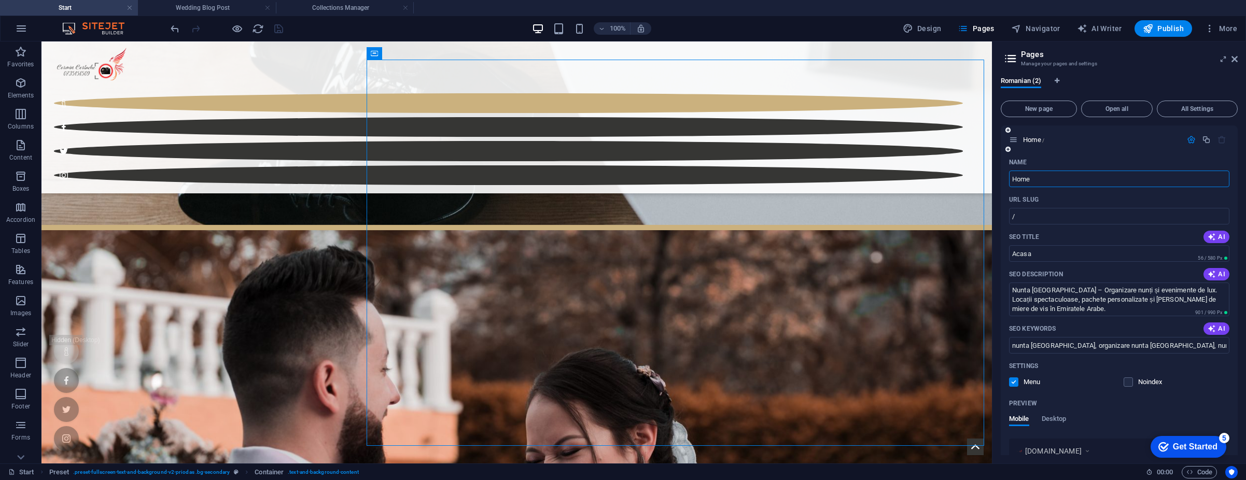
click at [1040, 179] on input "Home" at bounding box center [1119, 179] width 220 height 17
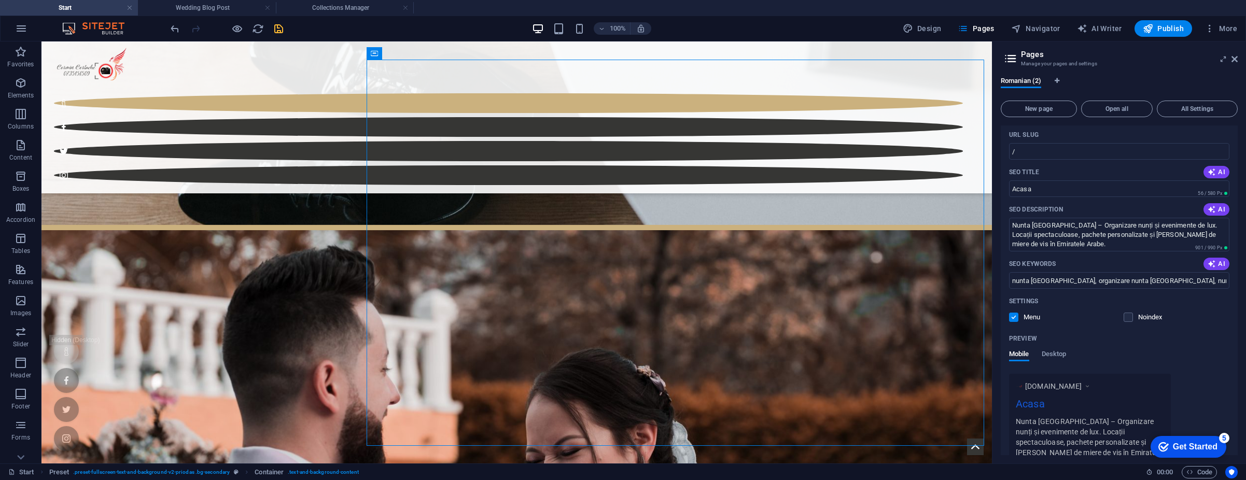
scroll to position [0, 0]
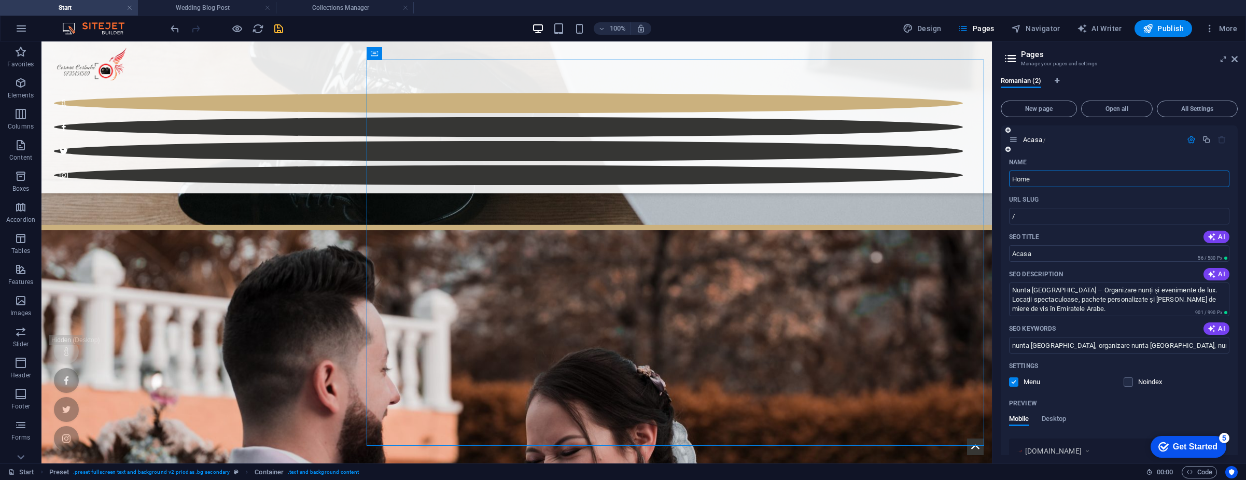
type input "Home"
click at [1057, 177] on input "Home" at bounding box center [1119, 179] width 220 height 17
type input "Acasa"
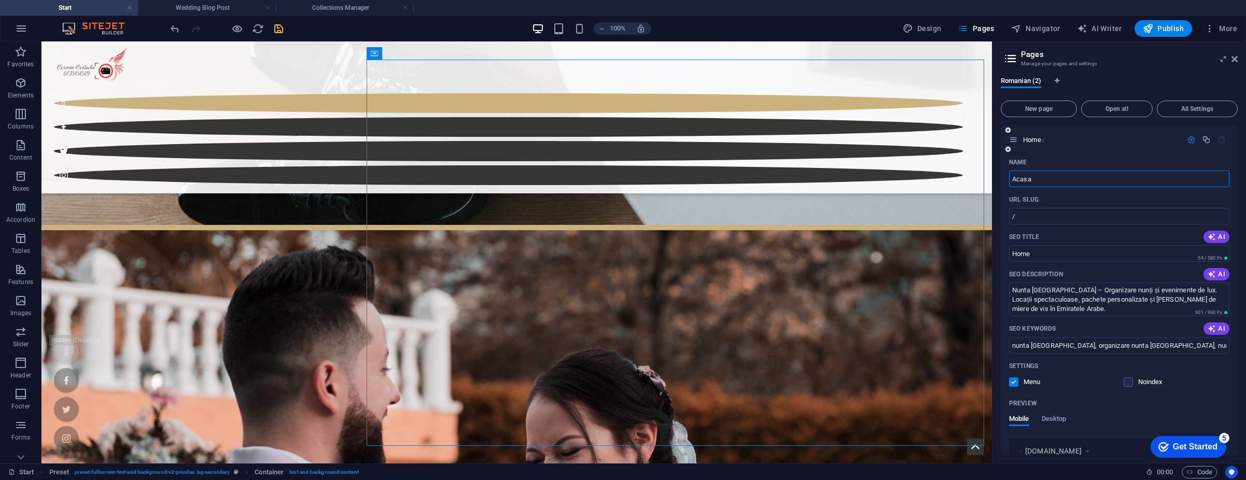
type input "Acasa"
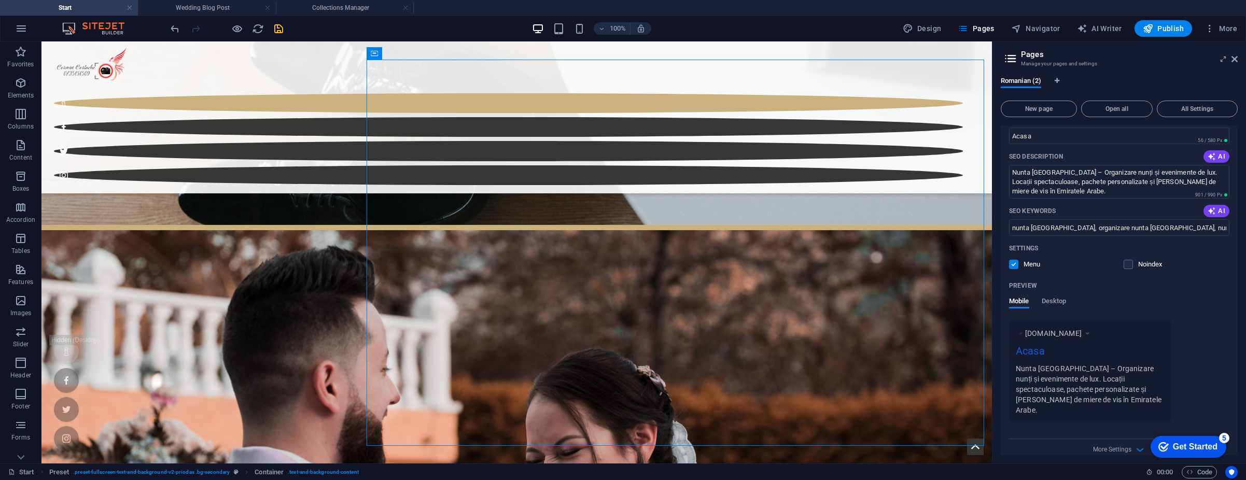
scroll to position [153, 0]
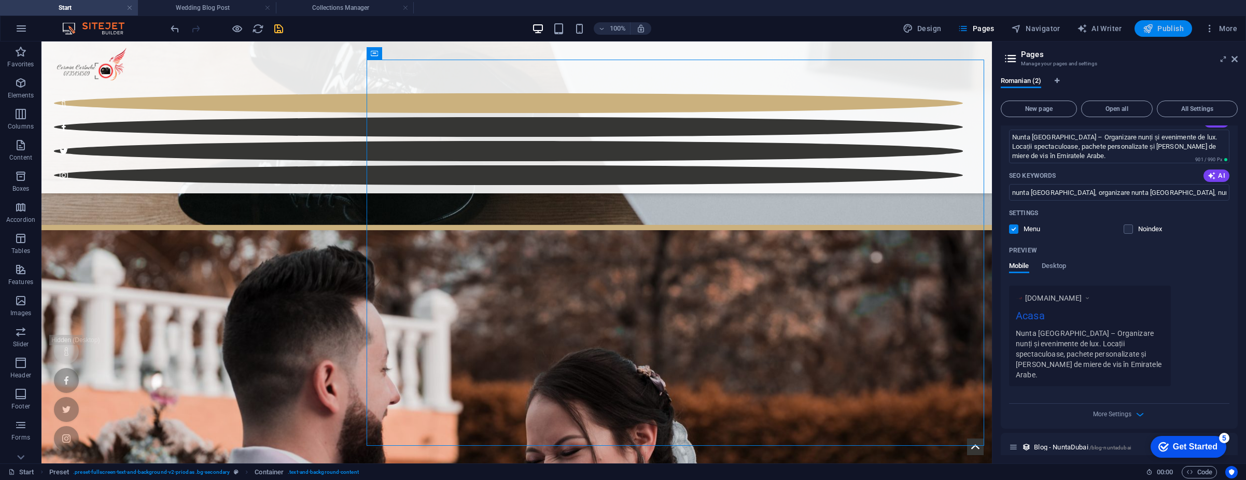
click at [1160, 27] on span "Publish" at bounding box center [1163, 28] width 41 height 10
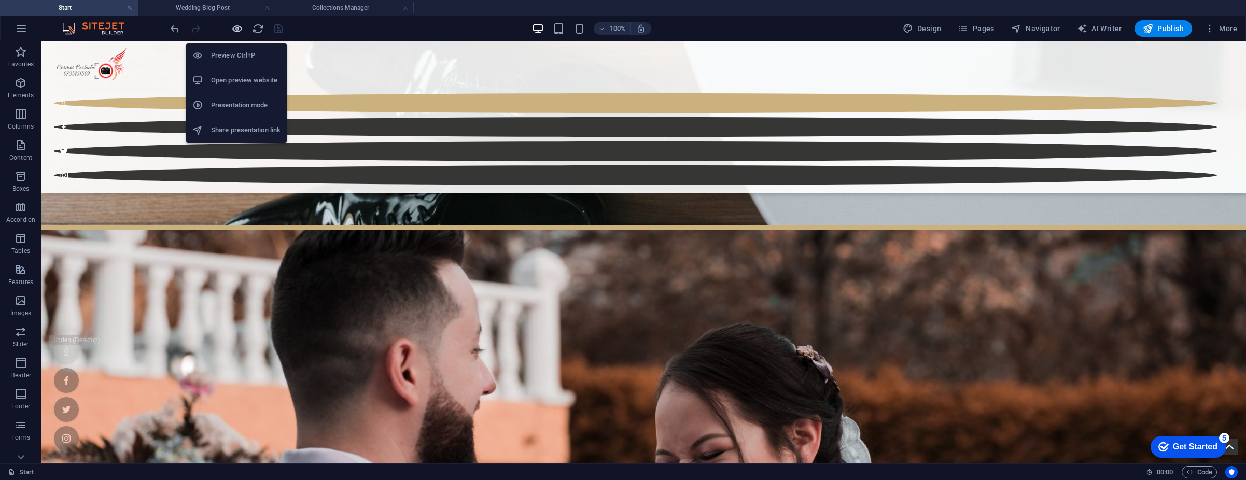
click at [240, 31] on icon "button" at bounding box center [237, 29] width 12 height 12
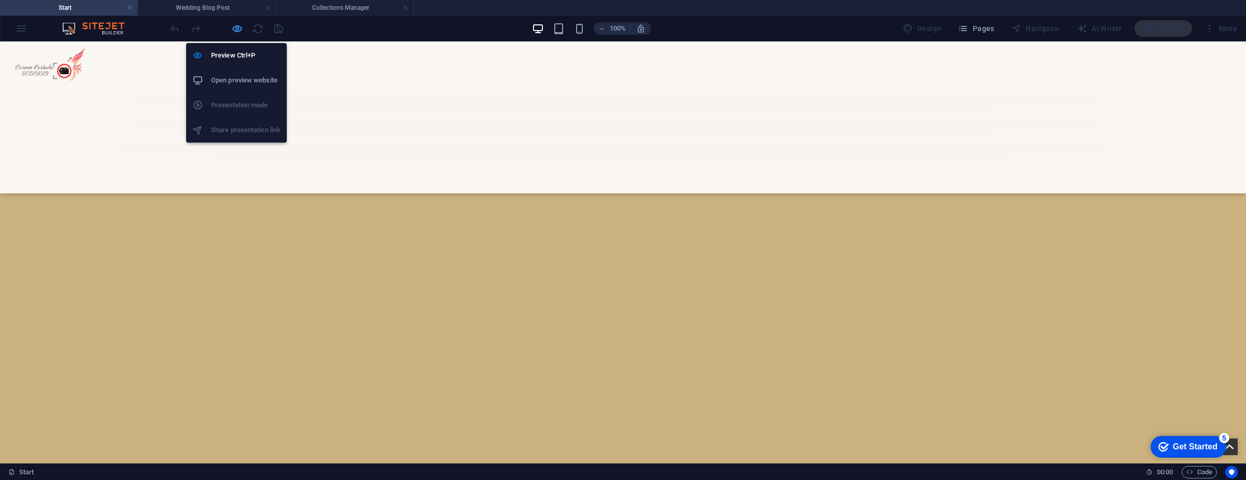
click at [237, 32] on icon "button" at bounding box center [237, 29] width 12 height 12
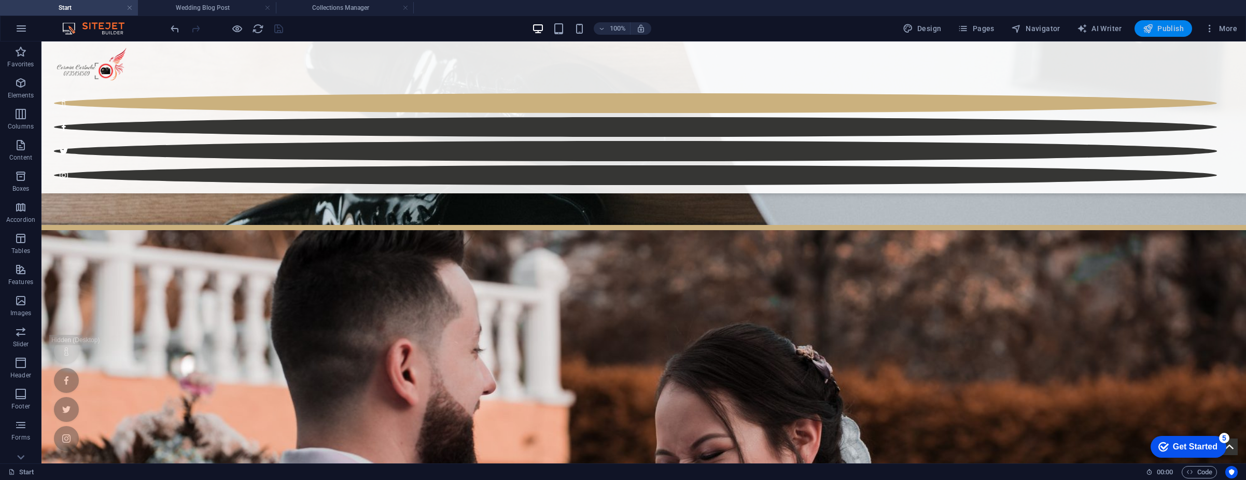
click at [1158, 29] on span "Publish" at bounding box center [1163, 28] width 41 height 10
click at [1165, 35] on button "Publish" at bounding box center [1164, 28] width 58 height 17
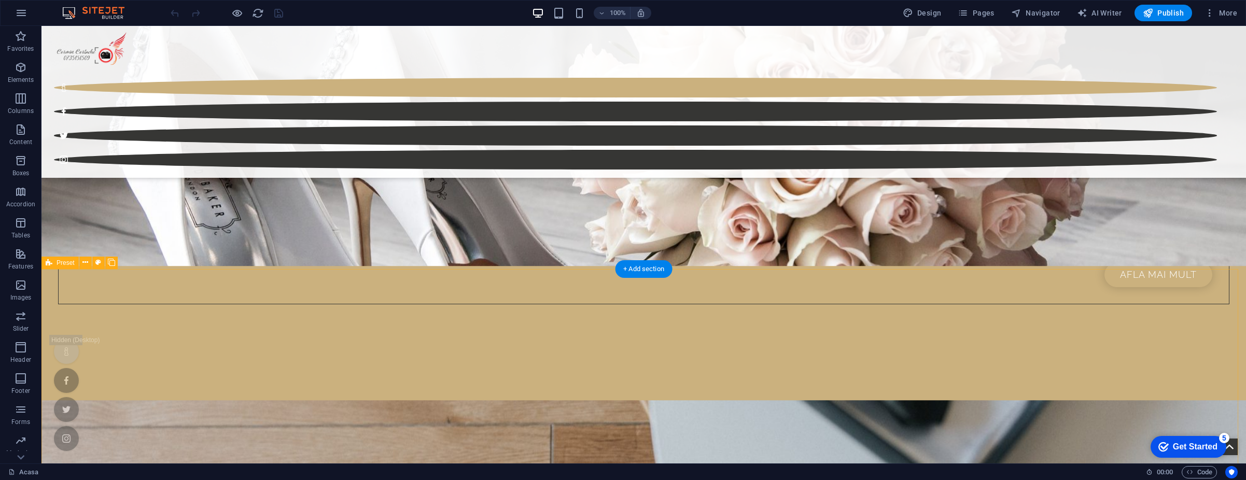
scroll to position [1102, 0]
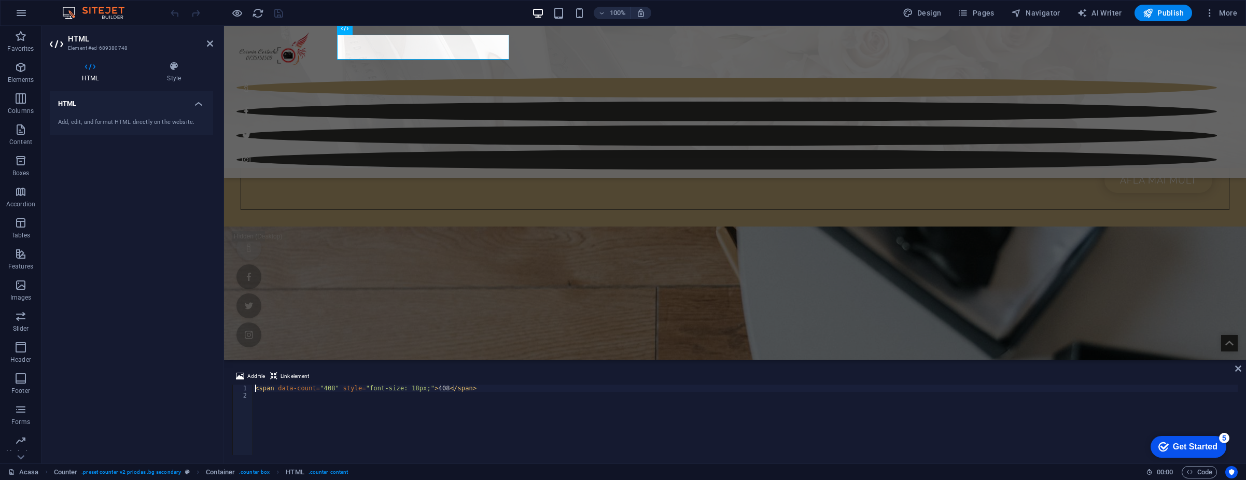
click at [451, 400] on div "< span data-count = "408" style = "font-size: 18px;" > 408 </ span >" at bounding box center [745, 427] width 985 height 85
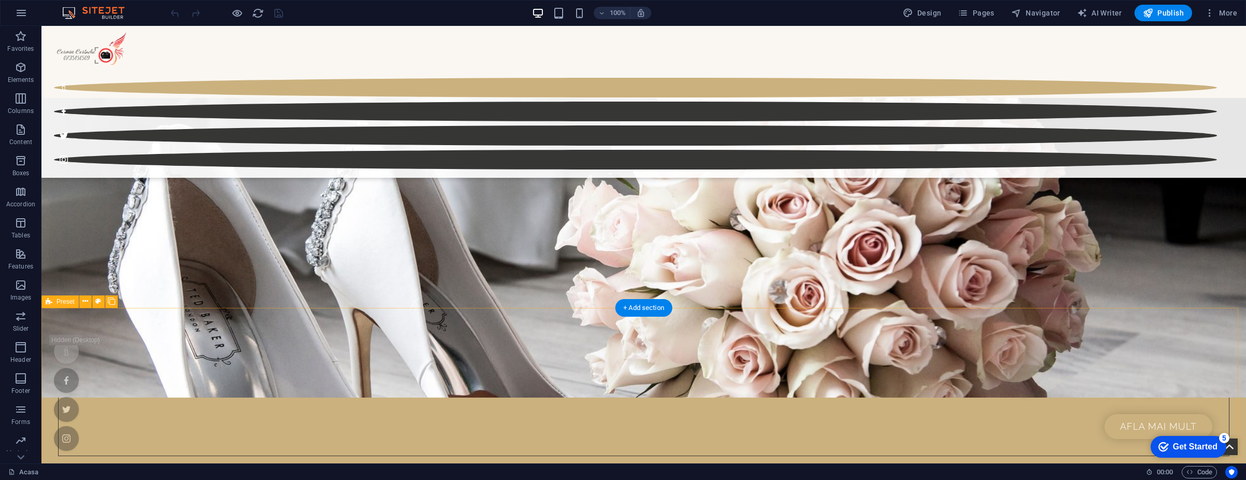
scroll to position [1037, 0]
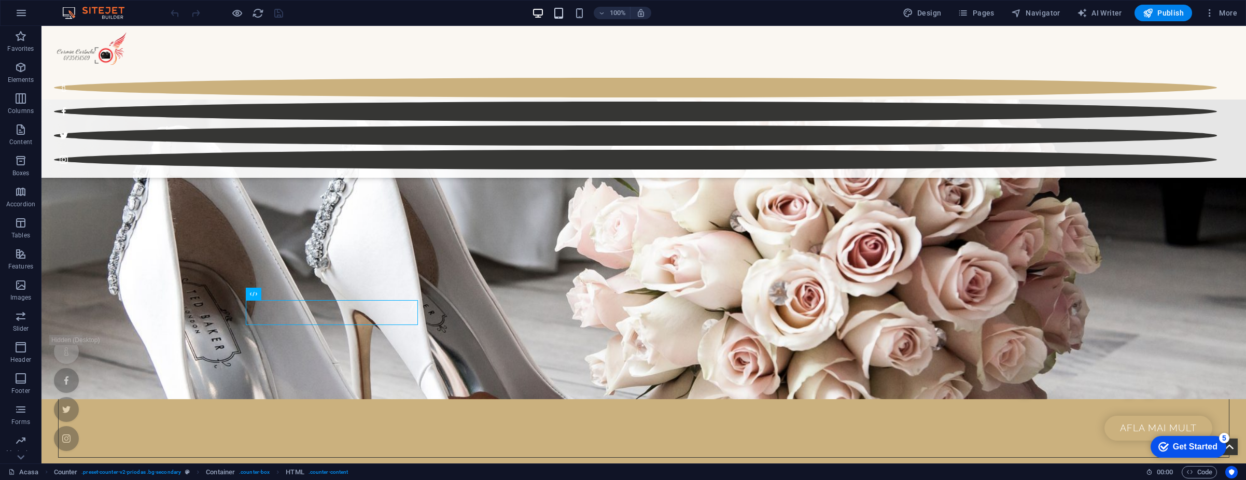
click at [561, 14] on icon "button" at bounding box center [559, 13] width 12 height 12
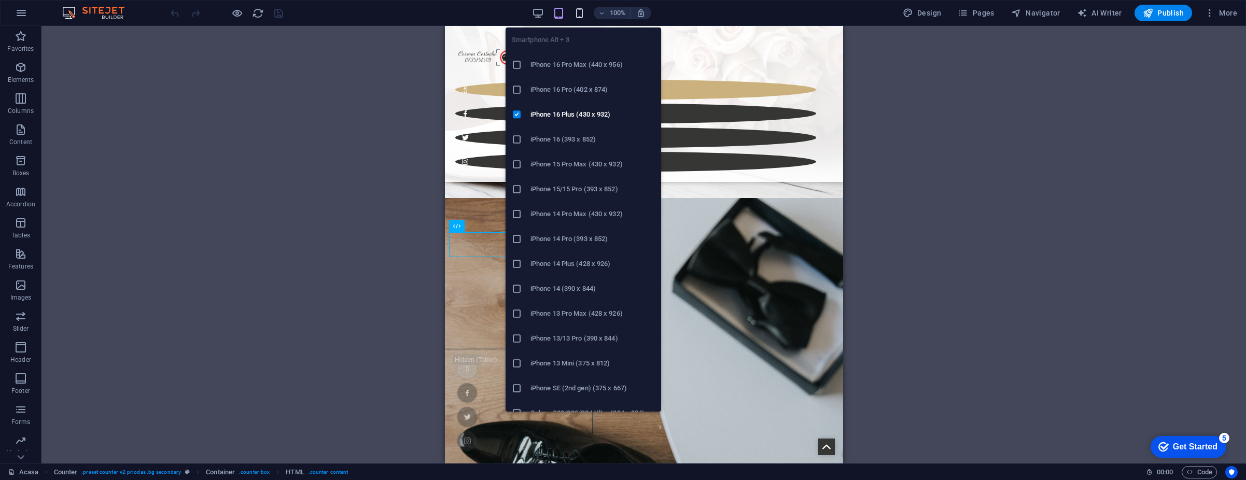
click at [579, 15] on icon "button" at bounding box center [580, 13] width 12 height 12
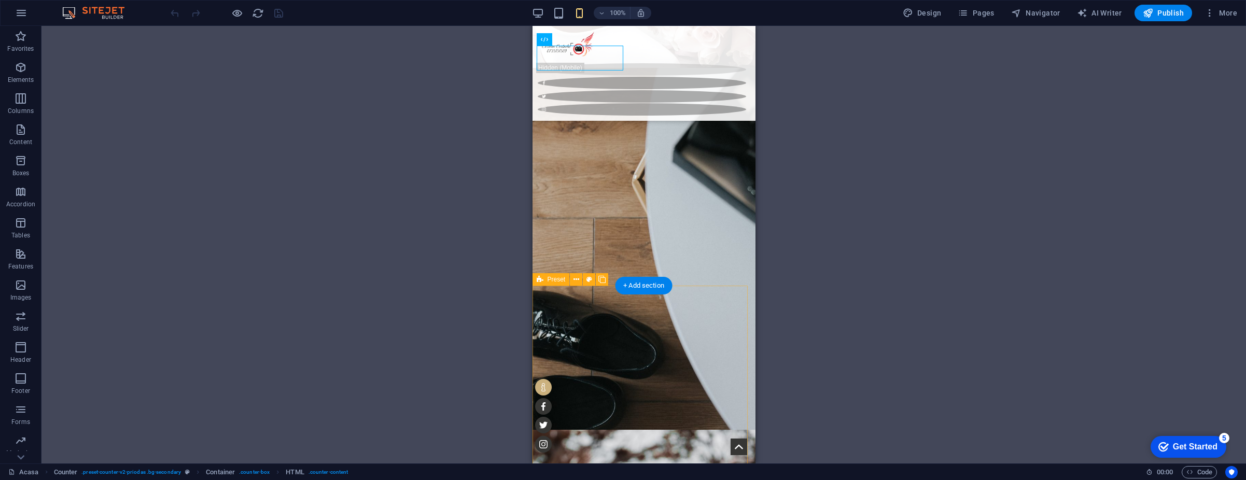
scroll to position [954, 0]
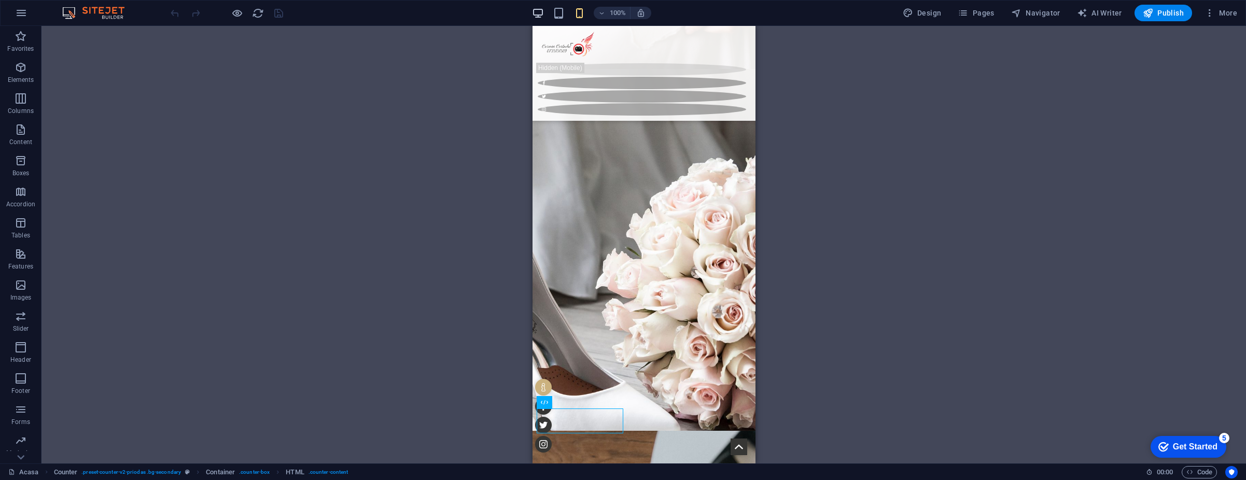
click at [541, 11] on icon "button" at bounding box center [538, 13] width 12 height 12
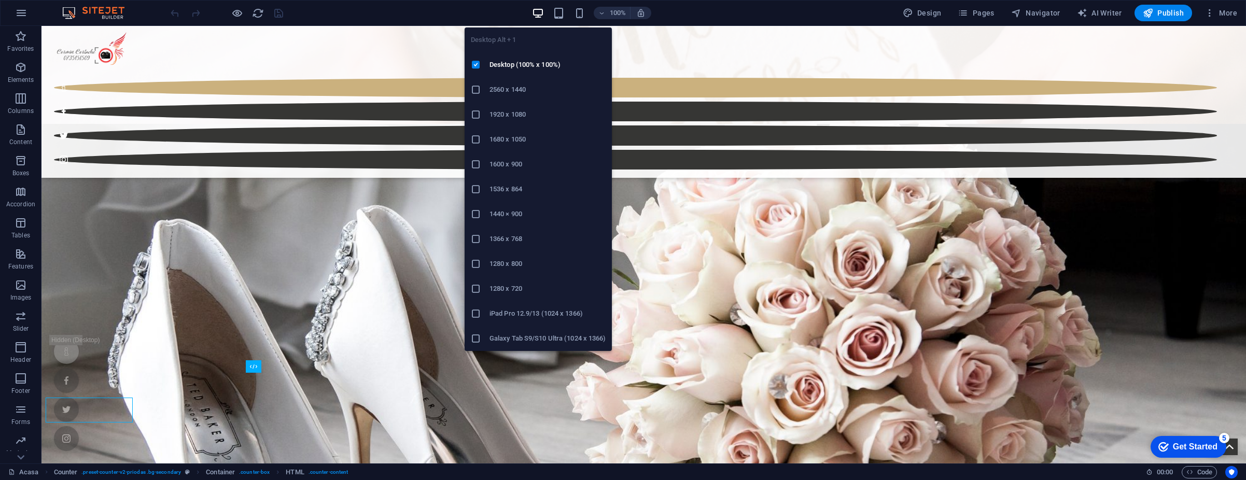
scroll to position [965, 0]
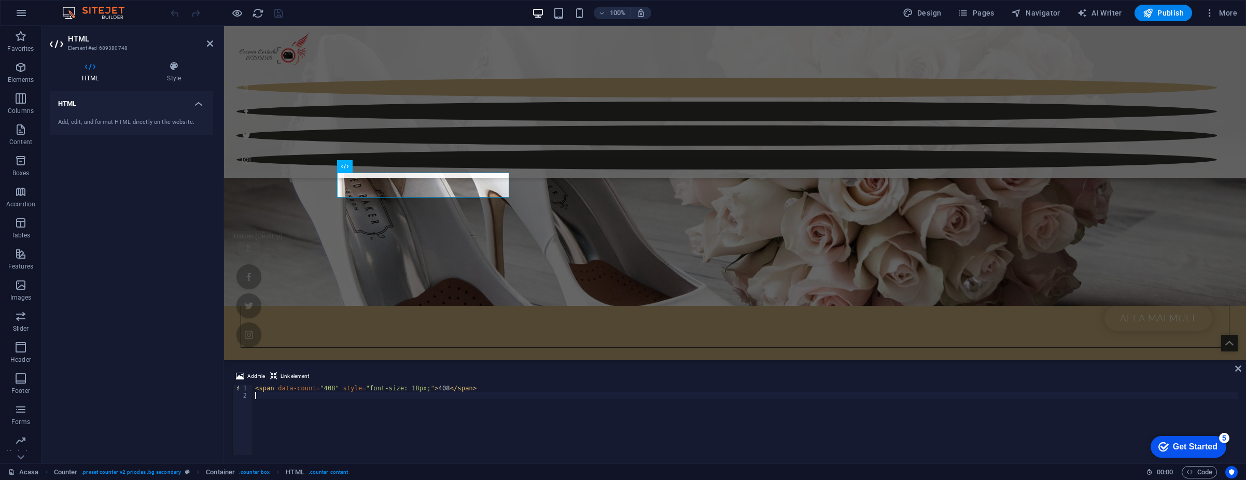
click at [428, 390] on div "< span data-count = "408" style = "font-size: 18px;" > 408 </ span >" at bounding box center [745, 427] width 985 height 85
type textarea "<span data-count="408" style="font-size: 18px;">20+ ani de experiență în fotogr…"
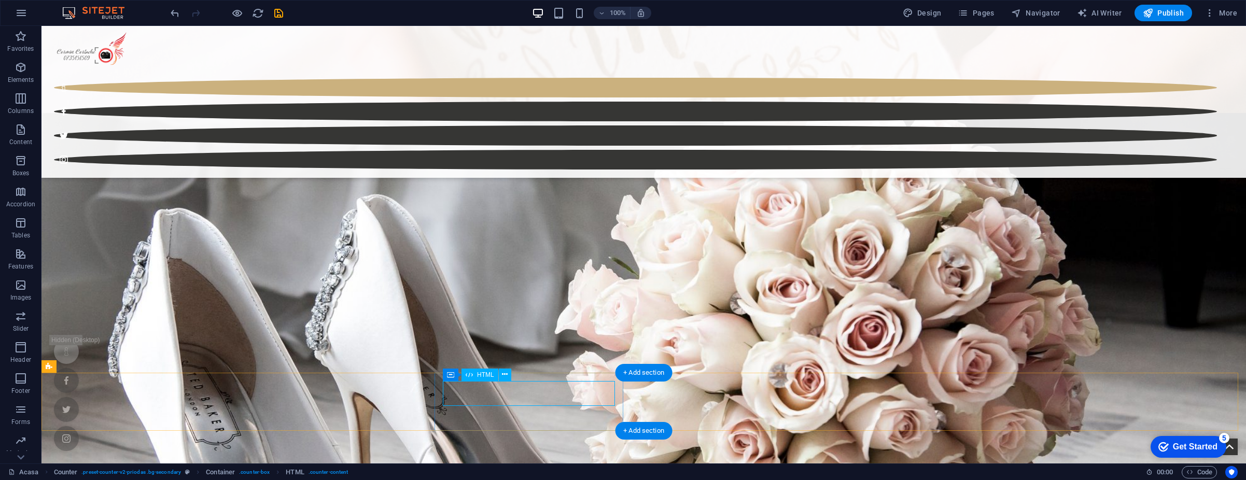
drag, startPoint x: 537, startPoint y: 394, endPoint x: 579, endPoint y: 421, distance: 50.6
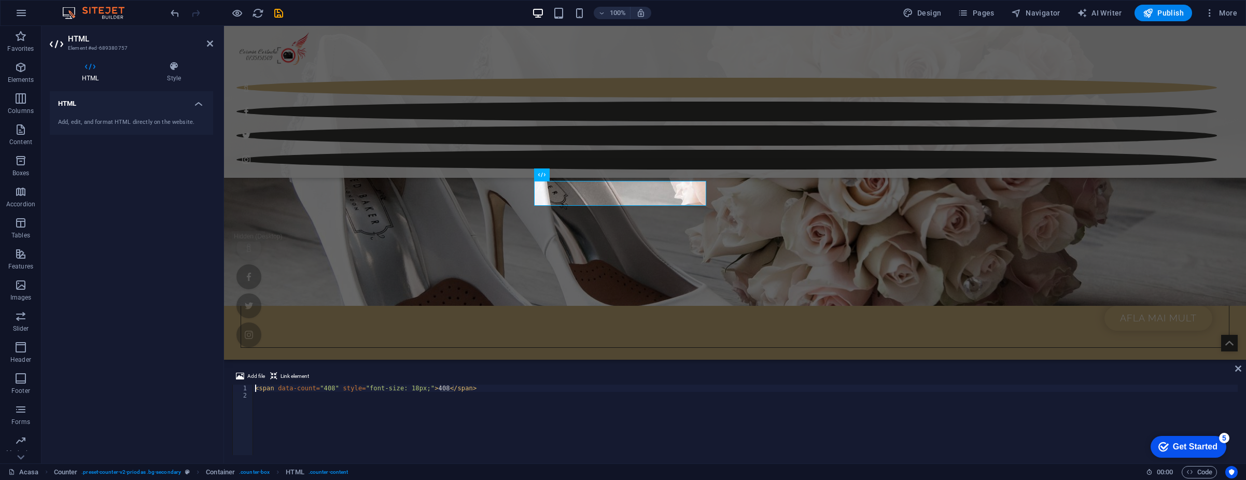
click at [435, 390] on div "< span data-count = "408" style = "font-size: 18px;" > 408 </ span >" at bounding box center [745, 427] width 985 height 85
click at [430, 390] on div "< span data-count = "408" style = "font-size: 18px;" > 408 </ span >" at bounding box center [745, 427] width 985 height 85
type textarea "<span data-count="408" style="font-size: 18px;">Consultanță personalizată pentr…"
click at [629, 416] on div "< span data-count = "408" style = "font-size: 18px;" > Consultanță personalizat…" at bounding box center [745, 427] width 985 height 85
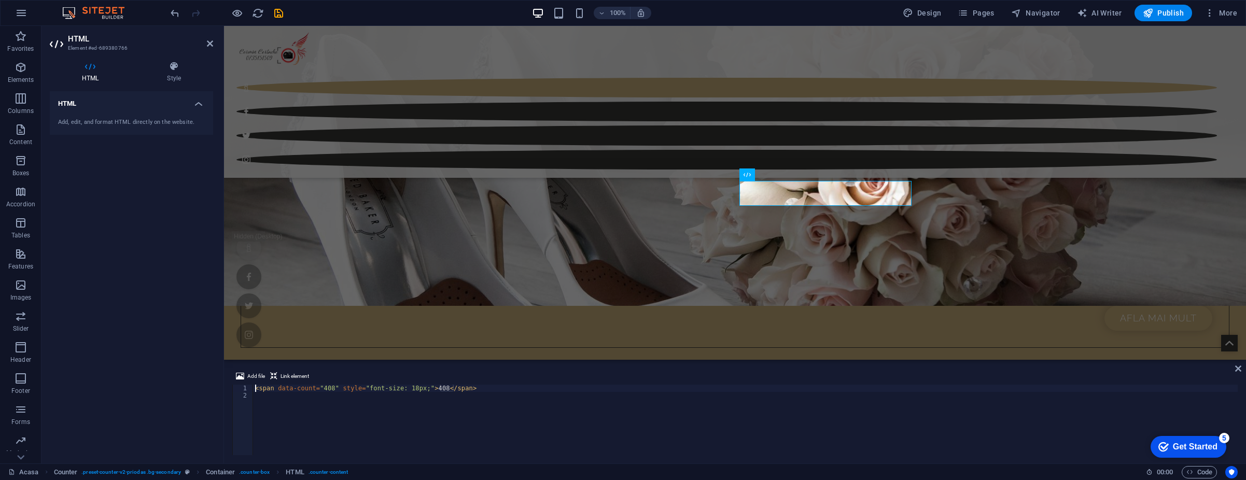
click at [427, 386] on div "< span data-count = "408" style = "font-size: 18px;" > 408 </ span >" at bounding box center [745, 427] width 985 height 85
type textarea "<span data-count="408" style="font-size: 18px;">Acces la cele mai exclusiviste …"
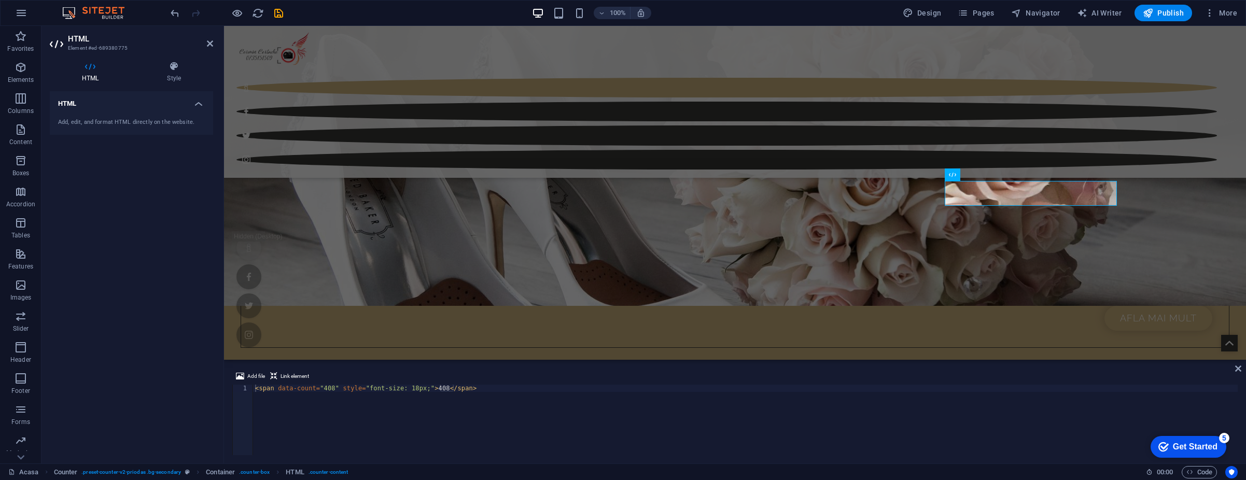
click at [428, 388] on div "< span data-count = "408" style = "font-size: 18px;" > 408 </ span >" at bounding box center [745, 427] width 985 height 85
paste textarea "Organizare completă, de la planificare până la implementare"
type textarea "<span data-count="408" style="font-size: 18px;">Organizare completă, de la plan…"
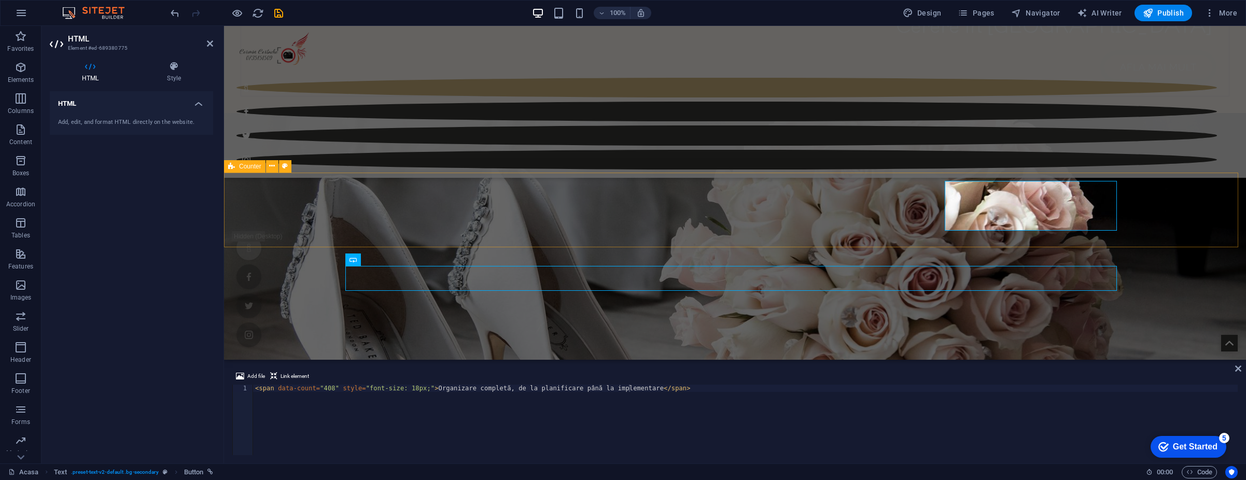
scroll to position [1198, 0]
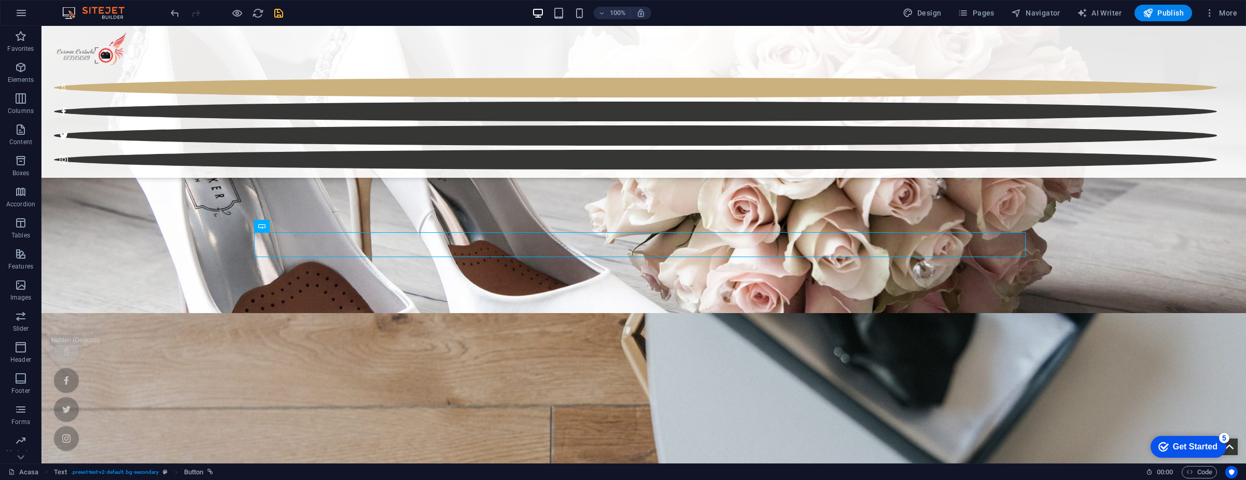
click at [276, 16] on icon "save" at bounding box center [279, 13] width 12 height 12
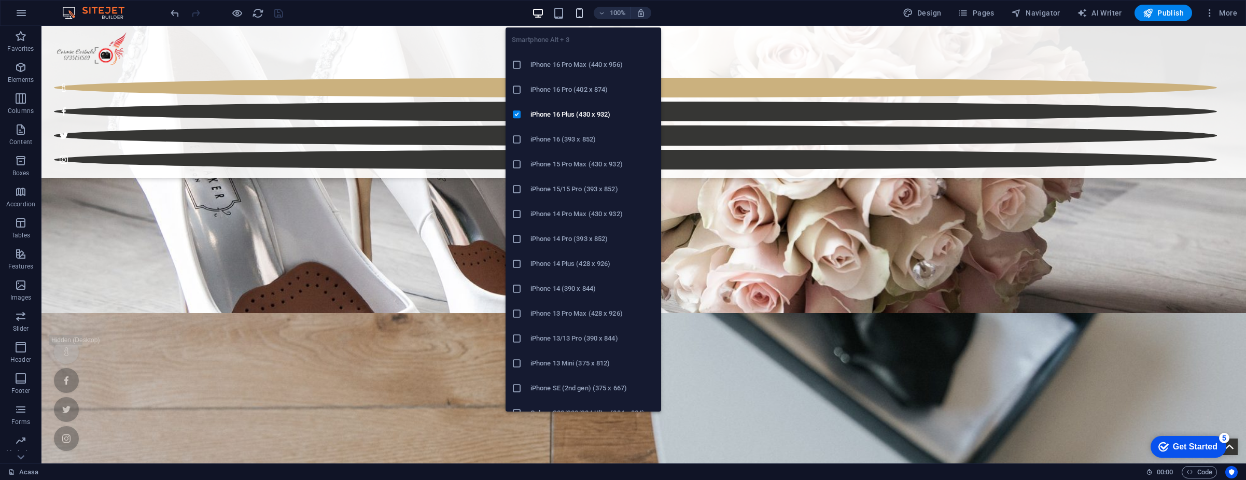
click at [582, 11] on icon "button" at bounding box center [580, 13] width 12 height 12
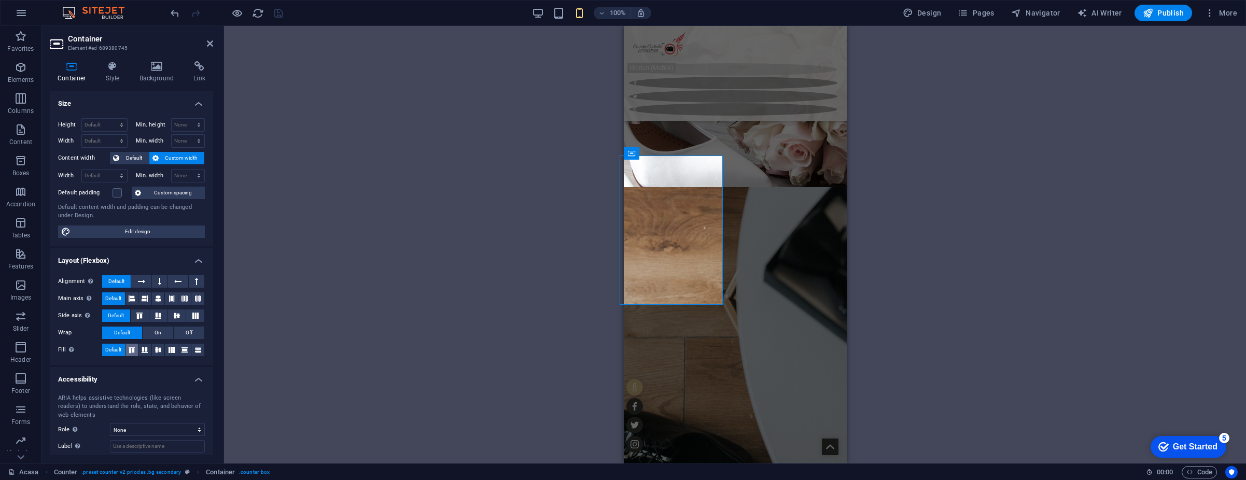
click at [131, 347] on icon at bounding box center [131, 350] width 12 height 6
click at [118, 347] on span "Default" at bounding box center [113, 350] width 16 height 12
click at [131, 296] on icon at bounding box center [132, 298] width 6 height 12
click at [117, 297] on span "Default" at bounding box center [113, 298] width 16 height 12
click at [134, 281] on button at bounding box center [141, 281] width 20 height 12
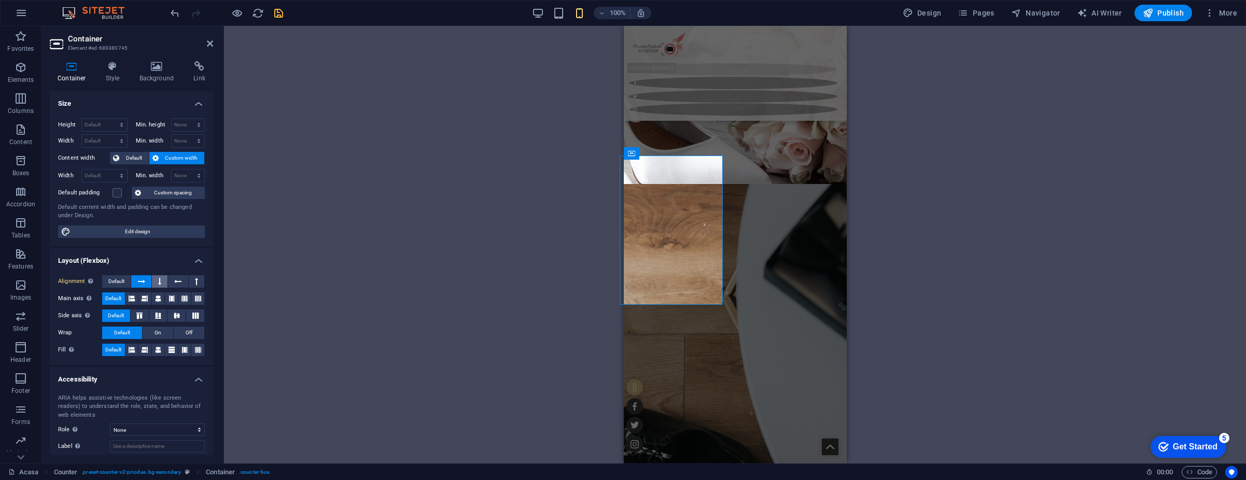
click at [152, 280] on button at bounding box center [160, 281] width 16 height 12
click at [144, 280] on icon at bounding box center [141, 281] width 7 height 12
click at [116, 281] on span "Default" at bounding box center [116, 281] width 16 height 12
click at [134, 158] on span "Default" at bounding box center [133, 158] width 23 height 12
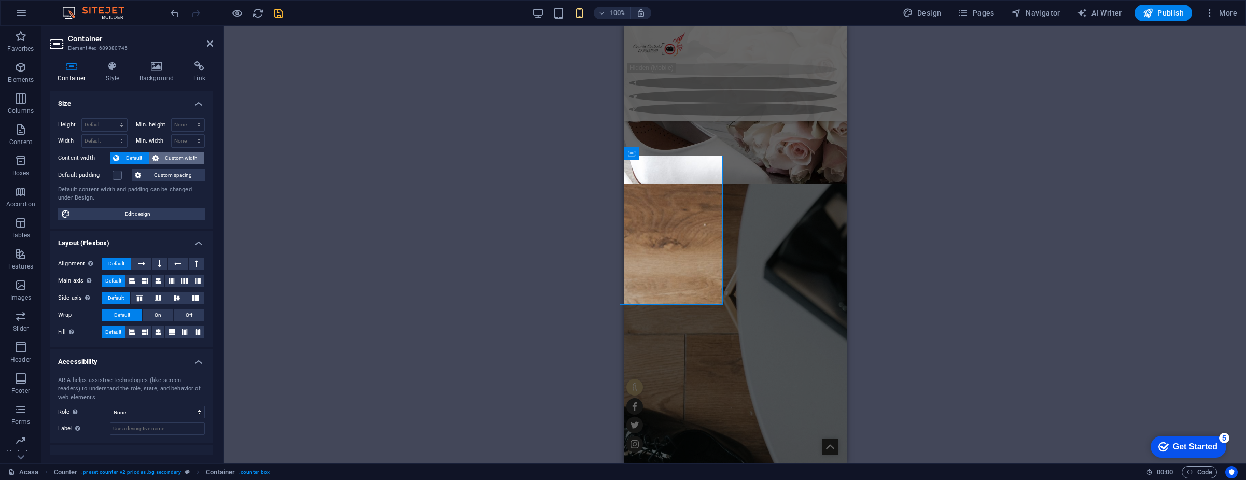
click at [171, 156] on span "Custom width" at bounding box center [182, 158] width 40 height 12
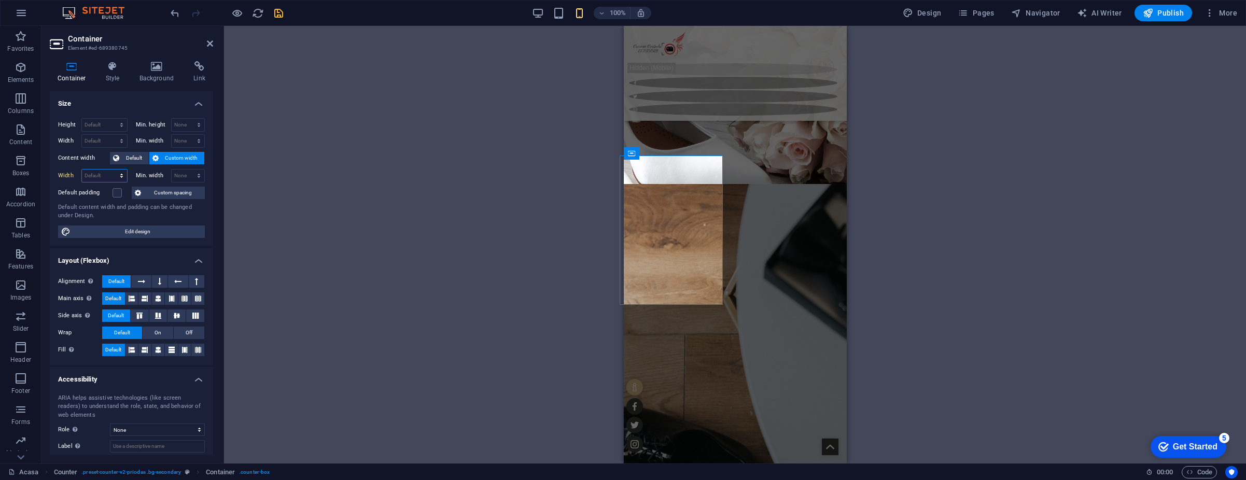
click at [115, 175] on select "Default px rem % em vh vw" at bounding box center [104, 176] width 45 height 12
click at [82, 170] on select "Default px rem % em vh vw" at bounding box center [104, 176] width 45 height 12
select select "DISABLED_OPTION_VALUE"
click at [145, 159] on button "Default" at bounding box center [129, 158] width 39 height 12
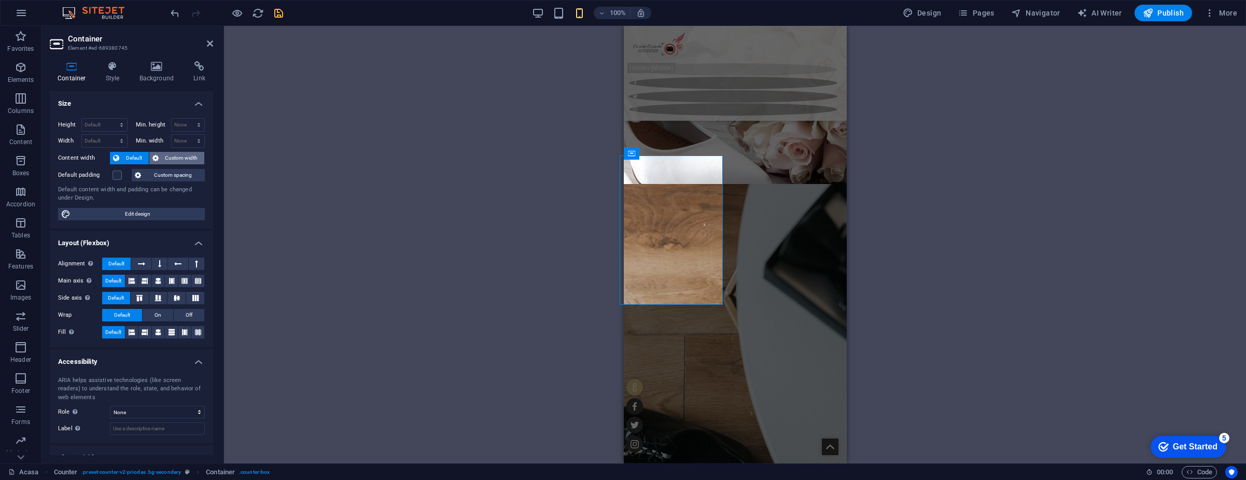
click at [157, 157] on icon at bounding box center [155, 158] width 6 height 12
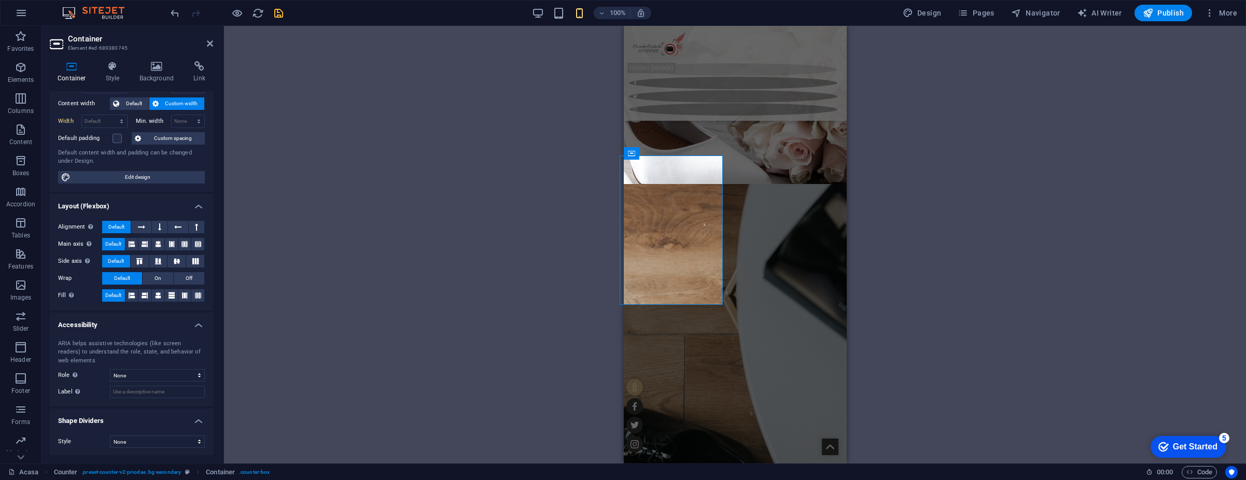
scroll to position [55, 0]
click at [131, 291] on icon at bounding box center [132, 294] width 6 height 12
click at [104, 294] on button "Default" at bounding box center [113, 294] width 23 height 12
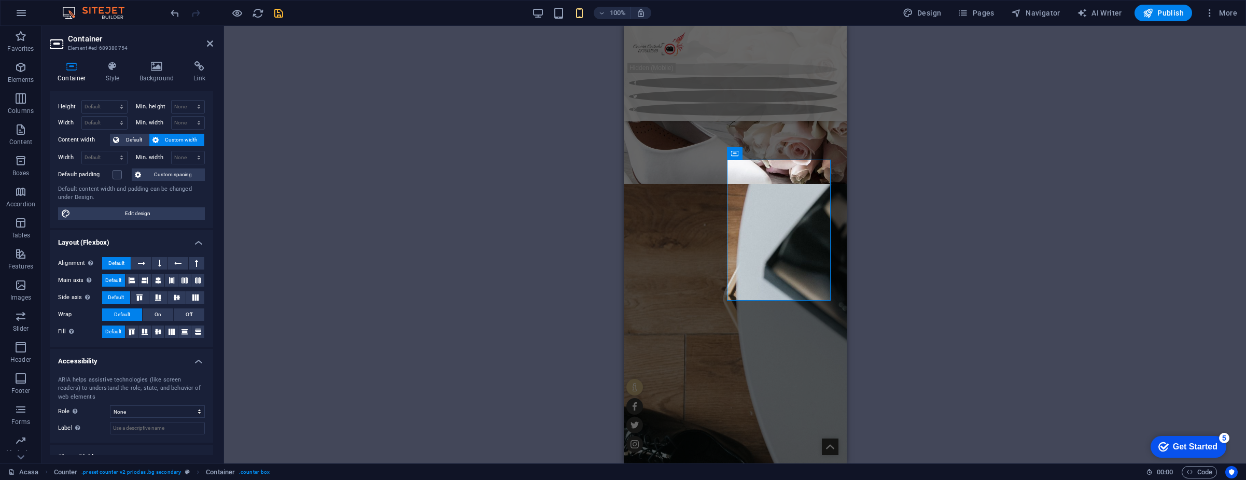
scroll to position [0, 0]
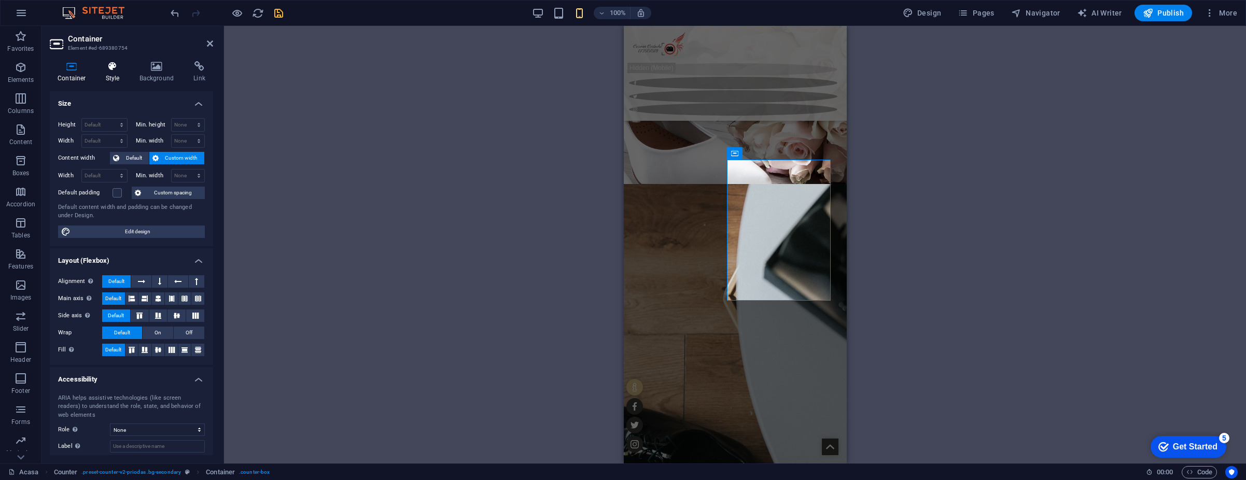
click at [119, 76] on h4 "Style" at bounding box center [115, 72] width 34 height 22
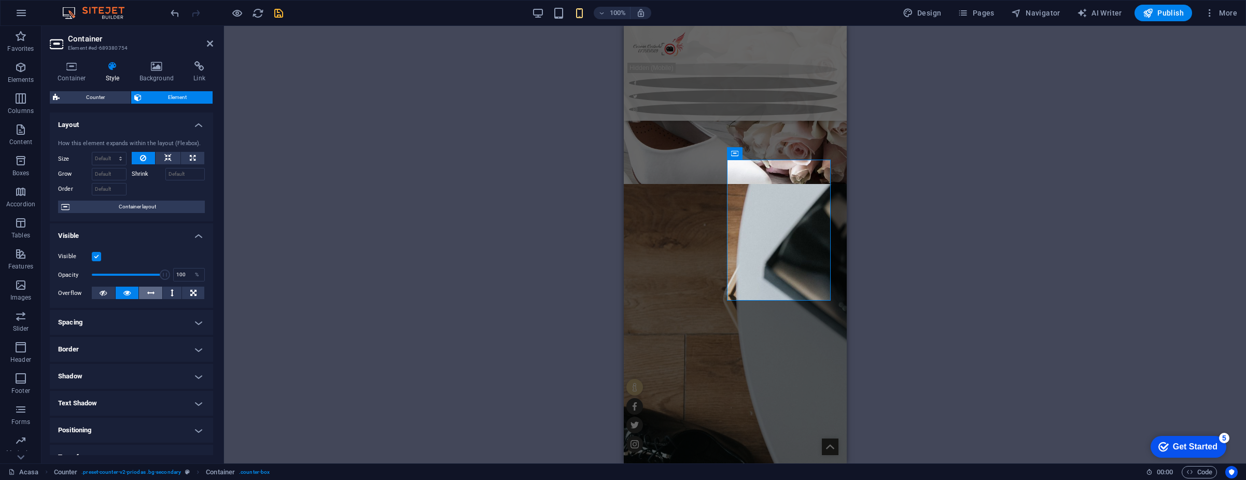
click at [147, 292] on icon at bounding box center [150, 293] width 7 height 12
click at [134, 292] on button at bounding box center [127, 293] width 23 height 12
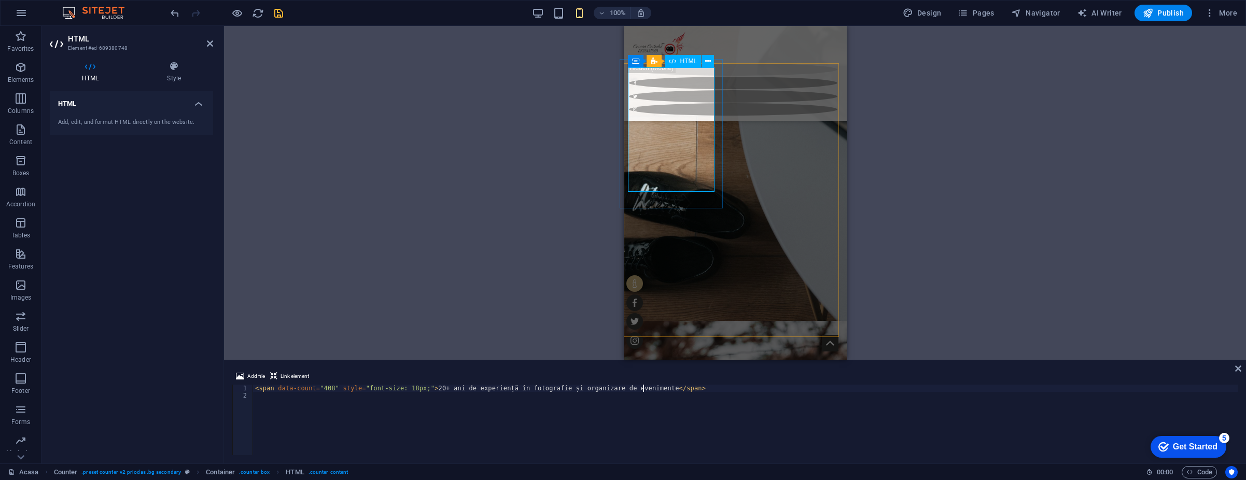
click at [199, 103] on h4 "HTML" at bounding box center [131, 100] width 163 height 19
click at [198, 102] on h4 "HTML" at bounding box center [131, 103] width 163 height 25
click at [183, 68] on icon at bounding box center [174, 66] width 78 height 10
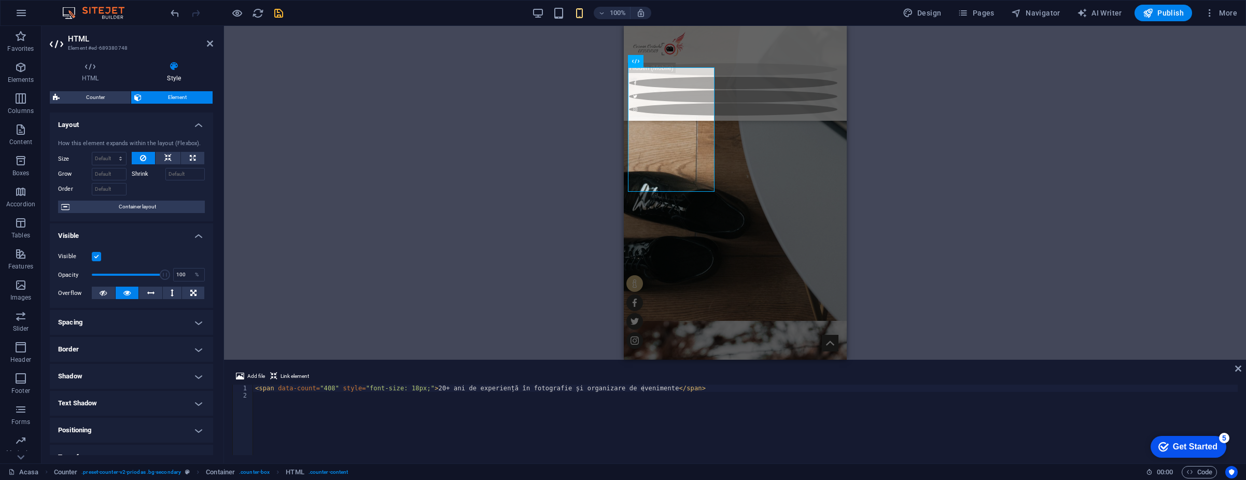
click at [146, 173] on label "Shrink" at bounding box center [149, 174] width 34 height 12
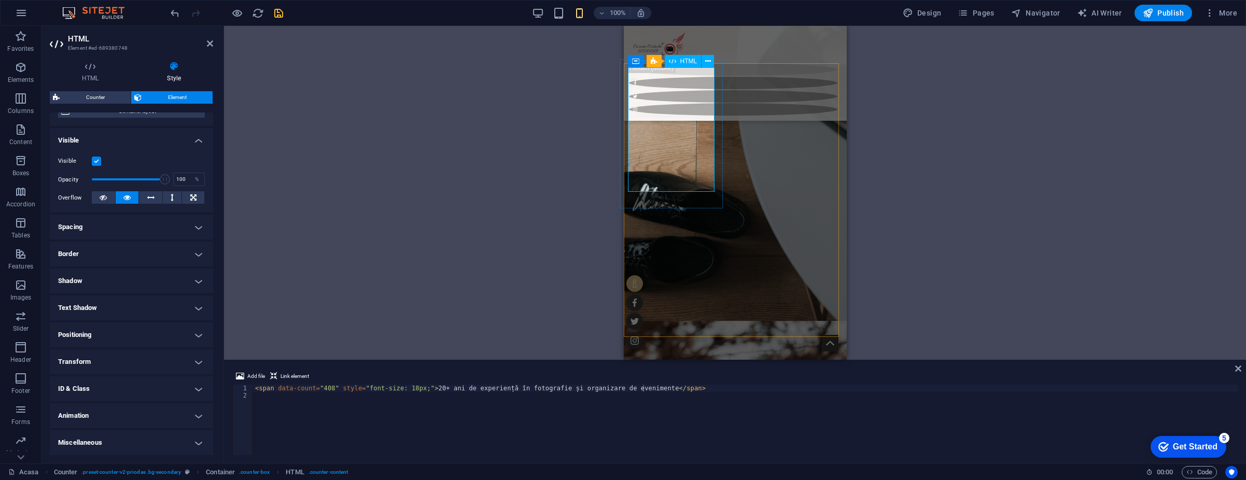
click at [690, 60] on span "HTML" at bounding box center [688, 61] width 17 height 6
click at [89, 75] on h4 "HTML" at bounding box center [92, 72] width 85 height 22
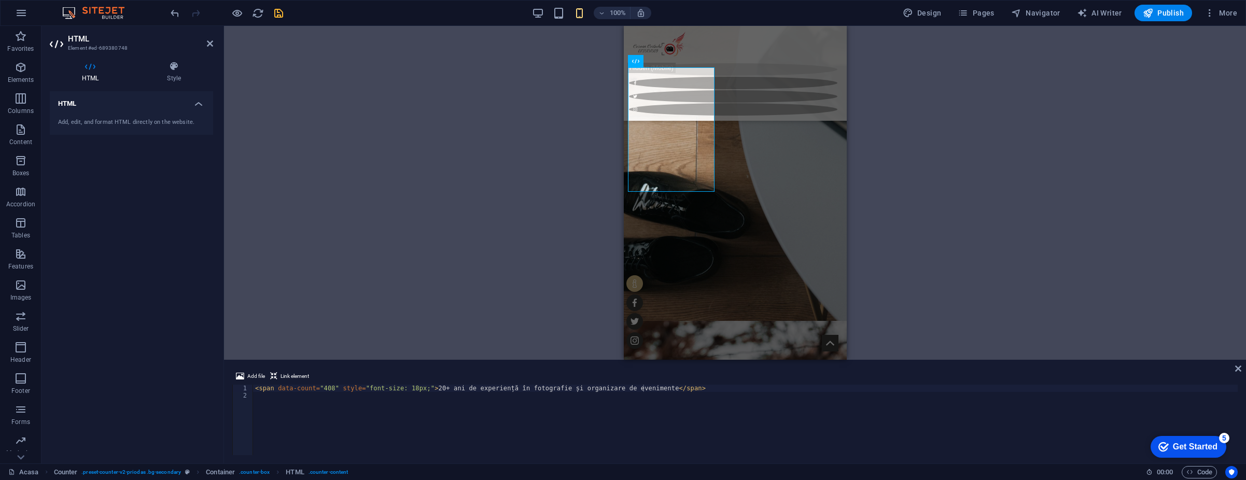
click at [211, 104] on h4 "HTML" at bounding box center [131, 100] width 163 height 19
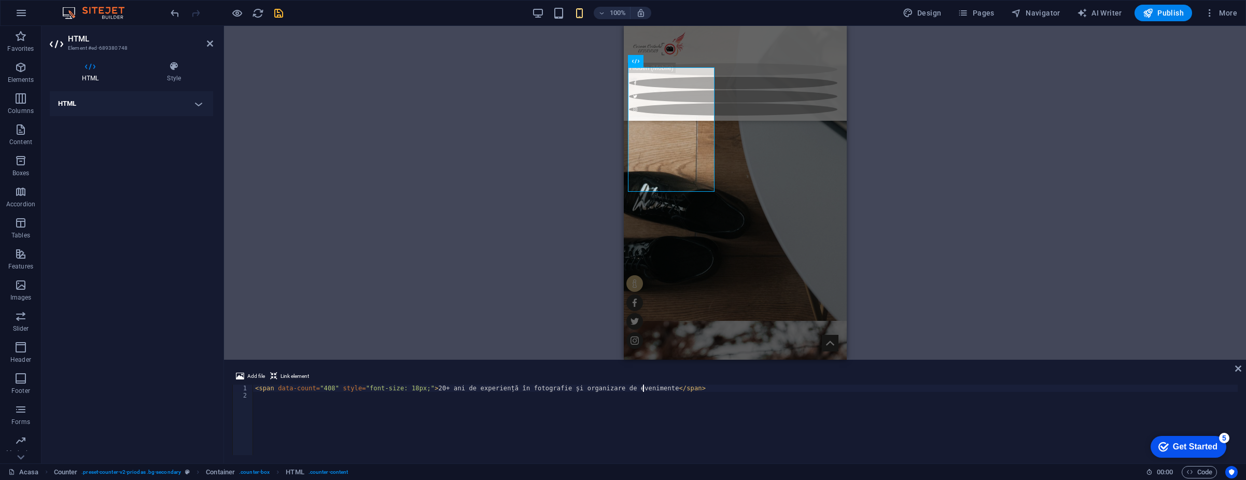
click at [201, 106] on h4 "HTML" at bounding box center [131, 103] width 163 height 25
drag, startPoint x: 137, startPoint y: 125, endPoint x: 71, endPoint y: 110, distance: 67.6
click at [131, 123] on div "Add, edit, and format HTML directly on the website." at bounding box center [131, 122] width 147 height 9
click at [65, 103] on h4 "HTML" at bounding box center [131, 100] width 163 height 19
click at [73, 104] on h4 "HTML" at bounding box center [131, 103] width 163 height 25
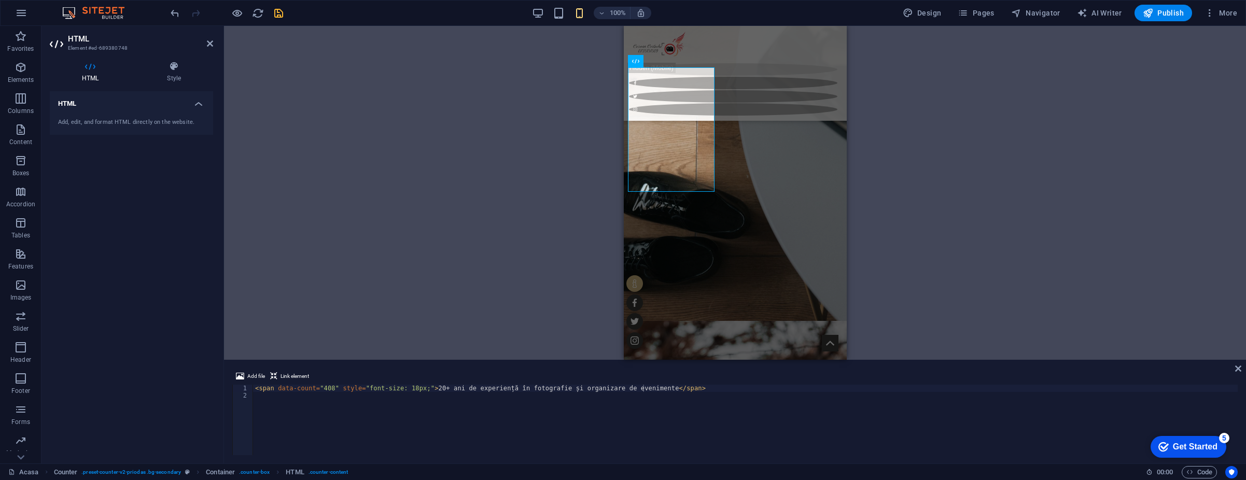
click at [519, 410] on div "< span data-count = "408" style = "font-size: 18px;" > 20+ ani de experiență în…" at bounding box center [745, 427] width 985 height 85
type textarea "<span data-count="408" style="font-size: 18px;">20+ ani de experiență în fotogr…"
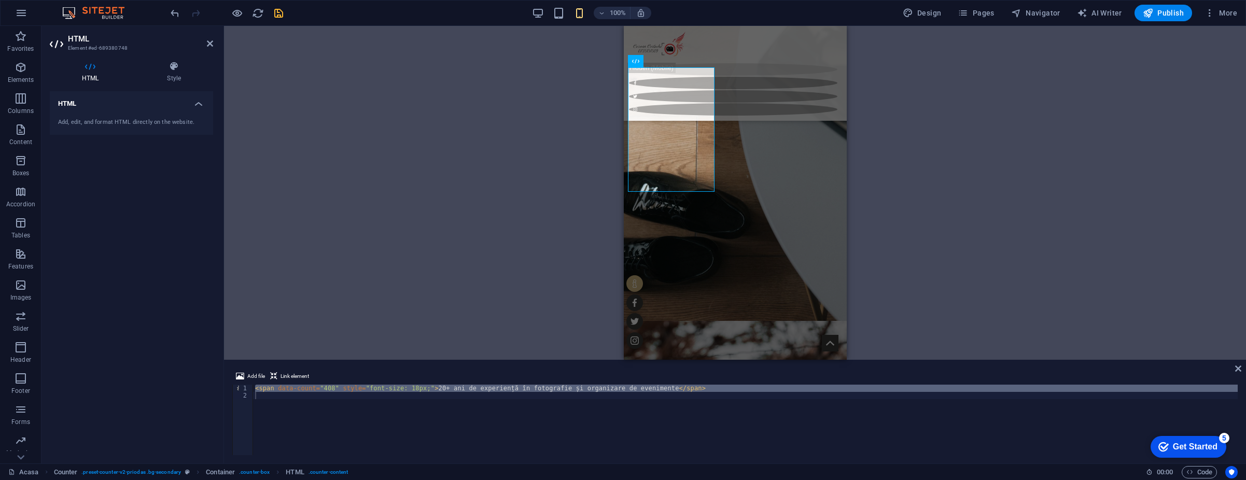
click at [489, 433] on div "< span data-count = "408" style = "font-size: 18px;" > 20+ ani de experiență în…" at bounding box center [745, 420] width 985 height 71
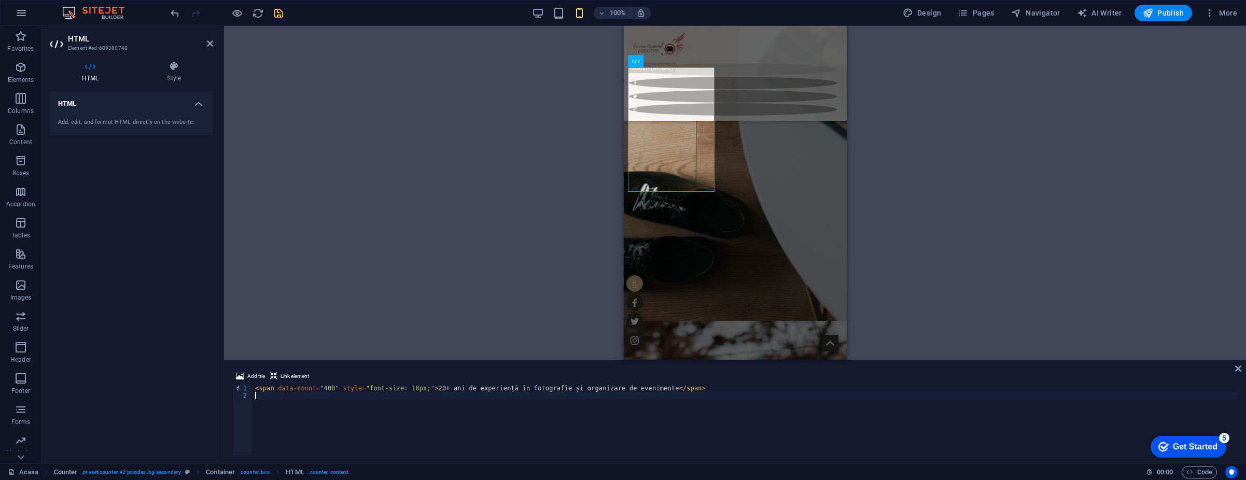
type textarea "<span data-count="408" style="font-size: 18px;">20+ ani de experiență în fotogr…"
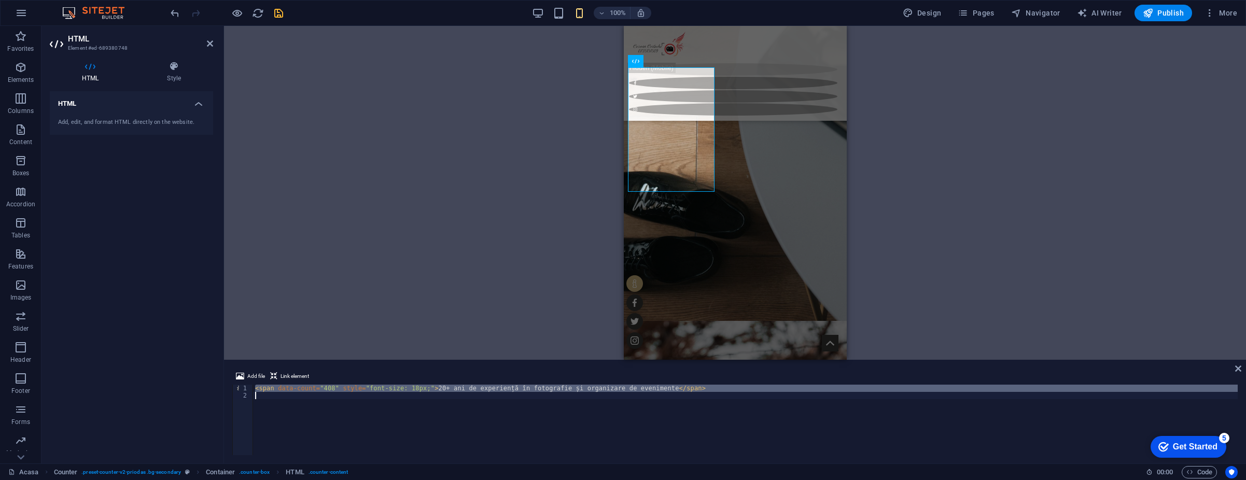
paste textarea
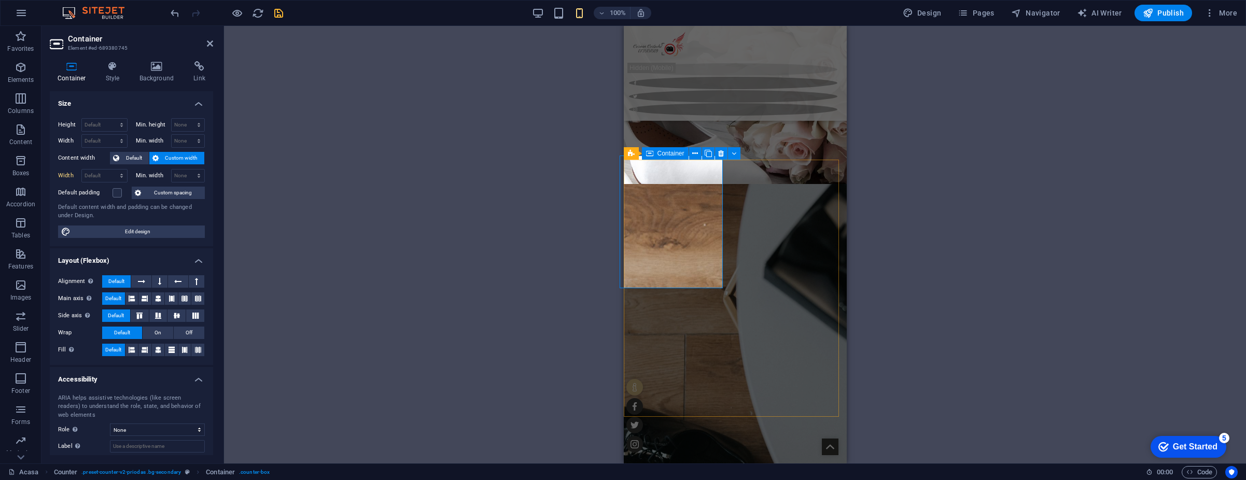
click at [676, 155] on span "Container" at bounding box center [671, 153] width 27 height 6
click at [118, 76] on h4 "Style" at bounding box center [115, 72] width 34 height 22
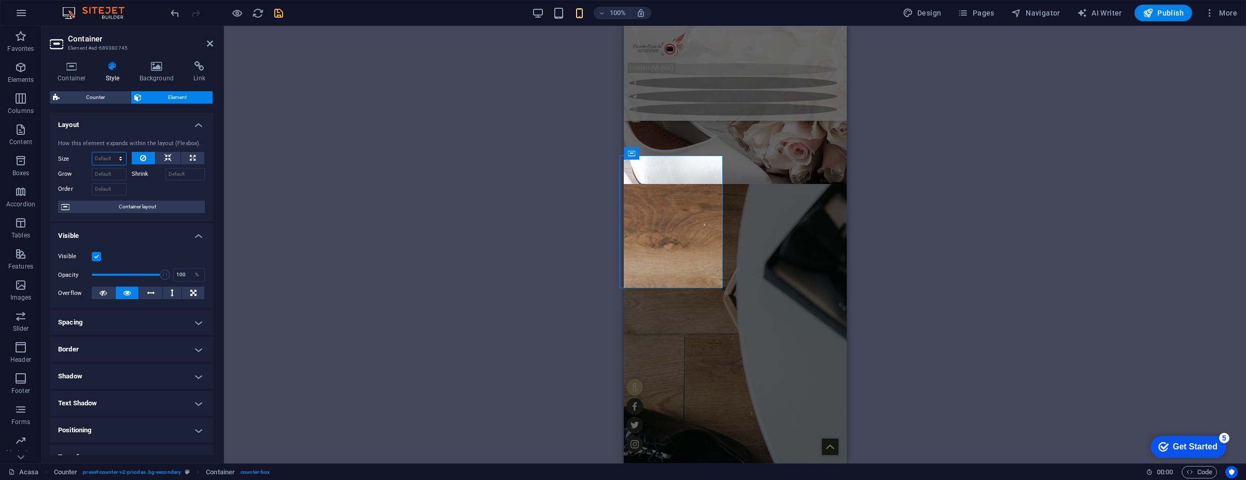
click at [108, 153] on select "Default auto px % 1/1 1/2 1/3 1/4 1/5 1/6 1/7 1/8 1/9 1/10" at bounding box center [109, 158] width 34 height 12
select select "1/2"
click at [110, 152] on select "Default auto px % 1/1 1/2 1/3 1/4 1/5 1/6 1/7 1/8 1/9 1/10" at bounding box center [109, 158] width 34 height 12
type input "50"
click at [113, 157] on select "Default auto px % 1/1 1/2 1/3 1/4 1/5 1/6 1/7 1/8 1/9 1/10" at bounding box center [118, 158] width 15 height 12
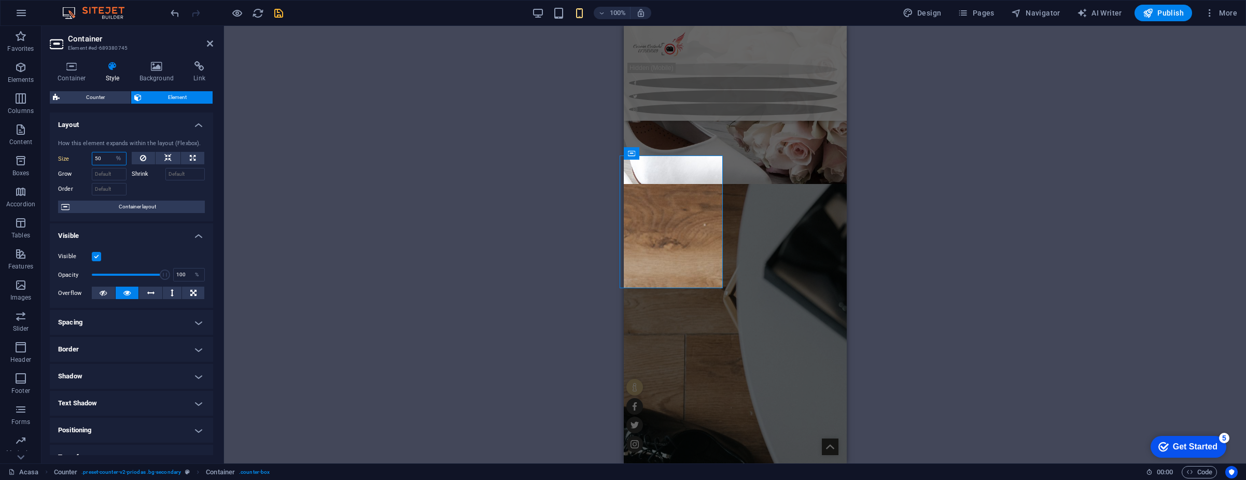
click at [99, 160] on input "50" at bounding box center [109, 158] width 34 height 12
click at [109, 162] on input "50" at bounding box center [109, 158] width 34 height 12
click at [112, 162] on select "Default auto px % 1/1 1/2 1/3 1/4 1/5 1/6 1/7 1/8 1/9 1/10" at bounding box center [118, 158] width 15 height 12
select select "auto"
click at [111, 152] on select "Default auto px % 1/1 1/2 1/3 1/4 1/5 1/6 1/7 1/8 1/9 1/10" at bounding box center [118, 158] width 15 height 12
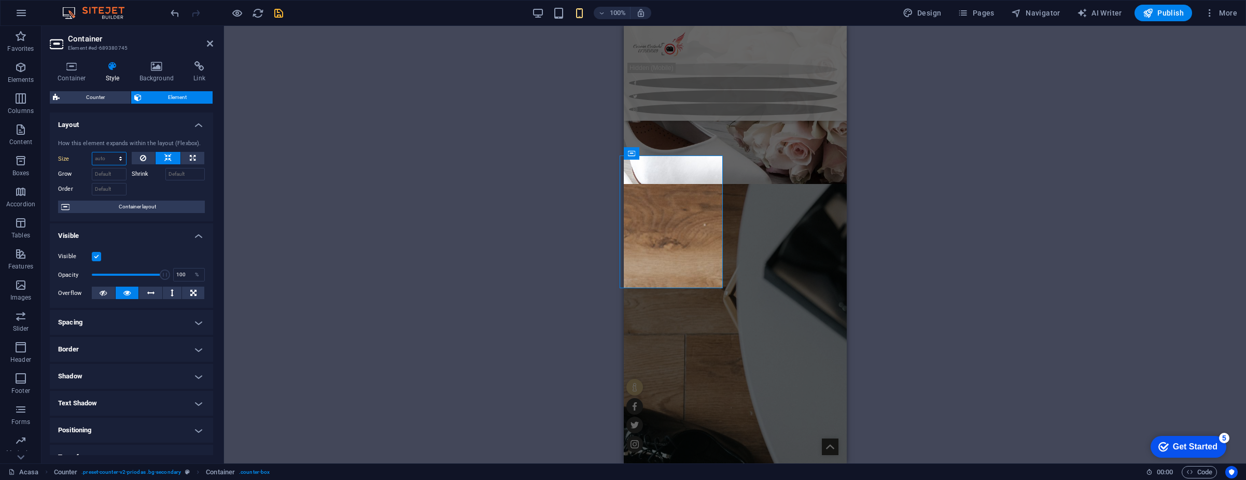
click at [120, 164] on select "Default auto px % 1/1 1/2 1/3 1/4 1/5 1/6 1/7 1/8 1/9 1/10" at bounding box center [109, 158] width 34 height 12
click at [92, 152] on select "Default auto px % 1/1 1/2 1/3 1/4 1/5 1/6 1/7 1/8 1/9 1/10" at bounding box center [109, 158] width 34 height 12
select select "DISABLED_OPTION_VALUE"
click at [150, 161] on button at bounding box center [144, 158] width 24 height 12
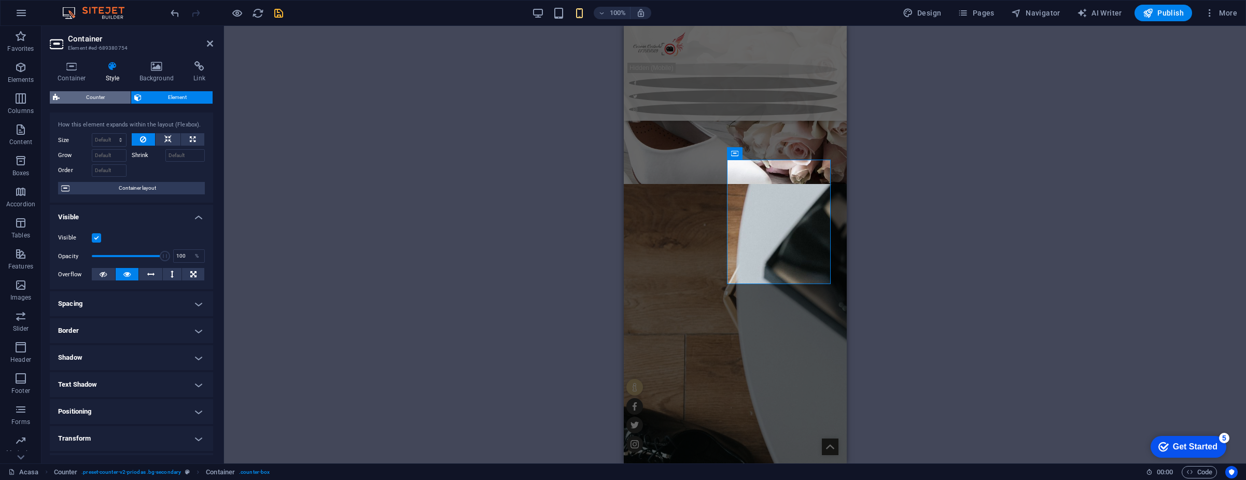
scroll to position [0, 0]
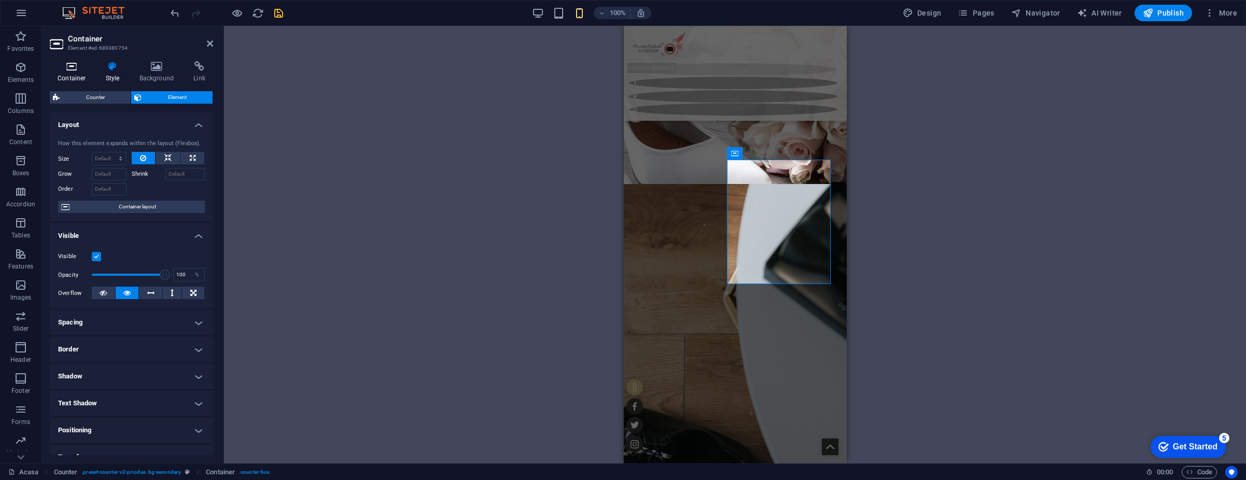
click at [71, 76] on h4 "Container" at bounding box center [74, 72] width 48 height 22
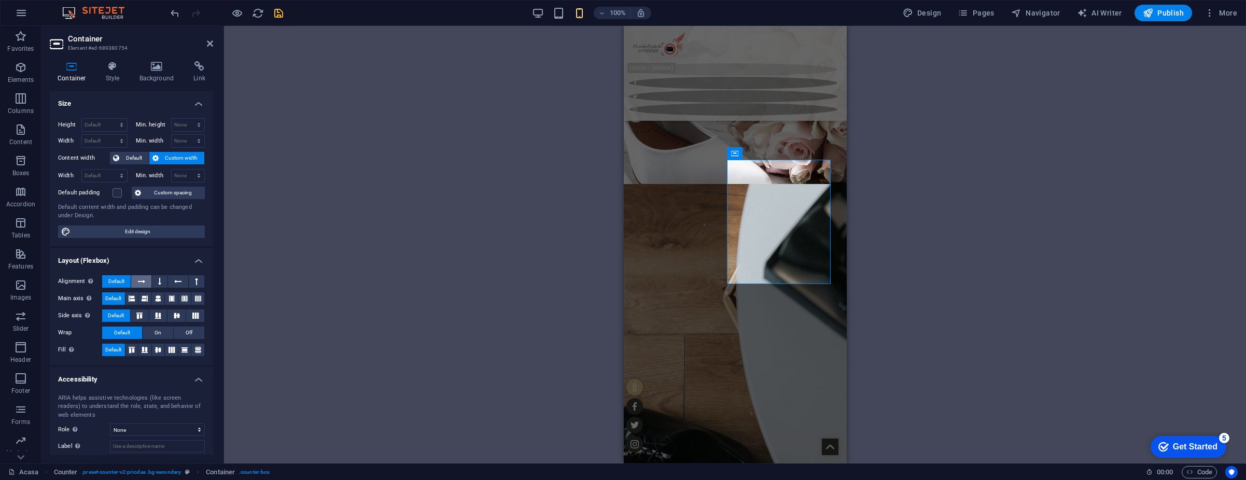
click at [137, 283] on button at bounding box center [141, 281] width 20 height 12
click at [137, 351] on button at bounding box center [131, 350] width 13 height 12
click at [142, 350] on icon at bounding box center [145, 350] width 6 height 12
click at [160, 350] on icon at bounding box center [158, 350] width 6 height 12
click at [184, 351] on icon at bounding box center [184, 350] width 6 height 12
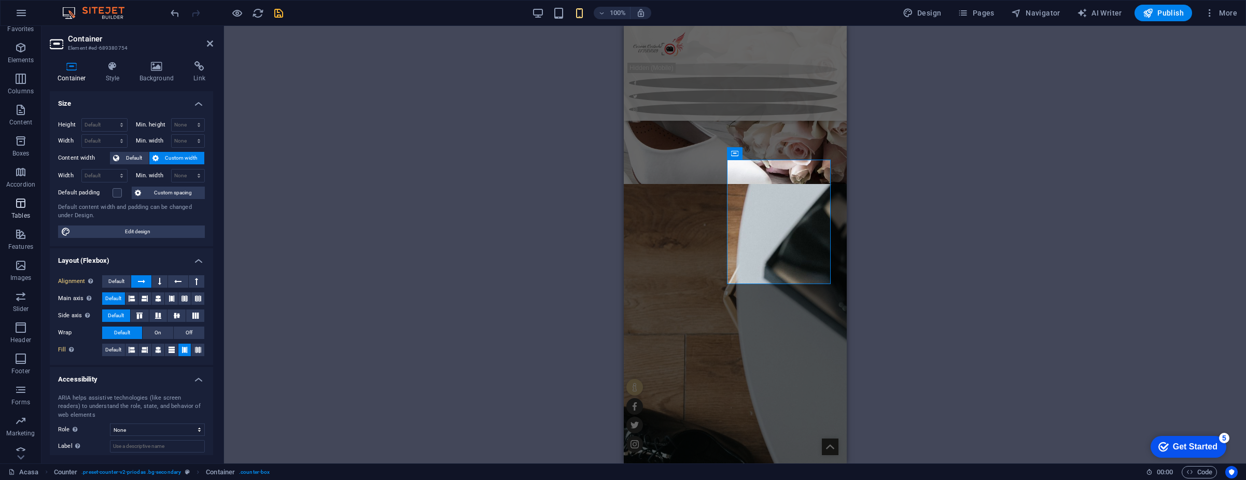
scroll to position [29, 0]
click at [119, 68] on icon at bounding box center [113, 66] width 30 height 10
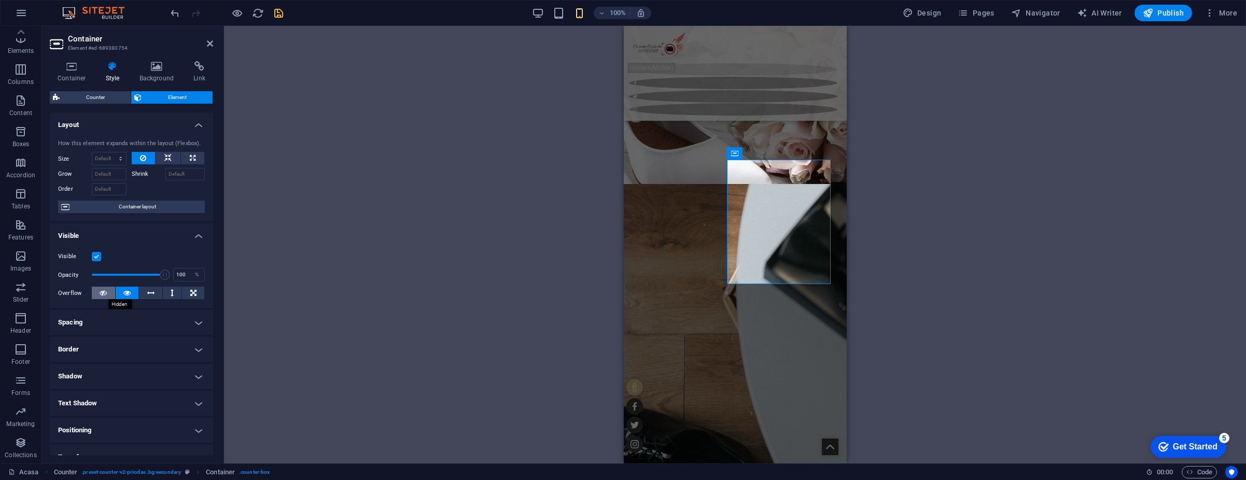
click at [105, 292] on icon at bounding box center [103, 293] width 7 height 12
click at [122, 292] on button at bounding box center [127, 293] width 23 height 12
click at [96, 256] on label at bounding box center [96, 256] width 9 height 9
click at [0, 0] on input "Visible" at bounding box center [0, 0] width 0 height 0
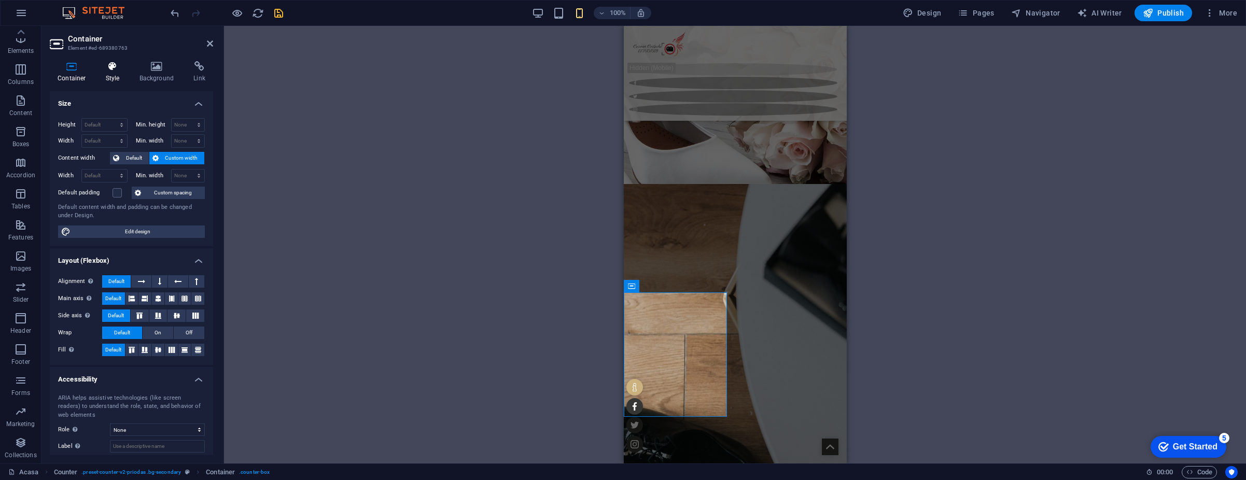
click at [105, 70] on icon at bounding box center [113, 66] width 30 height 10
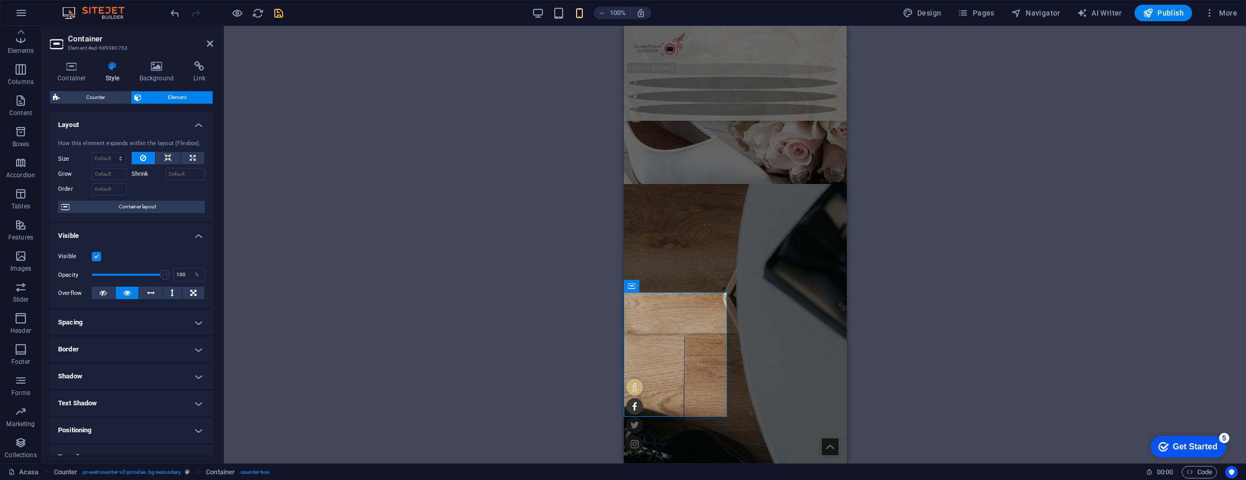
click at [100, 257] on label at bounding box center [96, 256] width 9 height 9
click at [0, 0] on input "Visible" at bounding box center [0, 0] width 0 height 0
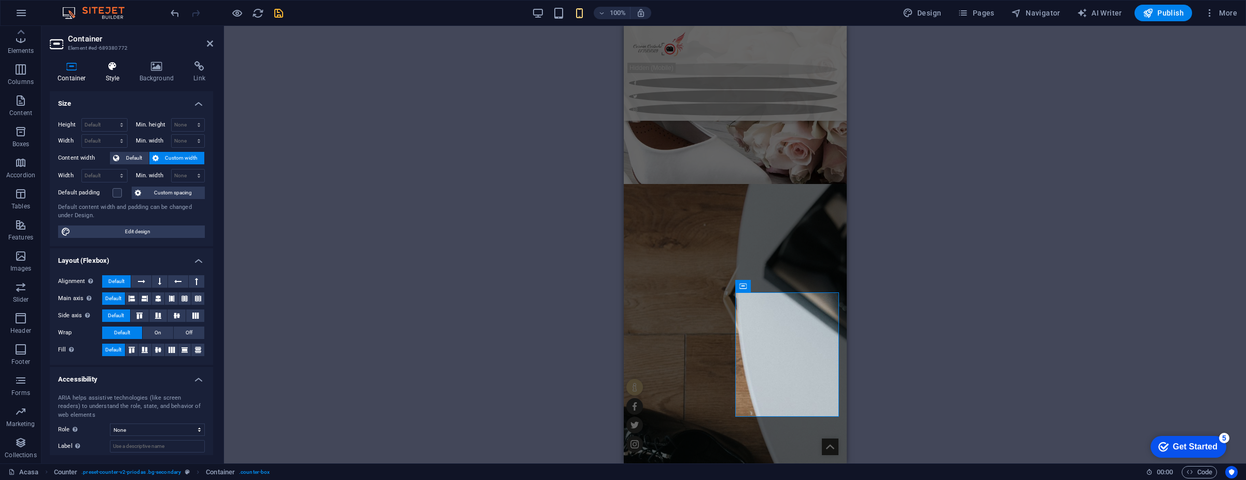
click at [106, 67] on icon at bounding box center [113, 66] width 30 height 10
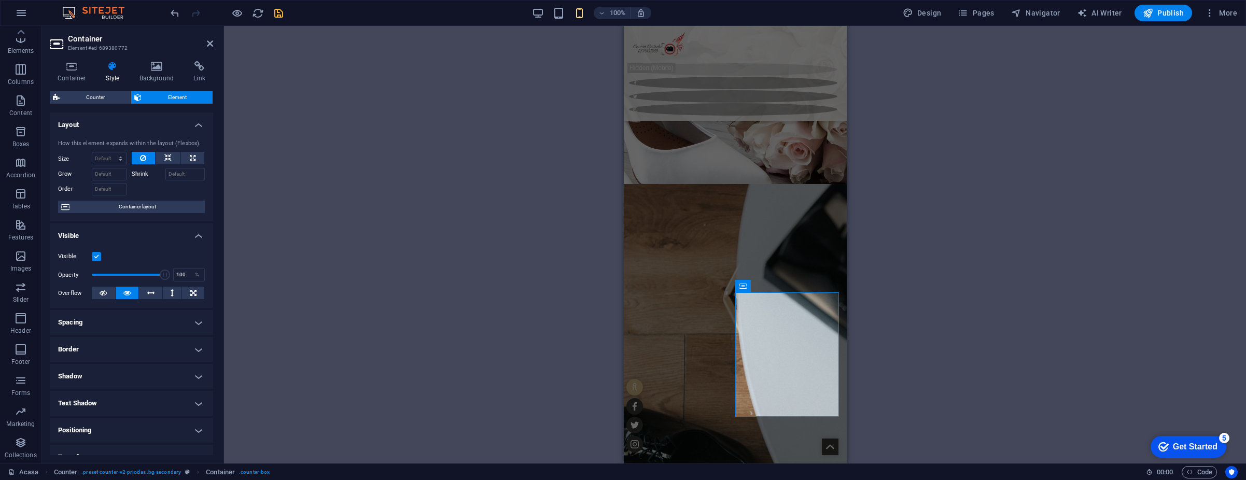
click at [99, 257] on label at bounding box center [96, 256] width 9 height 9
click at [0, 0] on input "Visible" at bounding box center [0, 0] width 0 height 0
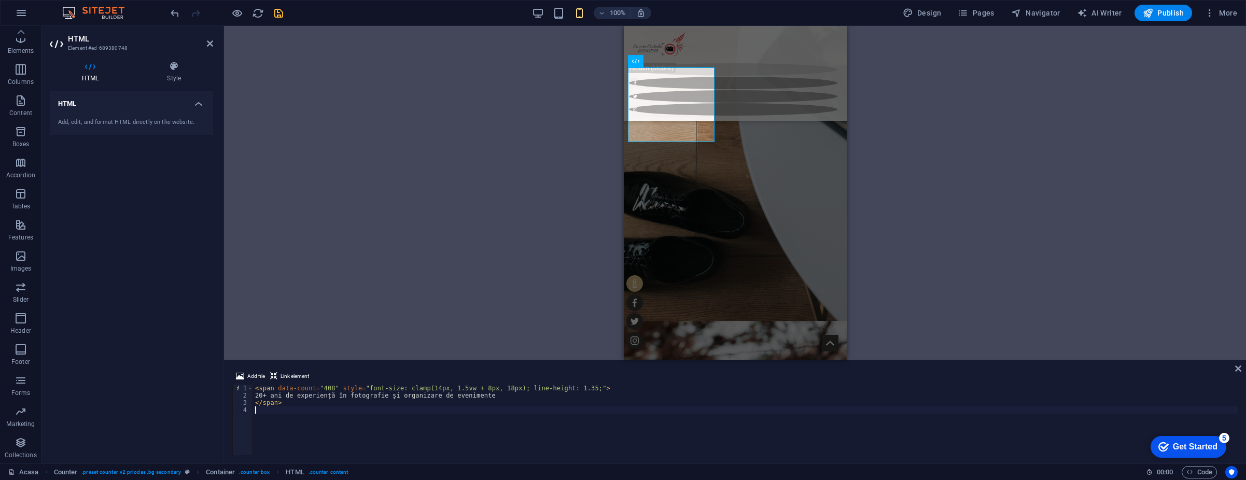
click at [396, 424] on div "< span data-count = "408" style = "font-size: clamp(14px, 1.5vw + 8px, 18px); l…" at bounding box center [745, 427] width 985 height 85
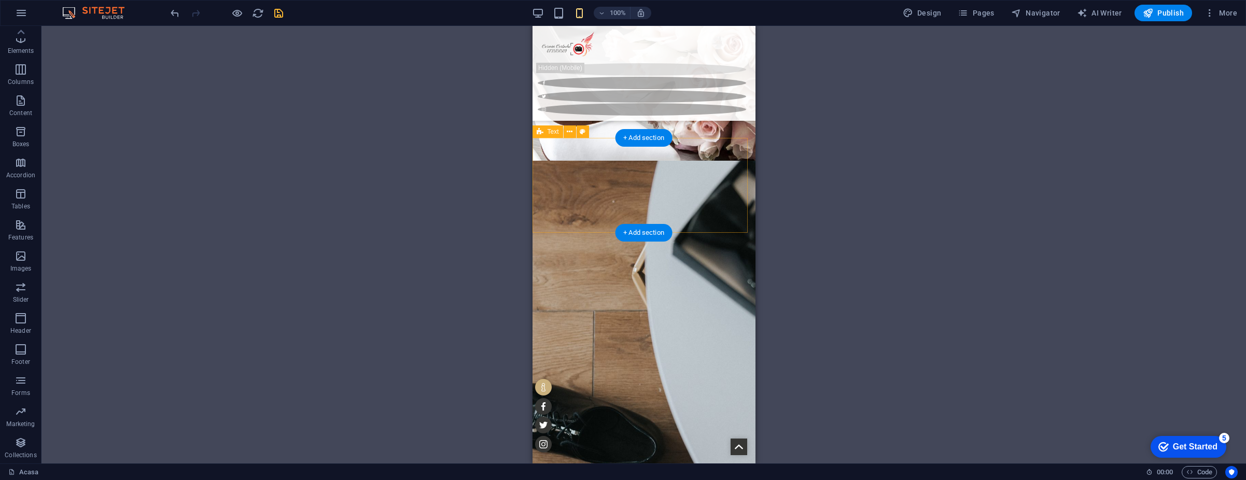
scroll to position [1219, 0]
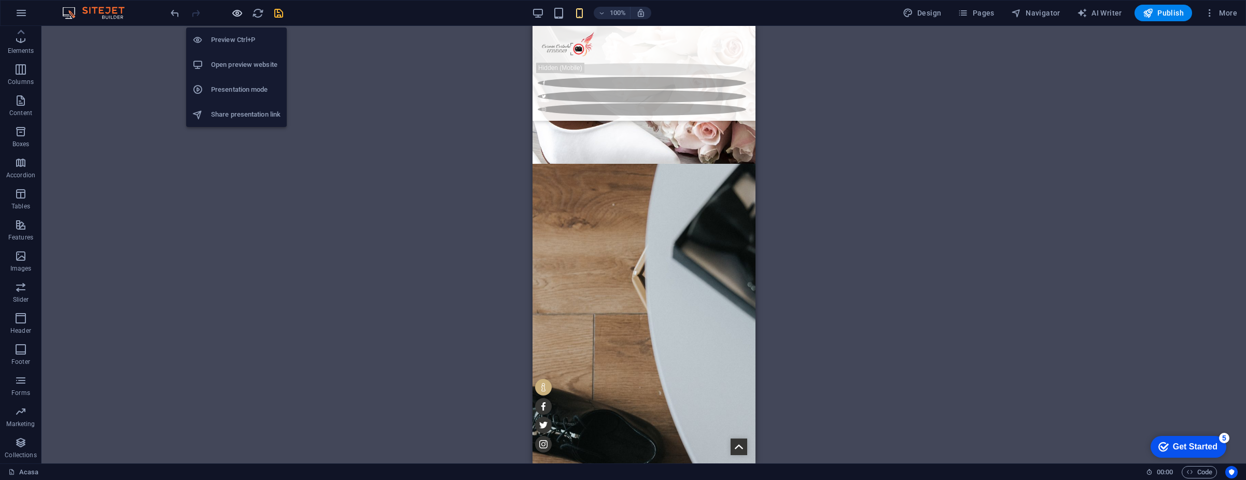
click at [240, 15] on icon "button" at bounding box center [237, 13] width 12 height 12
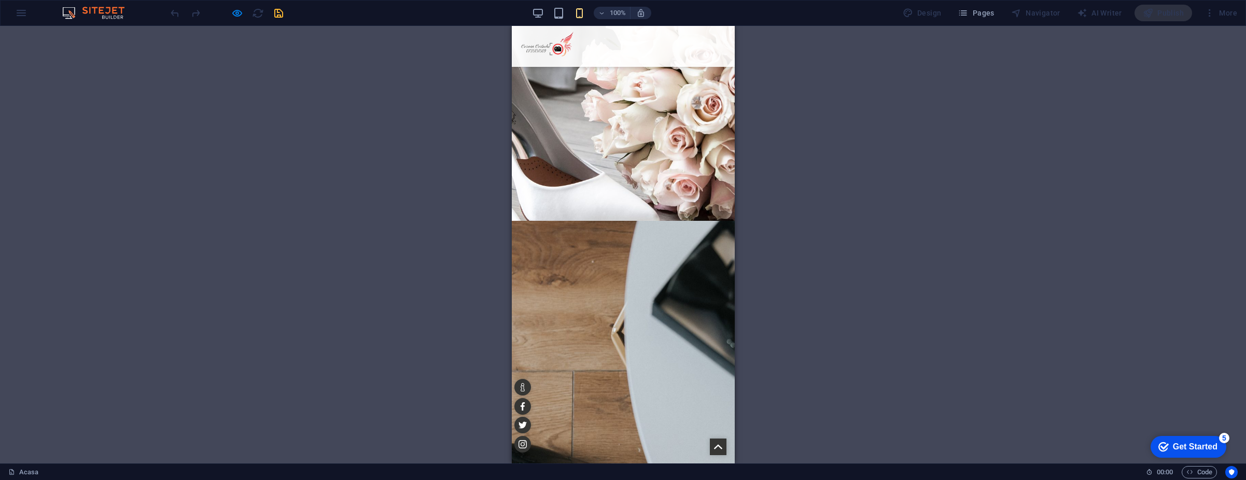
scroll to position [1167, 0]
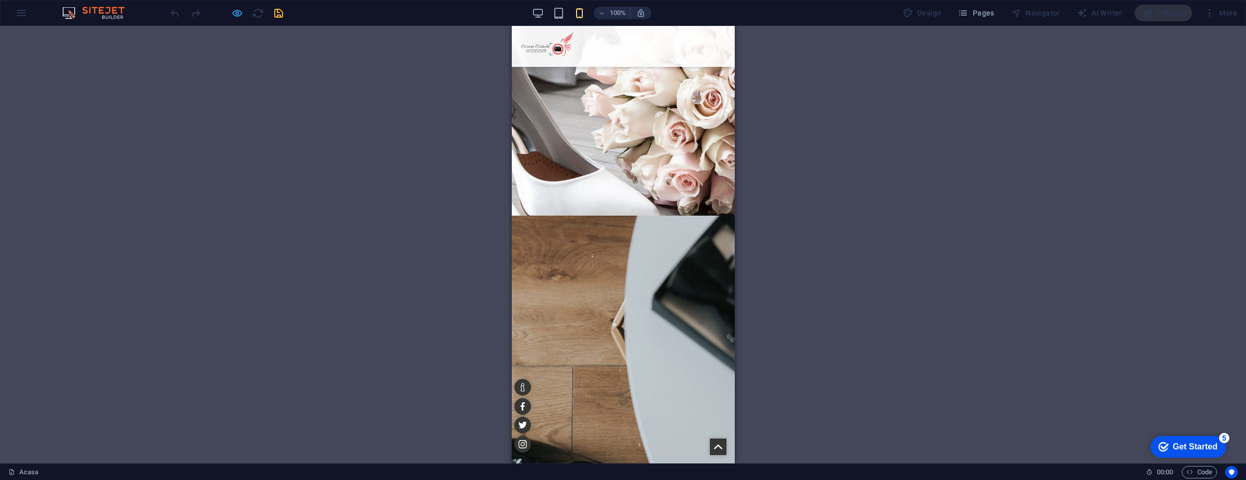
click at [232, 9] on icon "button" at bounding box center [237, 13] width 12 height 12
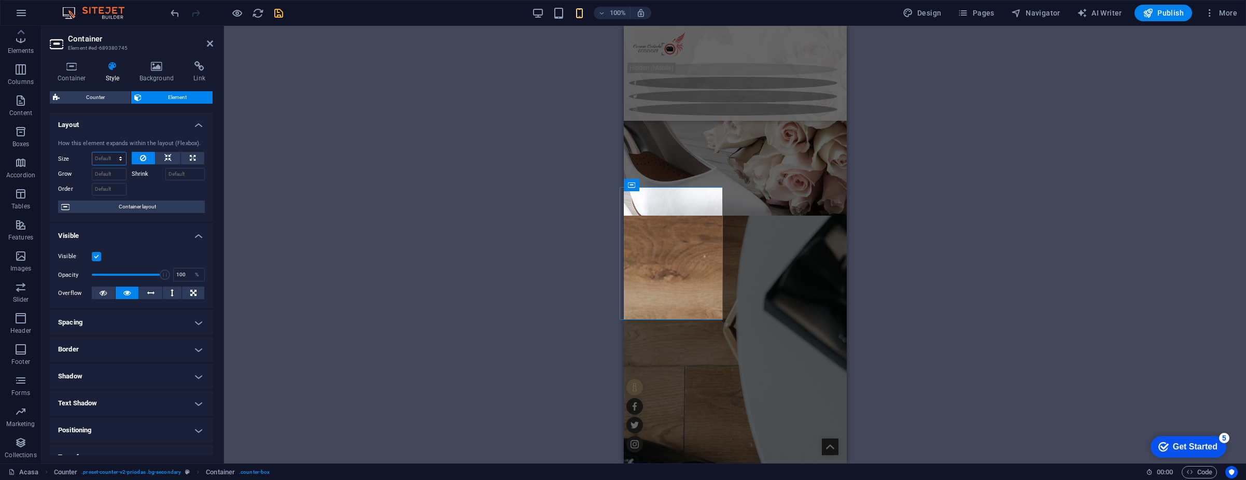
click at [111, 155] on select "Default auto px % 1/1 1/2 1/3 1/4 1/5 1/6 1/7 1/8 1/9 1/10" at bounding box center [109, 158] width 34 height 12
select select "1/1"
click at [110, 152] on select "Default auto px % 1/1 1/2 1/3 1/4 1/5 1/6 1/7 1/8 1/9 1/10" at bounding box center [109, 158] width 34 height 12
type input "100"
select select "%"
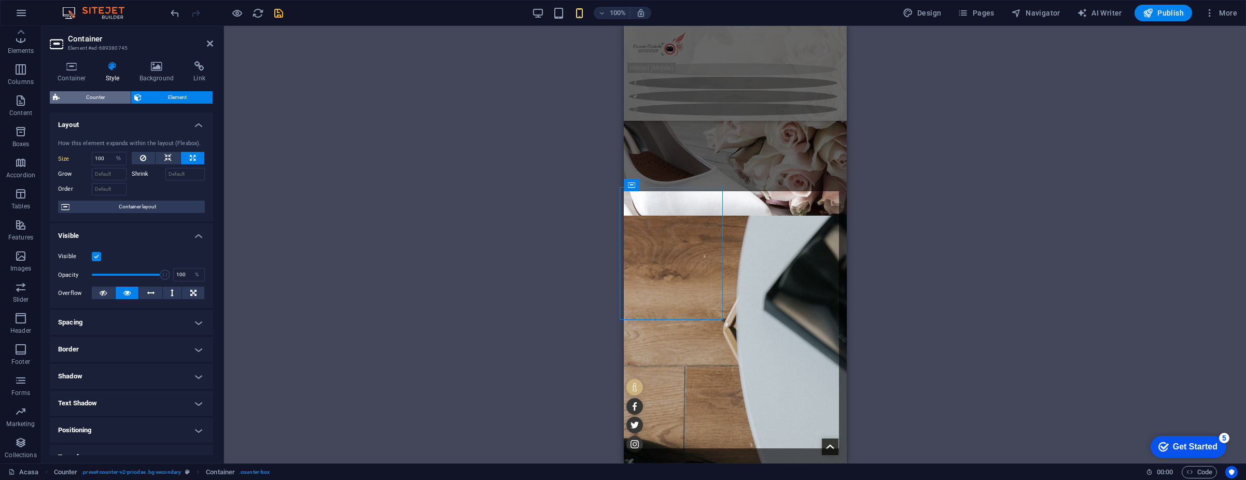
click at [102, 97] on span "Counter" at bounding box center [95, 97] width 65 height 12
select select "rem"
select select "px"
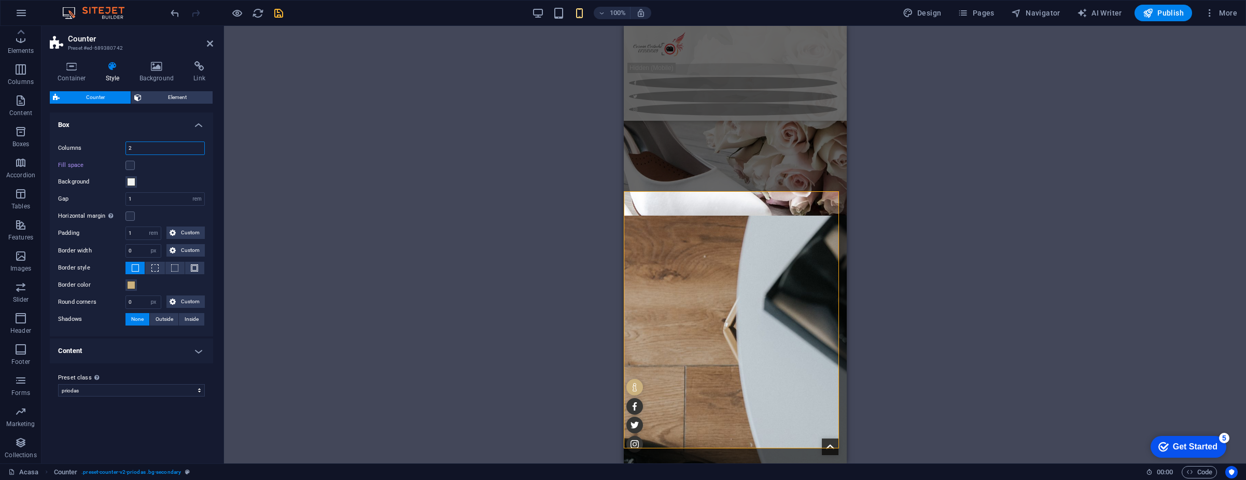
drag, startPoint x: 142, startPoint y: 151, endPoint x: 87, endPoint y: 150, distance: 55.0
click at [87, 150] on div "Columns 2" at bounding box center [131, 148] width 147 height 13
type input "1"
click at [150, 354] on h4 "Content" at bounding box center [131, 351] width 163 height 25
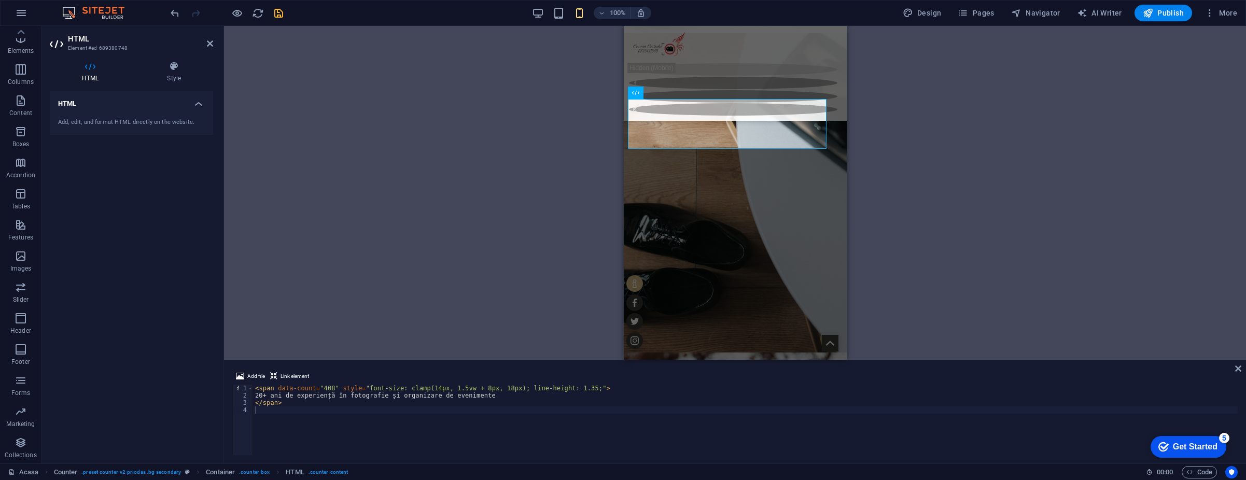
click at [446, 401] on div "< span data-count = "408" style = "font-size: clamp(14px, 1.5vw + 8px, 18px); l…" at bounding box center [745, 427] width 985 height 85
paste textarea "span data-count="408" style="font-size: 18px;">20+ ani de experiență în fotogra…"
type textarea "<span data-count="408" style="font-size: 18px;">20+ ani de experiență în fotogr…"
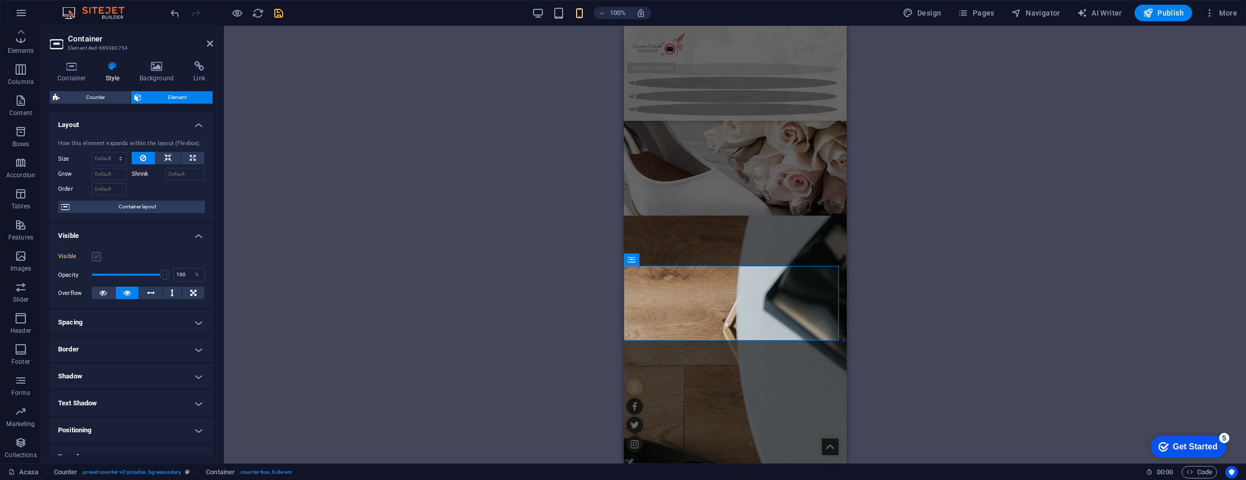
click at [92, 256] on label at bounding box center [96, 256] width 9 height 9
click at [0, 0] on input "Visible" at bounding box center [0, 0] width 0 height 0
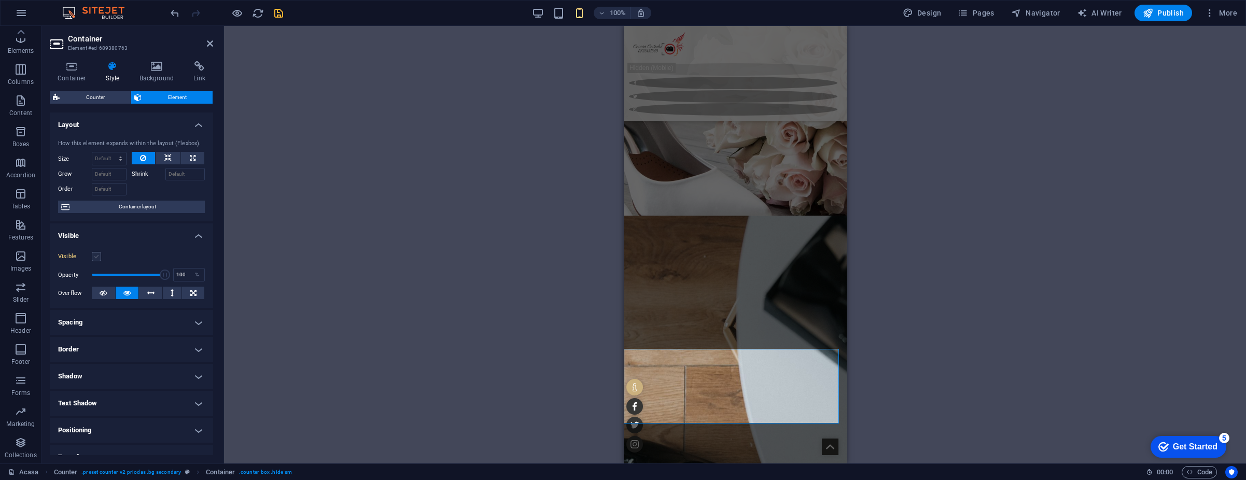
click at [96, 256] on label at bounding box center [96, 256] width 9 height 9
click at [0, 0] on input "Visible" at bounding box center [0, 0] width 0 height 0
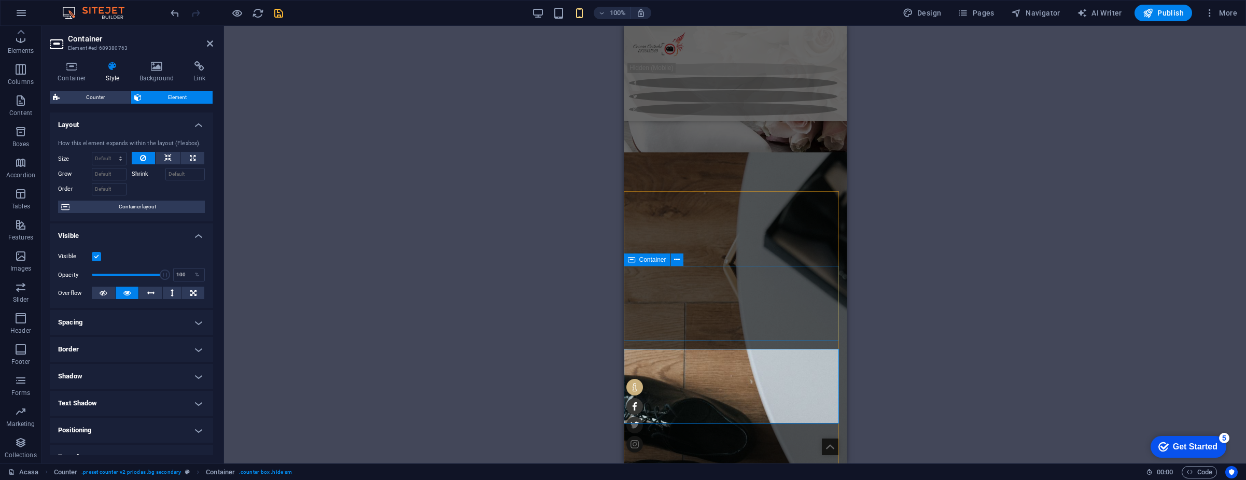
scroll to position [1322, 0]
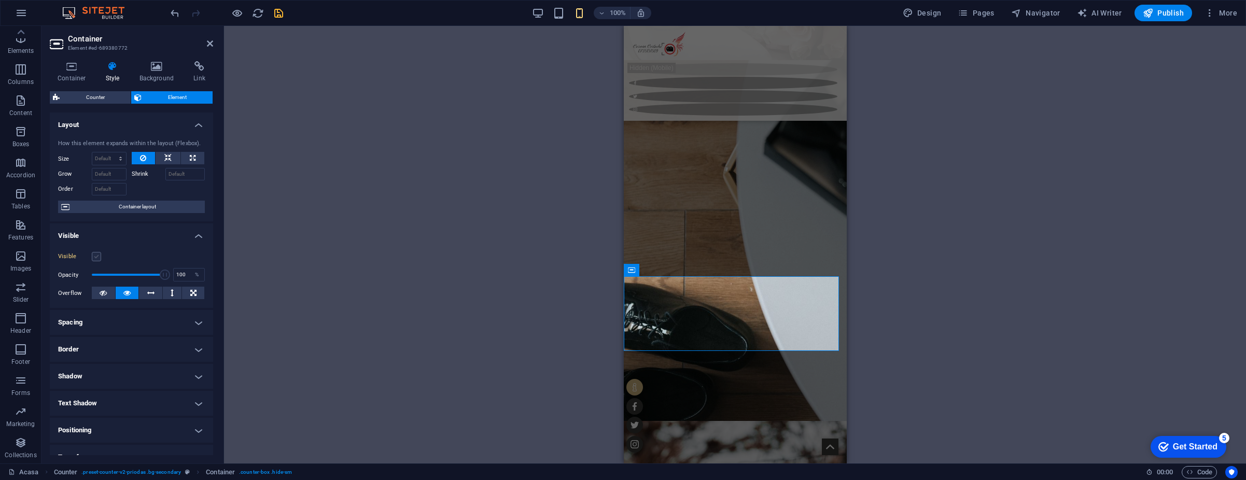
click at [92, 255] on label at bounding box center [96, 256] width 9 height 9
click at [0, 0] on input "Visible" at bounding box center [0, 0] width 0 height 0
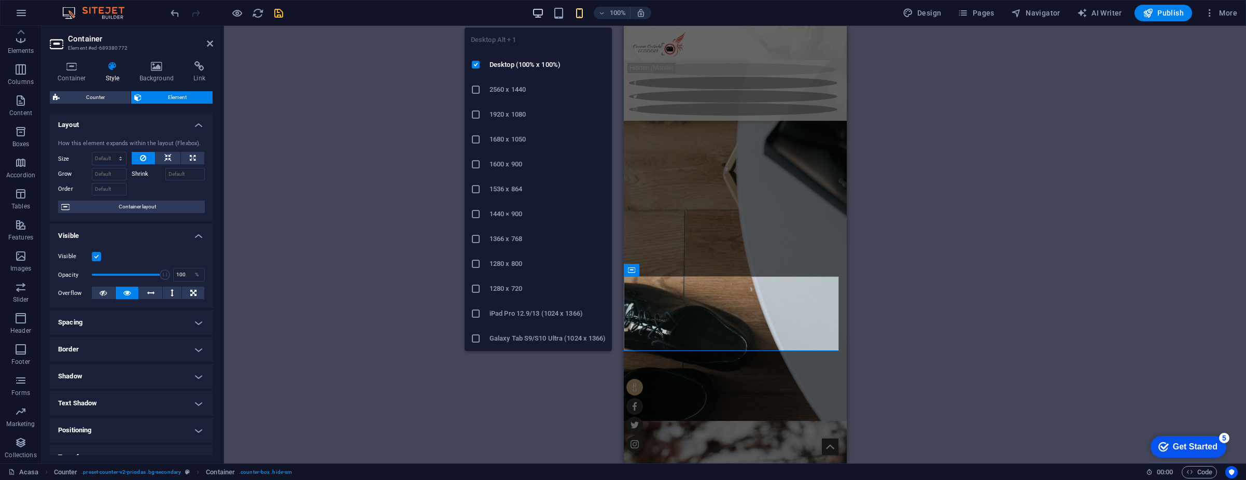
click at [544, 12] on icon "button" at bounding box center [538, 13] width 12 height 12
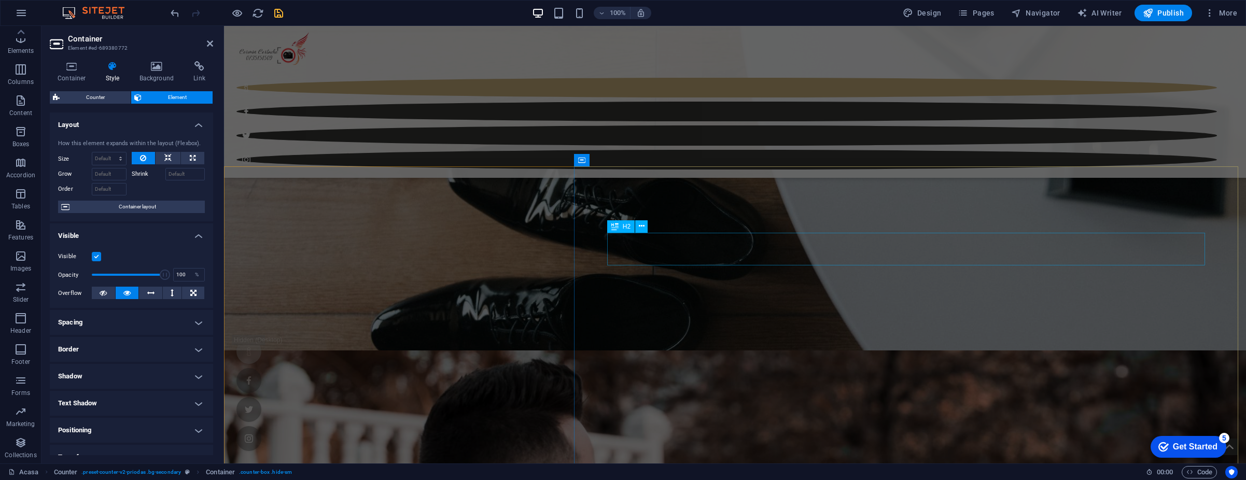
scroll to position [1644, 0]
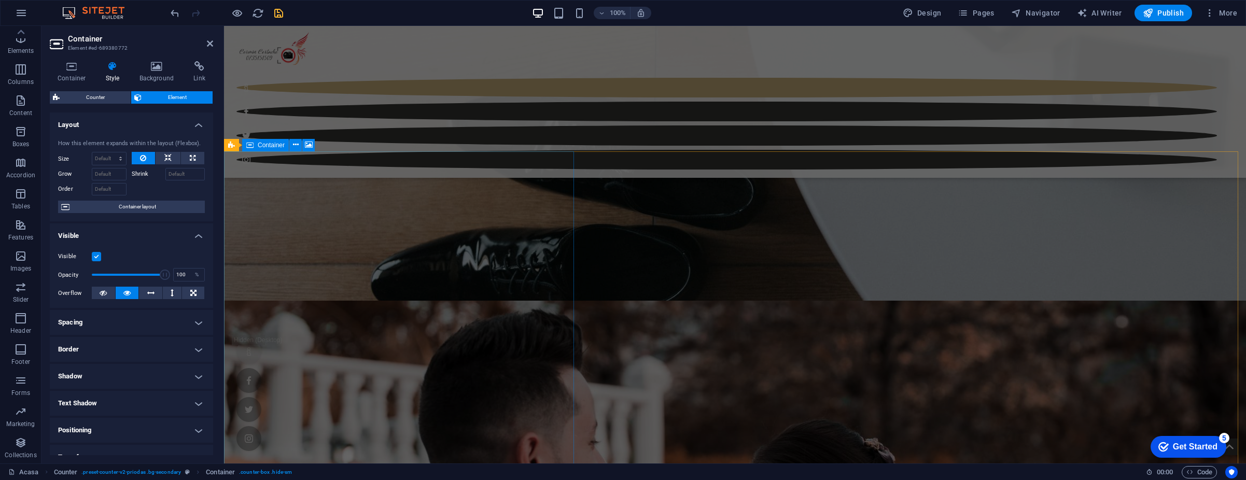
select select "px"
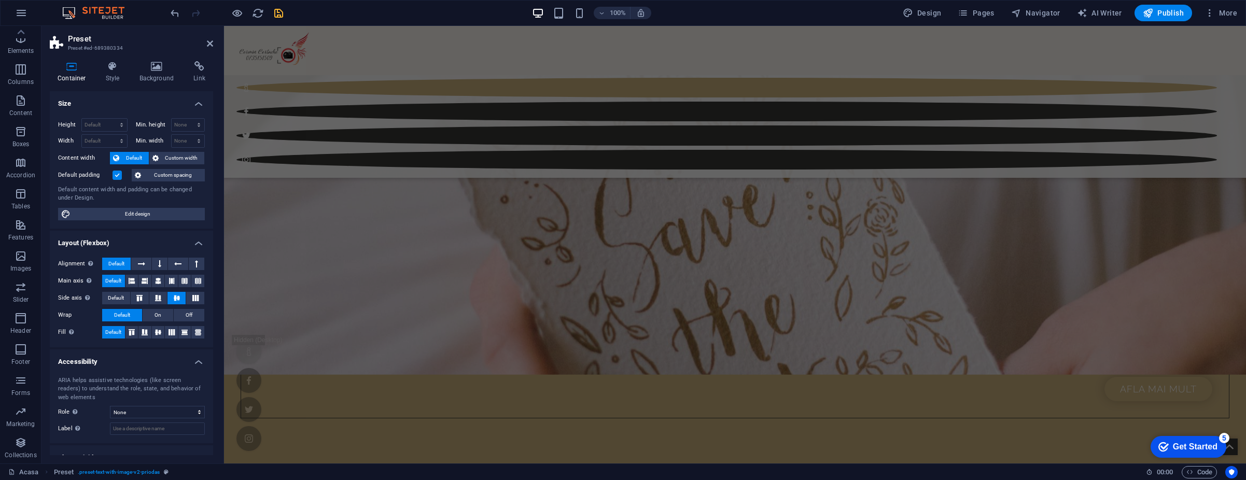
scroll to position [918, 0]
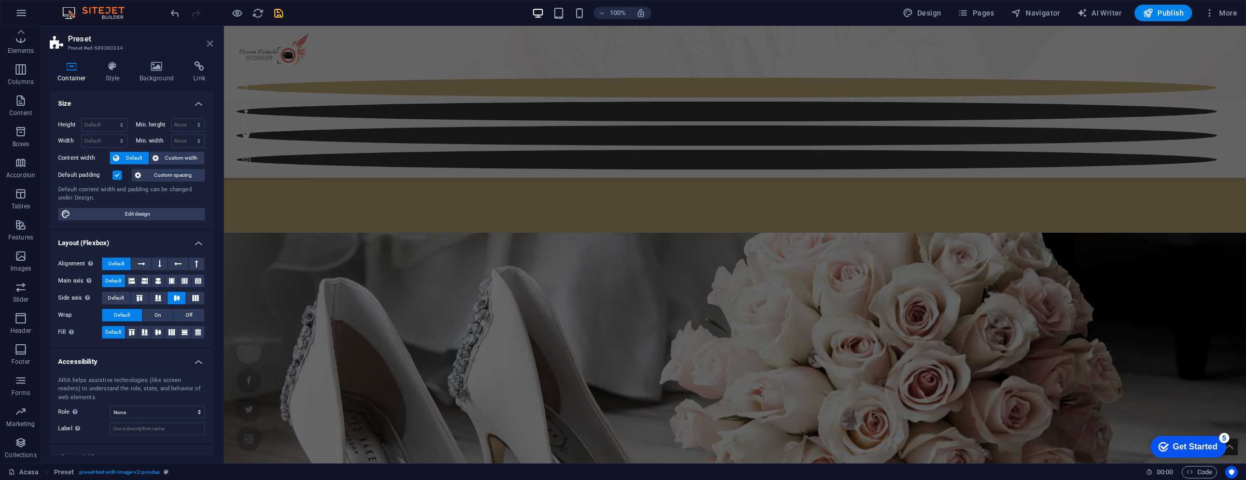
click at [210, 46] on icon at bounding box center [210, 43] width 6 height 8
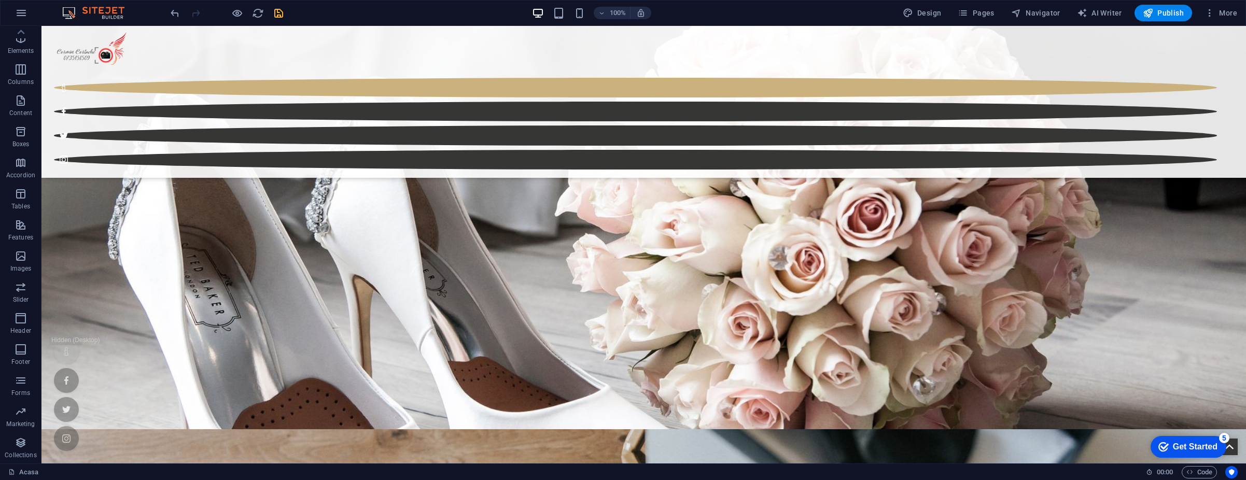
scroll to position [1084, 0]
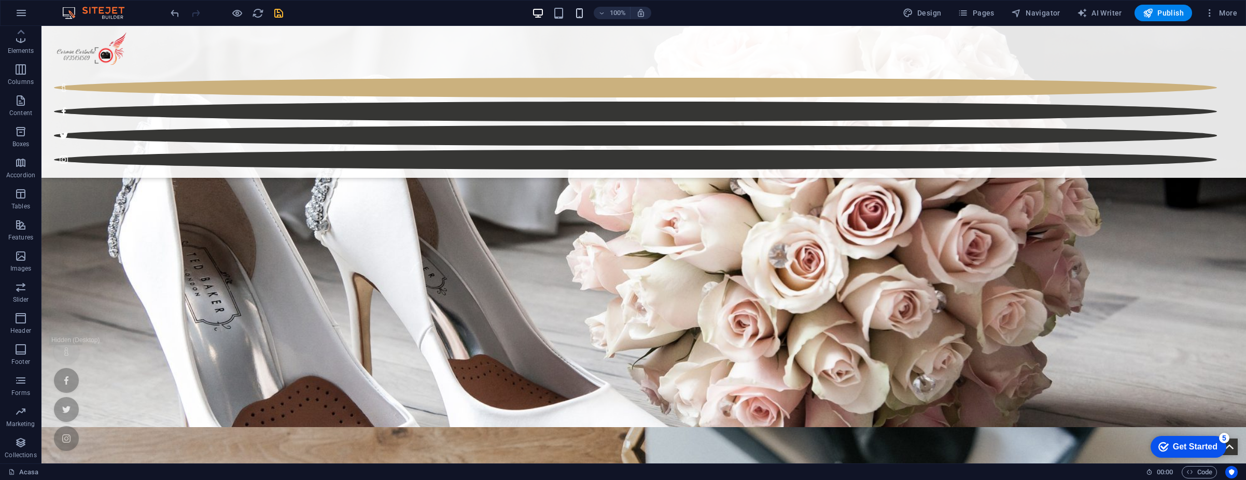
click at [577, 17] on icon "button" at bounding box center [580, 13] width 12 height 12
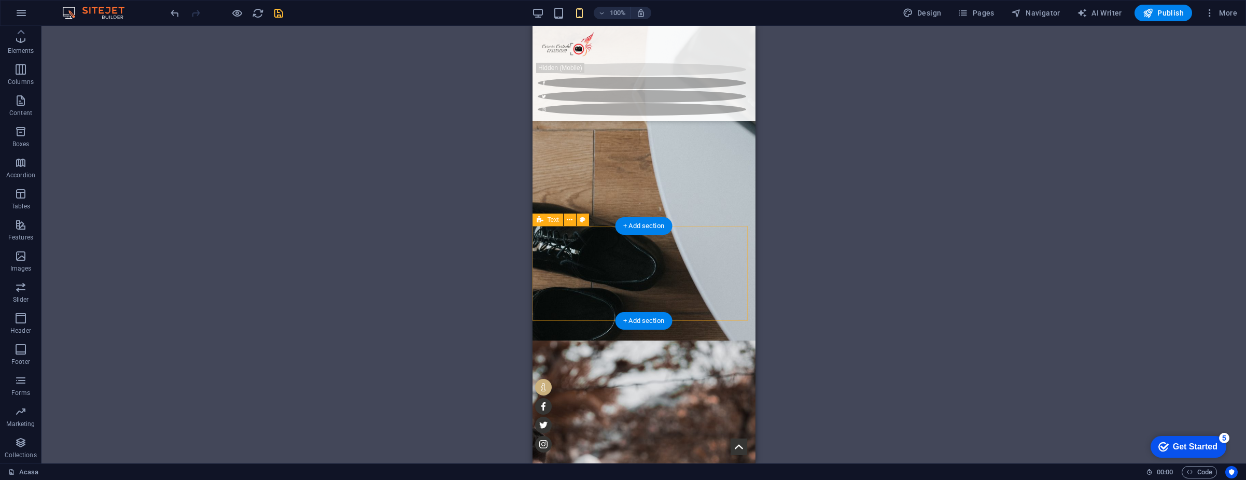
scroll to position [1395, 0]
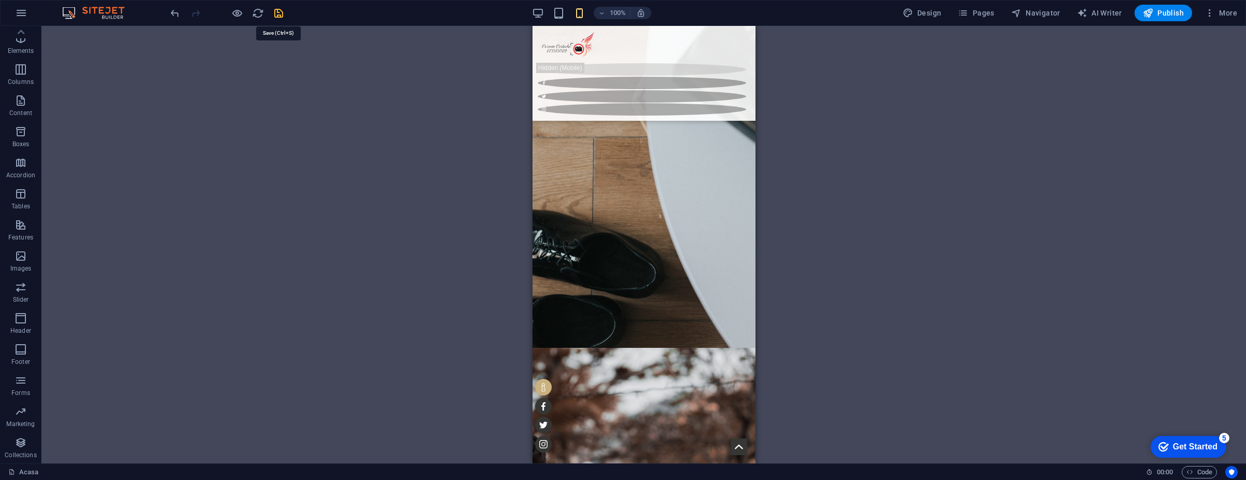
click at [282, 12] on icon "save" at bounding box center [279, 13] width 12 height 12
click at [1152, 10] on icon "button" at bounding box center [1148, 13] width 10 height 10
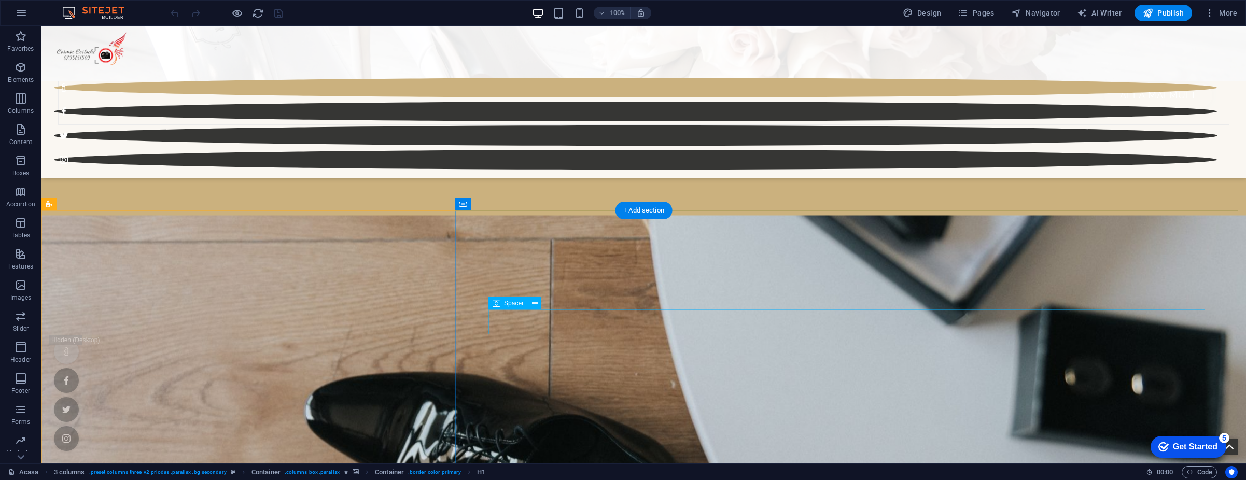
scroll to position [1051, 0]
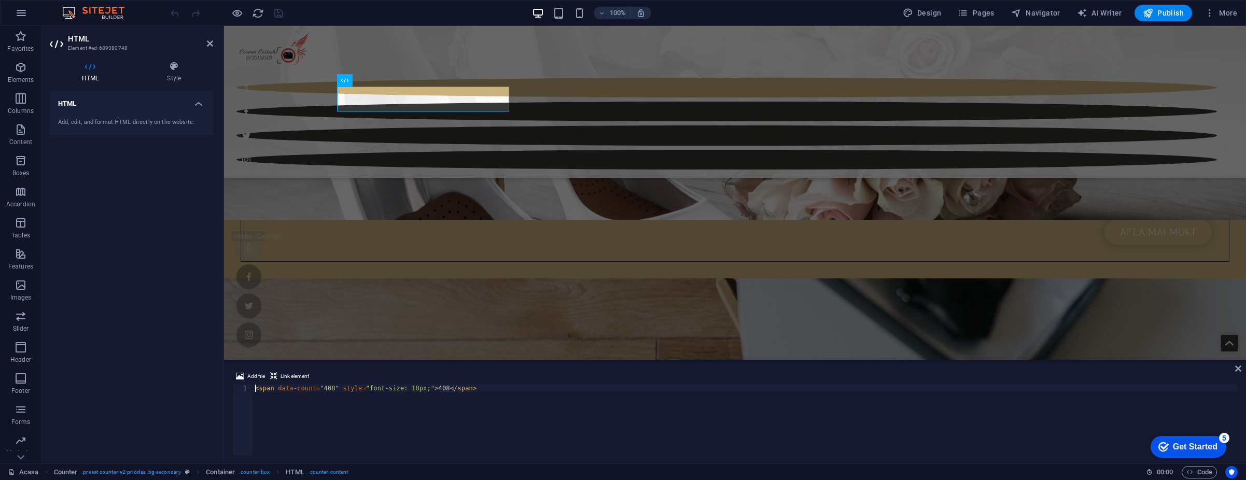
drag, startPoint x: 482, startPoint y: 392, endPoint x: 456, endPoint y: 391, distance: 25.4
click at [478, 392] on div "< span data-count = "408" style = "font-size: 18px;" > 408 </ span >" at bounding box center [745, 427] width 985 height 85
click at [188, 370] on div "HTML Add, edit, and format HTML directly on the website." at bounding box center [131, 273] width 163 height 364
click at [485, 398] on div "< span data-count = "408" style = "font-size: 18px;" > 408 </ span >" at bounding box center [745, 427] width 985 height 85
drag, startPoint x: 396, startPoint y: 404, endPoint x: 390, endPoint y: 407, distance: 6.1
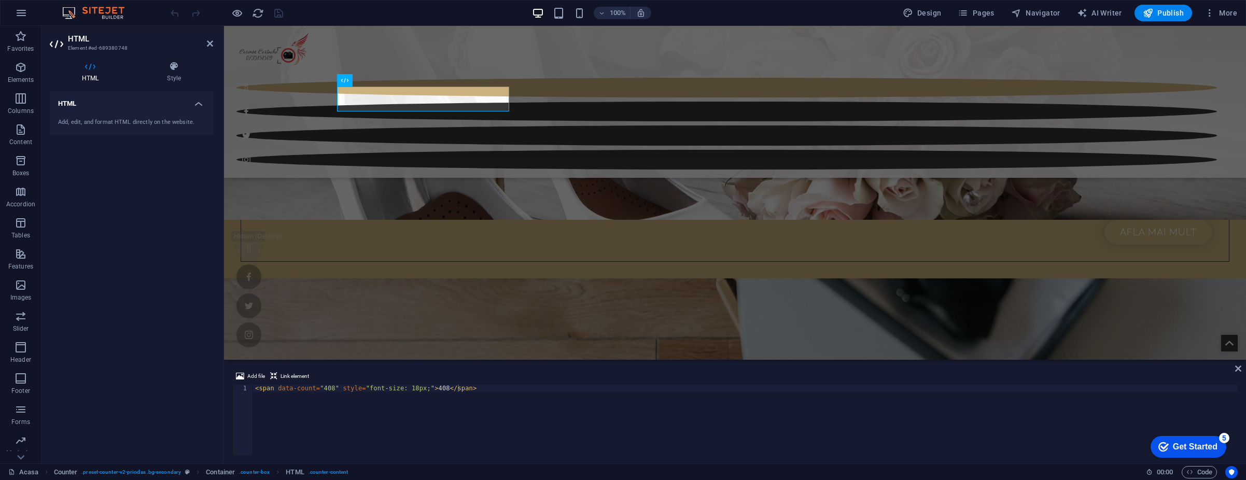
click at [396, 404] on div "< span data-count = "408" style = "font-size: 18px;" > 408 </ span >" at bounding box center [745, 427] width 985 height 85
click at [323, 390] on div "< span data-count = "408" style = "font-size: 18px;" > 408 </ span >" at bounding box center [745, 427] width 985 height 85
click at [326, 399] on div "< span data-count = "408" style = "font-size: 18px;" > 408 </ span >" at bounding box center [745, 427] width 985 height 85
drag, startPoint x: 469, startPoint y: 389, endPoint x: 196, endPoint y: 388, distance: 272.8
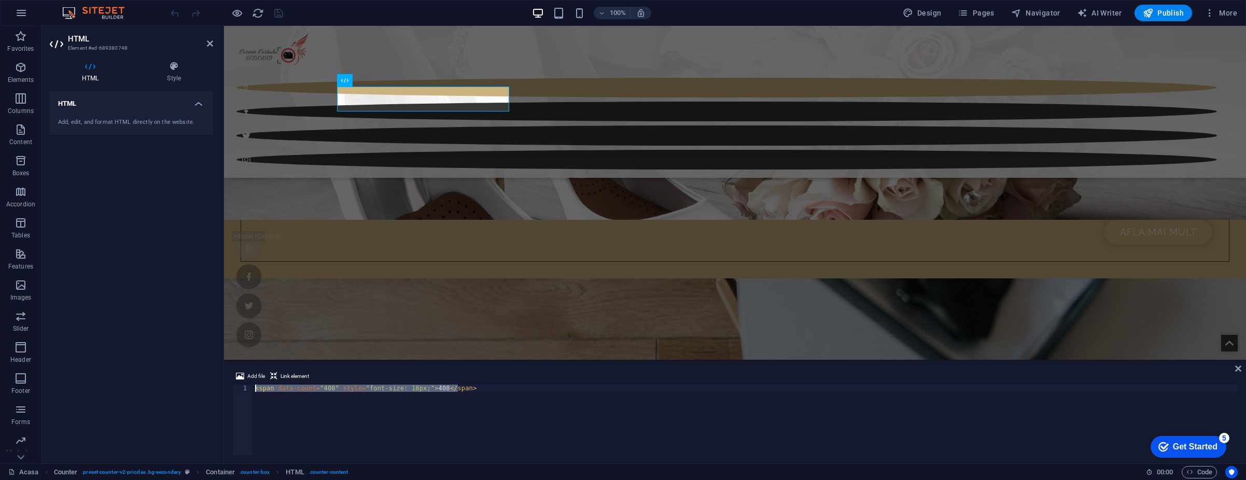
click at [196, 388] on div "HTML Element #ed-689380748 HTML Style HTML Add, edit, and format HTML directly …" at bounding box center [643, 245] width 1205 height 438
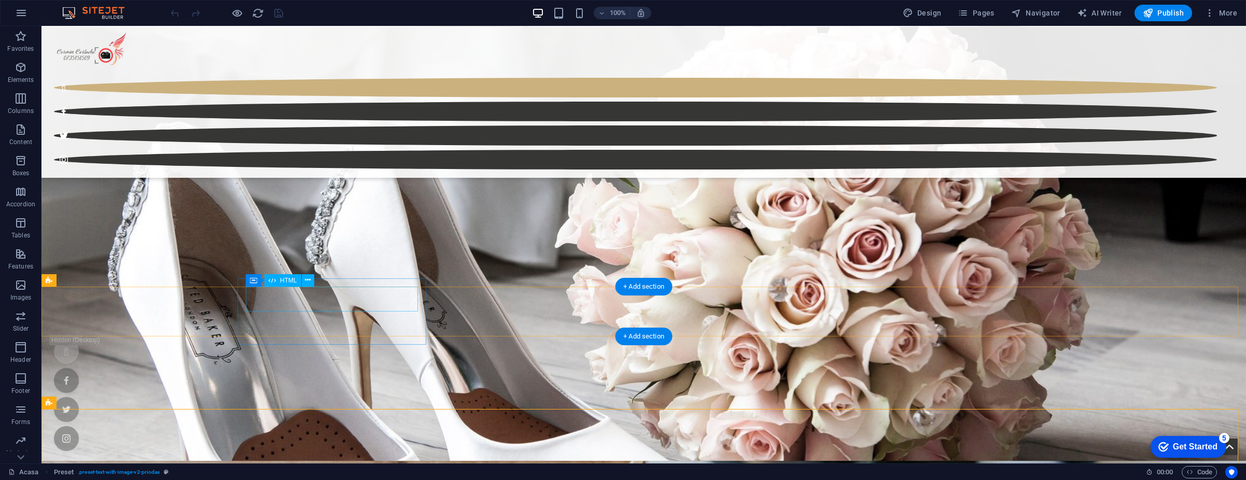
click at [306, 280] on icon at bounding box center [308, 280] width 6 height 11
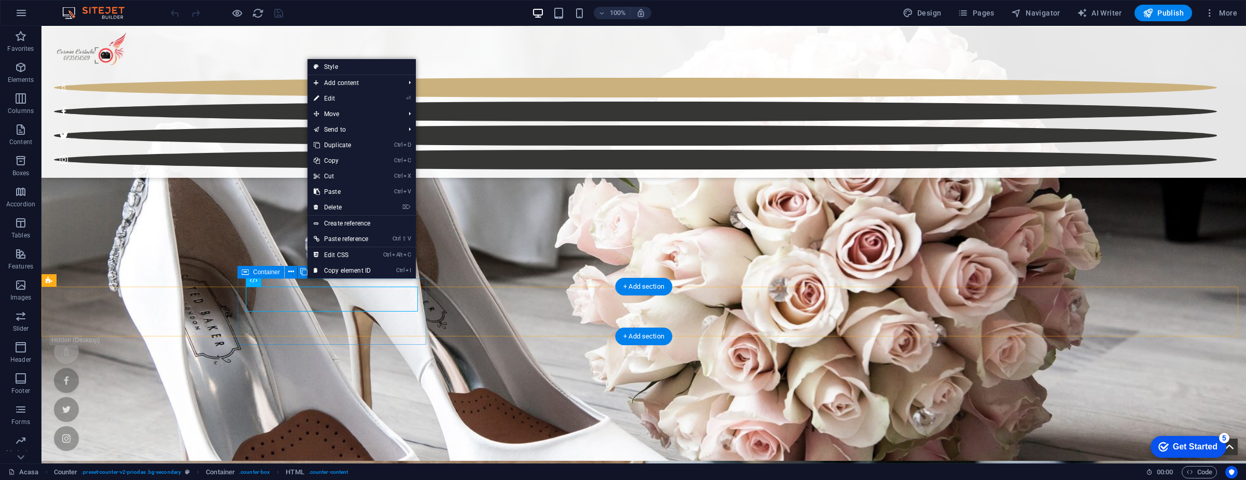
drag, startPoint x: 337, startPoint y: 320, endPoint x: 355, endPoint y: 320, distance: 18.1
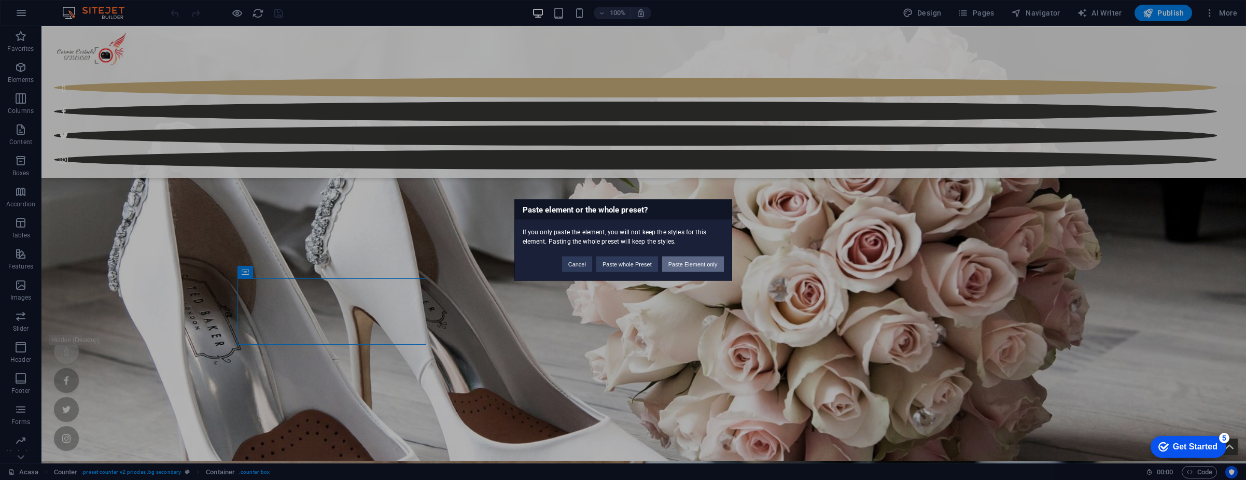
click at [677, 264] on button "Paste Element only" at bounding box center [693, 265] width 62 height 16
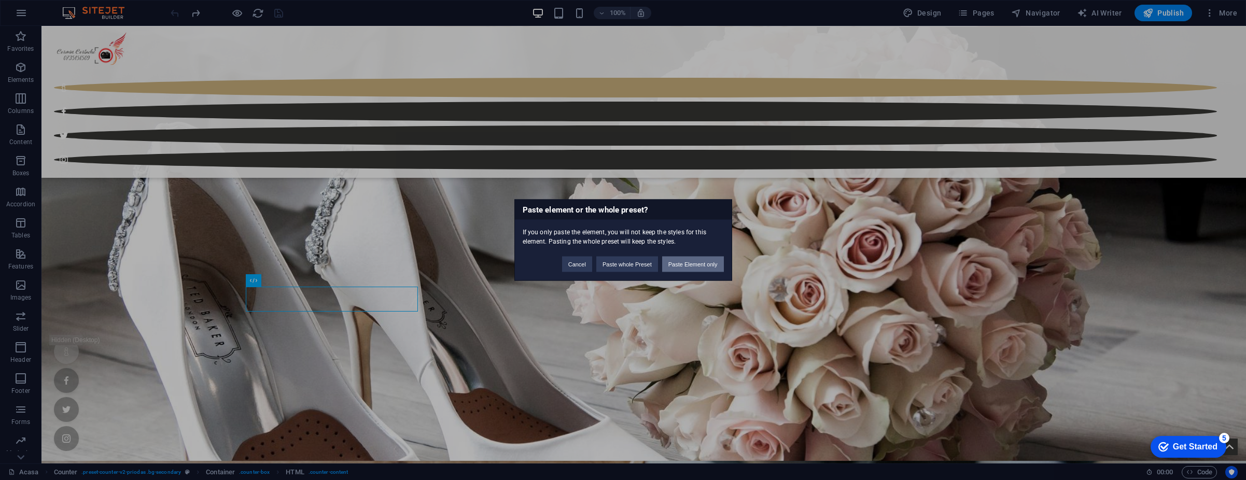
click at [691, 260] on button "Paste Element only" at bounding box center [693, 265] width 62 height 16
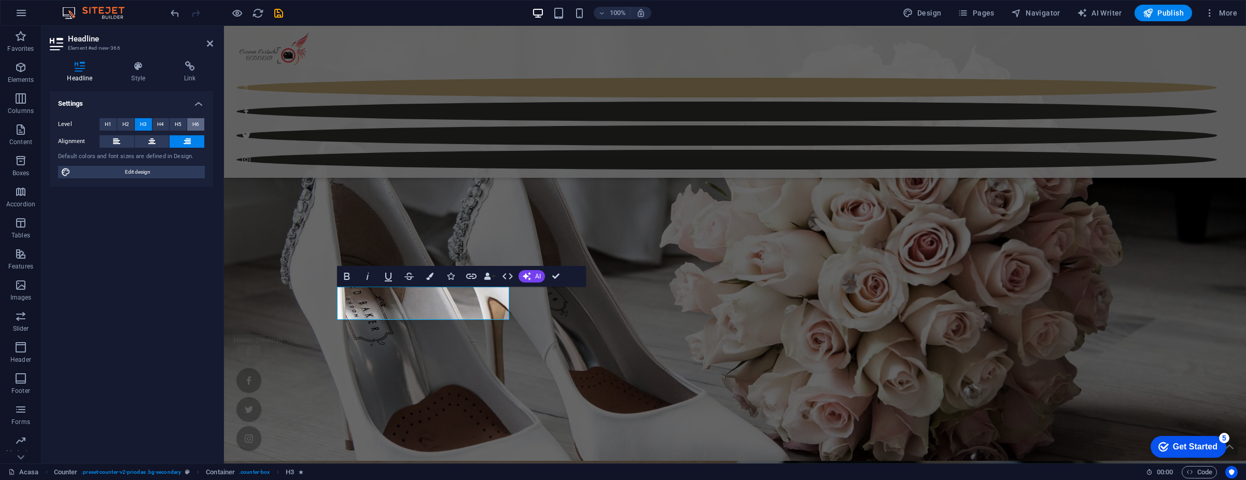
click at [195, 122] on span "H6" at bounding box center [195, 124] width 7 height 12
click at [196, 124] on span "H6" at bounding box center [195, 124] width 7 height 12
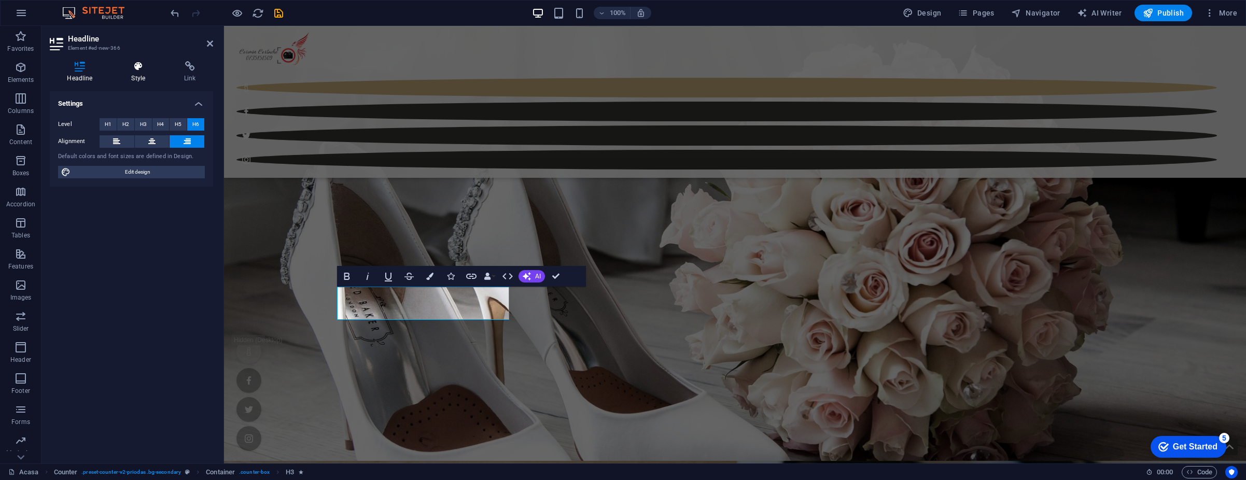
click at [141, 74] on h4 "Style" at bounding box center [140, 72] width 53 height 22
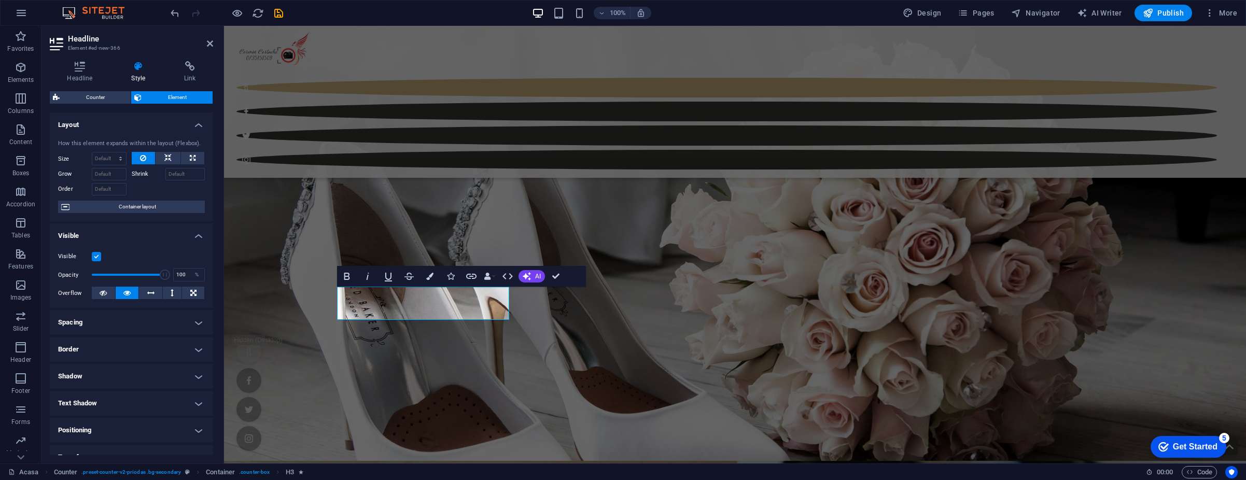
click at [108, 144] on div "How this element expands within the layout (Flexbox)." at bounding box center [131, 143] width 147 height 9
click at [108, 160] on select "Default auto px % 1/1 1/2 1/3 1/4 1/5 1/6 1/7 1/8 1/9 1/10" at bounding box center [109, 158] width 34 height 12
select select "1/4"
click at [110, 152] on select "Default auto px % 1/1 1/2 1/3 1/4 1/5 1/6 1/7 1/8 1/9 1/10" at bounding box center [109, 158] width 34 height 12
type input "25"
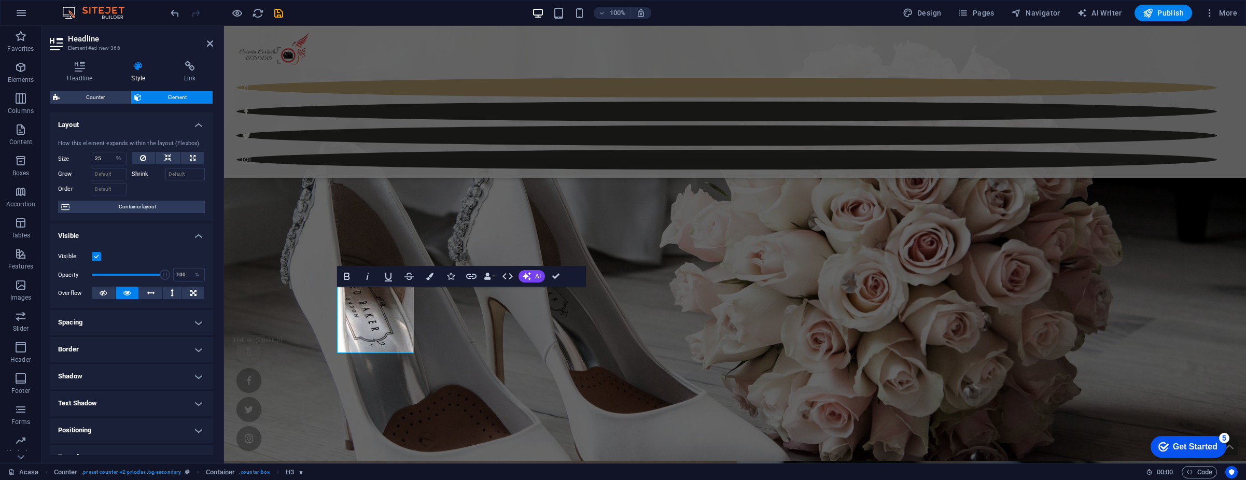
click at [115, 149] on div "How this element expands within the layout (Flexbox). Size 25 Default auto px %…" at bounding box center [131, 176] width 163 height 91
drag, startPoint x: 115, startPoint y: 155, endPoint x: 116, endPoint y: 163, distance: 8.3
click at [115, 155] on select "Default auto px % 1/1 1/2 1/3 1/4 1/5 1/6 1/7 1/8 1/9 1/10" at bounding box center [118, 158] width 15 height 12
select select "q28ab4276f"
click at [111, 152] on select "Default auto px % 1/1 1/2 1/3 1/4 1/5 1/6 1/7 1/8 1/9 1/10" at bounding box center [118, 158] width 15 height 12
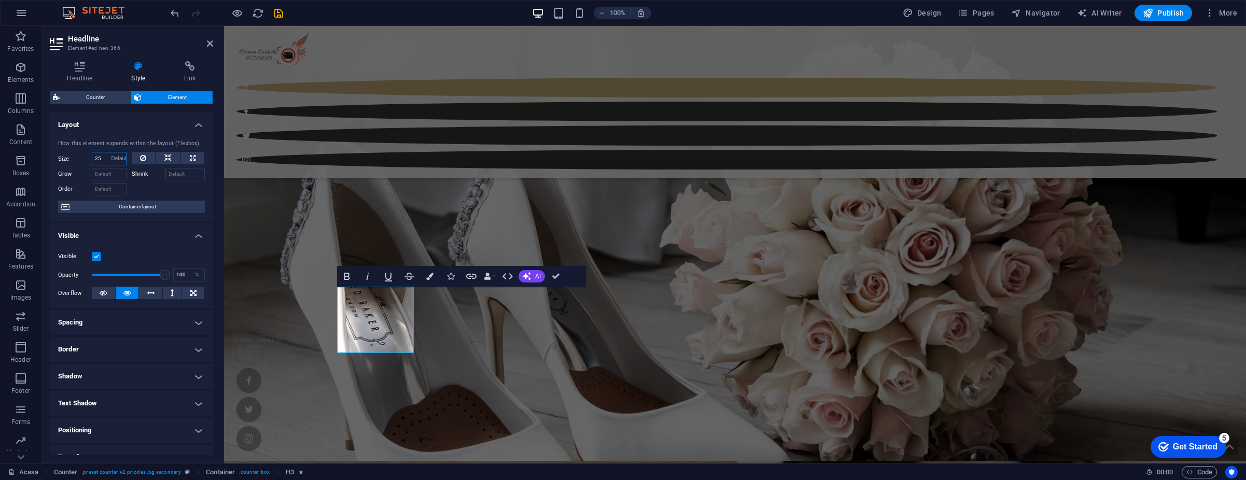
select select "DISABLED_OPTION_VALUE"
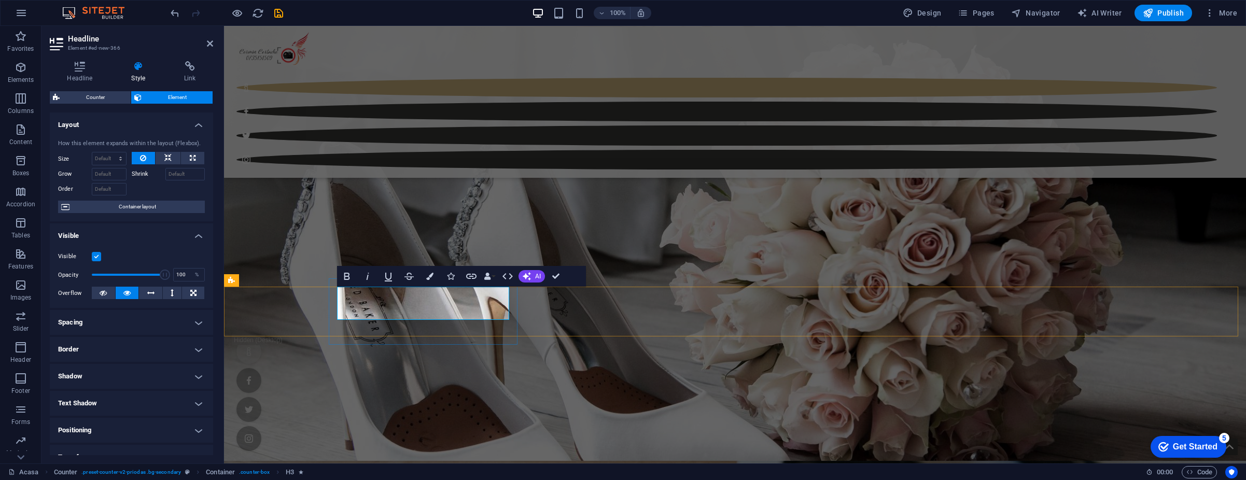
click at [430, 278] on icon "button" at bounding box center [429, 276] width 7 height 7
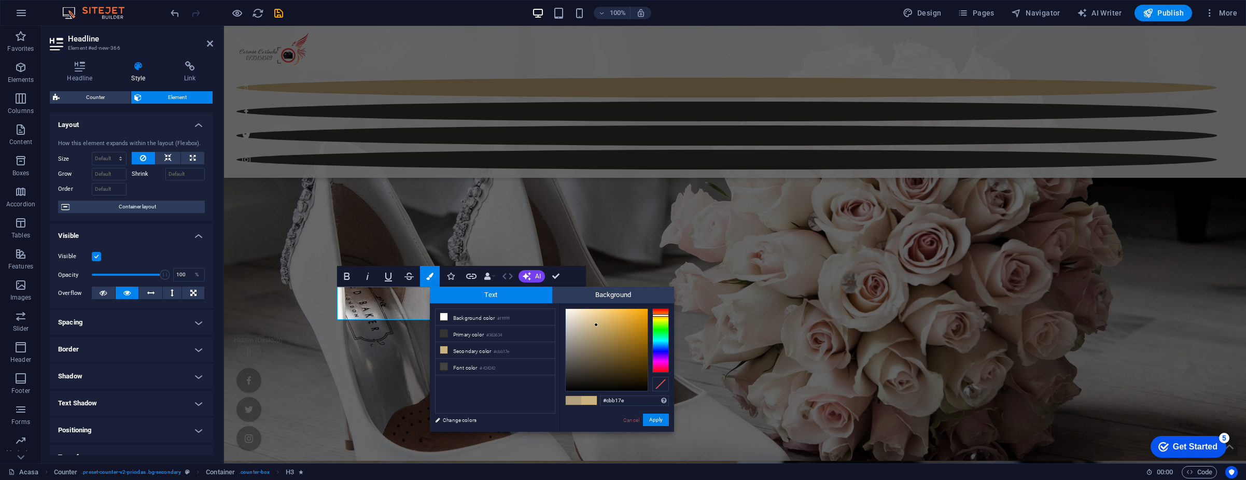
click at [512, 277] on icon "button" at bounding box center [507, 276] width 10 height 6
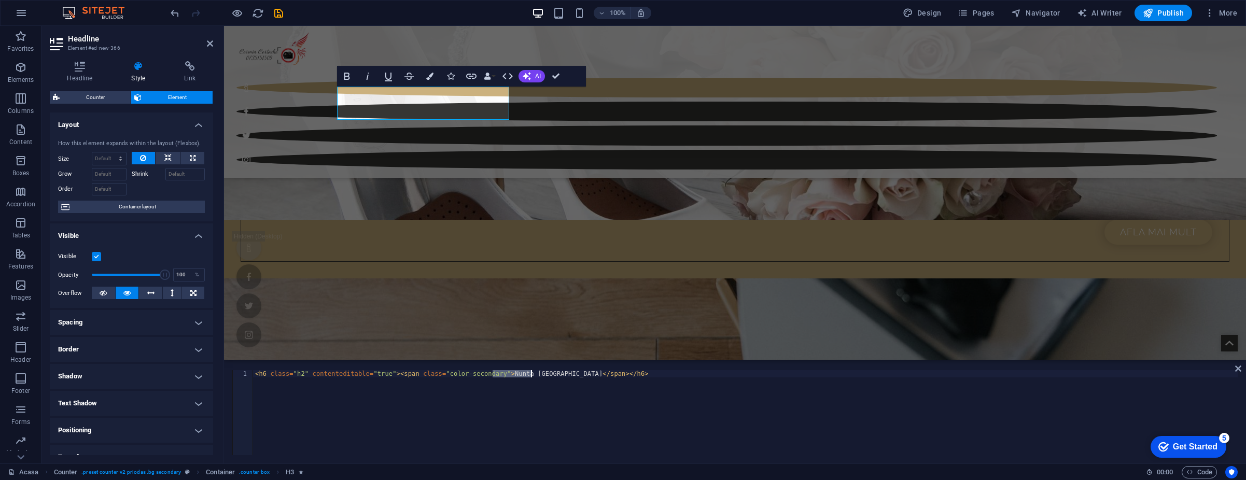
drag, startPoint x: 493, startPoint y: 373, endPoint x: 532, endPoint y: 374, distance: 38.9
click at [532, 374] on div "< h6 class = "h2" contenteditable = "true" > < span class = "color-secondary" >…" at bounding box center [745, 420] width 985 height 100
paste textarea "20+ ani de experiență în fotografie și organizare de evenimente"
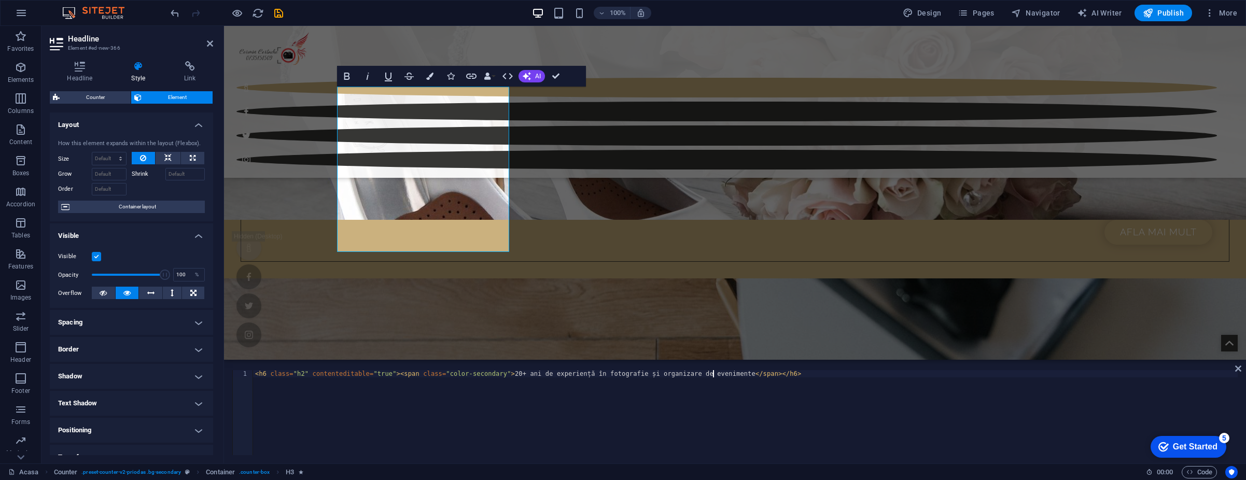
click at [746, 375] on div "< h6 class = "h2" contenteditable = "true" > < span class = "color-secondary" >…" at bounding box center [745, 420] width 985 height 100
click at [259, 373] on div "< h6 class = "h2" contenteditable = "true" > < span class = "color-secondary" >…" at bounding box center [745, 420] width 985 height 100
drag, startPoint x: 259, startPoint y: 373, endPoint x: 349, endPoint y: 386, distance: 90.7
click at [270, 375] on div "< h6 class = "h2" contenteditable = "true" > < span class = "color-secondary" >…" at bounding box center [745, 420] width 985 height 100
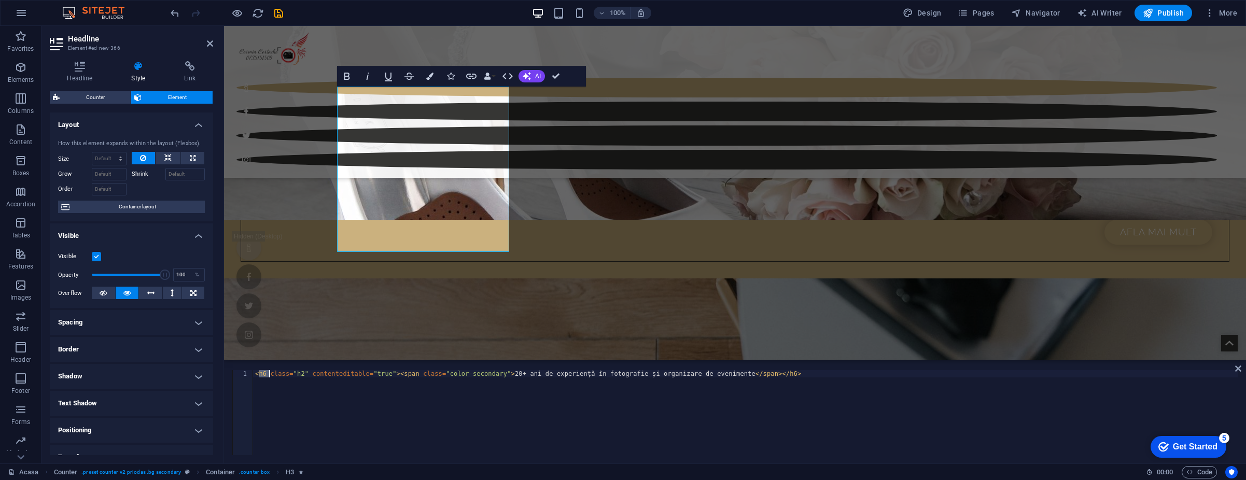
drag, startPoint x: 297, startPoint y: 373, endPoint x: 306, endPoint y: 376, distance: 9.8
click at [300, 375] on div "< h6 class = "h2" contenteditable = "true" > < span class = "color-secondary" >…" at bounding box center [745, 420] width 985 height 100
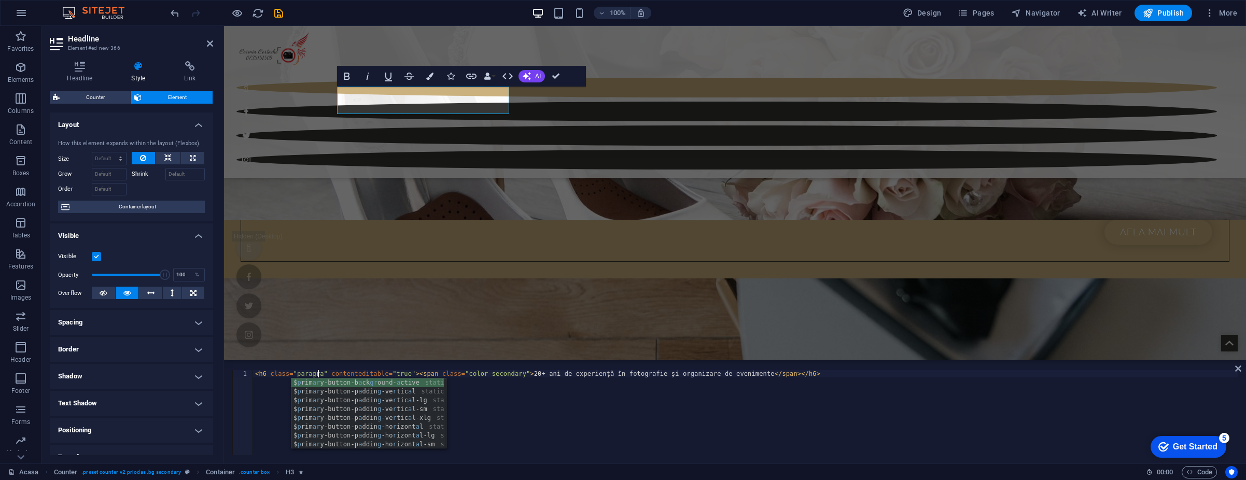
scroll to position [0, 6]
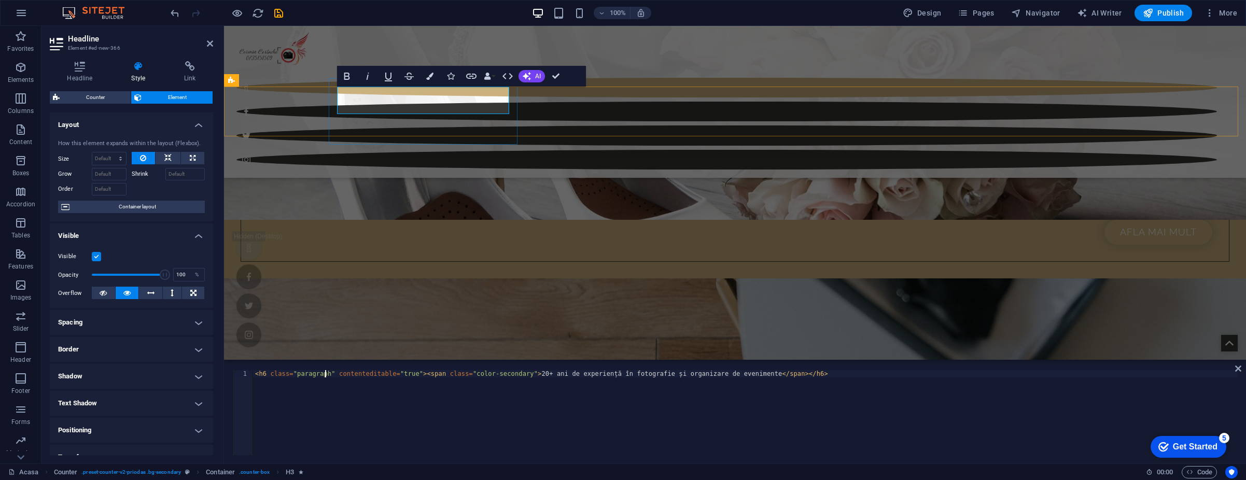
type textarea "<h6 class="paragraph" contenteditable="true"><span class="color-secondary">20+ …"
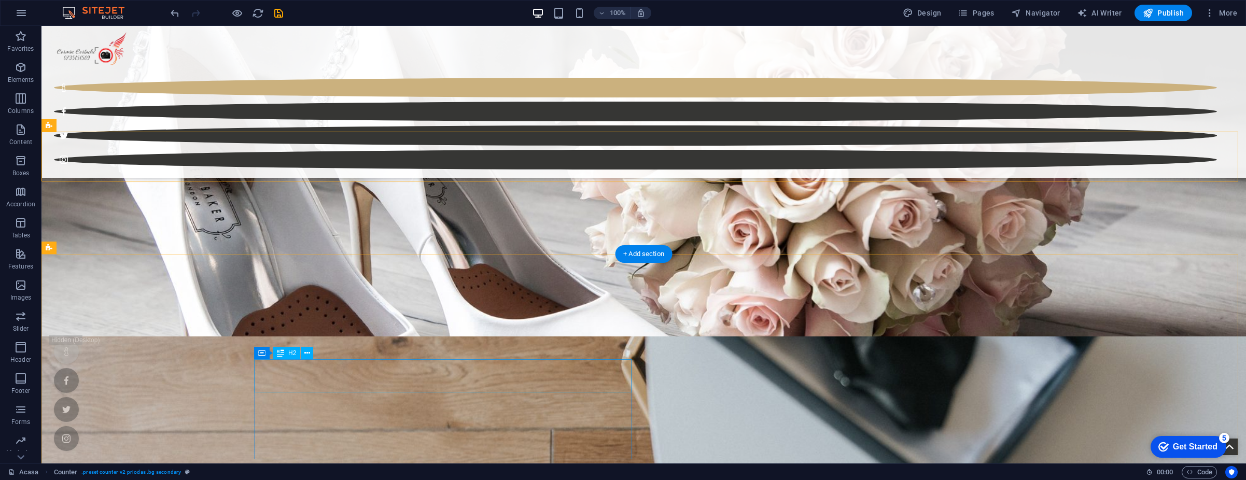
scroll to position [1051, 0]
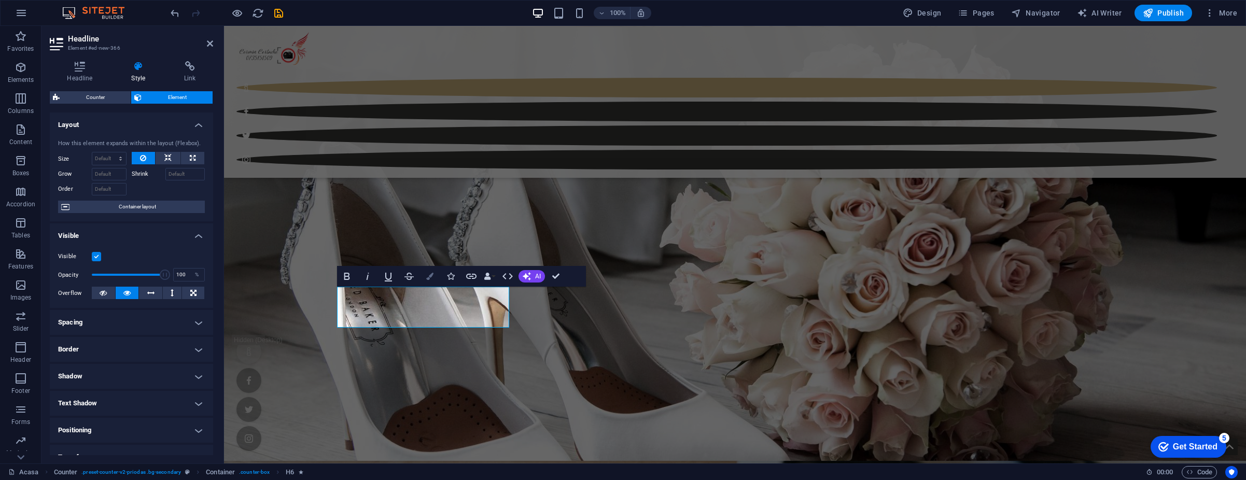
click at [431, 280] on icon "button" at bounding box center [429, 276] width 7 height 7
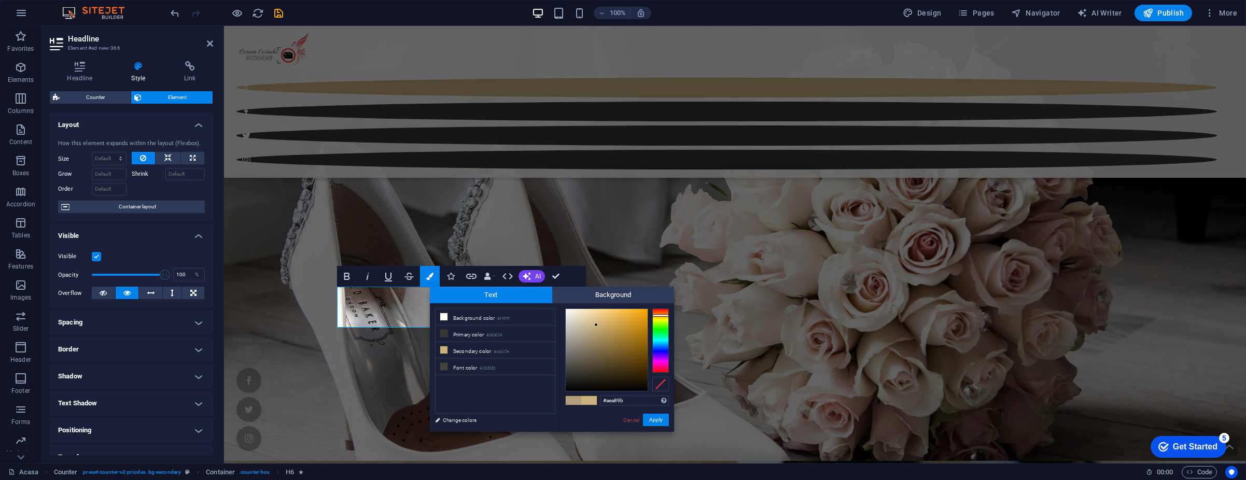
click at [574, 334] on div at bounding box center [607, 350] width 82 height 82
drag, startPoint x: 564, startPoint y: 397, endPoint x: 565, endPoint y: 391, distance: 6.3
click at [565, 392] on div "#aea89b Supported formats #0852ed rgb(8, 82, 237) rgba(8, 82, 237, 90%) hsv(221…" at bounding box center [617, 442] width 115 height 279
type input "#010101"
click at [567, 390] on div at bounding box center [607, 350] width 82 height 82
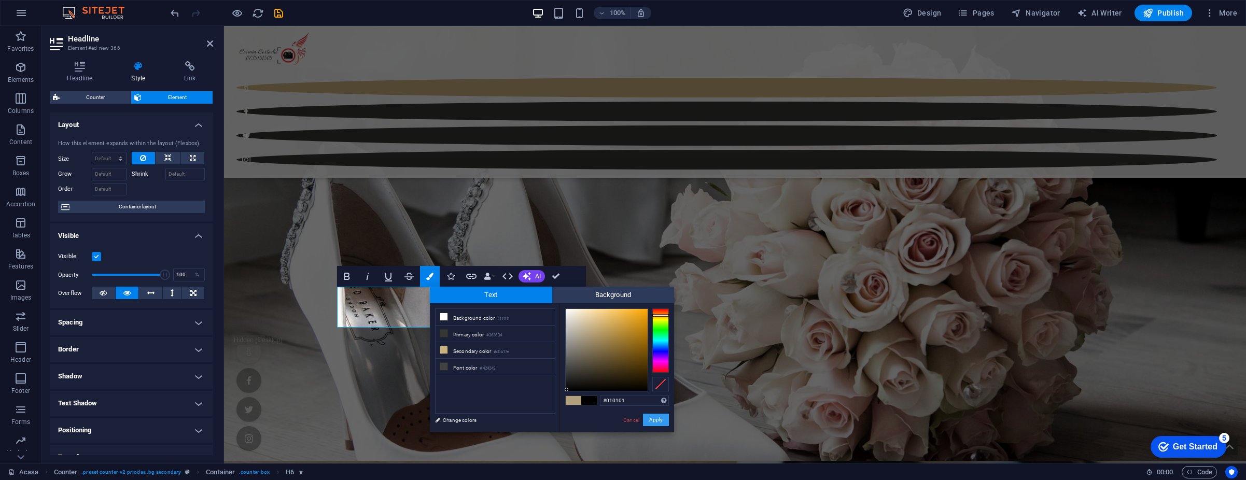
click at [653, 418] on button "Apply" at bounding box center [656, 420] width 26 height 12
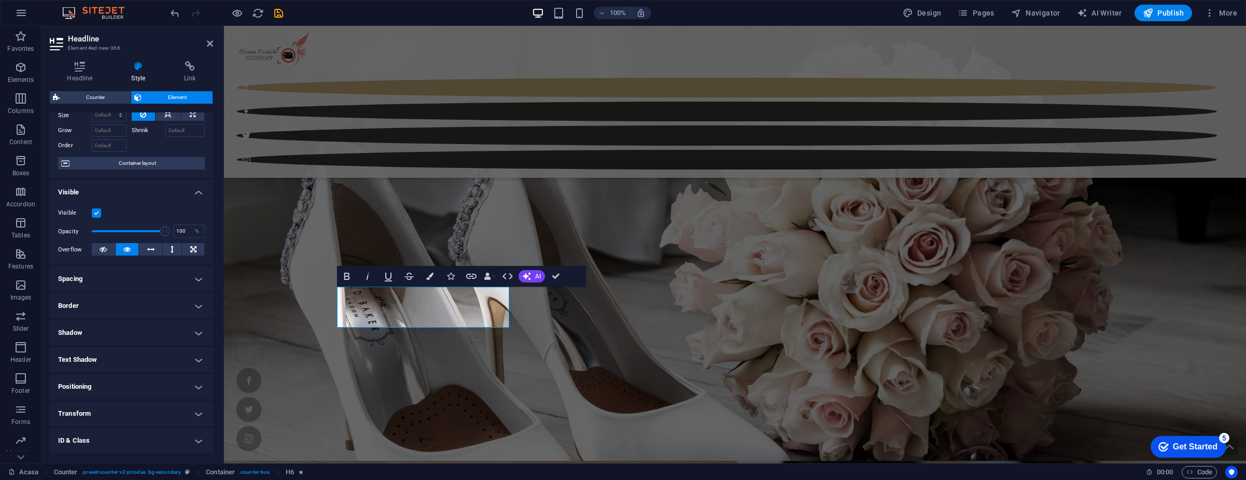
scroll to position [0, 0]
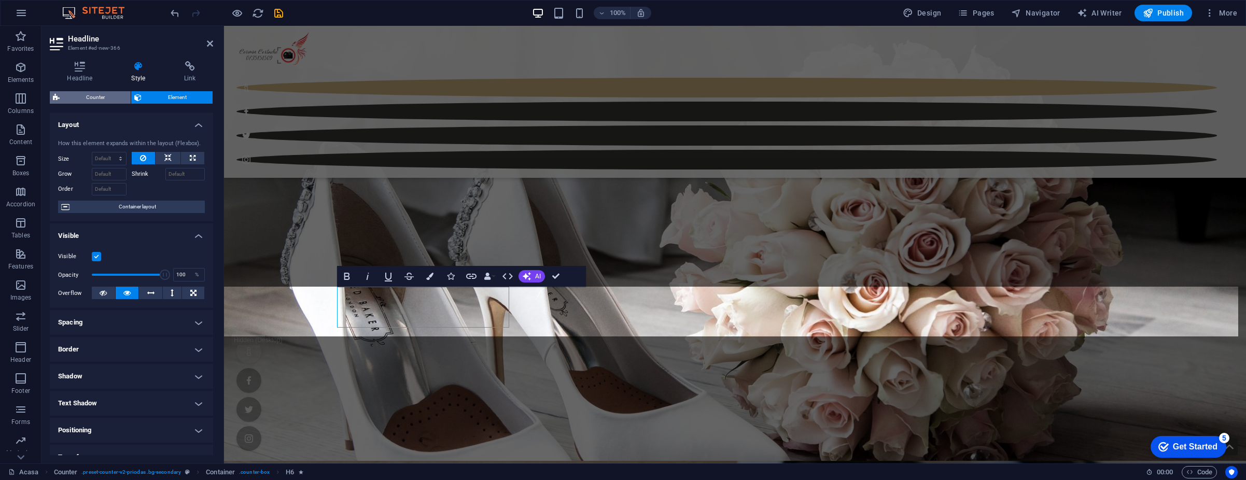
click at [90, 99] on span "Counter" at bounding box center [95, 97] width 65 height 12
select select "rem"
select select "px"
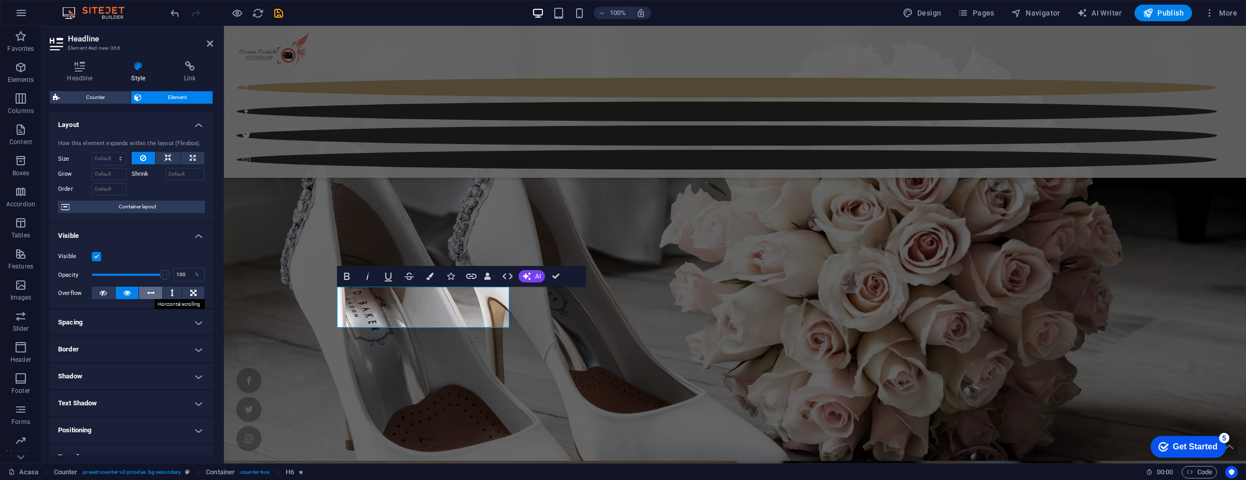
click at [156, 294] on button at bounding box center [150, 293] width 23 height 12
click at [152, 292] on icon at bounding box center [150, 293] width 7 height 12
click at [125, 289] on icon at bounding box center [126, 293] width 7 height 12
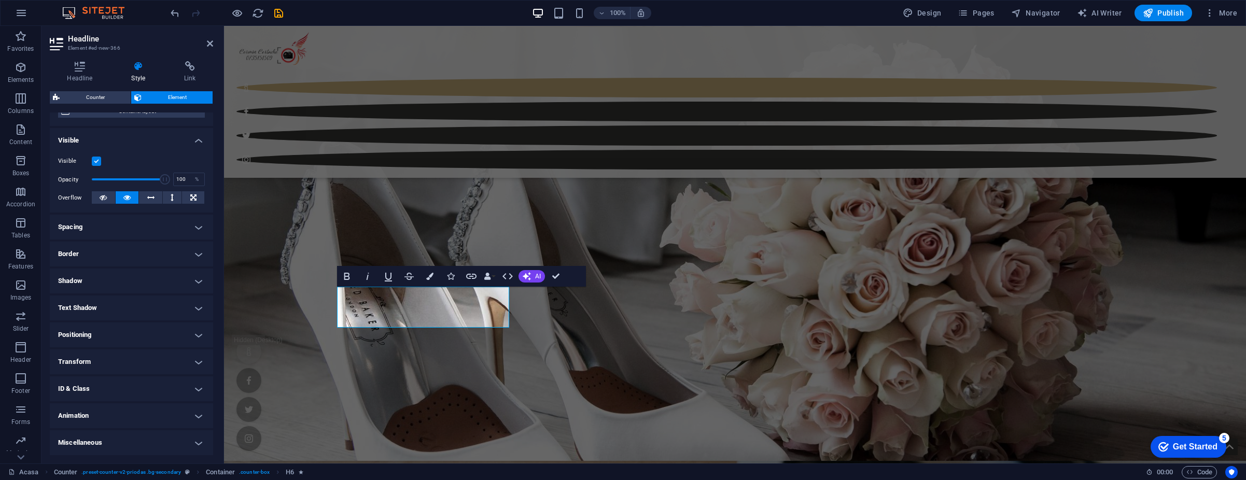
click at [133, 330] on h4 "Positioning" at bounding box center [131, 335] width 163 height 25
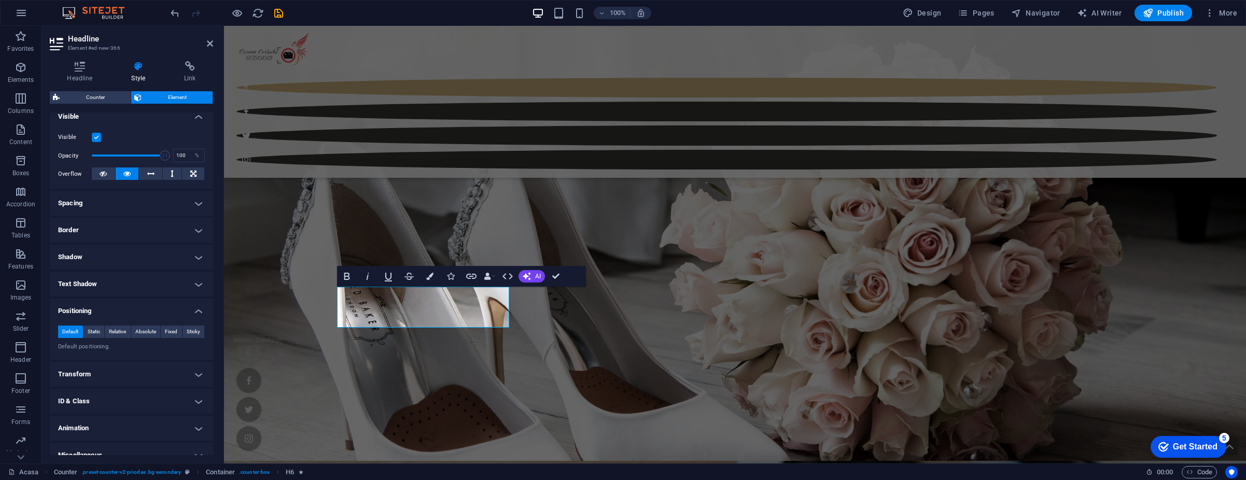
scroll to position [132, 0]
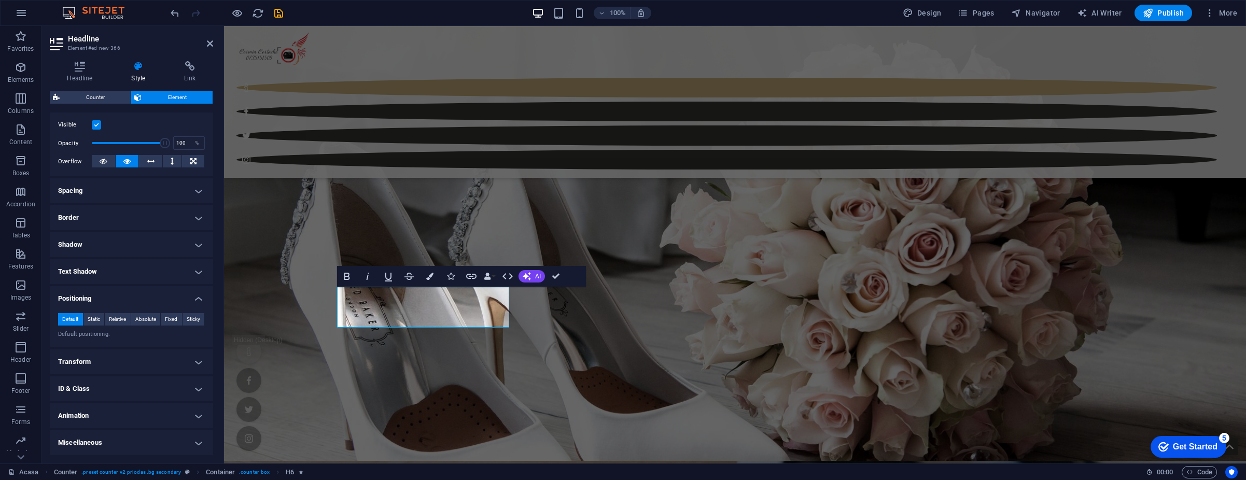
click at [95, 269] on h4 "Text Shadow" at bounding box center [131, 271] width 163 height 25
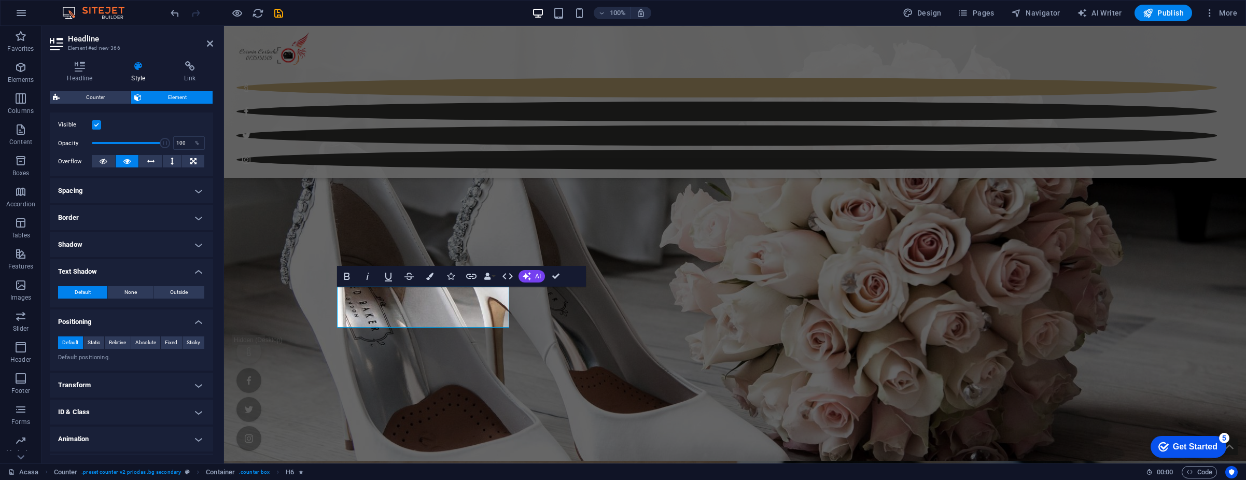
click at [104, 253] on h4 "Shadow" at bounding box center [131, 244] width 163 height 25
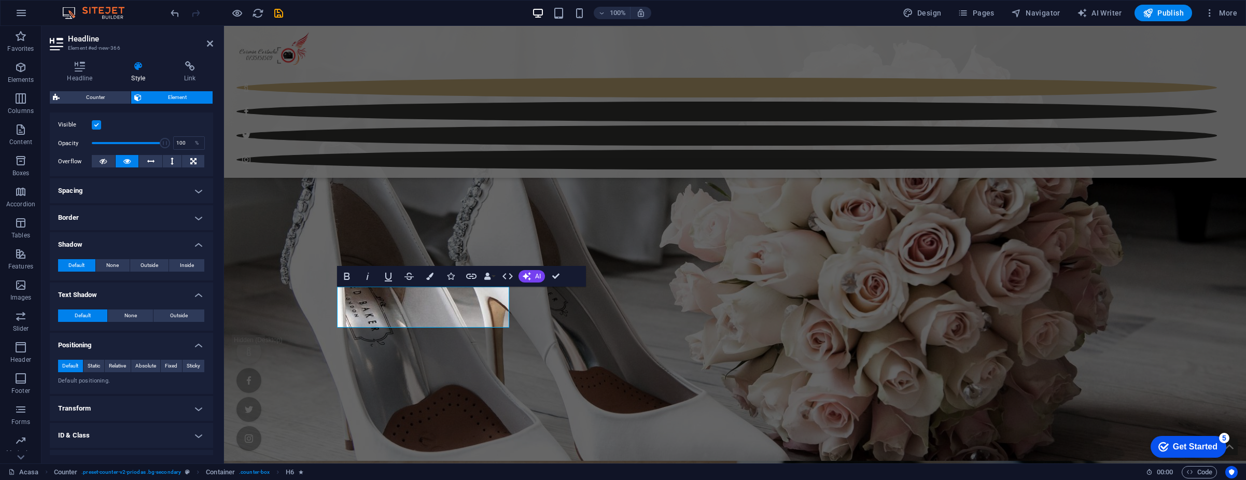
drag, startPoint x: 113, startPoint y: 223, endPoint x: 116, endPoint y: 213, distance: 10.8
click at [113, 222] on h4 "Border" at bounding box center [131, 217] width 163 height 25
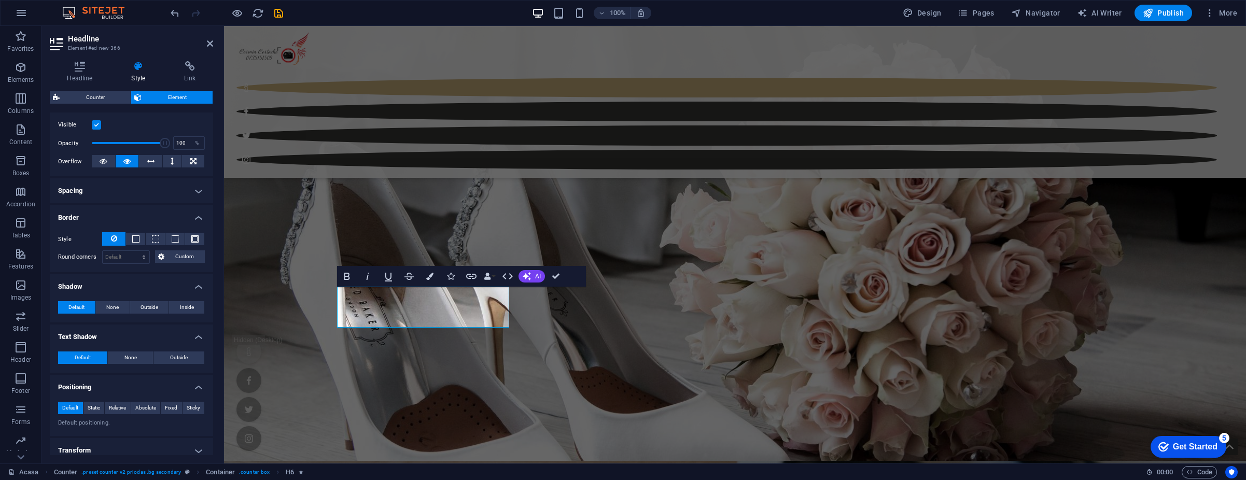
click at [121, 200] on h4 "Spacing" at bounding box center [131, 190] width 163 height 25
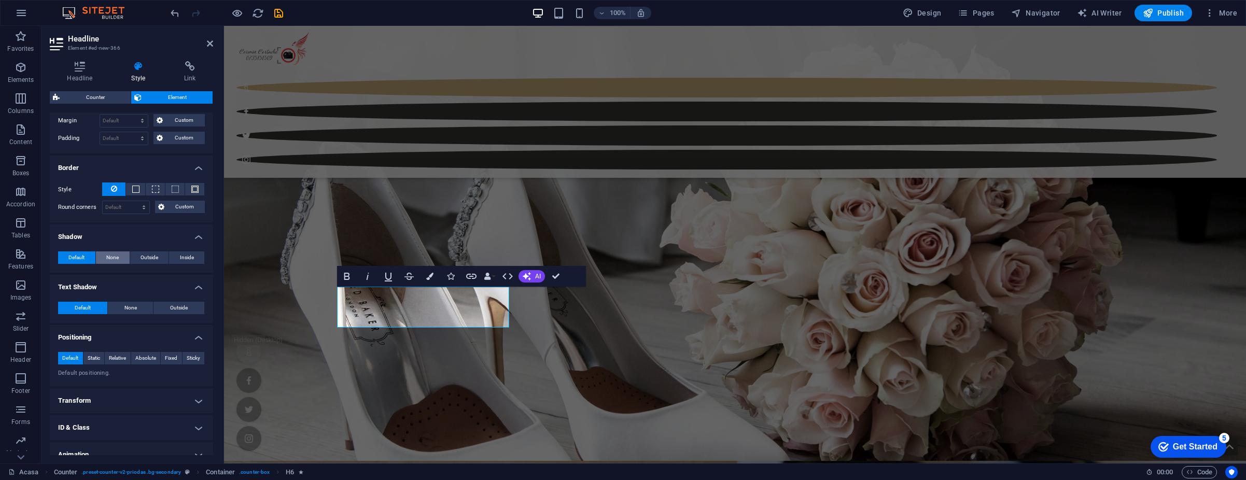
scroll to position [262, 0]
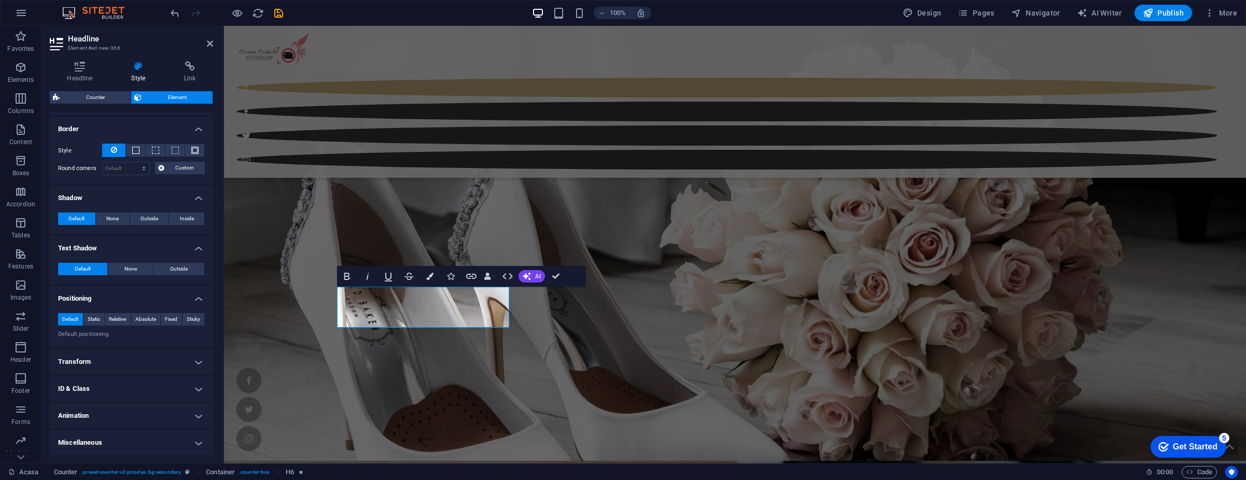
click at [102, 367] on h4 "Transform" at bounding box center [131, 362] width 163 height 25
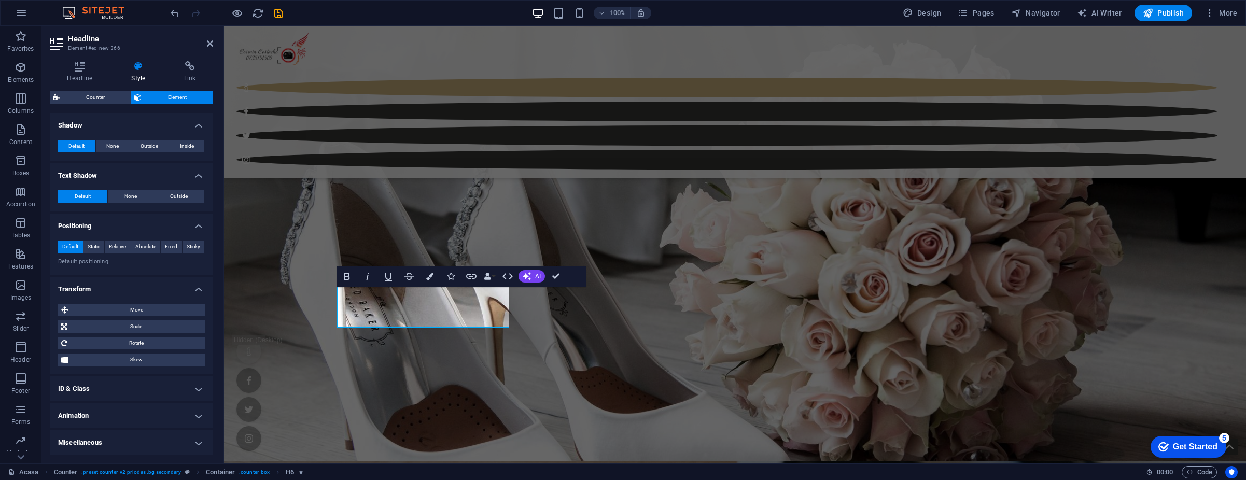
click at [95, 389] on h4 "ID & Class" at bounding box center [131, 388] width 163 height 25
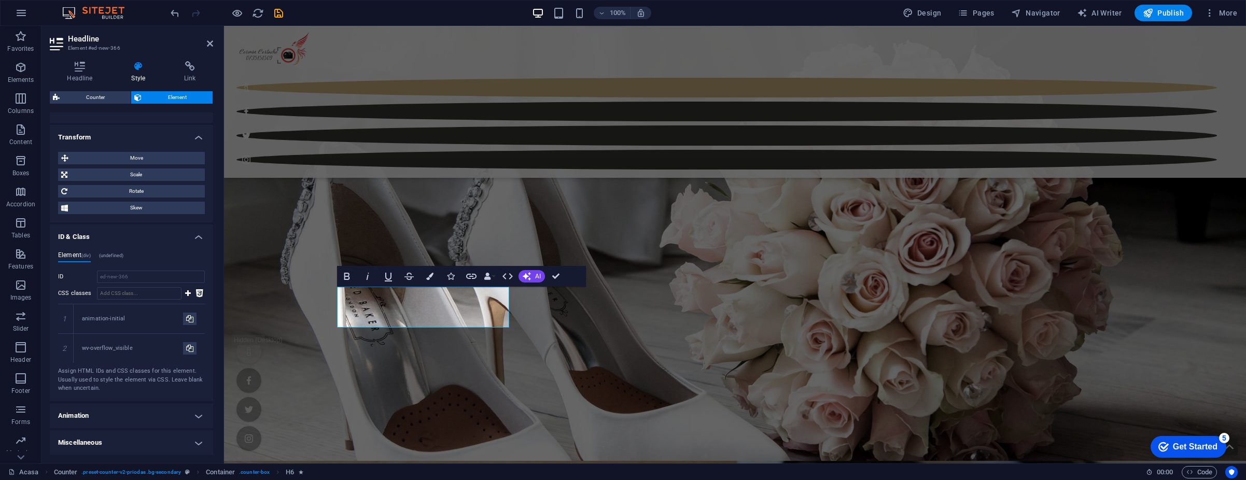
click at [99, 418] on h4 "Animation" at bounding box center [131, 415] width 163 height 25
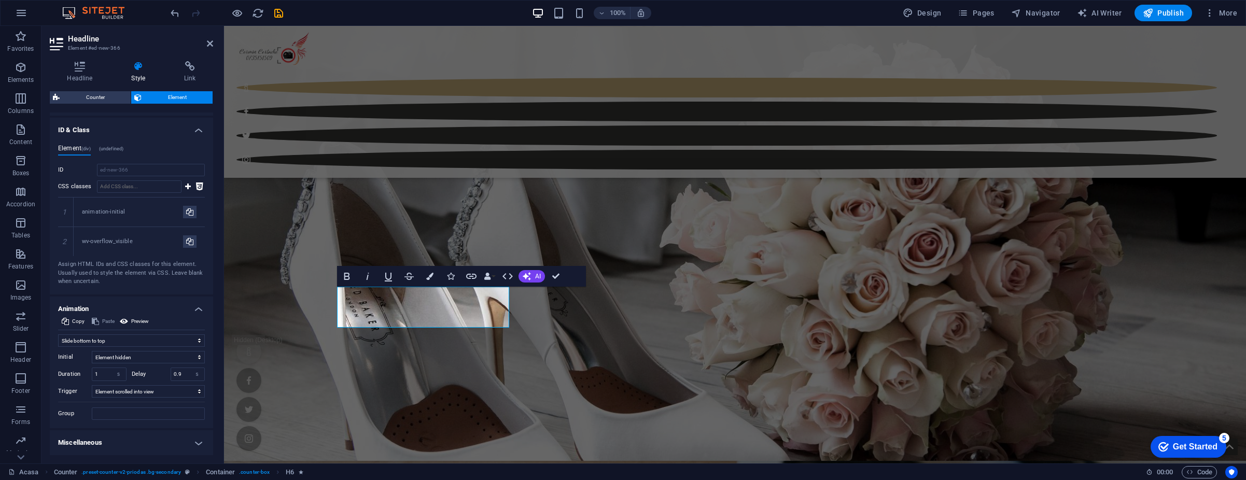
click at [85, 439] on h4 "Miscellaneous" at bounding box center [131, 442] width 163 height 25
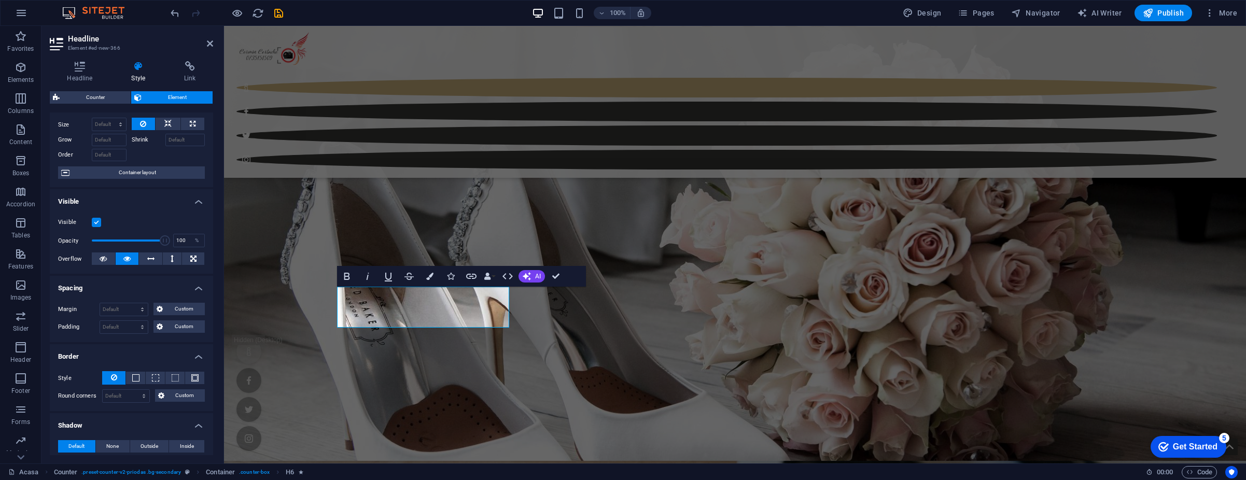
scroll to position [52, 0]
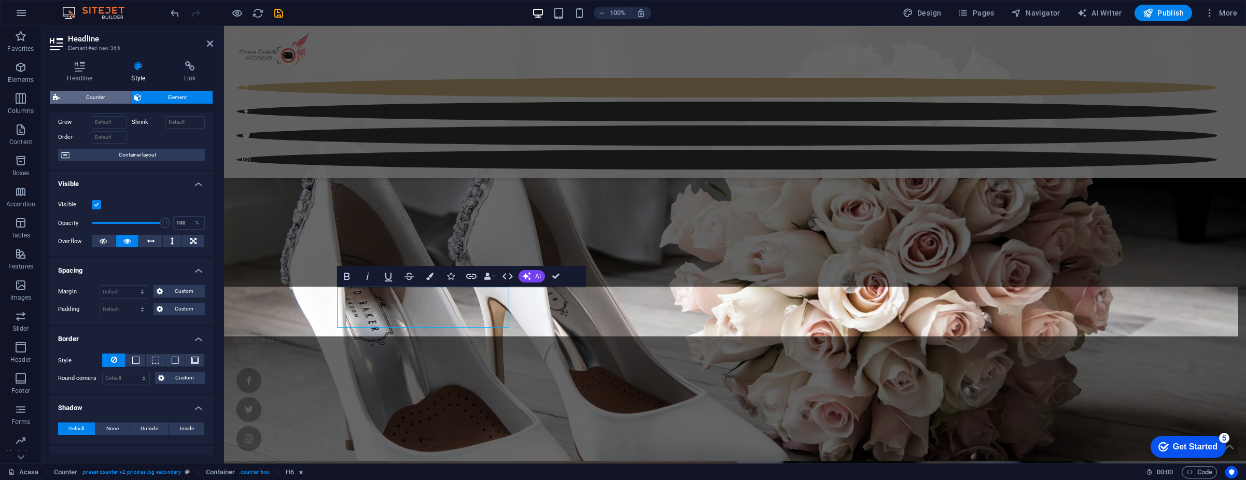
click at [92, 97] on span "Counter" at bounding box center [95, 97] width 65 height 12
select select "rem"
select select "px"
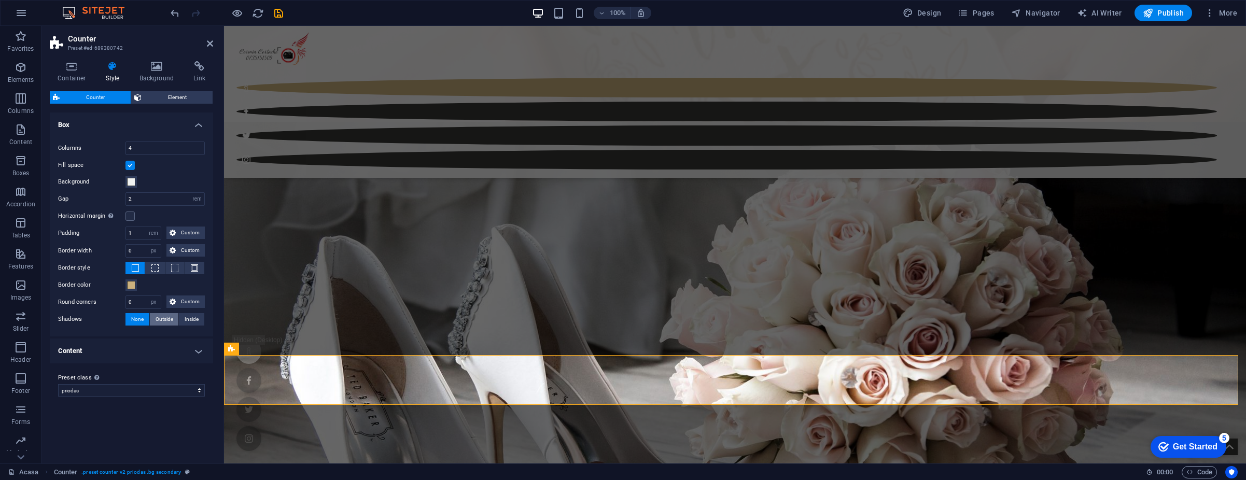
scroll to position [947, 0]
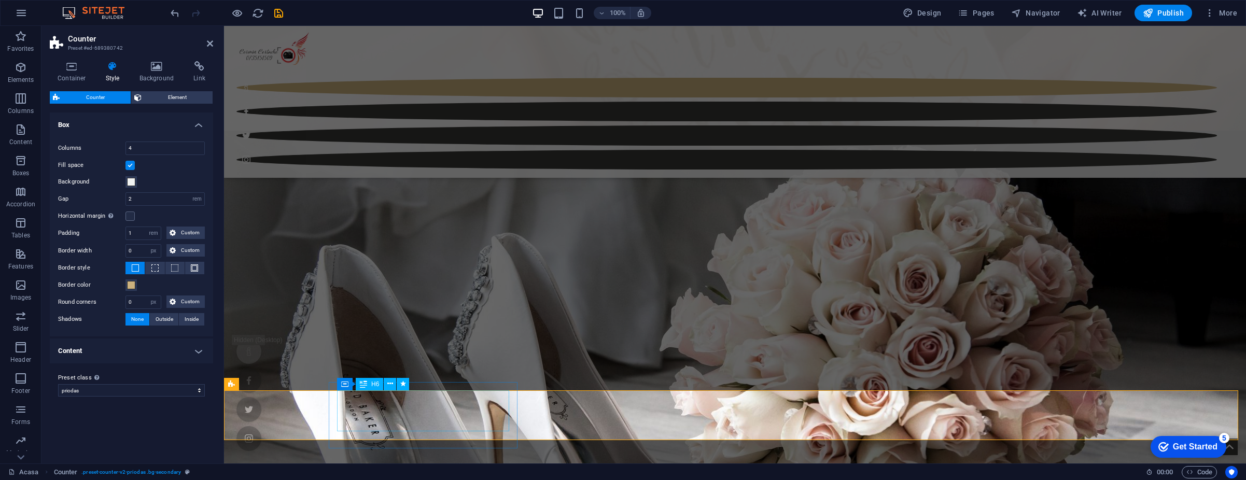
select select "move-bottom-to-top"
select select "s"
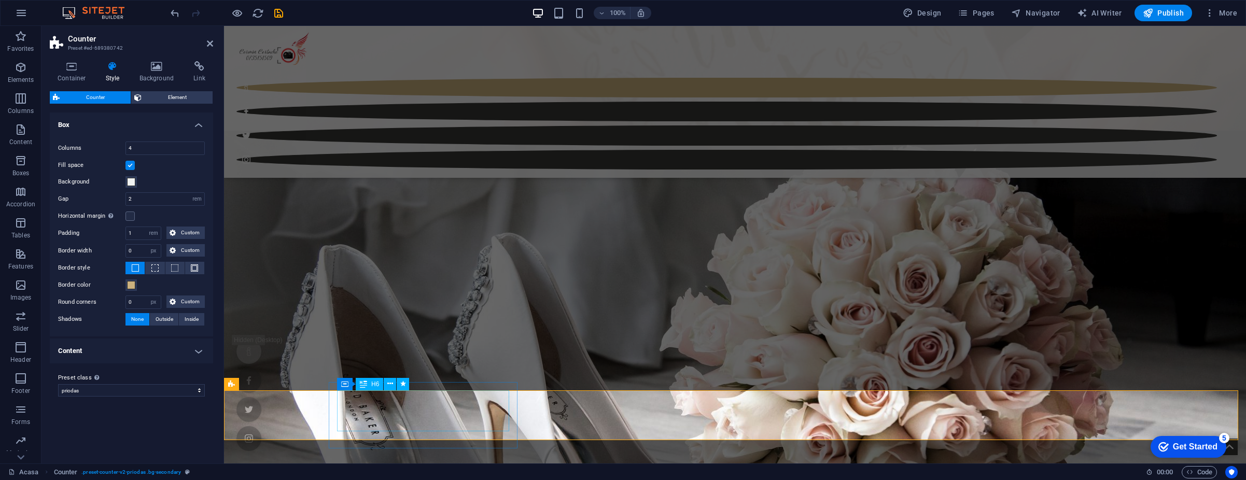
select select "scroll"
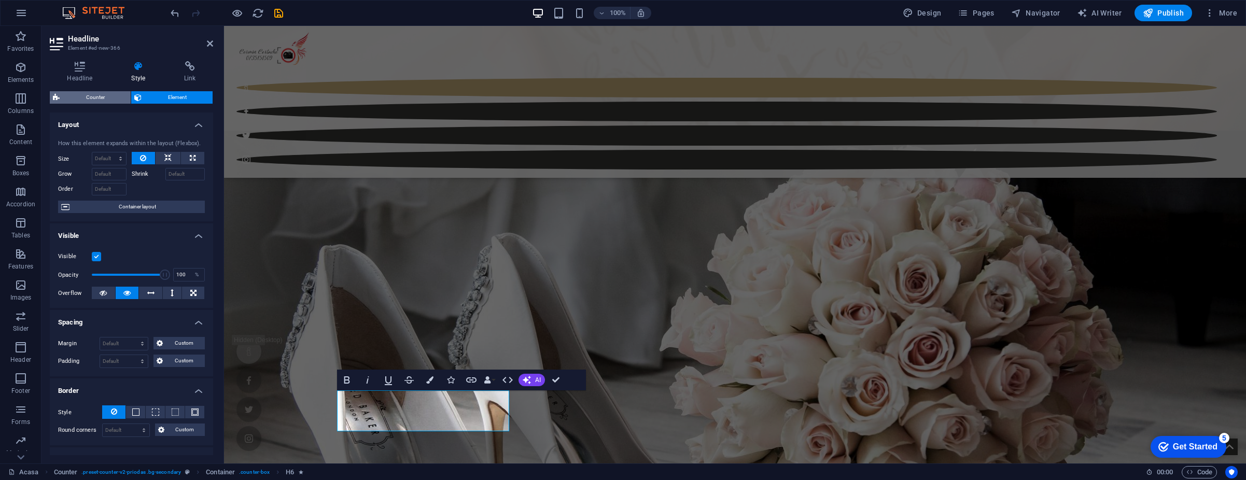
click at [86, 97] on span "Counter" at bounding box center [95, 97] width 65 height 12
select select "rem"
select select "px"
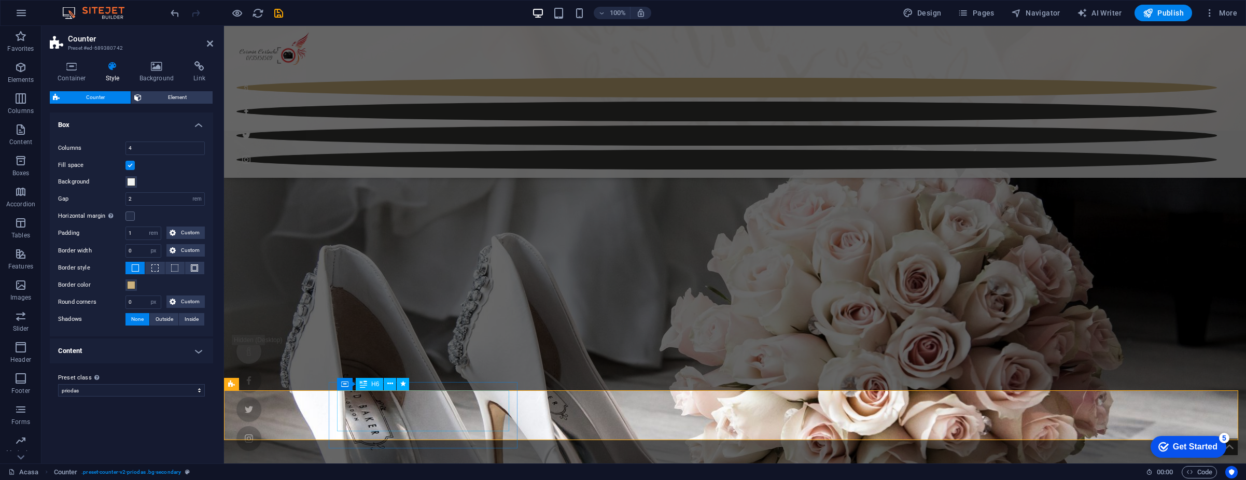
select select "move-bottom-to-top"
select select "s"
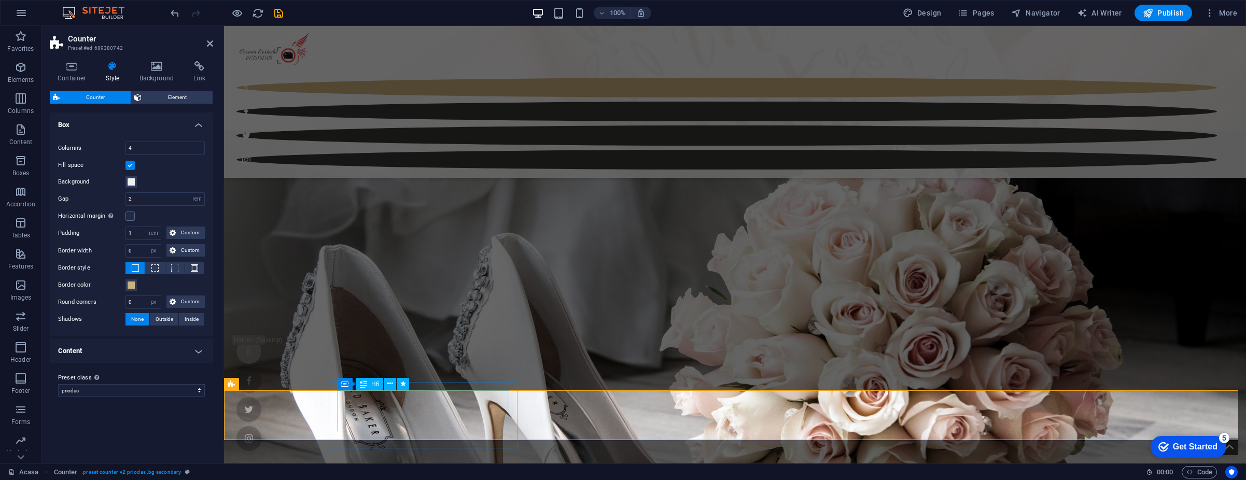
select select "scroll"
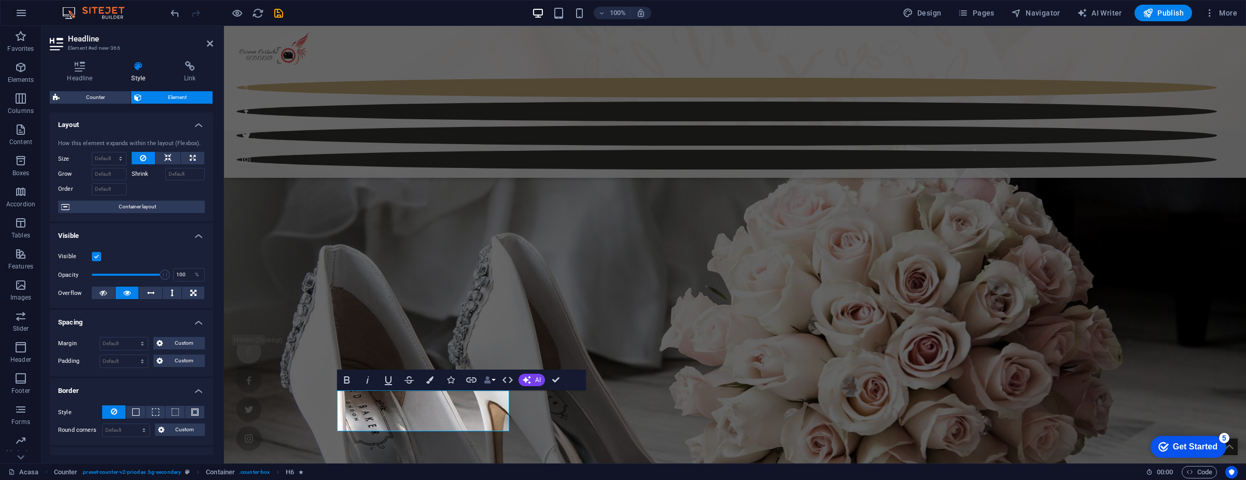
click at [488, 379] on icon "button" at bounding box center [487, 379] width 7 height 7
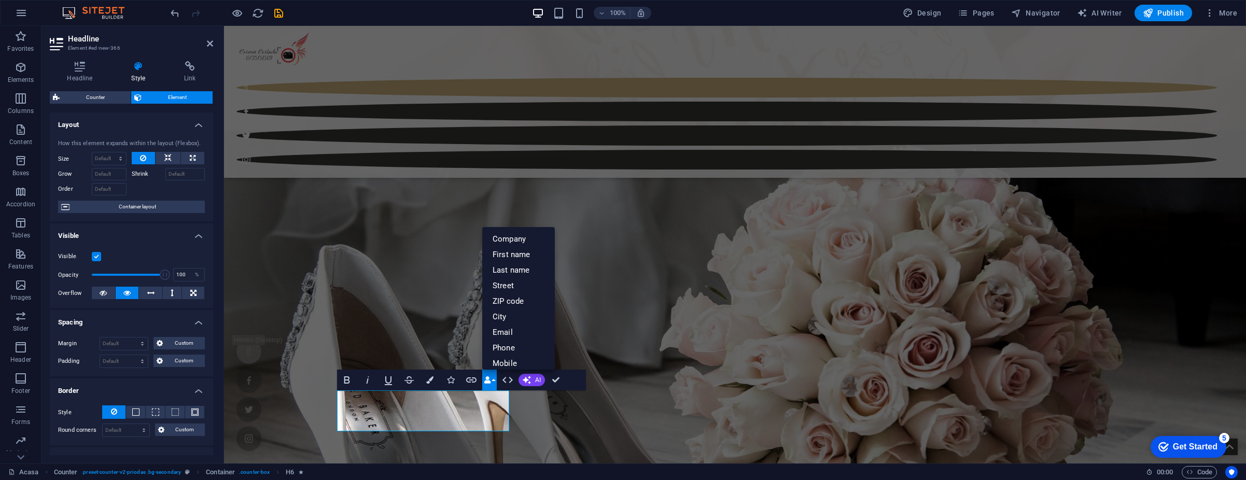
click at [488, 379] on icon "button" at bounding box center [487, 379] width 7 height 7
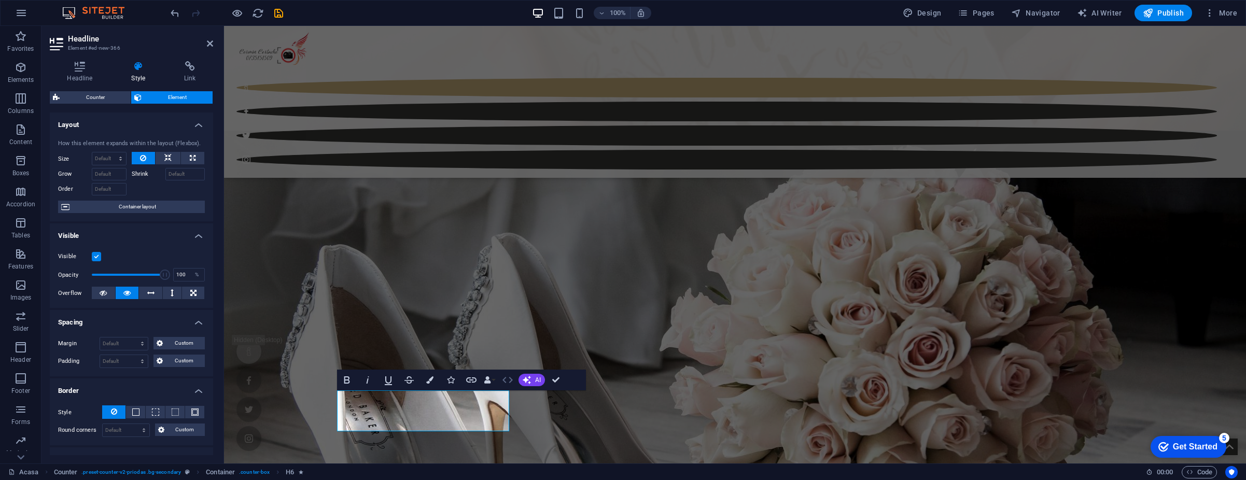
click at [499, 379] on button "HTML" at bounding box center [508, 380] width 20 height 21
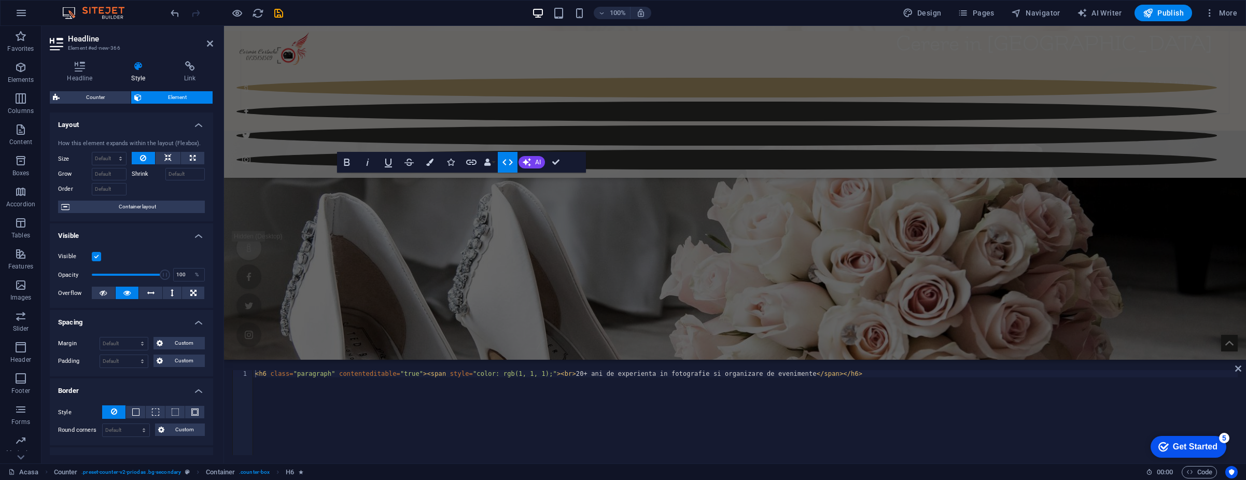
scroll to position [965, 0]
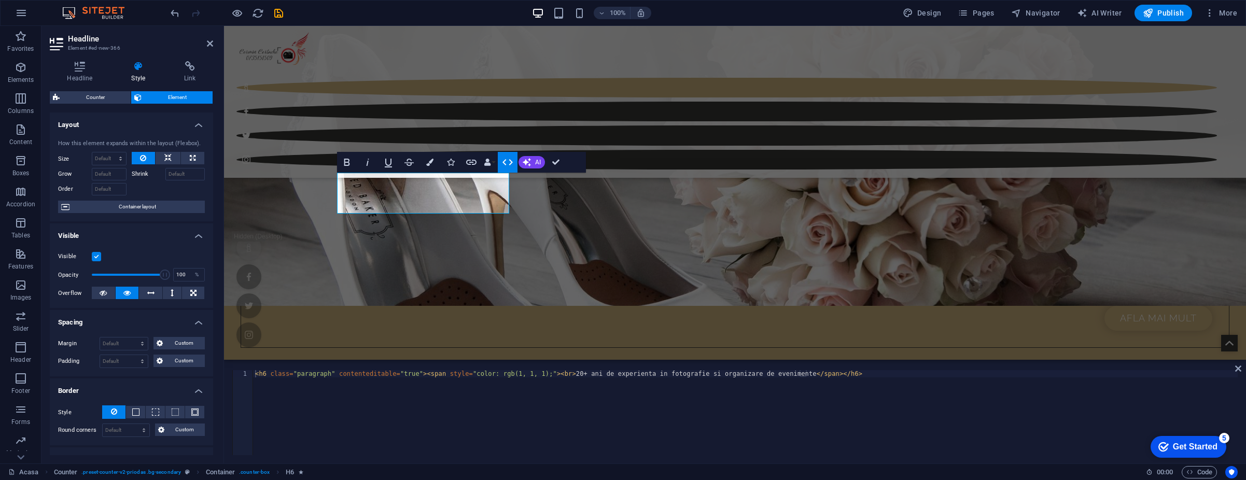
click at [516, 374] on div "< h6 class = "paragraph" contenteditable = "true" > < span style = "color: rgb(…" at bounding box center [745, 420] width 985 height 100
type textarea "<h6 class="paragraph" contenteditable="true"><span style="color: rgb(1, 1, 1);"…"
click at [724, 387] on div "< h6 class = "paragraph" contenteditable = "true" > < span style = "color: rgb(…" at bounding box center [745, 420] width 985 height 100
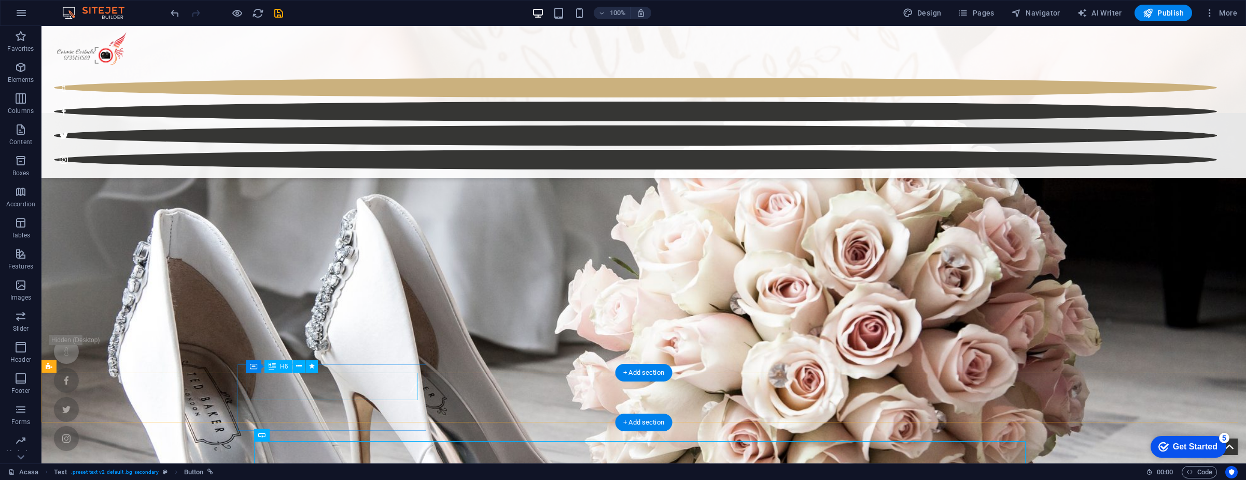
click at [297, 365] on icon at bounding box center [299, 366] width 6 height 11
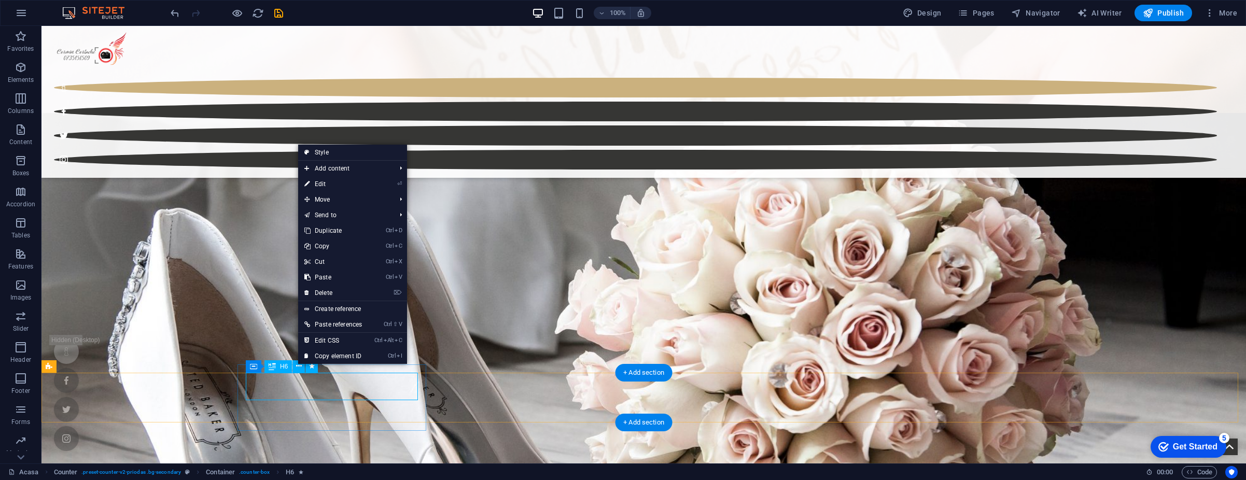
select select "move-bottom-to-top"
select select "s"
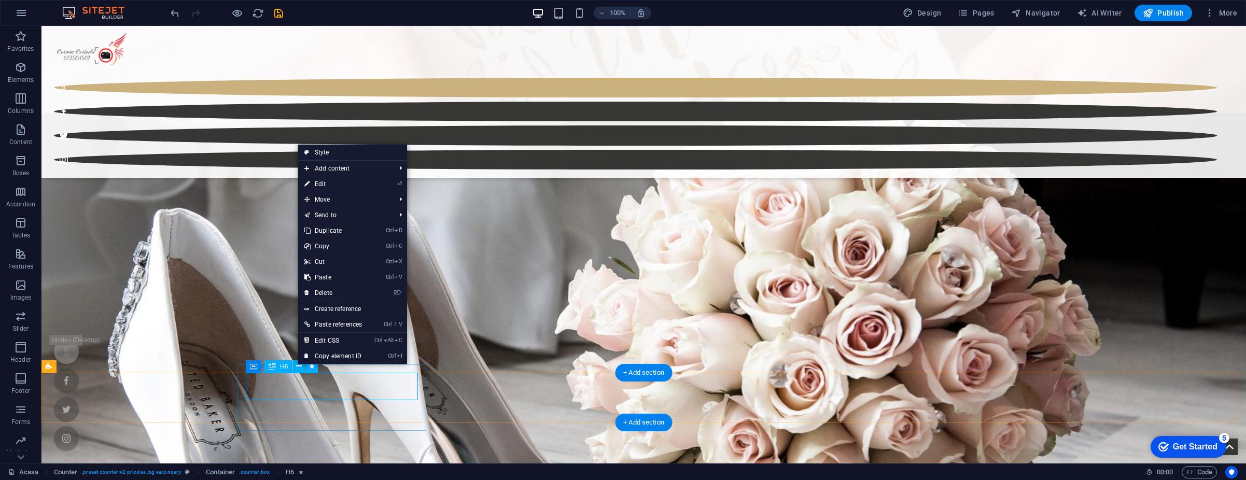
select select "scroll"
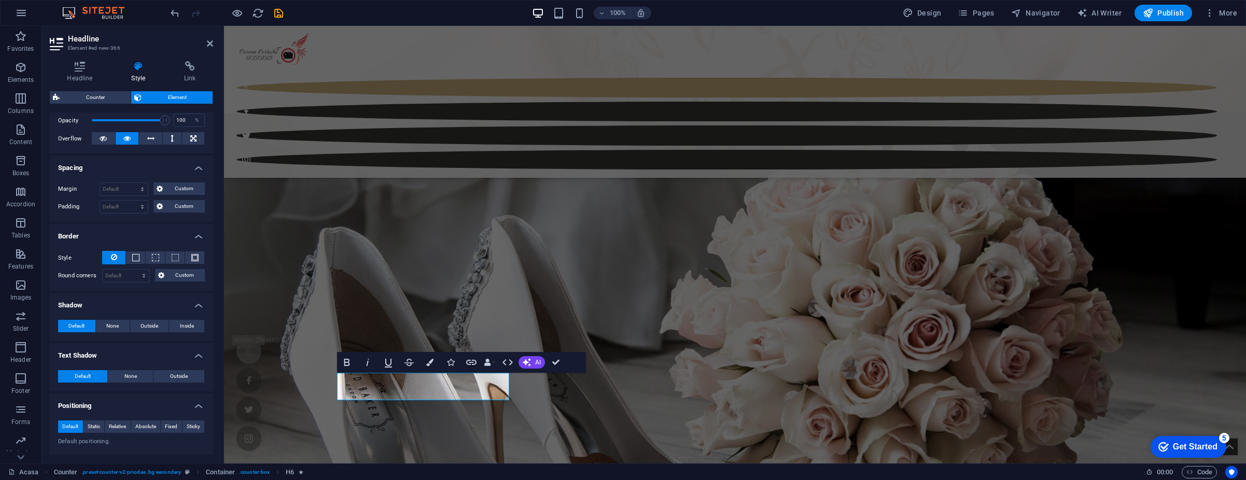
scroll to position [156, 0]
click at [141, 204] on select "Default px rem % vh vw Custom" at bounding box center [124, 206] width 48 height 12
select select "px"
click at [132, 200] on select "Default px rem % vh vw Custom" at bounding box center [124, 206] width 48 height 12
type input "0"
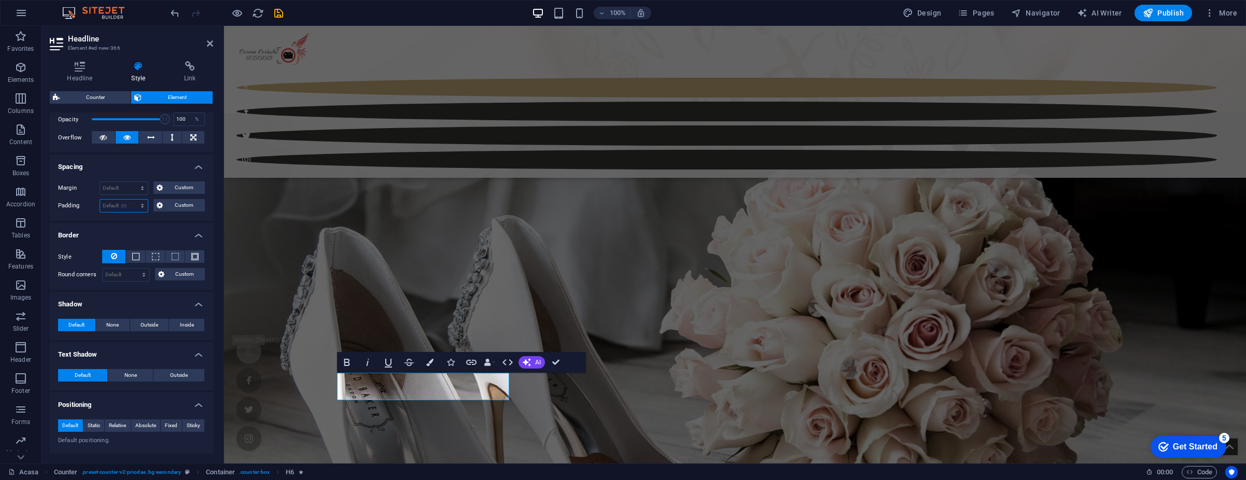
type input "0"
click at [176, 209] on span "Custom" at bounding box center [184, 205] width 36 height 12
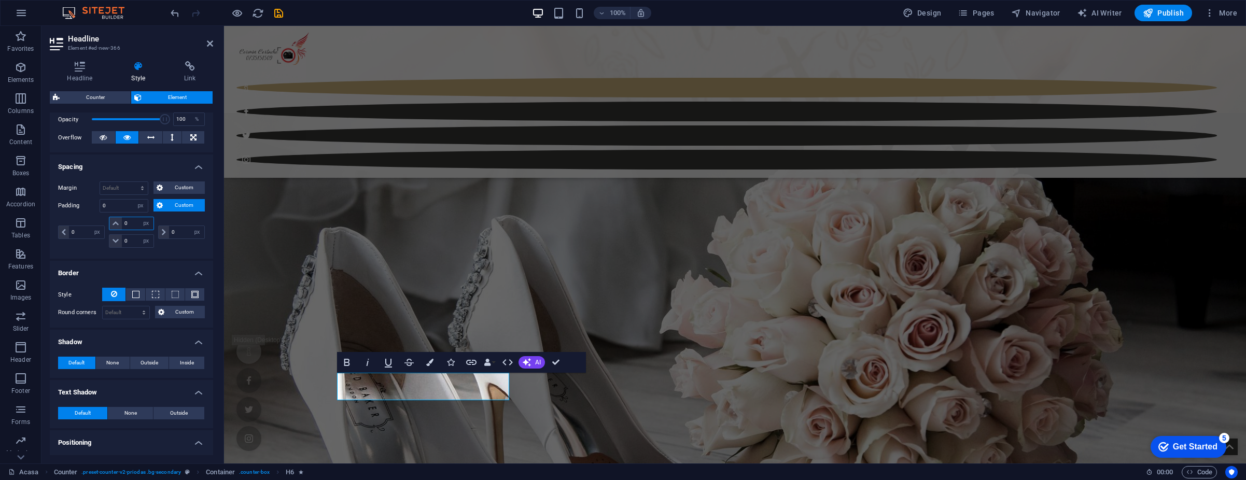
drag, startPoint x: 136, startPoint y: 220, endPoint x: 115, endPoint y: 219, distance: 21.3
click at [115, 219] on div "0 px rem % vh vw" at bounding box center [131, 223] width 45 height 13
type input "1"
type input "10"
select select "DISABLED_OPTION_VALUE"
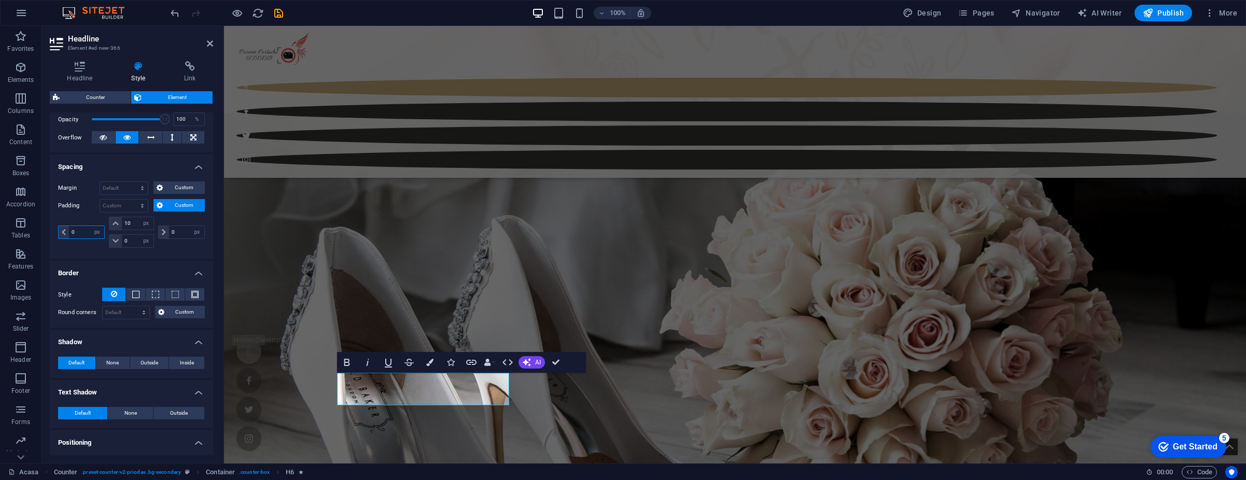
click at [83, 228] on input "0" at bounding box center [86, 232] width 35 height 12
click at [133, 220] on input "10" at bounding box center [137, 223] width 31 height 12
click at [80, 229] on input "0" at bounding box center [86, 232] width 35 height 12
paste input "1"
type input "10"
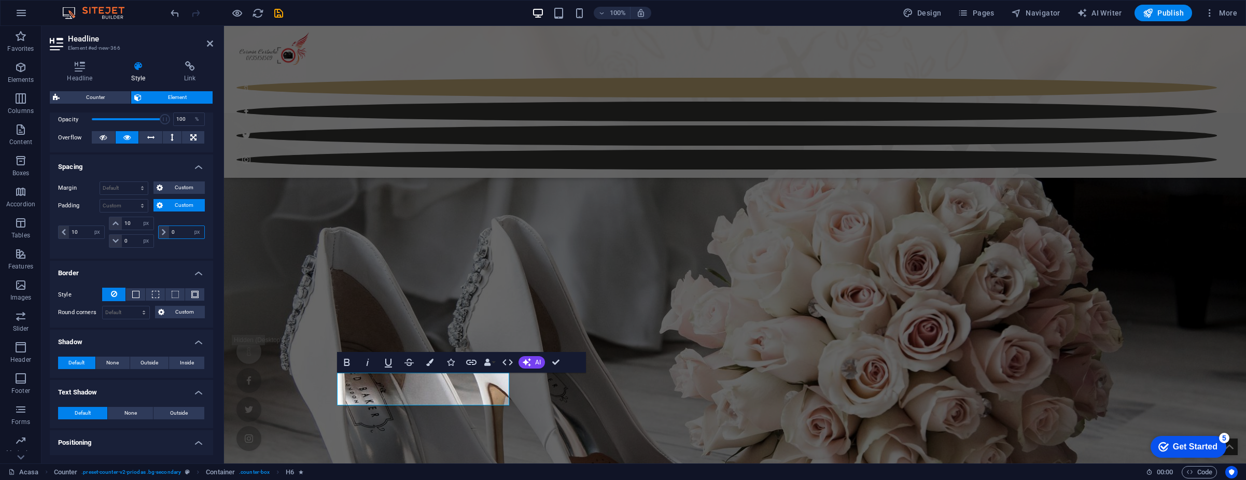
click at [178, 232] on input "0" at bounding box center [186, 232] width 35 height 12
paste input "1"
type input "10"
click at [133, 241] on input "0" at bounding box center [137, 241] width 31 height 12
paste input "1"
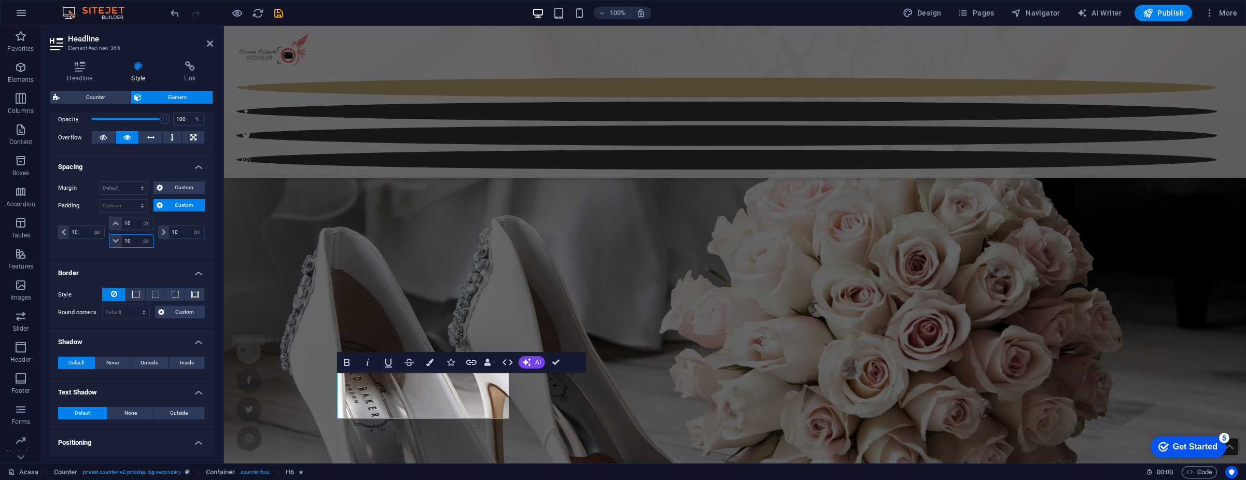
type input "10"
select select "px"
click at [160, 259] on ul "Layout How this element expands within the layout (Flexbox). Size Default auto …" at bounding box center [131, 476] width 163 height 1038
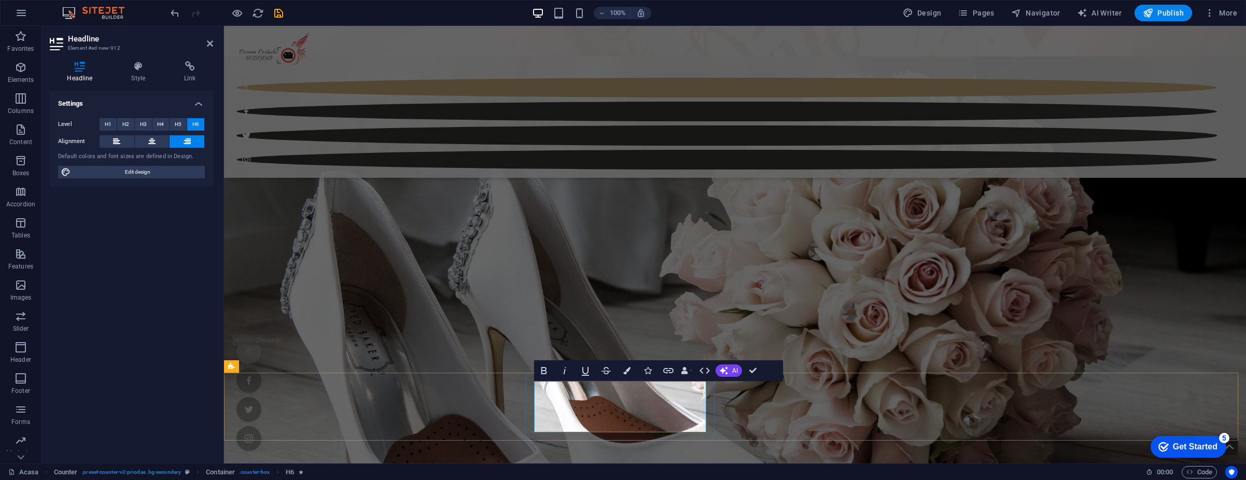
scroll to position [1120, 0]
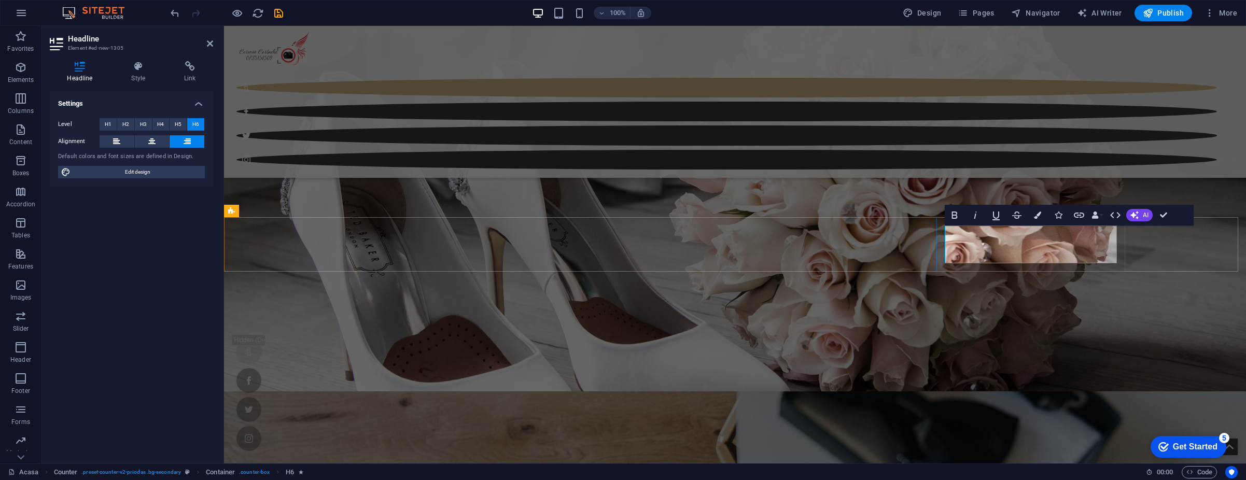
drag, startPoint x: 1081, startPoint y: 234, endPoint x: 1083, endPoint y: 246, distance: 11.5
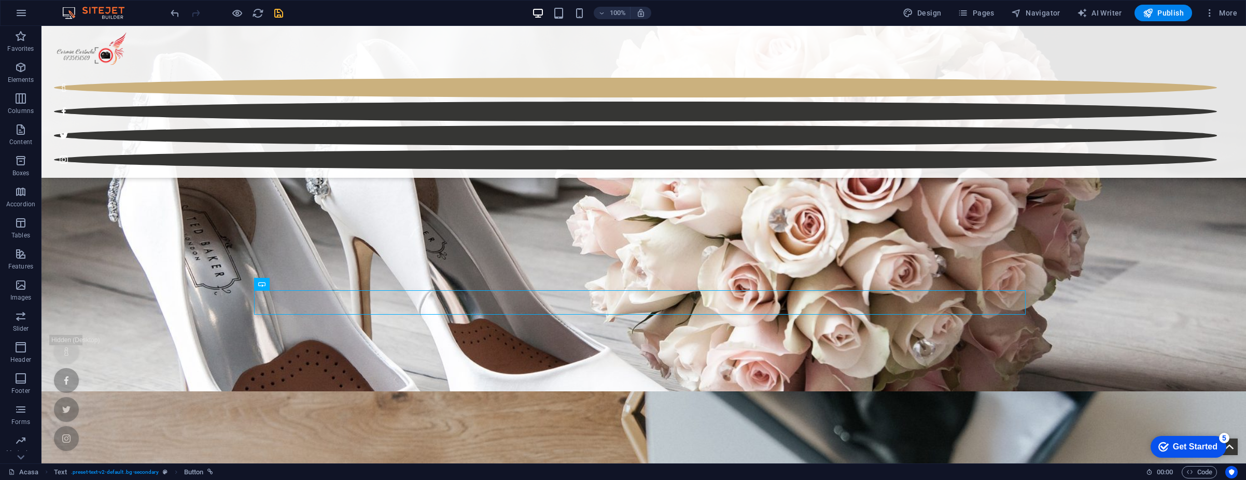
click at [280, 17] on icon "save" at bounding box center [279, 13] width 12 height 12
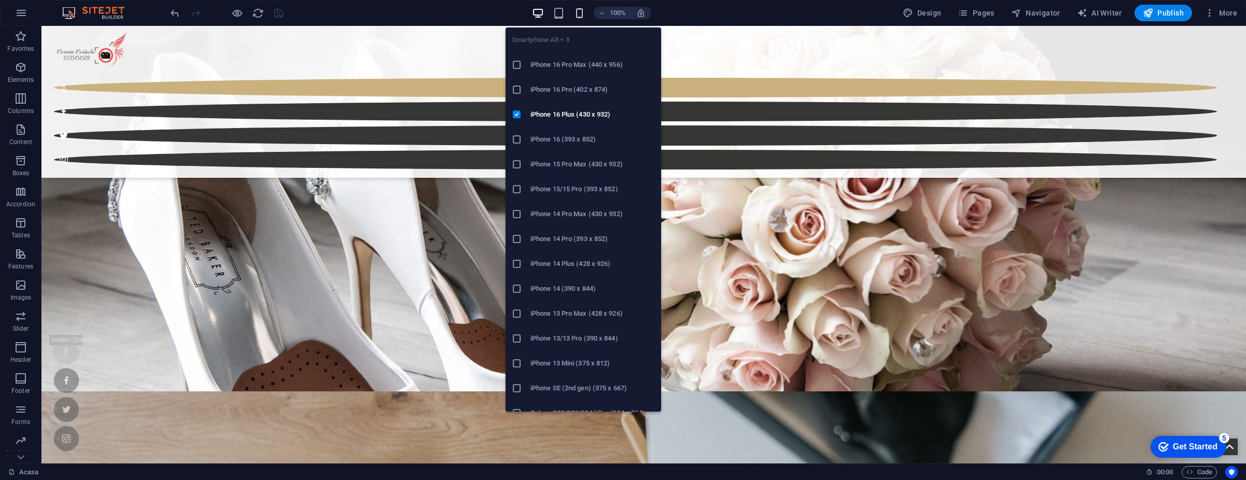
click at [578, 18] on icon "button" at bounding box center [580, 13] width 12 height 12
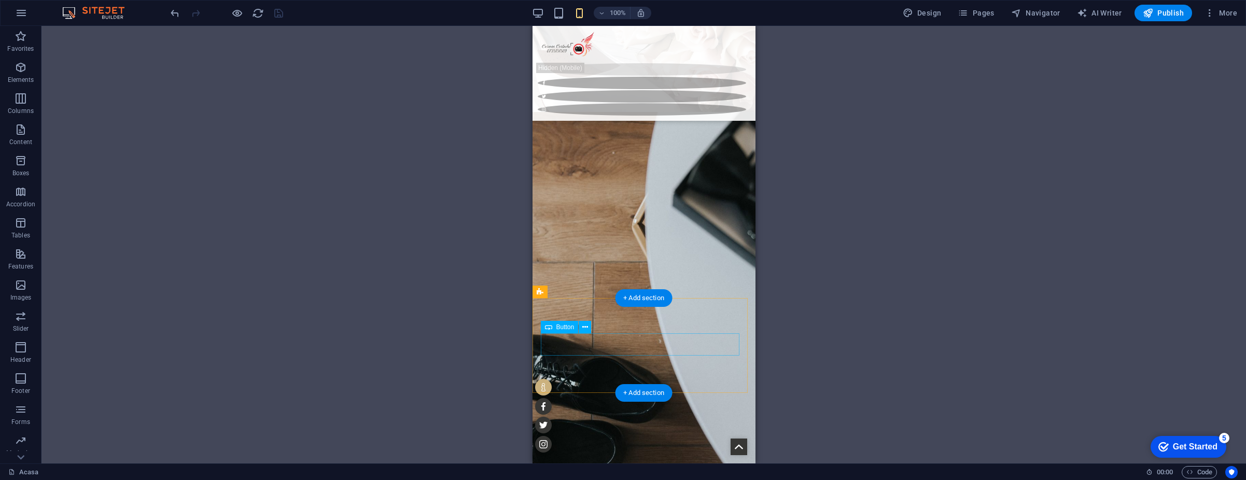
scroll to position [1276, 0]
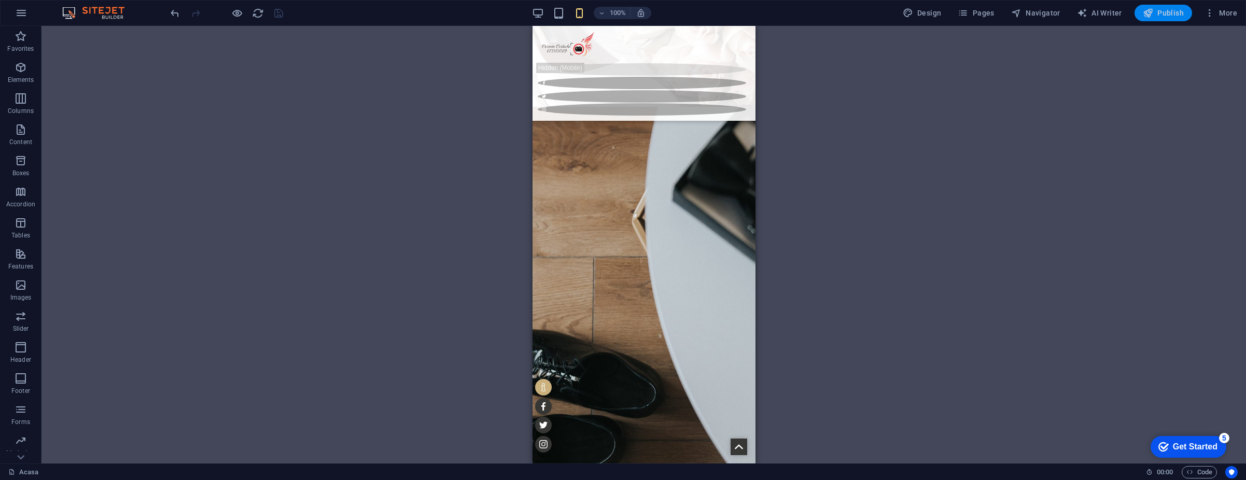
click at [1181, 12] on span "Publish" at bounding box center [1163, 13] width 41 height 10
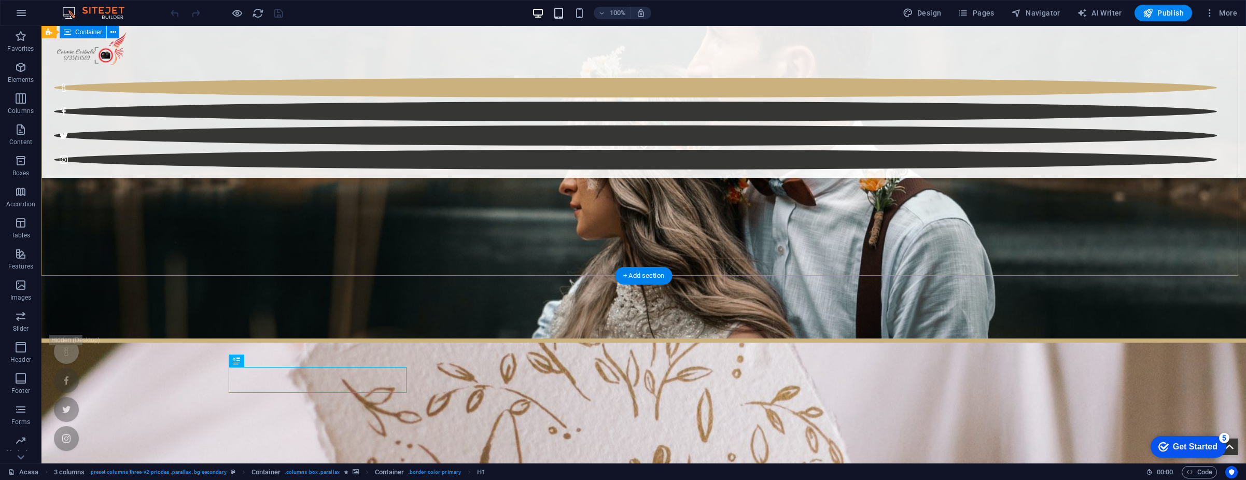
scroll to position [221, 0]
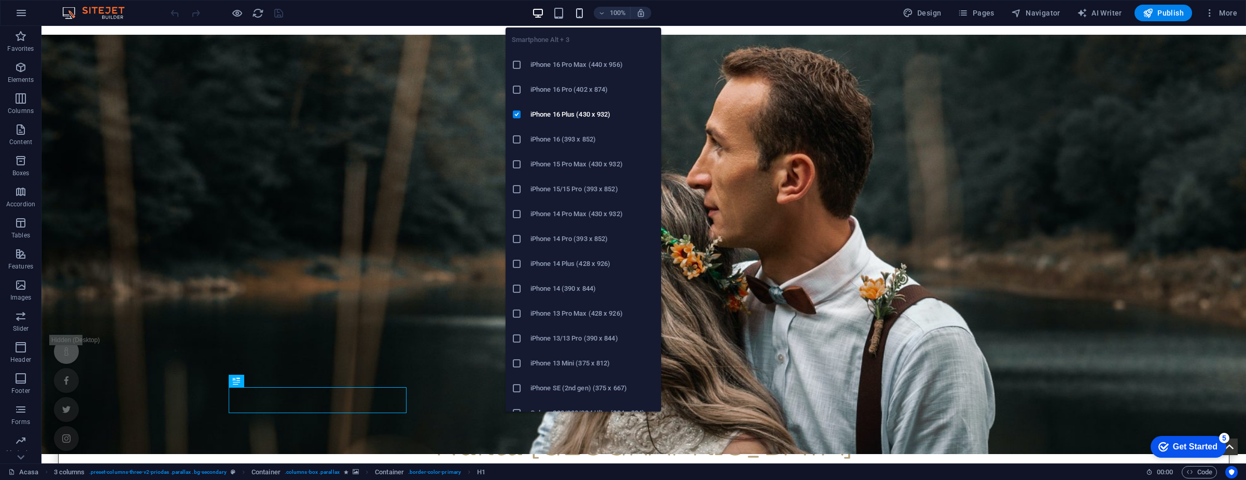
click at [583, 11] on icon "button" at bounding box center [580, 13] width 12 height 12
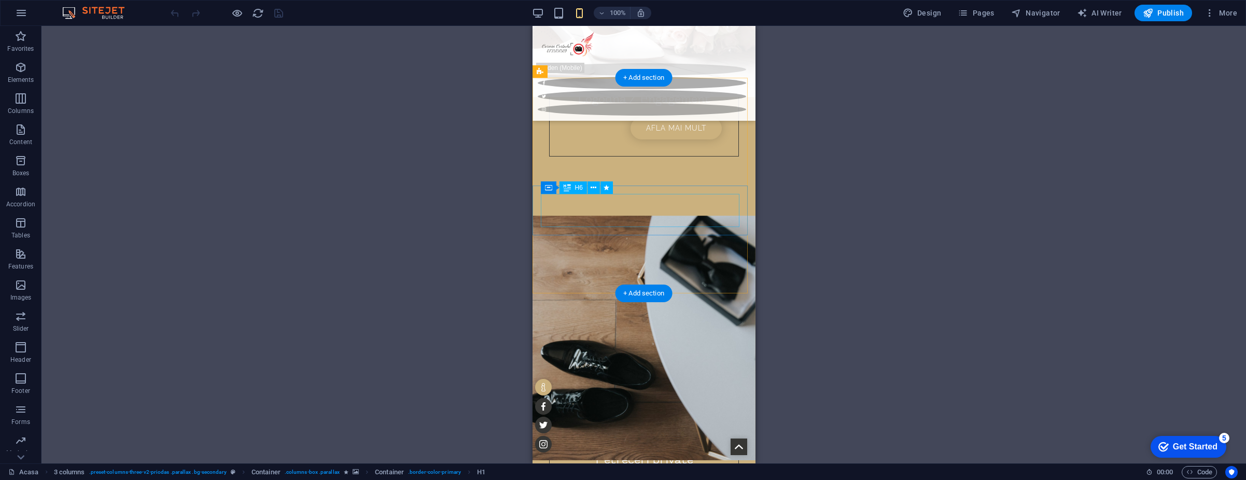
scroll to position [1206, 0]
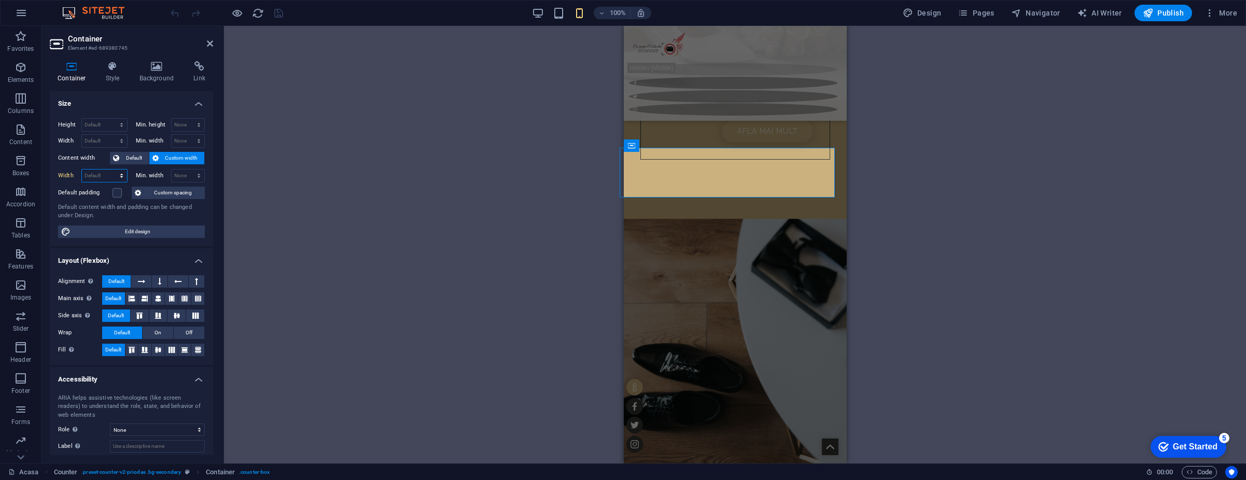
click at [116, 175] on select "Default px rem % em vh vw" at bounding box center [104, 176] width 45 height 12
click at [82, 170] on select "Default px rem % em vh vw" at bounding box center [104, 176] width 45 height 12
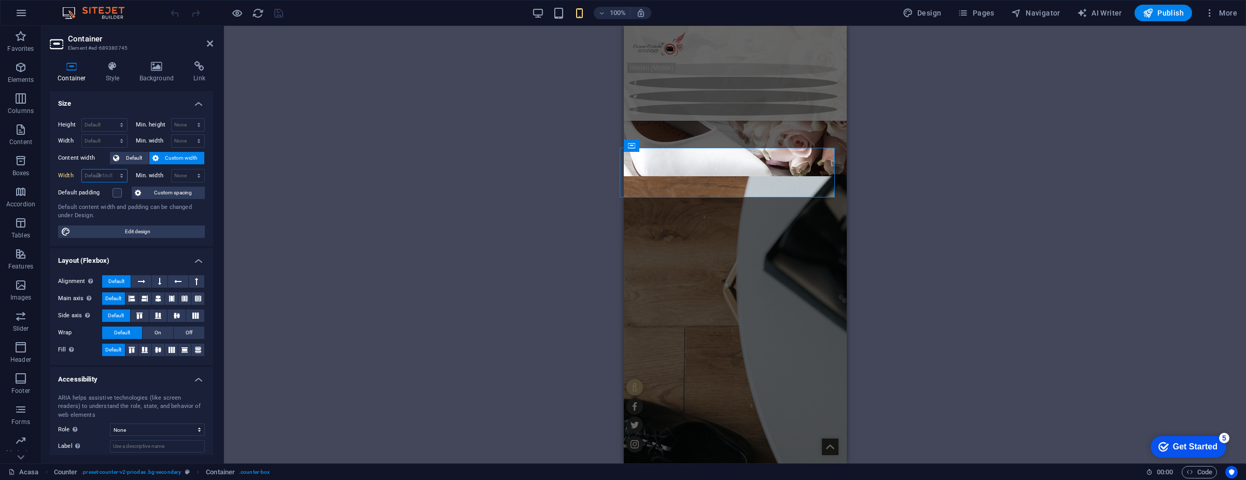
select select "DISABLED_OPTION_VALUE"
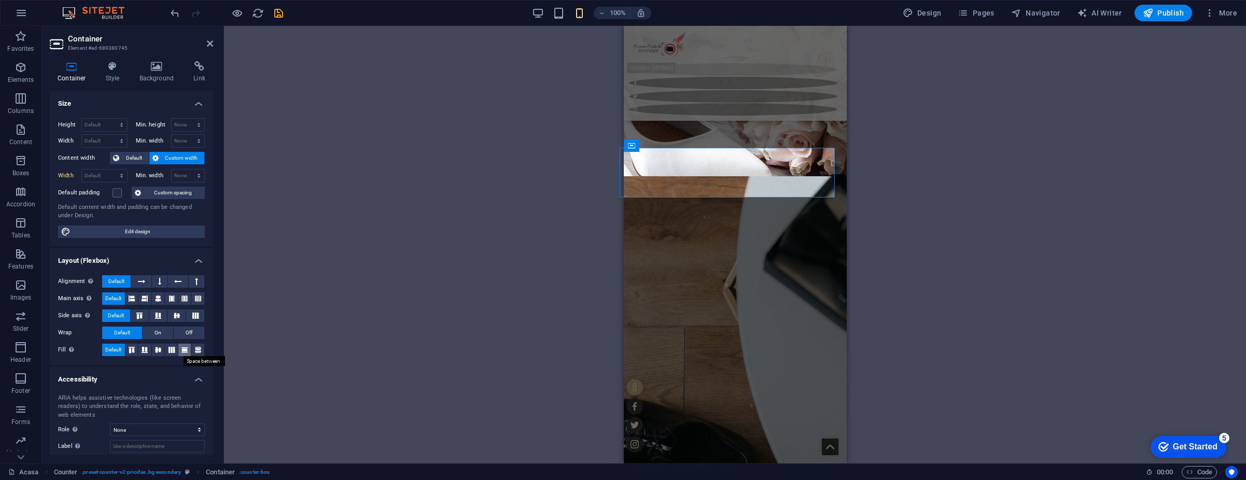
click at [183, 349] on icon at bounding box center [184, 350] width 12 height 6
click at [145, 279] on icon at bounding box center [141, 281] width 7 height 12
click at [119, 282] on span "Default" at bounding box center [116, 281] width 16 height 12
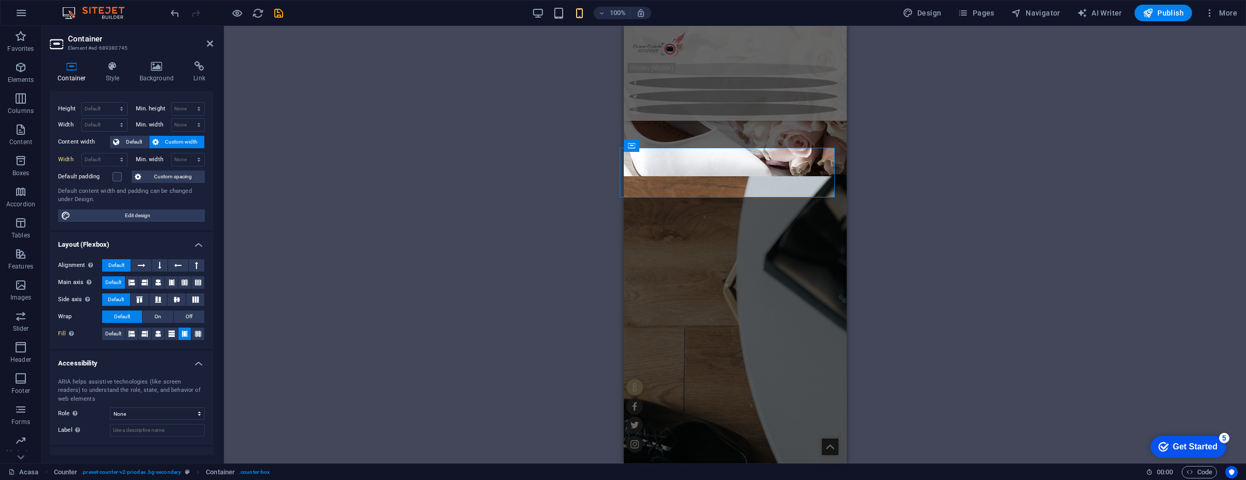
scroll to position [0, 0]
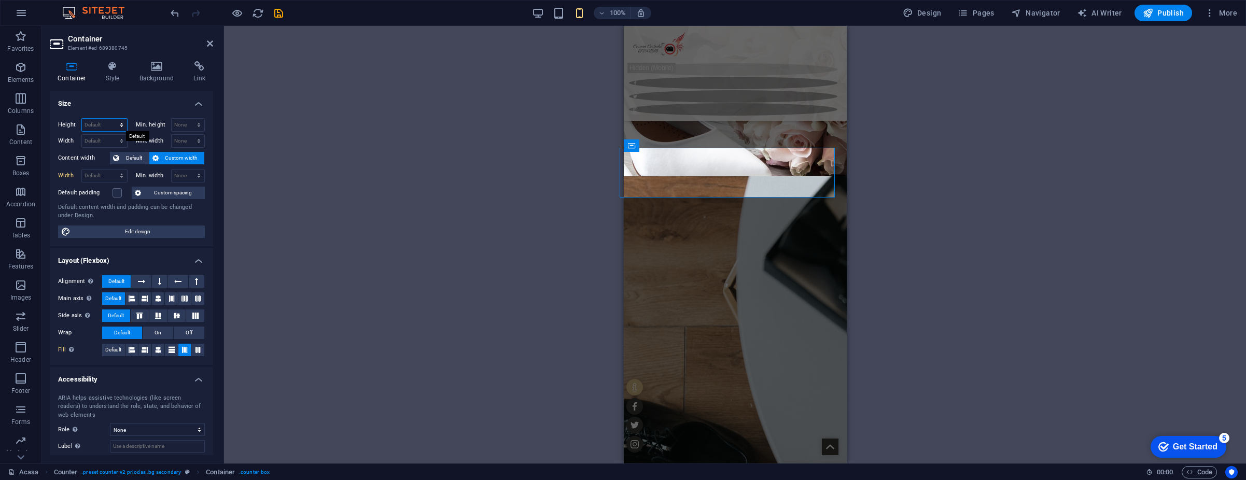
click at [89, 122] on select "Default px rem % vh vw" at bounding box center [104, 125] width 45 height 12
click at [94, 122] on select "Default px rem % vh vw" at bounding box center [104, 125] width 45 height 12
click at [119, 194] on label at bounding box center [117, 192] width 9 height 9
click at [0, 0] on input "Default padding" at bounding box center [0, 0] width 0 height 0
click at [118, 194] on label at bounding box center [117, 192] width 9 height 9
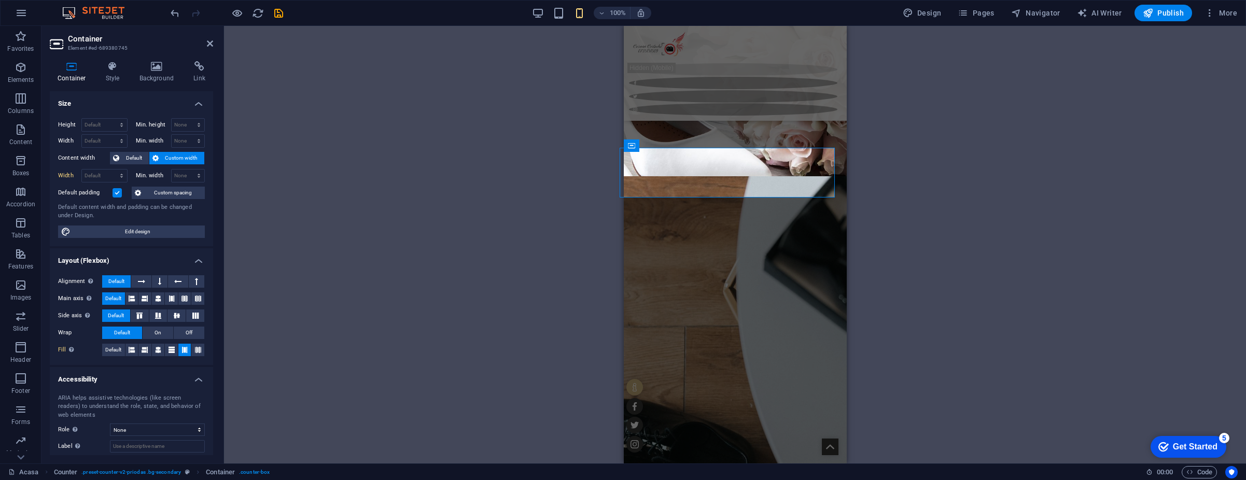
click at [0, 0] on input "Default padding" at bounding box center [0, 0] width 0 height 0
click at [112, 66] on icon at bounding box center [113, 66] width 30 height 10
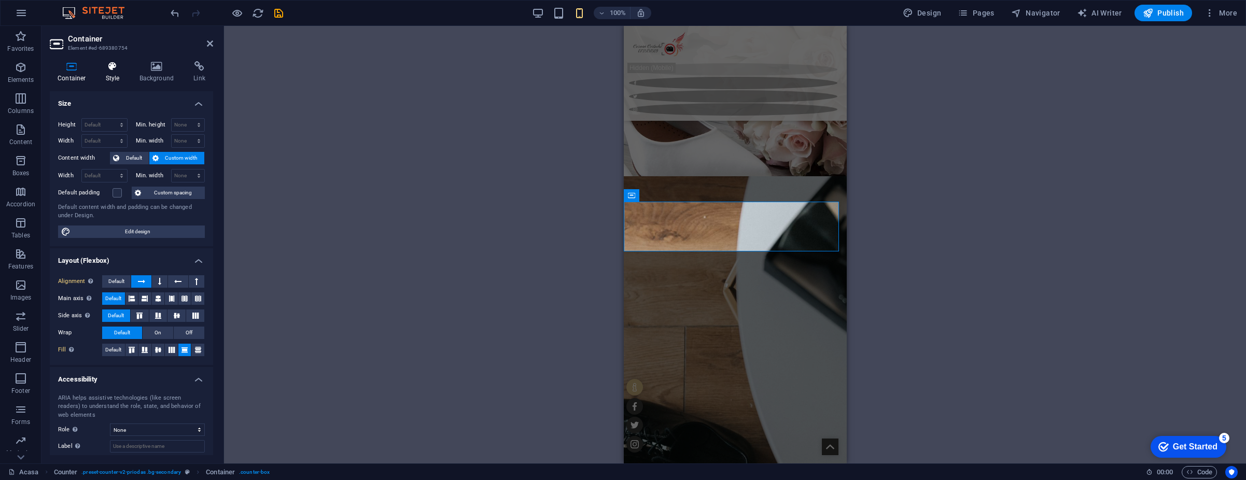
click at [108, 72] on h4 "Style" at bounding box center [115, 72] width 34 height 22
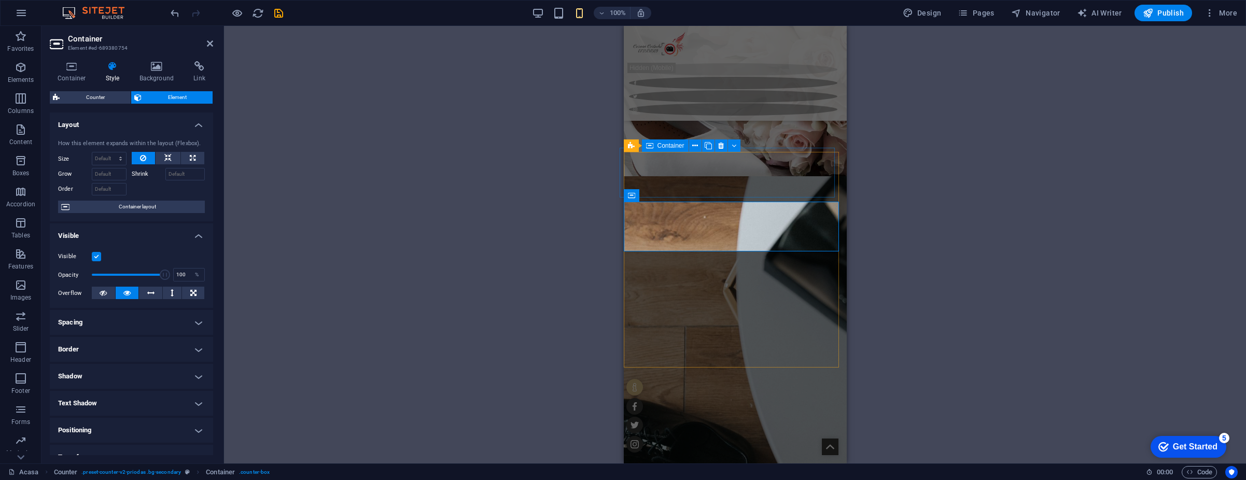
select select "%"
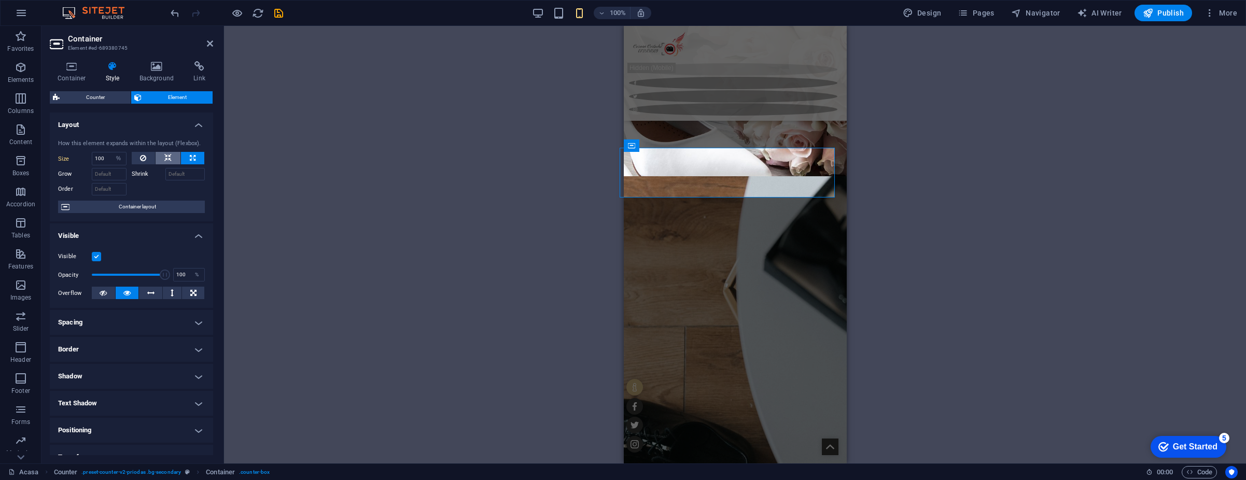
click at [170, 160] on button at bounding box center [168, 158] width 25 height 12
click at [141, 159] on icon at bounding box center [143, 158] width 6 height 12
click at [102, 292] on icon at bounding box center [103, 293] width 7 height 12
click at [153, 292] on button at bounding box center [150, 293] width 23 height 12
click at [133, 292] on button at bounding box center [127, 293] width 23 height 12
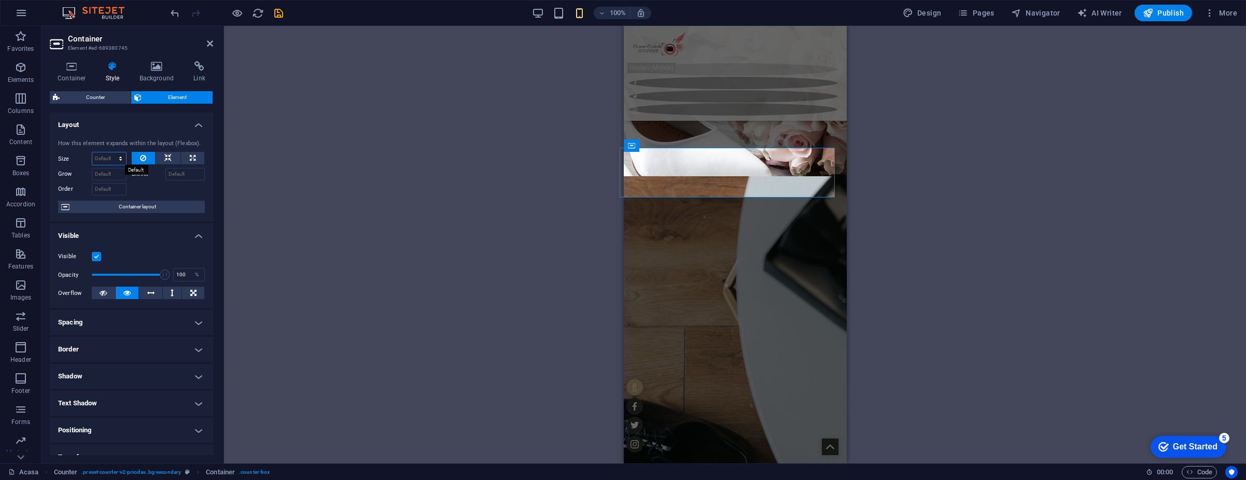
click at [109, 156] on select "Default auto px % 1/1 1/2 1/3 1/4 1/5 1/6 1/7 1/8 1/9 1/10" at bounding box center [109, 158] width 34 height 12
click at [92, 152] on select "Default auto px % 1/1 1/2 1/3 1/4 1/5 1/6 1/7 1/8 1/9 1/10" at bounding box center [109, 158] width 34 height 12
click at [119, 157] on select "Default auto px % 1/1 1/2 1/3 1/4 1/5 1/6 1/7 1/8 1/9 1/10" at bounding box center [109, 158] width 34 height 12
click at [92, 152] on select "Default auto px % 1/1 1/2 1/3 1/4 1/5 1/6 1/7 1/8 1/9 1/10" at bounding box center [109, 158] width 34 height 12
click at [117, 158] on select "Default auto px % 1/1 1/2 1/3 1/4 1/5 1/6 1/7 1/8 1/9 1/10" at bounding box center [109, 158] width 34 height 12
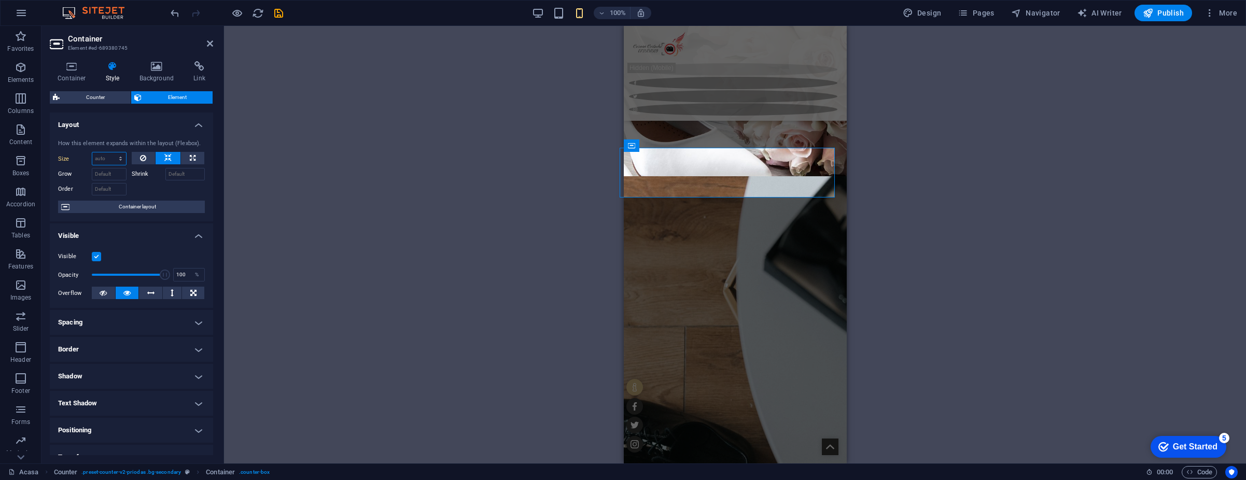
select select "px"
click at [110, 152] on select "Default auto px % 1/1 1/2 1/3 1/4 1/5 1/6 1/7 1/8 1/9 1/10" at bounding box center [109, 158] width 34 height 12
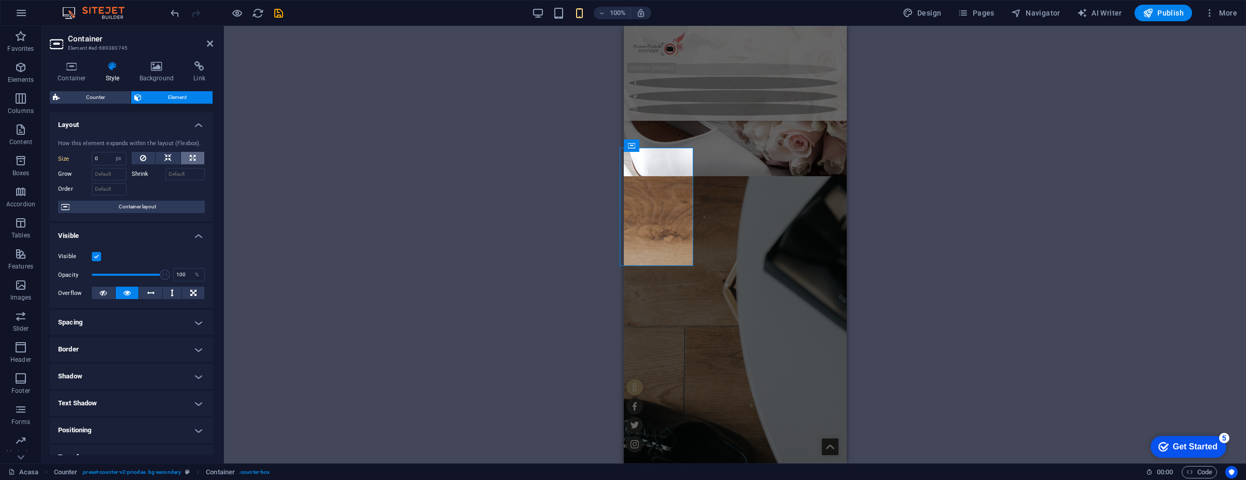
click at [186, 158] on button at bounding box center [192, 158] width 23 height 12
type input "100"
select select "%"
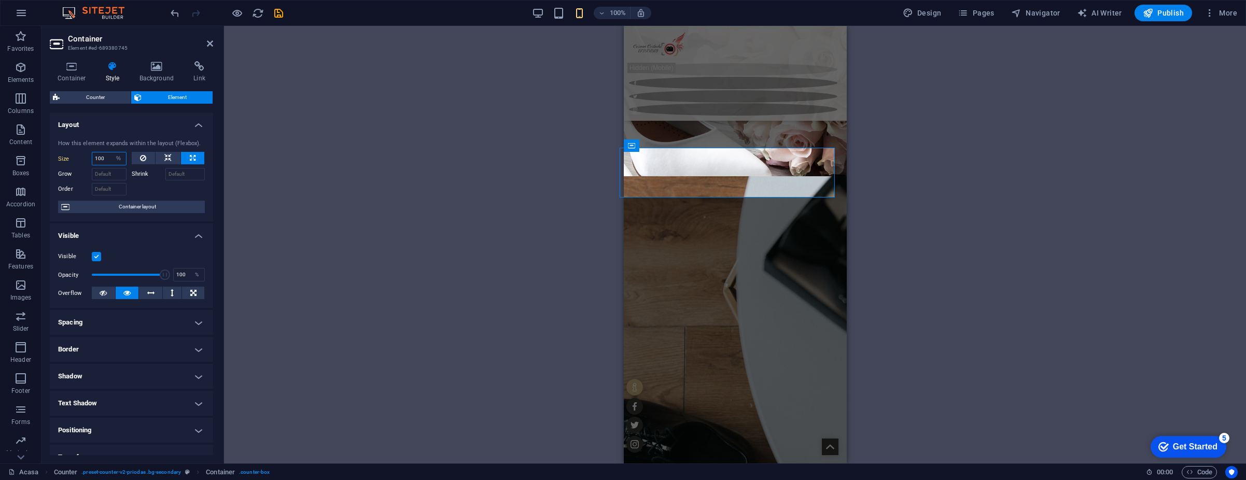
drag, startPoint x: 109, startPoint y: 157, endPoint x: 83, endPoint y: 156, distance: 25.9
click at [87, 156] on div "Size 100 Default auto px % 1/1 1/2 1/3 1/4 1/5 1/6 1/7 1/8 1/9 1/10" at bounding box center [92, 158] width 68 height 13
click at [128, 139] on div "How this element expands within the layout (Flexbox)." at bounding box center [131, 143] width 147 height 9
drag, startPoint x: 107, startPoint y: 156, endPoint x: 62, endPoint y: 155, distance: 45.1
click at [62, 155] on div "Size 110 Default auto px % 1/1 1/2 1/3 1/4 1/5 1/6 1/7 1/8 1/9 1/10" at bounding box center [92, 158] width 68 height 13
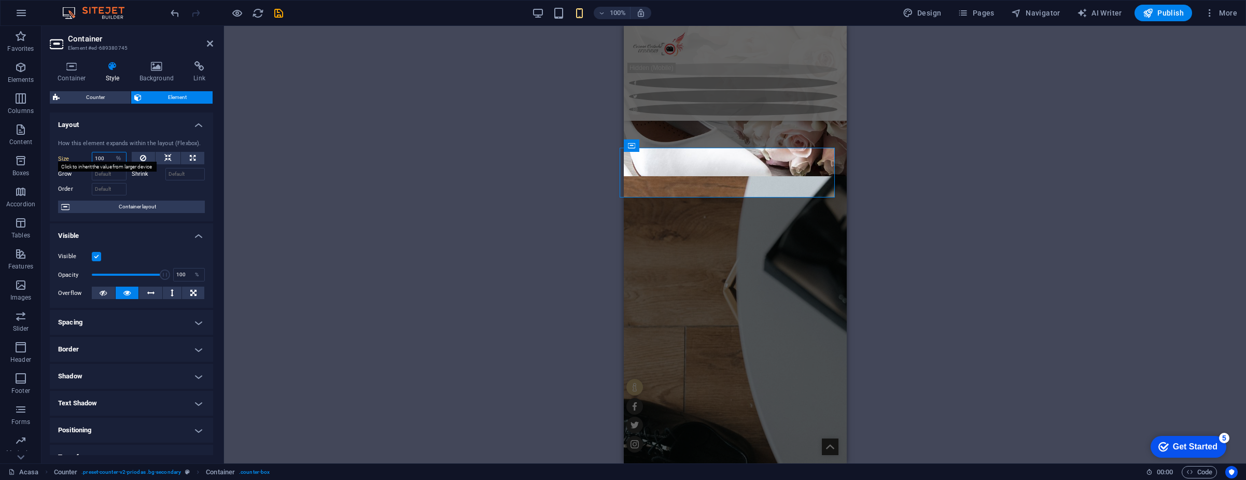
type input "100"
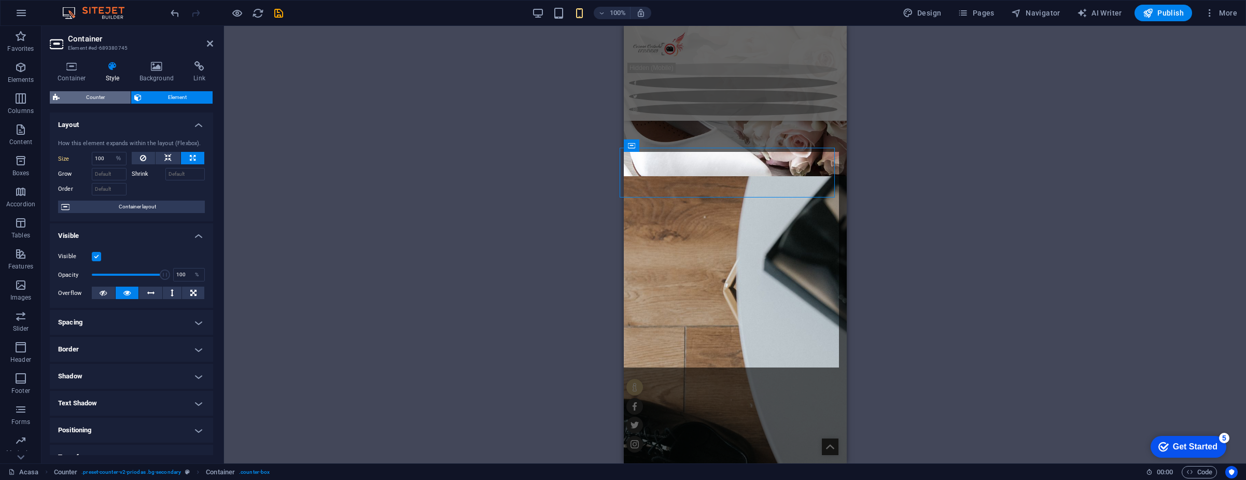
click at [96, 100] on span "Counter" at bounding box center [95, 97] width 65 height 12
select select "rem"
select select "px"
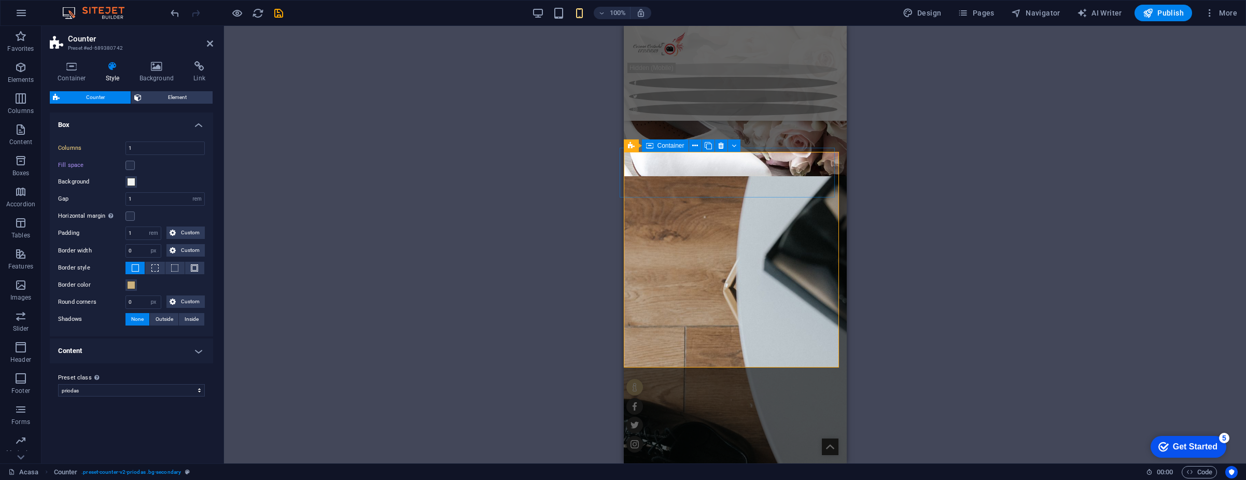
select select "%"
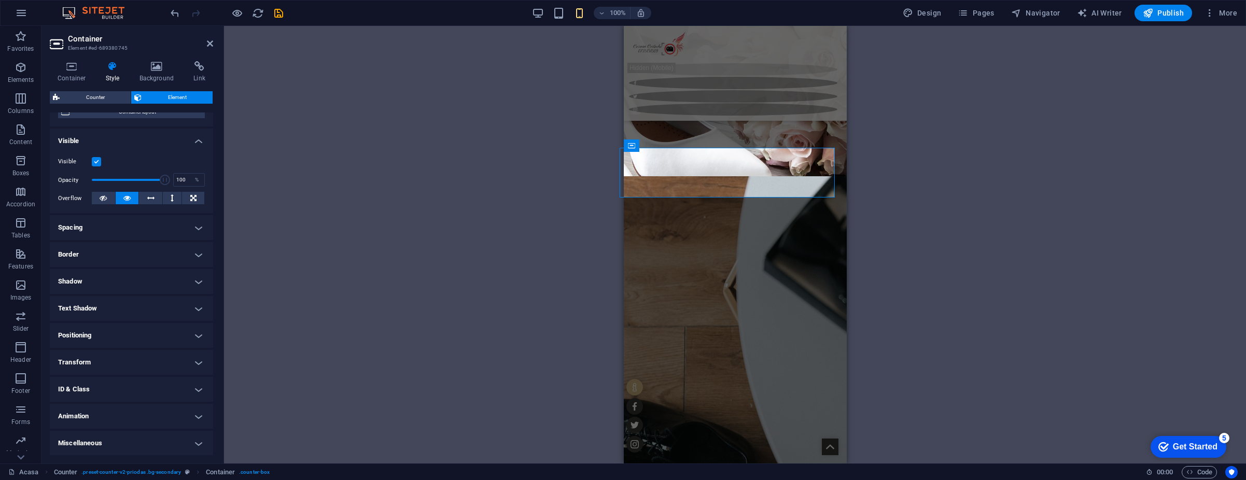
scroll to position [95, 0]
click at [122, 334] on h4 "Positioning" at bounding box center [131, 335] width 163 height 25
click at [163, 239] on h4 "Spacing" at bounding box center [131, 227] width 163 height 25
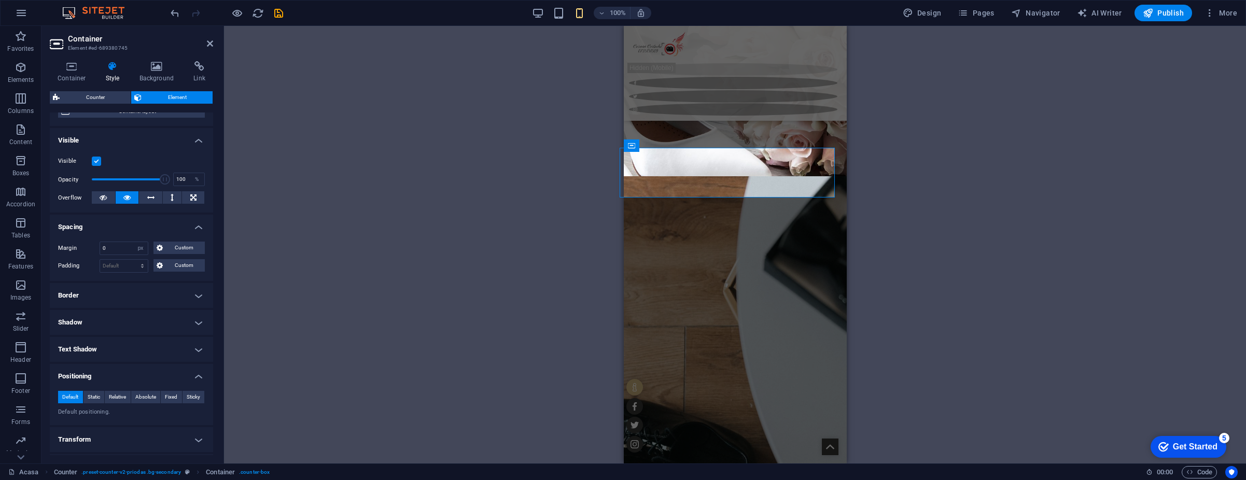
click at [128, 292] on h4 "Border" at bounding box center [131, 295] width 163 height 25
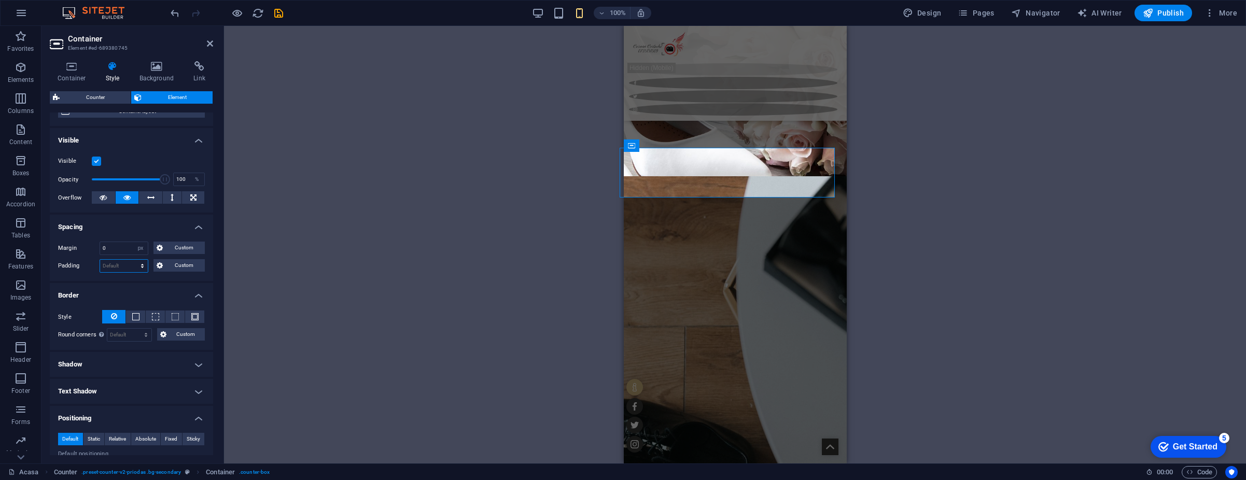
click at [132, 267] on select "Default px rem % vh vw Custom" at bounding box center [124, 266] width 48 height 12
click at [100, 260] on select "Default px rem % vh vw Custom" at bounding box center [124, 266] width 48 height 12
select select "DISABLED_OPTION_VALUE"
click at [164, 271] on button "Custom" at bounding box center [178, 265] width 51 height 12
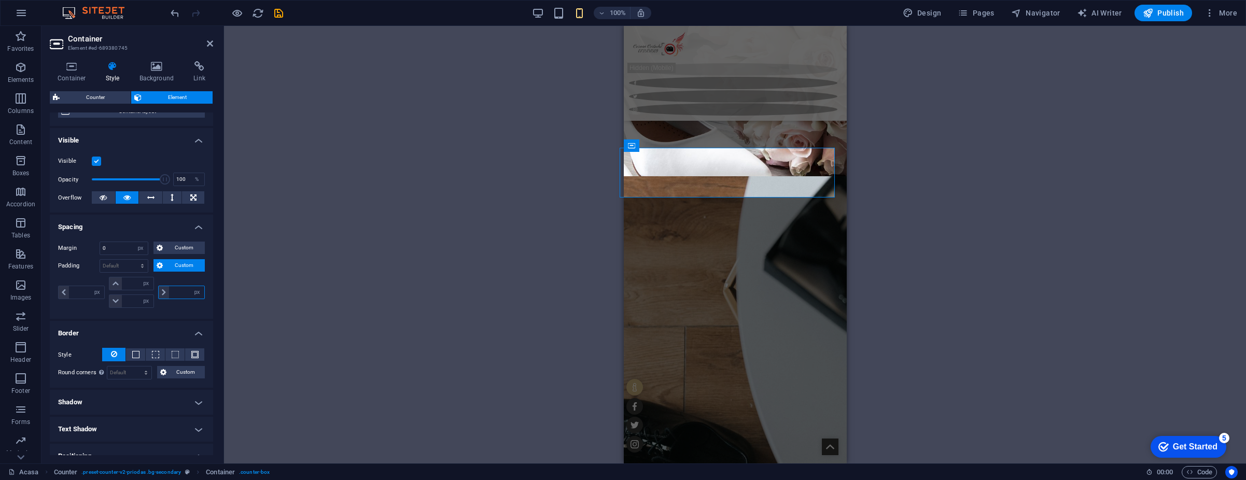
click at [173, 296] on input "number" at bounding box center [186, 292] width 35 height 12
type input "10"
type input "0"
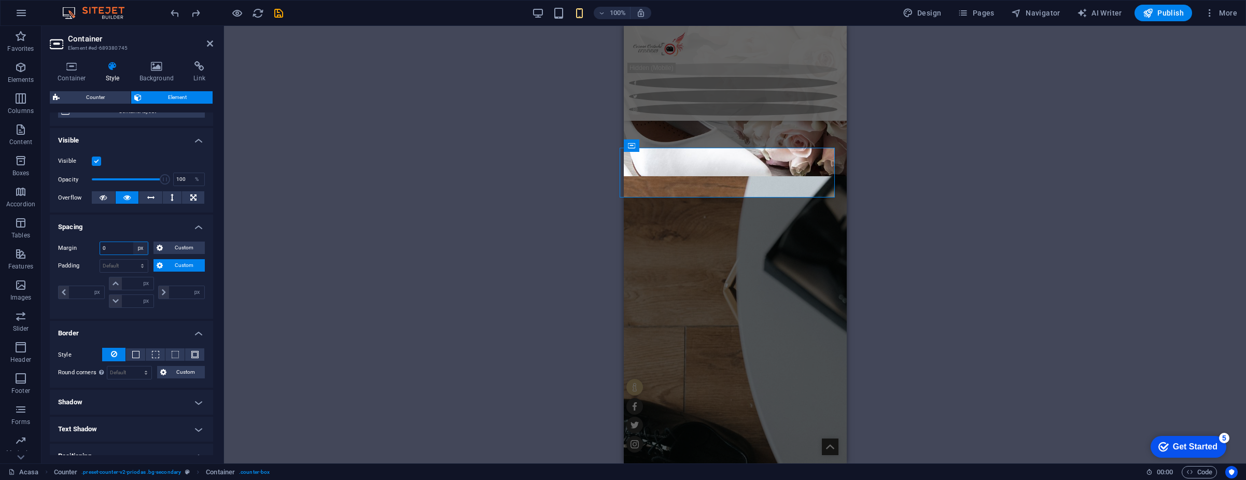
click at [135, 248] on select "Default auto px % rem vw vh Custom" at bounding box center [140, 248] width 15 height 12
select select "default"
click at [133, 242] on select "Default auto px % rem vw vh Custom" at bounding box center [140, 248] width 15 height 12
type input "0"
click at [144, 248] on select "Default auto px % rem vw vh Custom" at bounding box center [140, 248] width 15 height 12
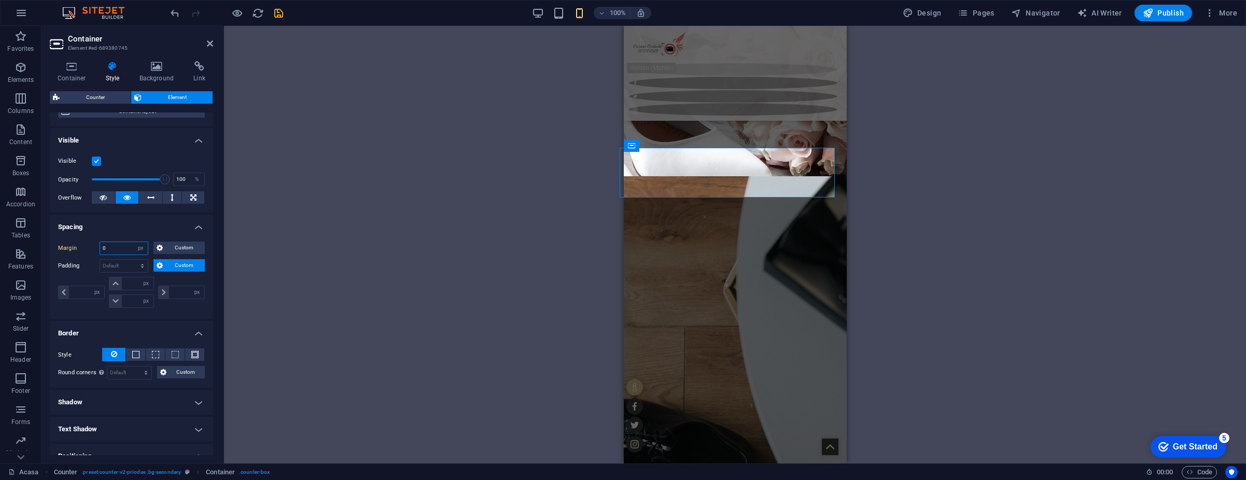
select select "default"
click at [133, 242] on select "Default auto px % rem vw vh Custom" at bounding box center [140, 248] width 15 height 12
type input "0"
click at [145, 250] on select "Default auto px % rem vw vh Custom" at bounding box center [140, 248] width 15 height 12
select select "auto"
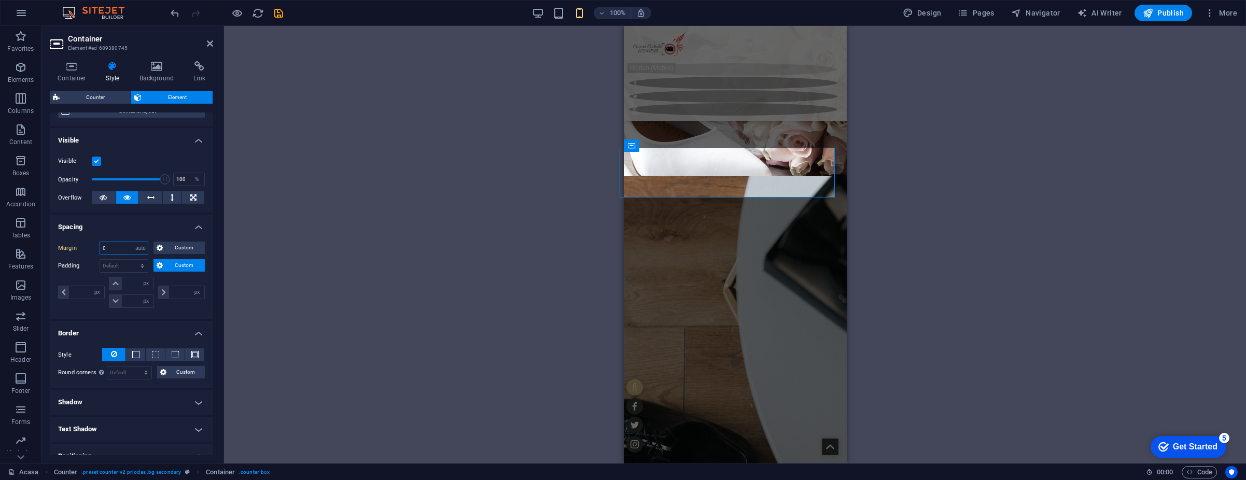
click at [133, 242] on select "Default auto px % rem vw vh Custom" at bounding box center [140, 248] width 15 height 12
select select "DISABLED_OPTION_VALUE"
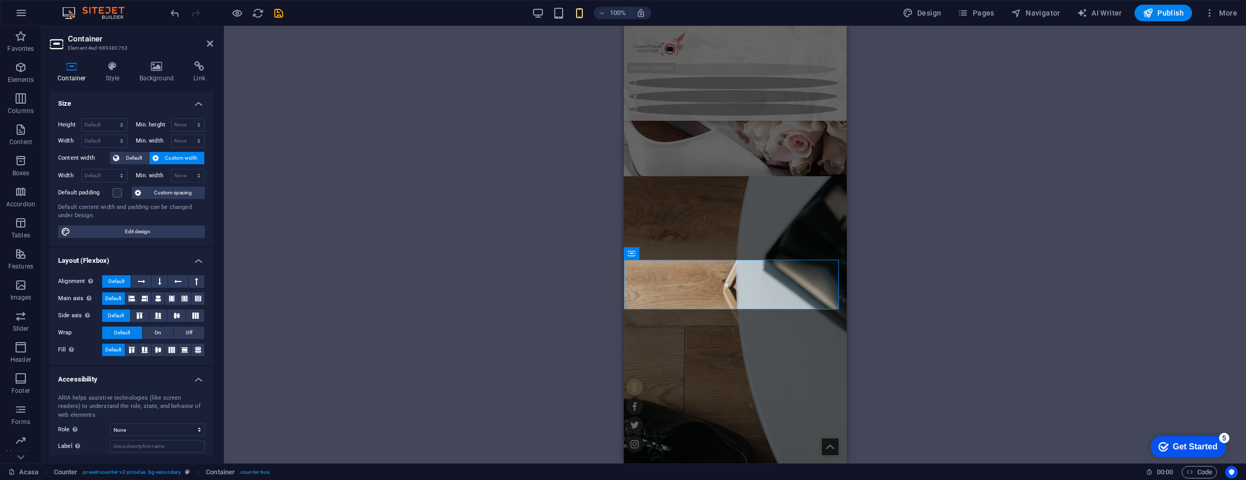
click at [1094, 58] on div "Container H1 3 columns Container Container Banner Container Banner Container Co…" at bounding box center [735, 245] width 1022 height 438
click at [542, 20] on div "100%" at bounding box center [592, 13] width 120 height 17
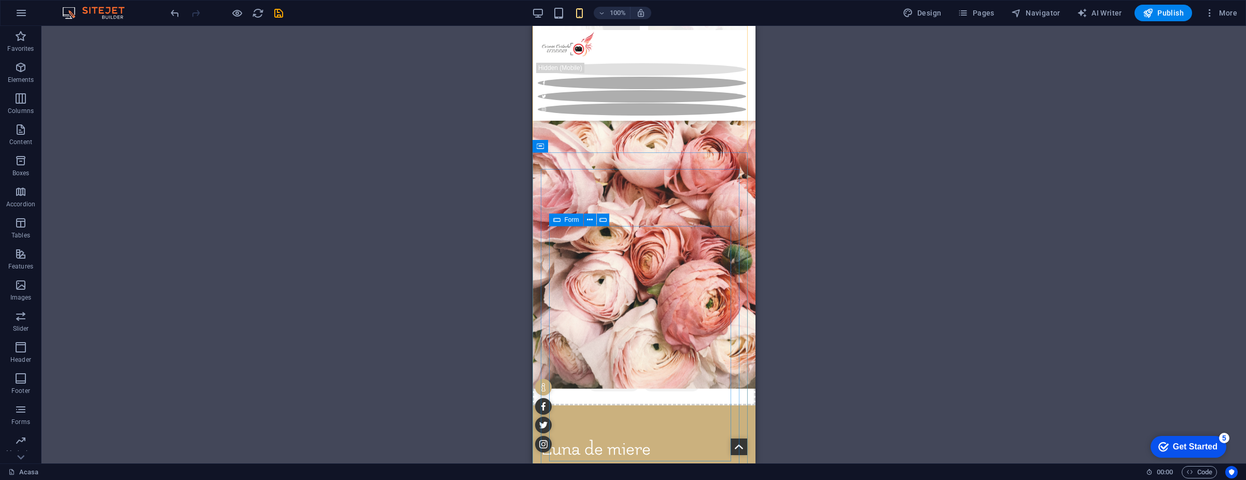
scroll to position [5199, 0]
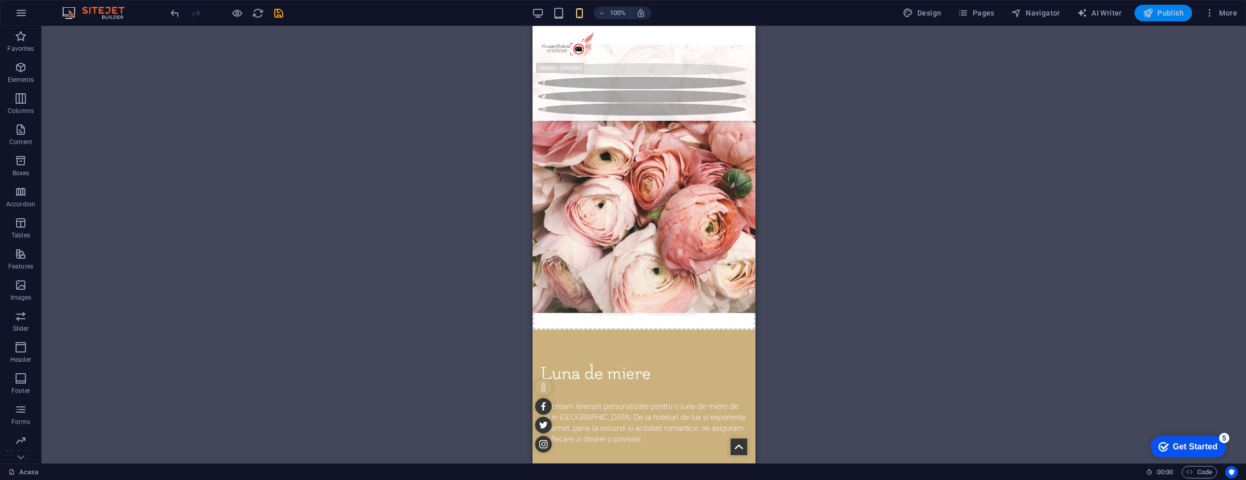
click at [1161, 15] on span "Publish" at bounding box center [1163, 13] width 41 height 10
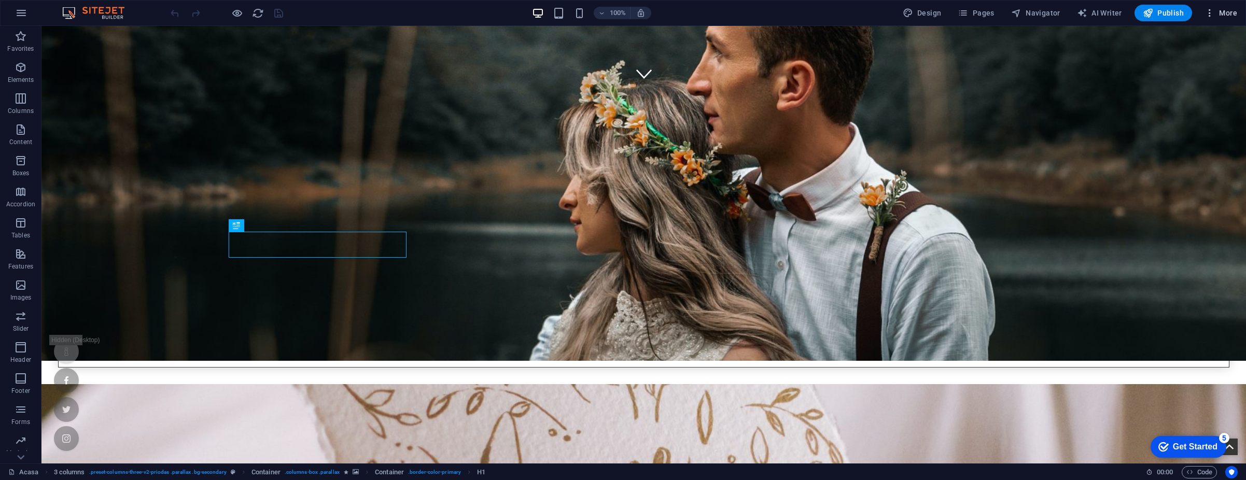
click at [1223, 13] on span "More" at bounding box center [1221, 13] width 33 height 10
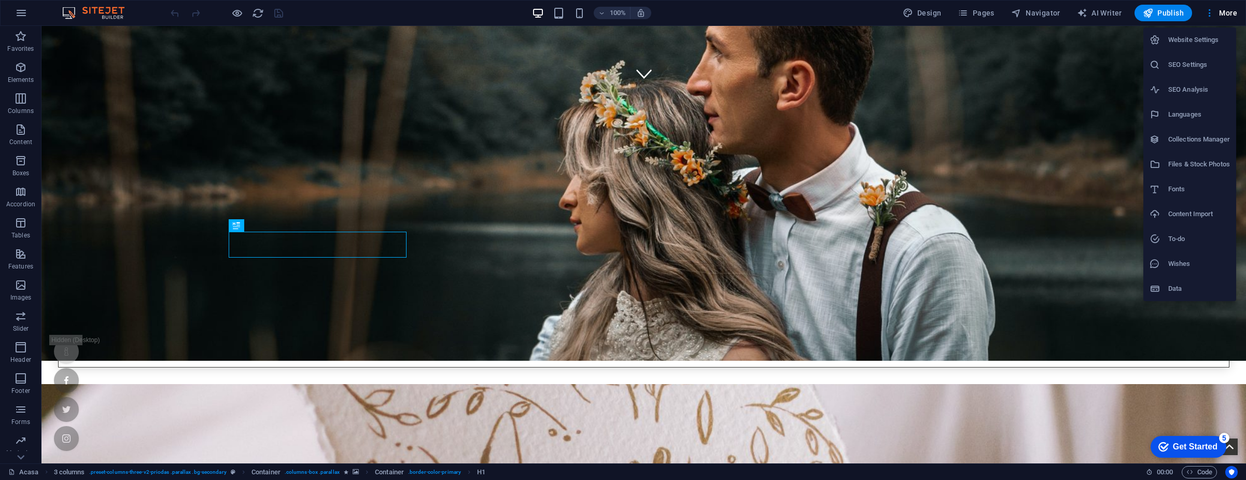
click at [1205, 71] on li "SEO Settings" at bounding box center [1189, 64] width 93 height 25
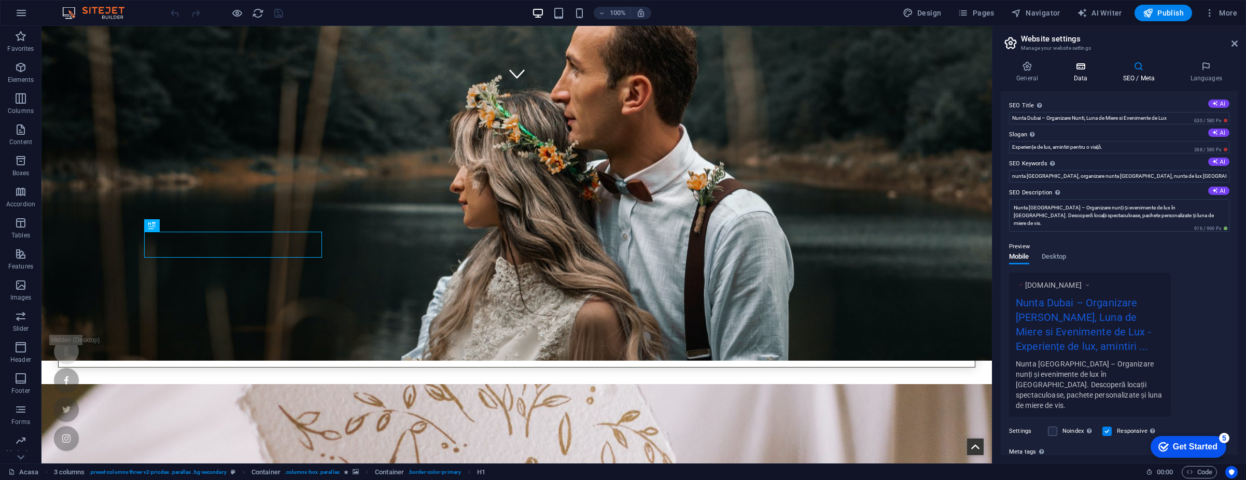
click at [1085, 72] on h4 "Data" at bounding box center [1082, 72] width 49 height 22
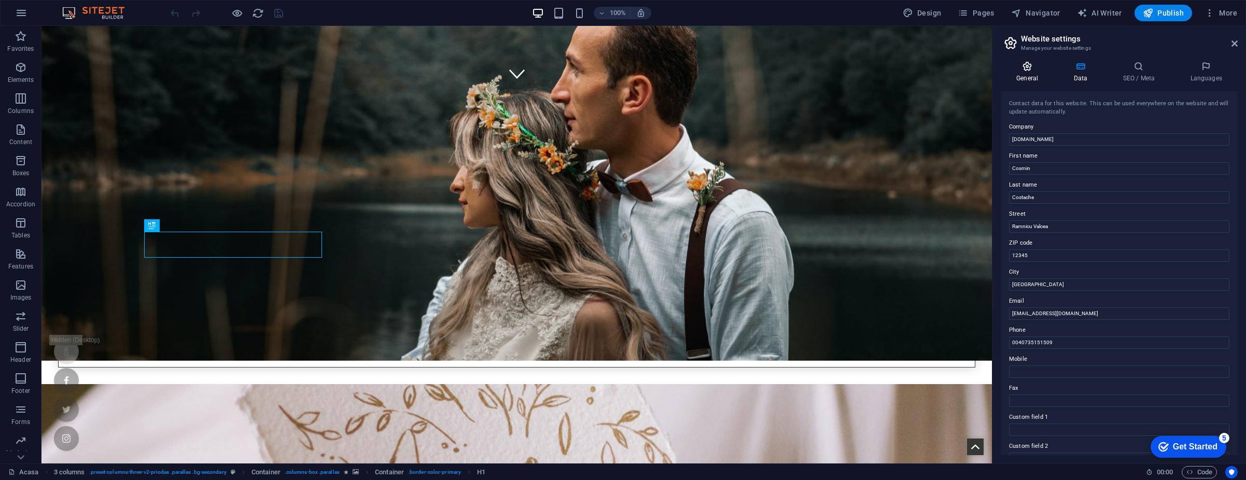
click at [1035, 72] on h4 "General" at bounding box center [1029, 72] width 57 height 22
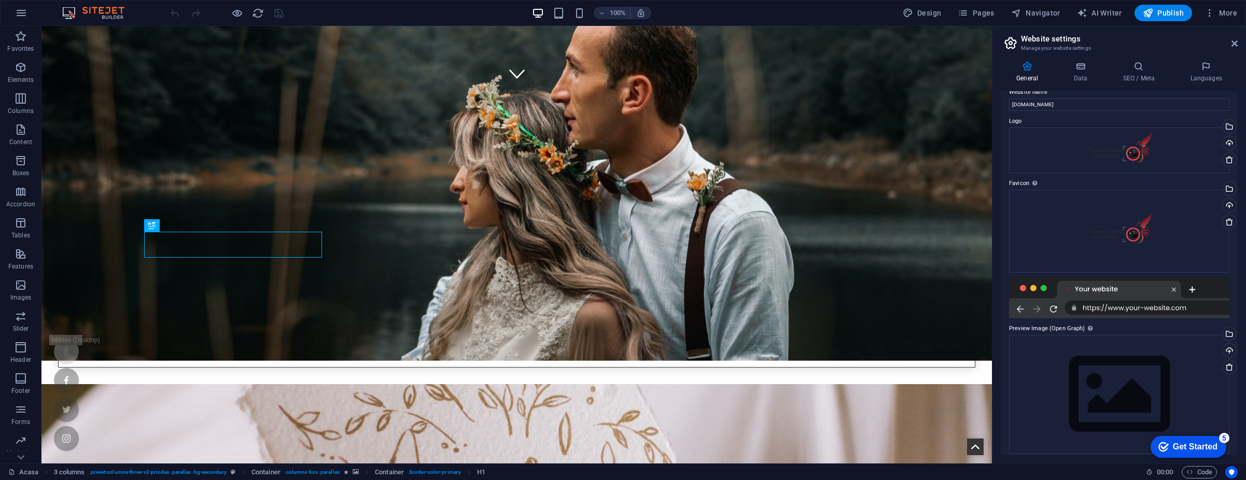
scroll to position [21, 0]
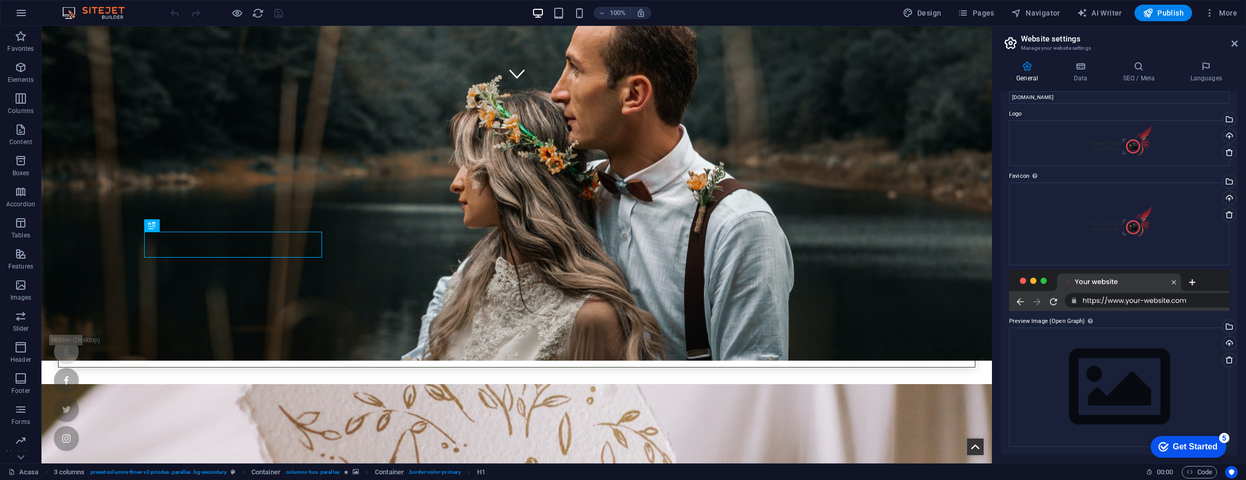
click at [1237, 39] on h2 "Website settings" at bounding box center [1129, 38] width 217 height 9
click at [1213, 16] on icon "button" at bounding box center [1210, 13] width 10 height 10
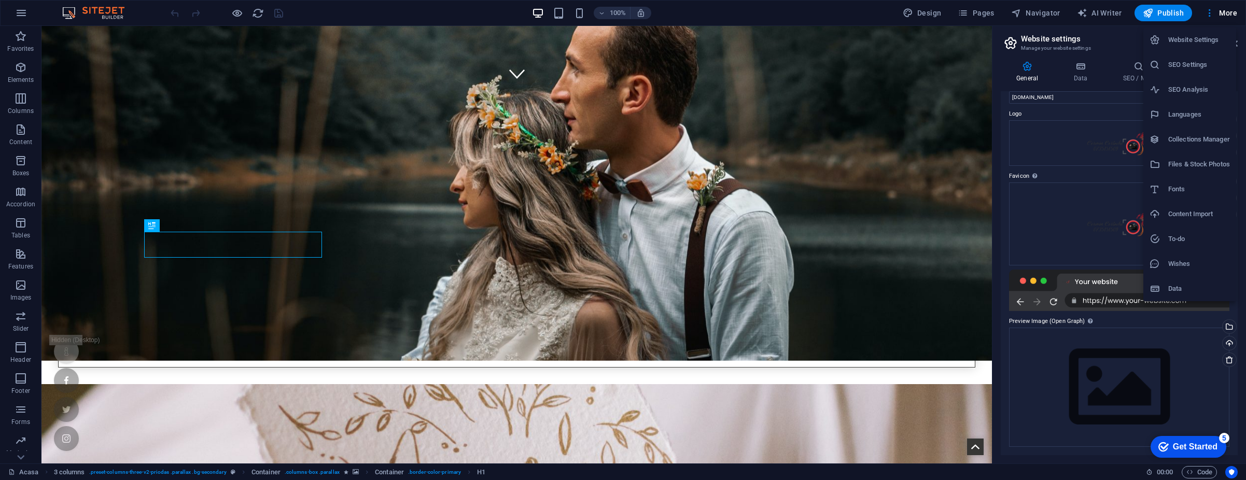
click at [1205, 139] on h6 "Collections Manager" at bounding box center [1199, 139] width 62 height 12
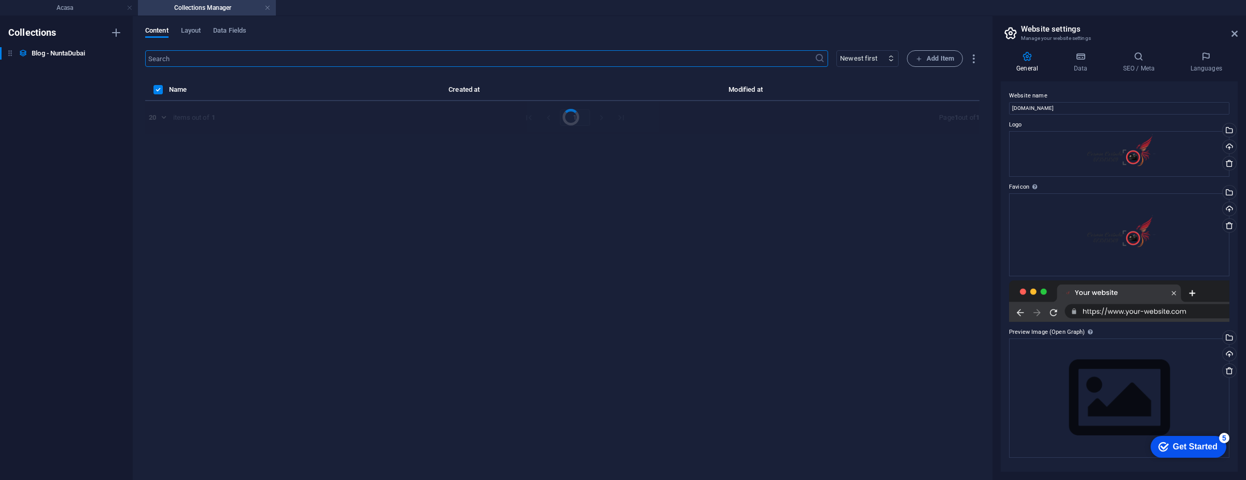
scroll to position [0, 0]
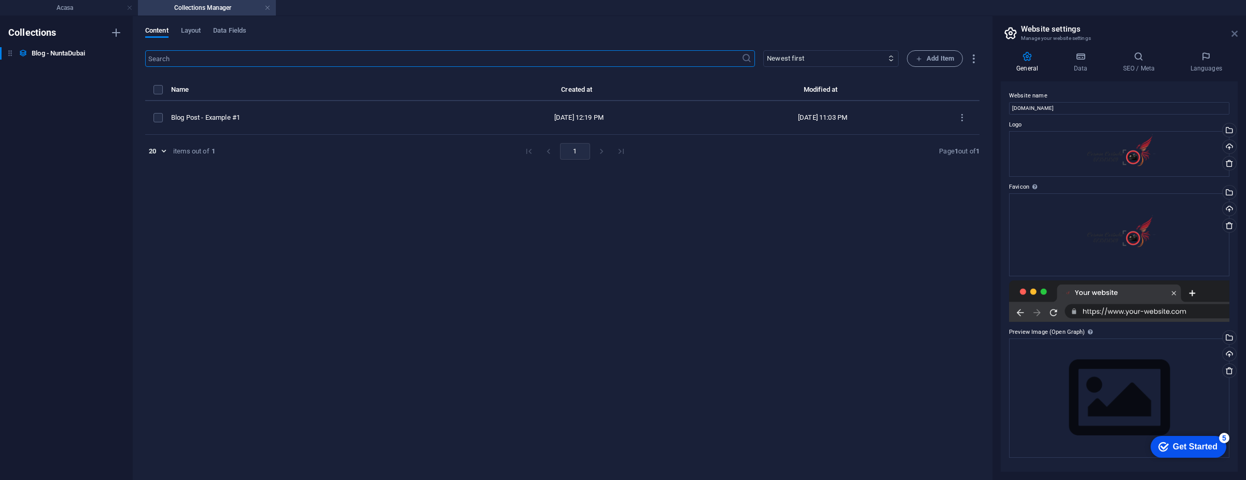
click at [1232, 36] on icon at bounding box center [1235, 34] width 6 height 8
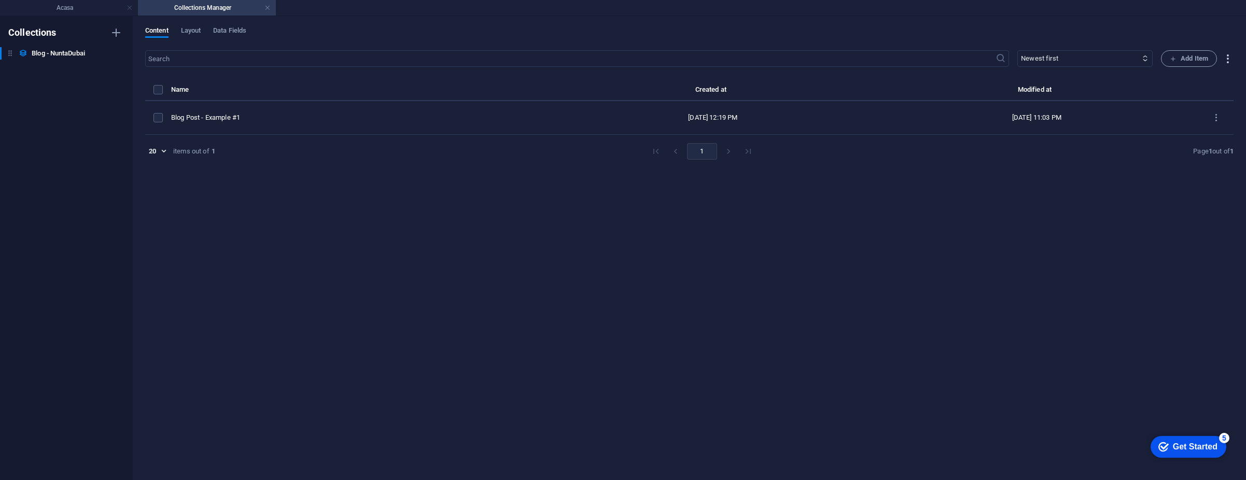
click at [1224, 59] on icon "button" at bounding box center [1228, 59] width 12 height 12
click at [298, 13] on div at bounding box center [623, 240] width 1246 height 480
click at [267, 8] on link at bounding box center [267, 8] width 6 height 10
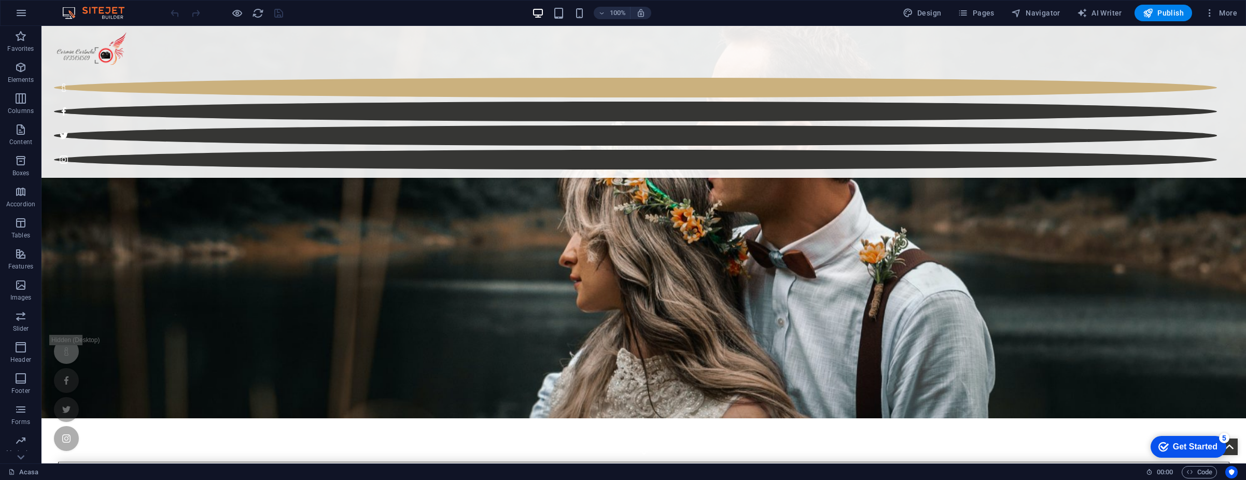
scroll to position [376, 0]
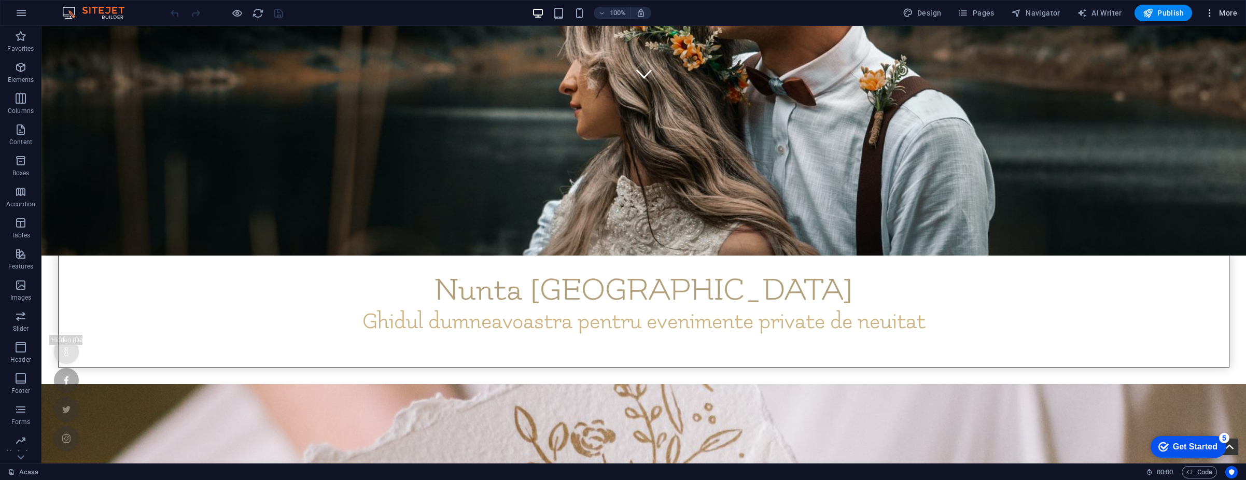
click at [1212, 8] on icon "button" at bounding box center [1210, 13] width 10 height 10
